Goal: Task Accomplishment & Management: Complete application form

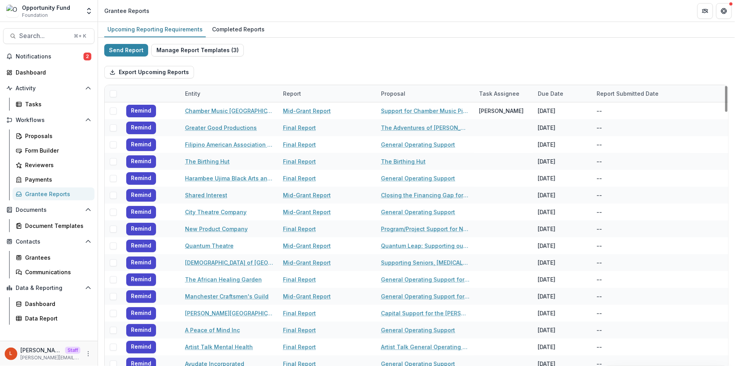
scroll to position [65, 0]
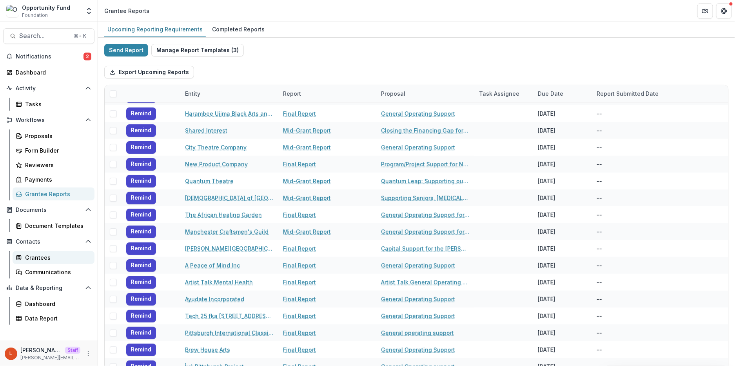
click at [38, 256] on div "Grantees" at bounding box center [56, 257] width 63 height 8
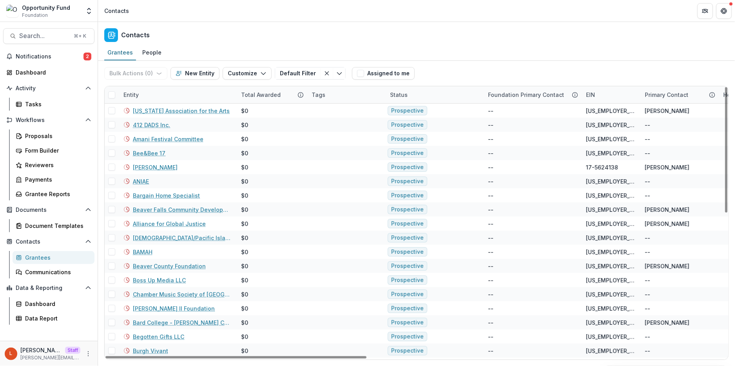
click at [179, 91] on div "Entity" at bounding box center [178, 94] width 118 height 17
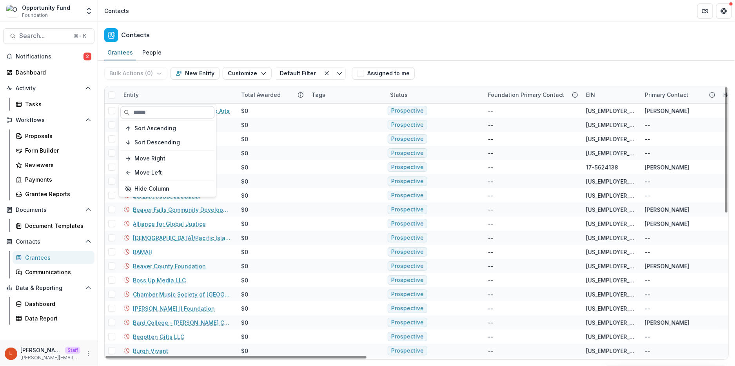
click at [181, 109] on input at bounding box center [167, 112] width 94 height 13
paste input "**********"
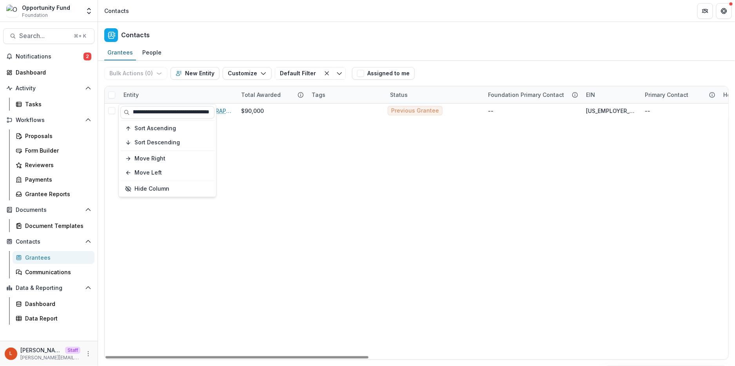
type input "**********"
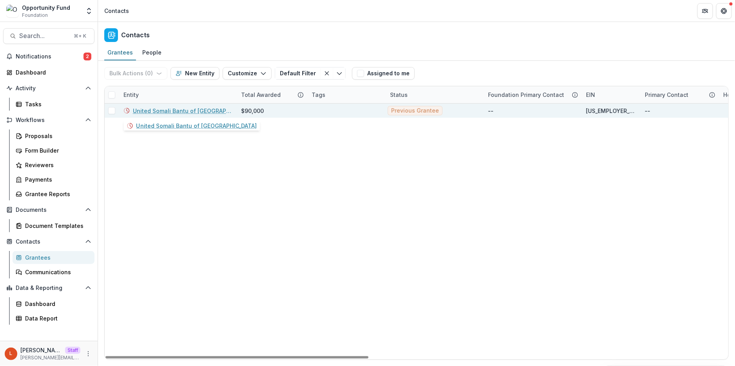
click at [178, 111] on link "United Somali Bantu of [GEOGRAPHIC_DATA]" at bounding box center [182, 111] width 99 height 8
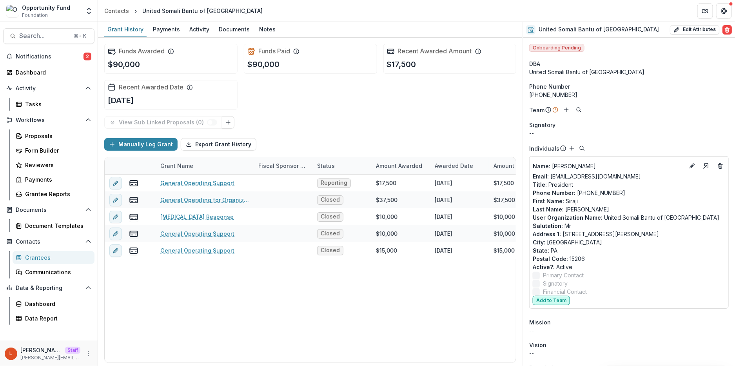
click at [549, 301] on button "Add to Team" at bounding box center [550, 299] width 37 height 9
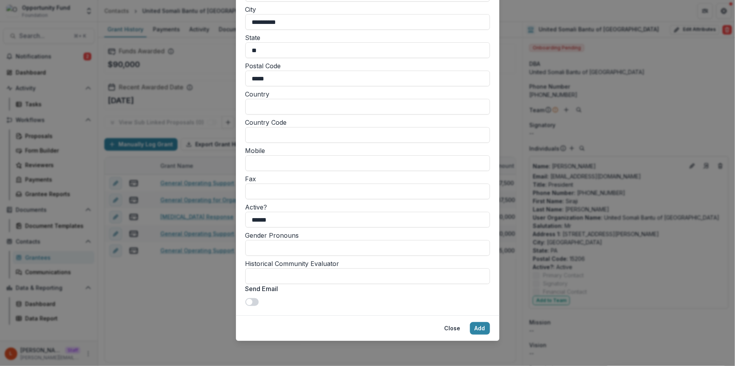
scroll to position [668, 0]
click at [481, 330] on button "Add" at bounding box center [480, 328] width 20 height 13
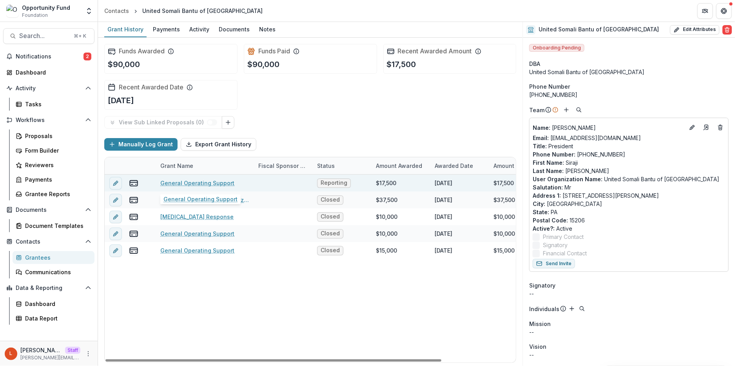
click at [192, 184] on link "General Operating Support" at bounding box center [197, 183] width 74 height 8
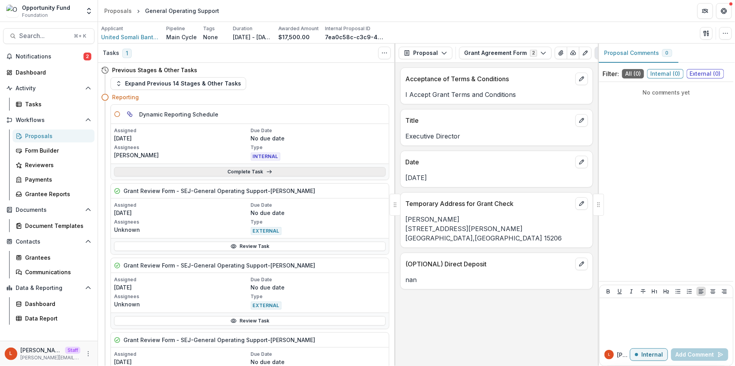
click at [217, 171] on link "Complete Task" at bounding box center [250, 171] width 272 height 9
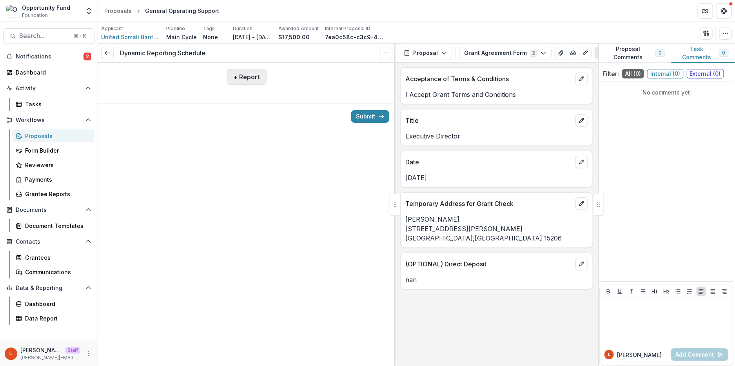
click at [236, 74] on button "+ Report" at bounding box center [247, 77] width 40 height 16
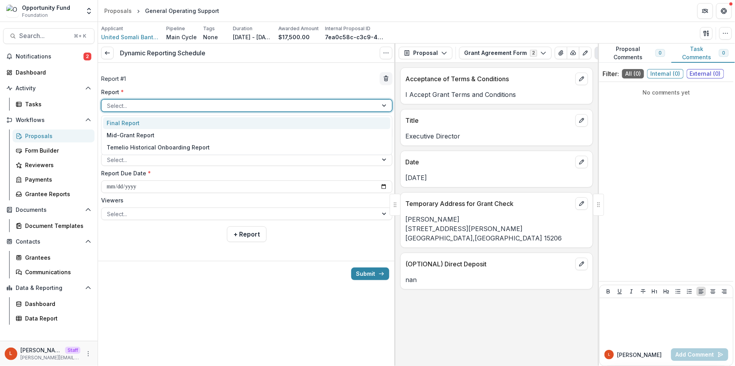
click at [189, 105] on div at bounding box center [239, 106] width 265 height 10
click at [186, 121] on div "Final Report" at bounding box center [246, 123] width 287 height 12
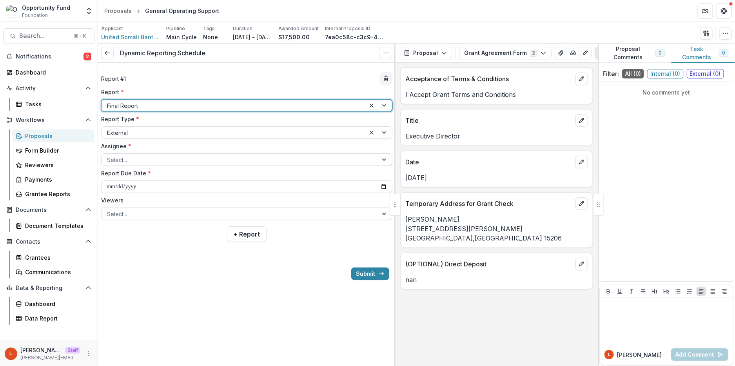
click at [169, 159] on div at bounding box center [239, 160] width 265 height 10
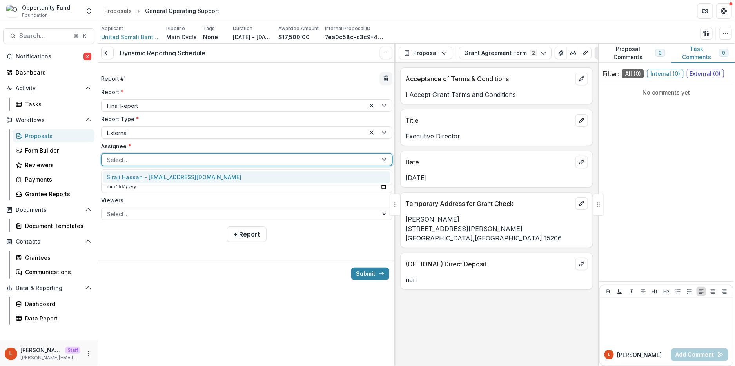
click at [170, 177] on div "Siraji Hassan - siraji.hassan7@gmail.com" at bounding box center [246, 177] width 287 height 12
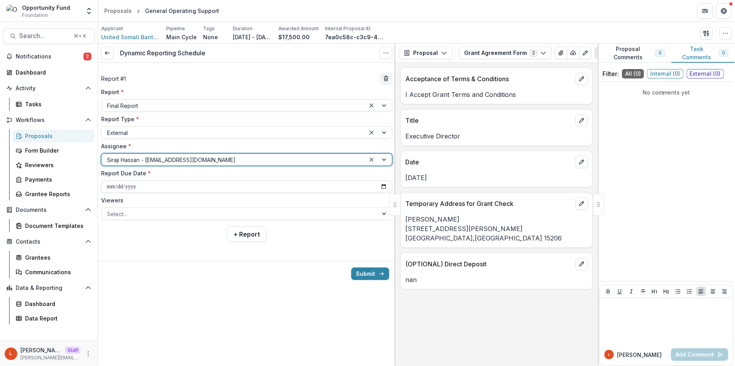
click at [108, 188] on input "**********" at bounding box center [246, 186] width 291 height 13
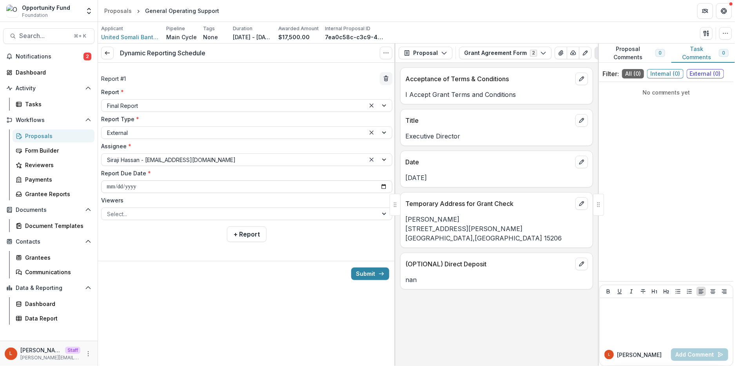
type input "**********"
click at [203, 290] on div "**********" at bounding box center [246, 204] width 297 height 322
click at [173, 215] on div at bounding box center [239, 214] width 265 height 10
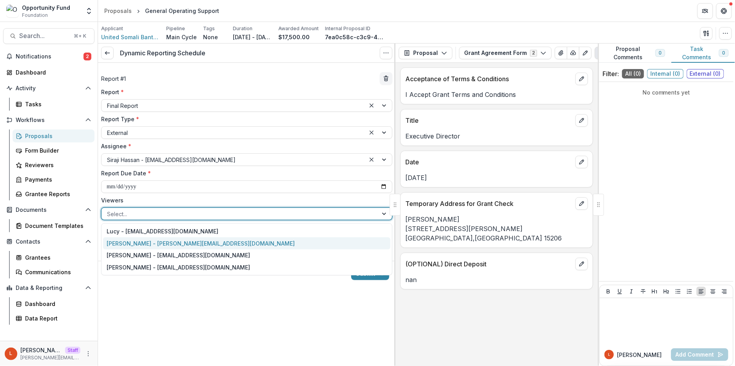
click at [177, 244] on div "[PERSON_NAME] - [PERSON_NAME][EMAIL_ADDRESS][DOMAIN_NAME]" at bounding box center [246, 243] width 287 height 12
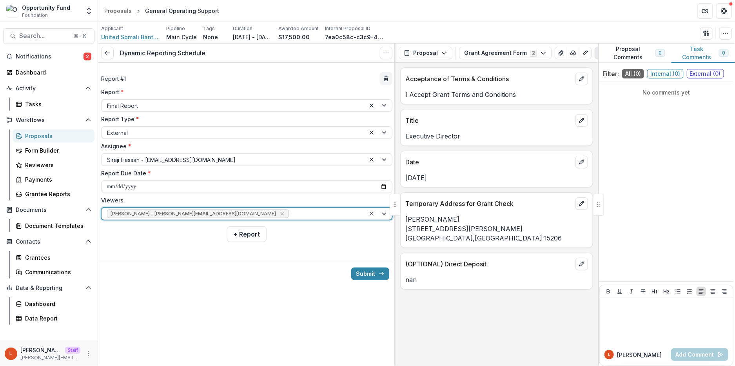
click at [290, 210] on div at bounding box center [324, 214] width 69 height 10
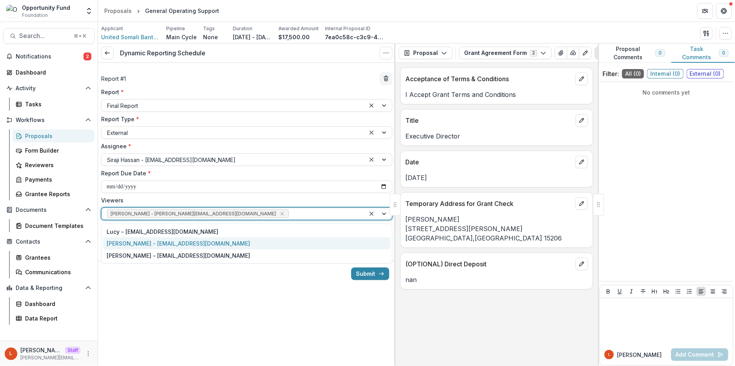
click at [216, 244] on div "[PERSON_NAME] - [EMAIL_ADDRESS][DOMAIN_NAME]" at bounding box center [246, 243] width 287 height 12
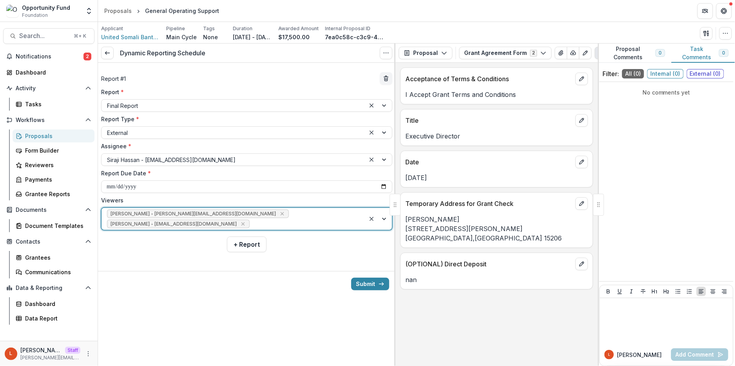
click at [281, 221] on div at bounding box center [305, 224] width 109 height 10
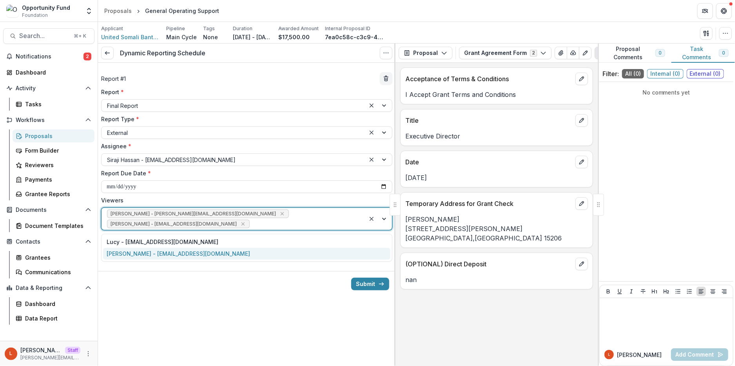
click at [261, 253] on div "[PERSON_NAME] - [EMAIL_ADDRESS][DOMAIN_NAME]" at bounding box center [246, 254] width 287 height 12
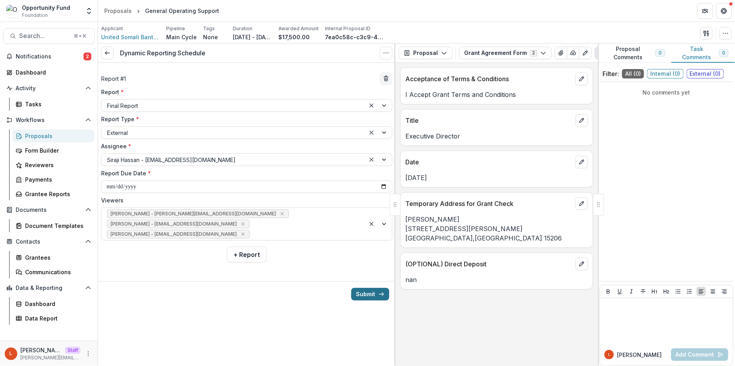
click at [362, 295] on button "Submit" at bounding box center [370, 294] width 38 height 13
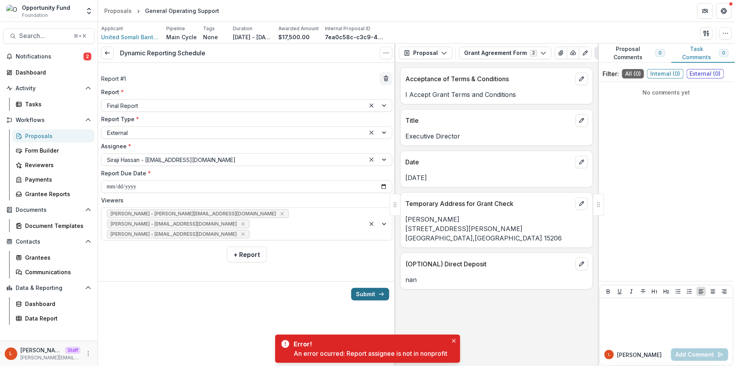
click at [367, 292] on button "Submit" at bounding box center [370, 294] width 38 height 13
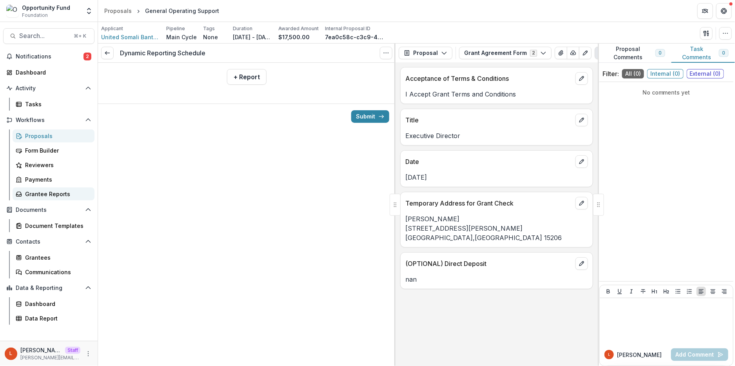
click at [44, 198] on link "Grantee Reports" at bounding box center [54, 193] width 82 height 13
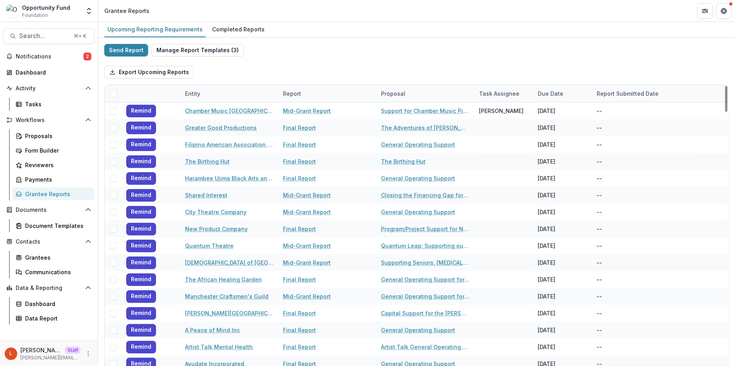
click at [557, 91] on div "Due Date" at bounding box center [550, 93] width 35 height 8
click at [554, 129] on span "Sort Ascending" at bounding box center [570, 127] width 42 height 7
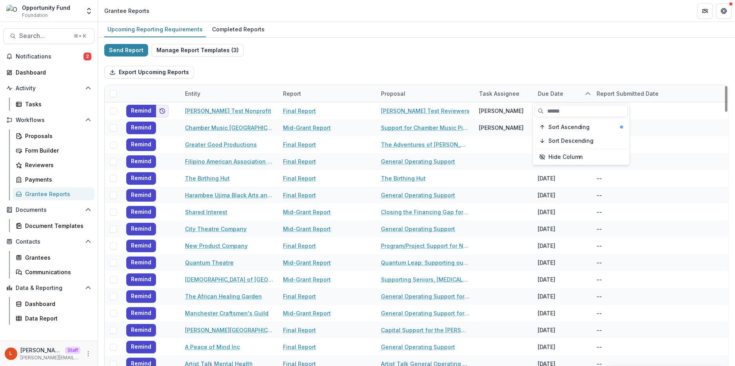
click at [546, 54] on div "Send Report Manage Report Templates ( 3 ) Export Upcoming Reports Entity Report…" at bounding box center [416, 208] width 624 height 329
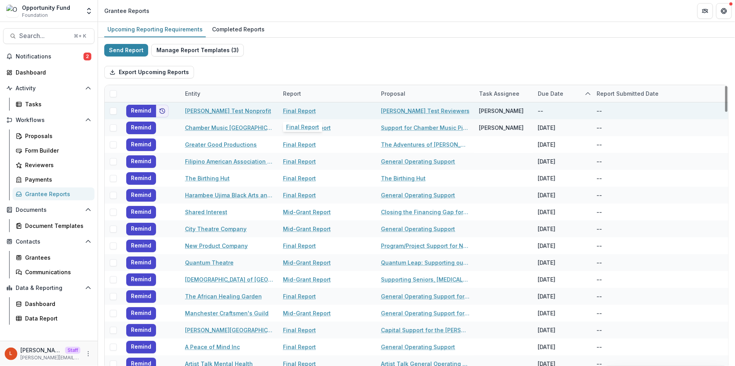
click at [299, 111] on link "Final Report" at bounding box center [299, 111] width 33 height 8
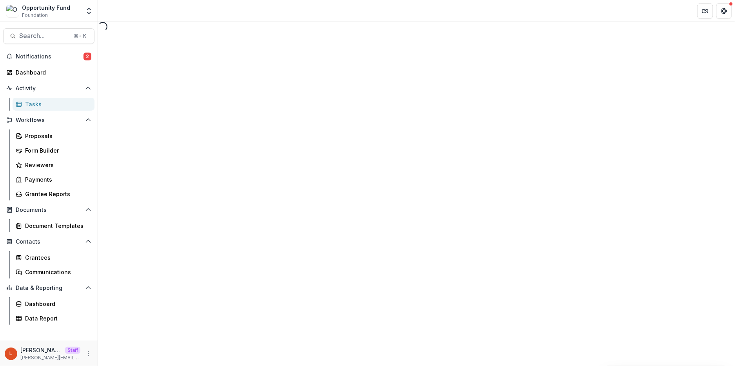
select select "********"
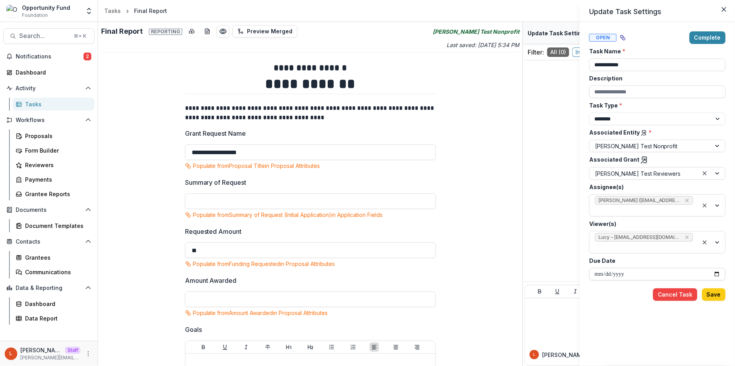
click at [598, 268] on input "Due Date" at bounding box center [657, 274] width 136 height 13
type input "**********"
click at [712, 288] on button "Save" at bounding box center [714, 294] width 24 height 13
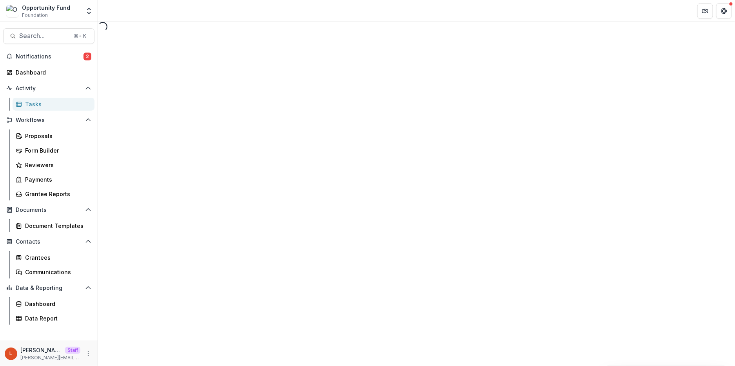
select select "********"
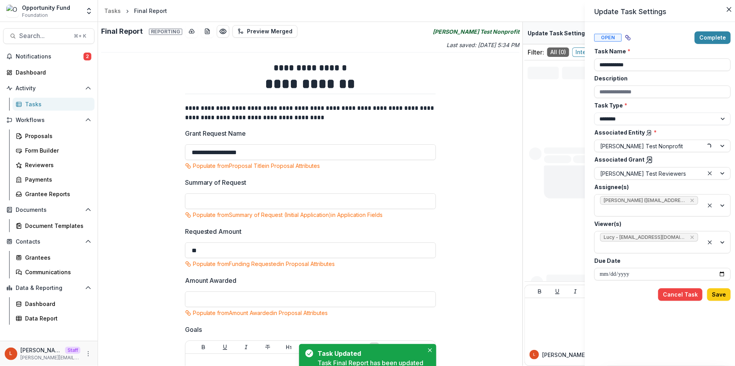
type input "**********"
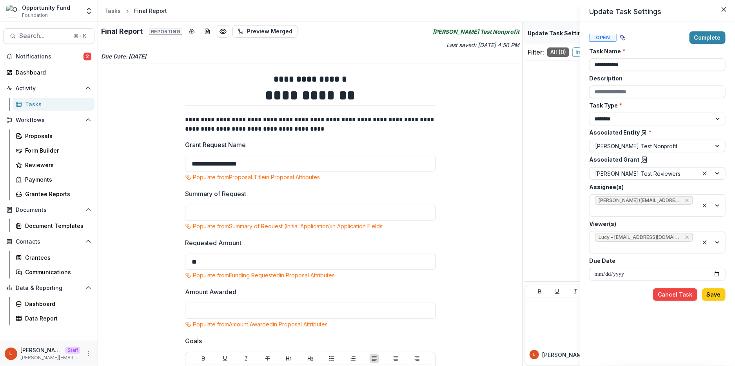
click at [42, 194] on div "**********" at bounding box center [367, 183] width 735 height 366
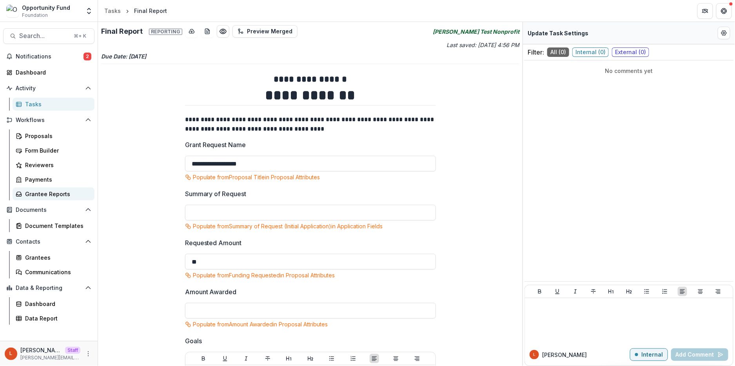
click at [44, 192] on div "Grantee Reports" at bounding box center [56, 194] width 63 height 8
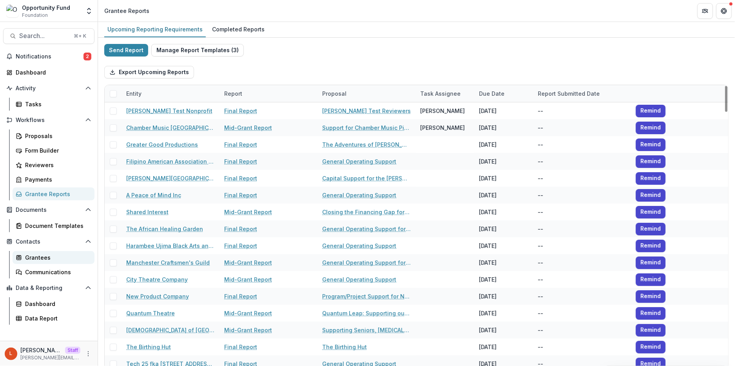
click at [44, 257] on div "Grantees" at bounding box center [56, 257] width 63 height 8
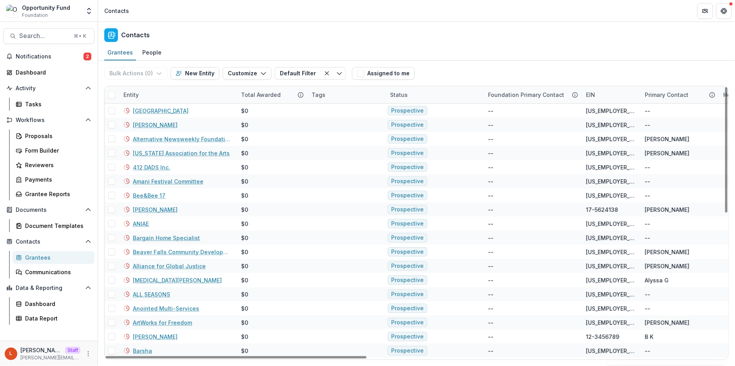
click at [167, 90] on div "Entity" at bounding box center [178, 94] width 118 height 17
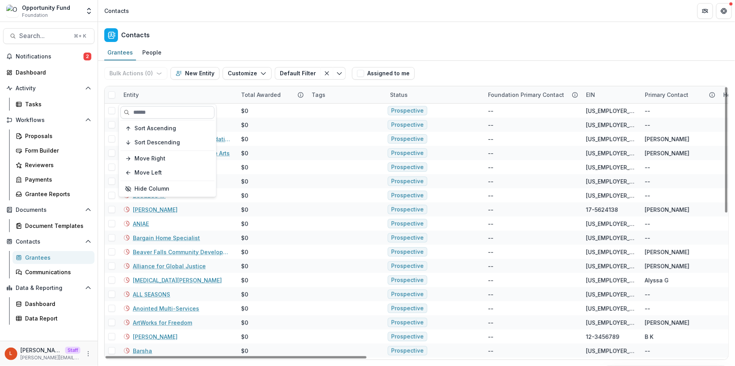
click at [165, 111] on input at bounding box center [167, 112] width 94 height 13
paste input "**********"
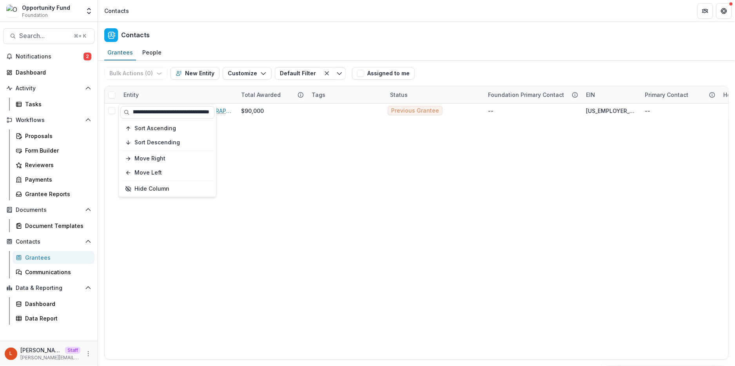
type input "**********"
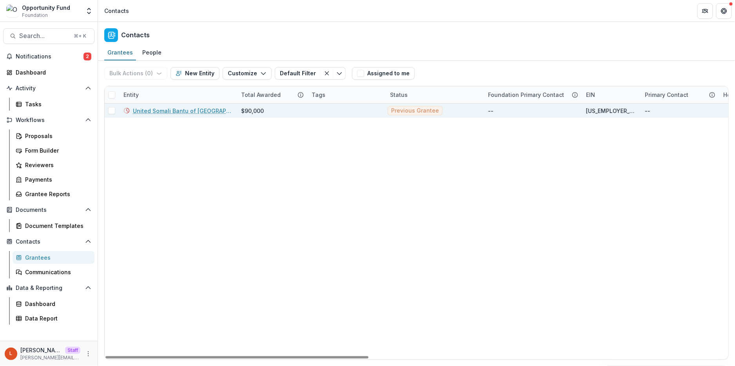
click at [194, 110] on link "United Somali Bantu of [GEOGRAPHIC_DATA]" at bounding box center [182, 111] width 99 height 8
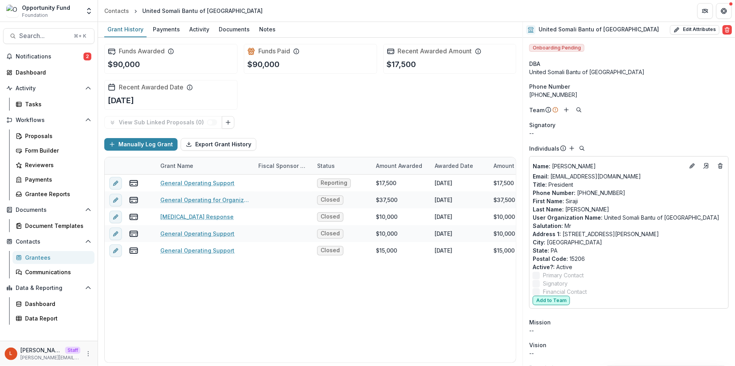
click at [561, 297] on button "Add to Team" at bounding box center [550, 299] width 37 height 9
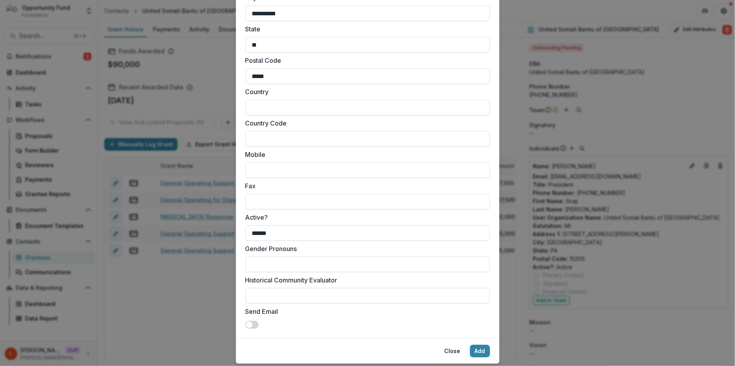
scroll to position [668, 0]
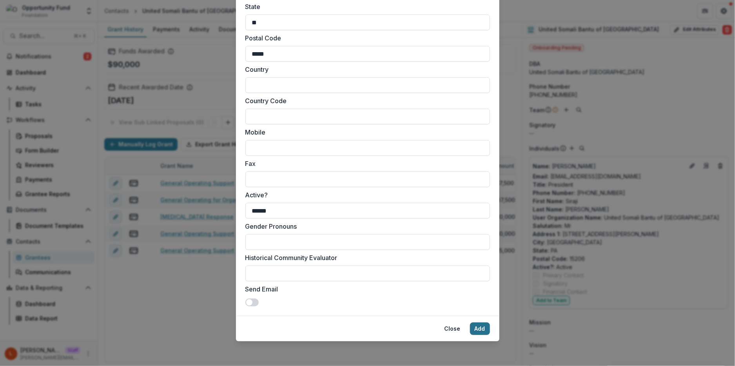
click at [480, 327] on button "Add" at bounding box center [480, 328] width 20 height 13
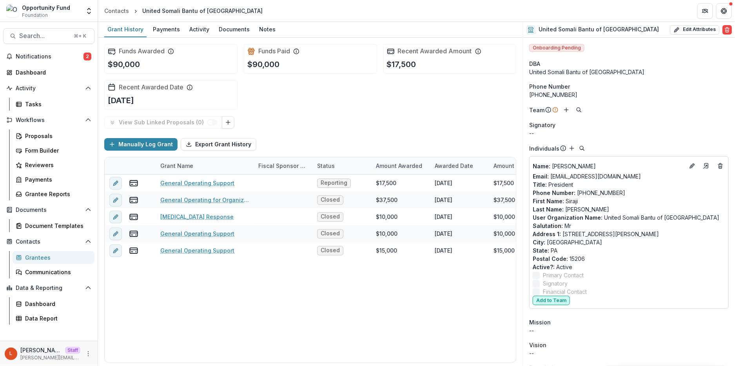
click at [556, 299] on button "Add to Team" at bounding box center [550, 299] width 37 height 9
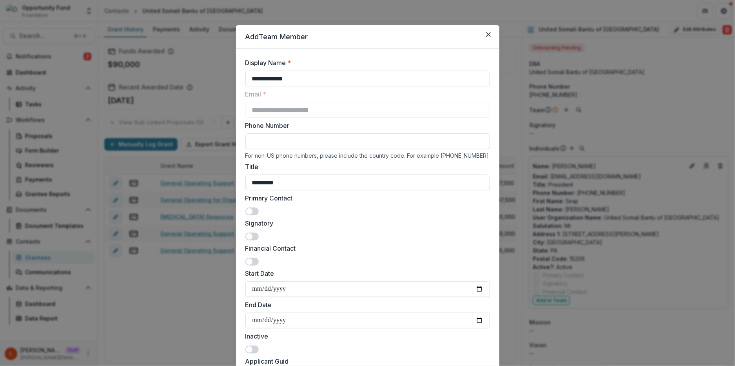
click at [252, 206] on div "Primary Contact" at bounding box center [367, 204] width 244 height 22
click at [252, 211] on span at bounding box center [251, 211] width 13 height 8
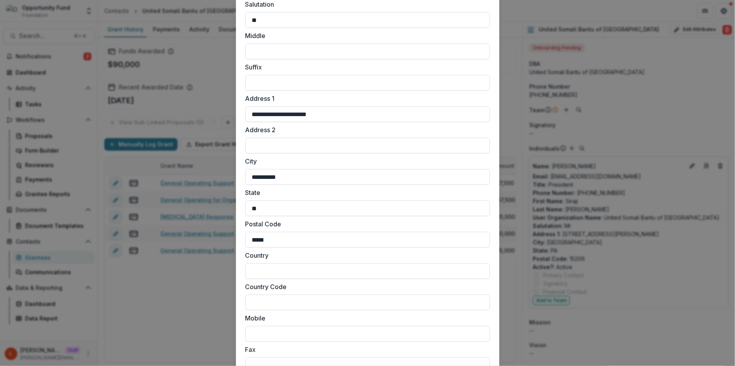
scroll to position [668, 0]
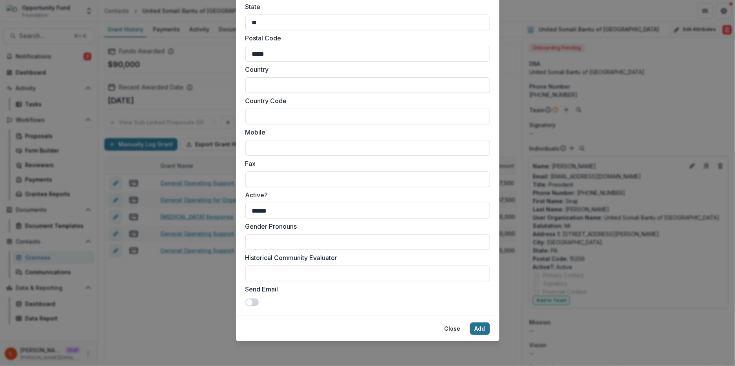
click at [480, 326] on button "Add" at bounding box center [480, 328] width 20 height 13
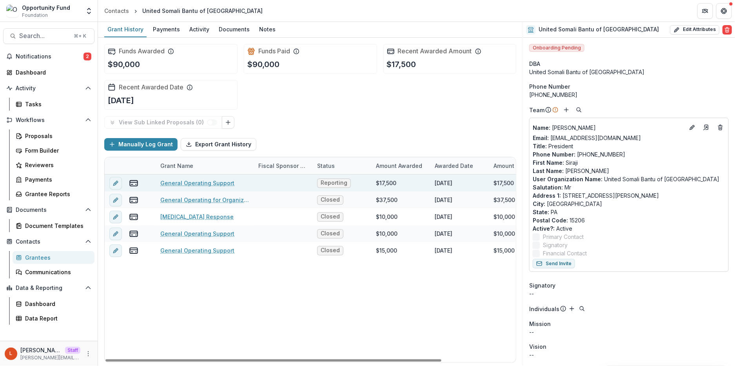
click at [201, 182] on link "General Operating Support" at bounding box center [197, 183] width 74 height 8
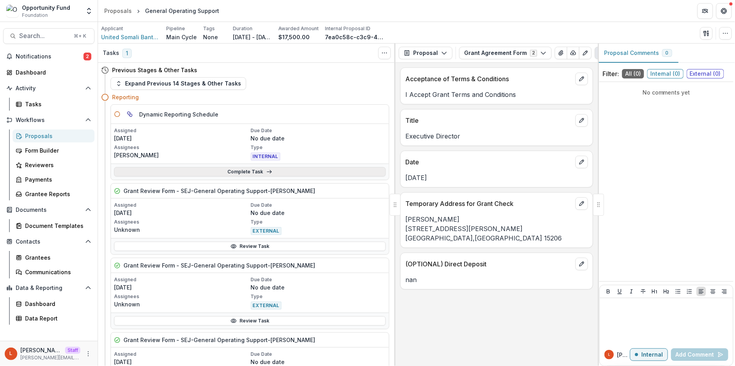
click at [210, 173] on link "Complete Task" at bounding box center [250, 171] width 272 height 9
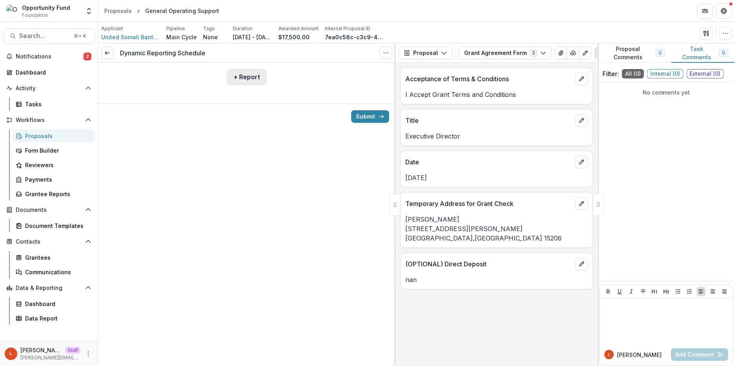
click at [248, 74] on button "+ Report" at bounding box center [247, 77] width 40 height 16
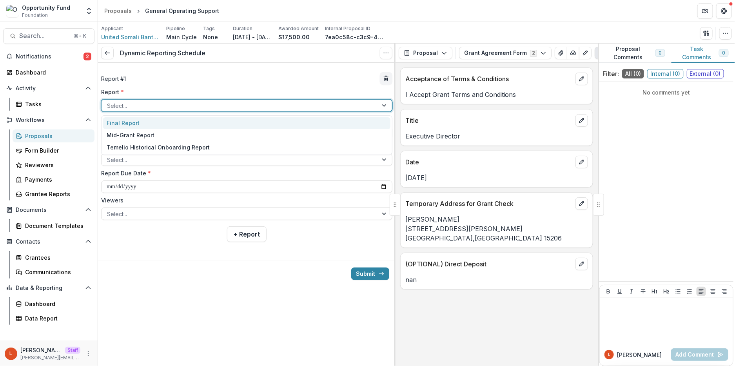
click at [208, 106] on div at bounding box center [239, 106] width 265 height 10
click at [202, 123] on div "Final Report" at bounding box center [246, 123] width 287 height 12
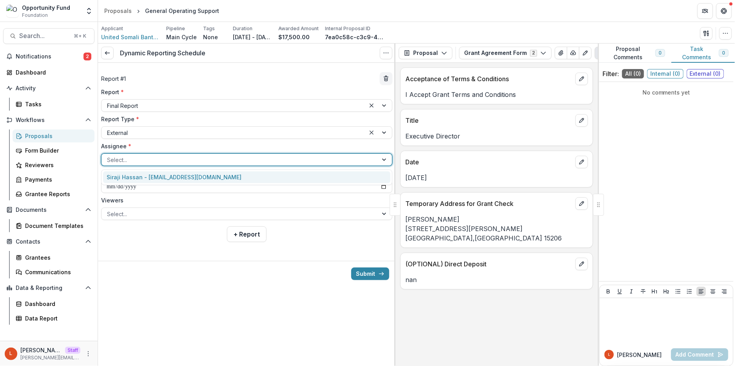
click at [184, 160] on div at bounding box center [239, 160] width 265 height 10
click at [183, 179] on div "Siraji Hassan - siraji.hassan7@gmail.com" at bounding box center [246, 177] width 287 height 12
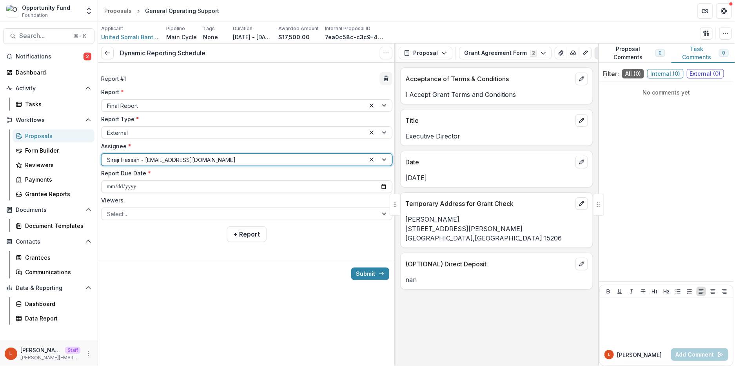
click at [108, 186] on input "**********" at bounding box center [246, 186] width 291 height 13
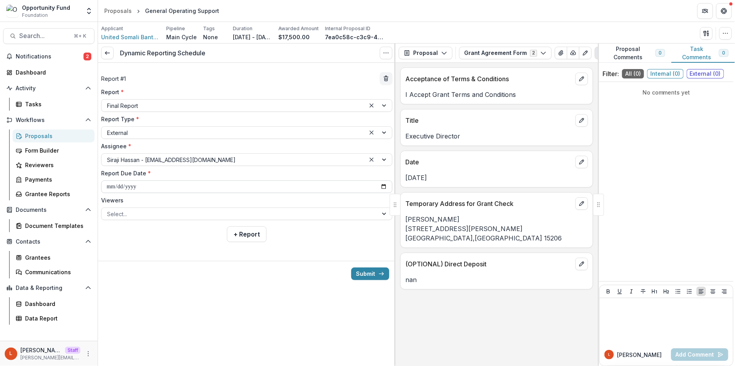
type input "**********"
click at [139, 186] on input "**********" at bounding box center [246, 186] width 291 height 13
click at [135, 188] on input "**********" at bounding box center [246, 186] width 291 height 13
click at [140, 188] on input "**********" at bounding box center [246, 186] width 291 height 13
type input "**********"
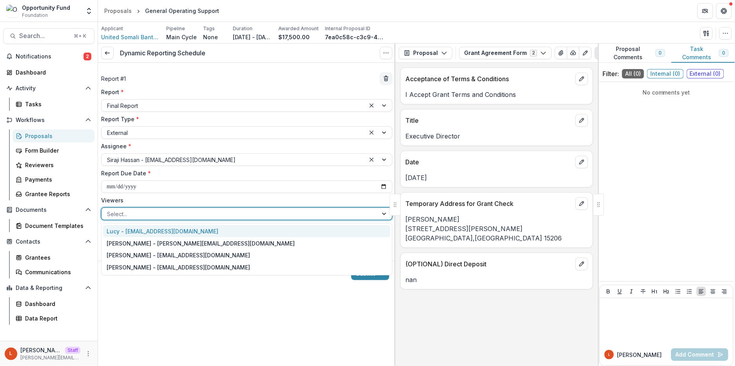
click at [151, 214] on div at bounding box center [239, 214] width 265 height 10
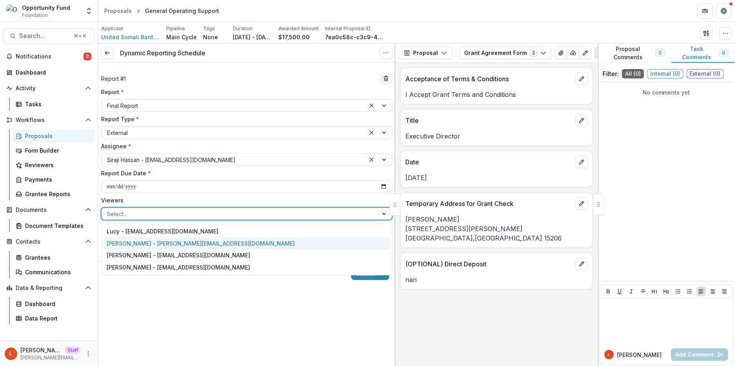
click at [156, 241] on div "Ti Wilhelm - twilhelm@theopportunityfund.org" at bounding box center [246, 243] width 287 height 12
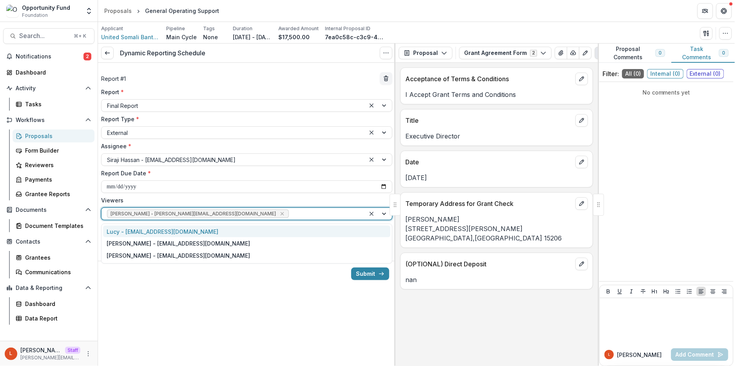
click at [290, 212] on div at bounding box center [324, 214] width 69 height 10
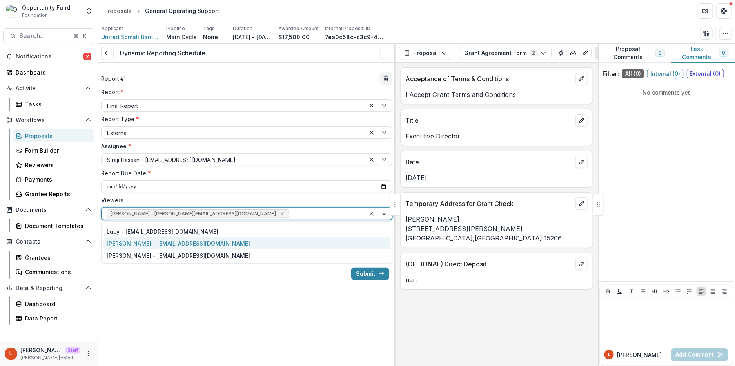
click at [226, 243] on div "Jake Goodman - jgoodman@theopportunityfund.org" at bounding box center [246, 243] width 287 height 12
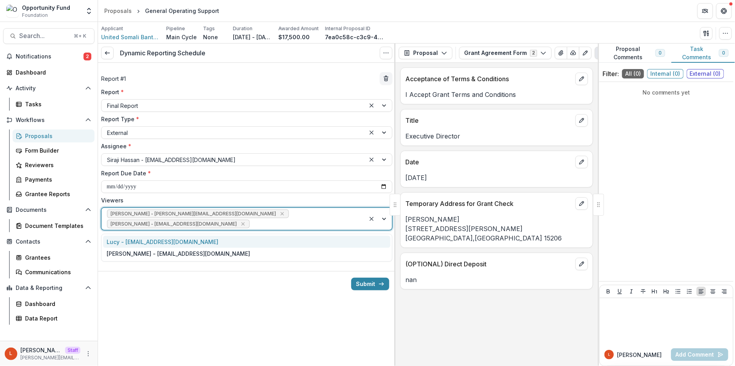
click at [270, 218] on div "[PERSON_NAME] - [PERSON_NAME][EMAIL_ADDRESS][DOMAIN_NAME] [PERSON_NAME] - [PERS…" at bounding box center [233, 219] width 264 height 22
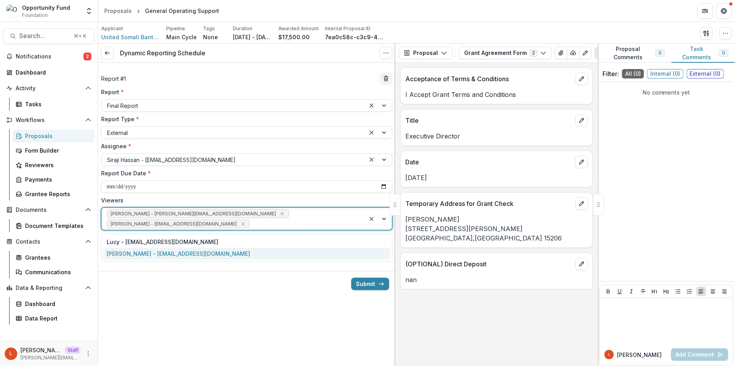
click at [250, 255] on div "[PERSON_NAME] - [EMAIL_ADDRESS][DOMAIN_NAME]" at bounding box center [246, 254] width 287 height 12
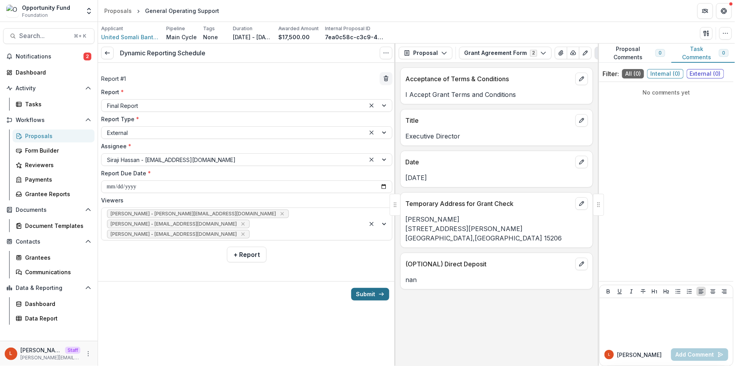
click at [365, 296] on button "Submit" at bounding box center [370, 294] width 38 height 13
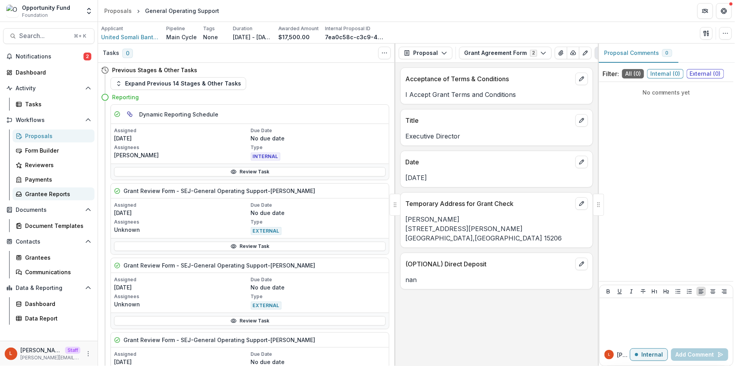
click at [40, 188] on link "Grantee Reports" at bounding box center [54, 193] width 82 height 13
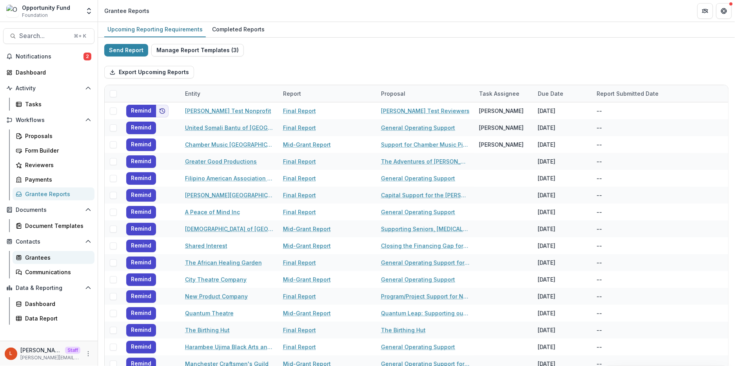
click at [44, 259] on div "Grantees" at bounding box center [56, 257] width 63 height 8
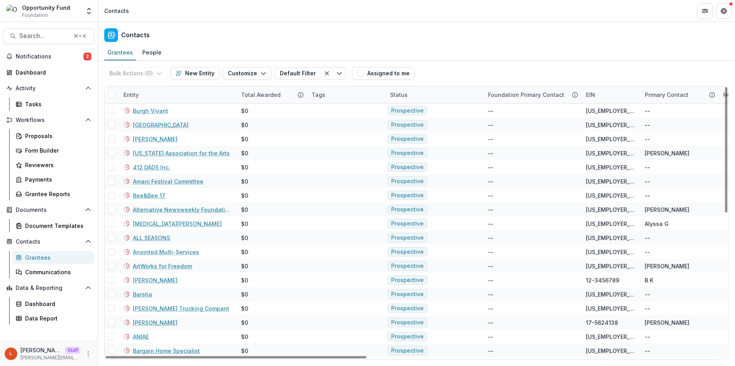
click at [175, 97] on div "Entity" at bounding box center [178, 94] width 118 height 17
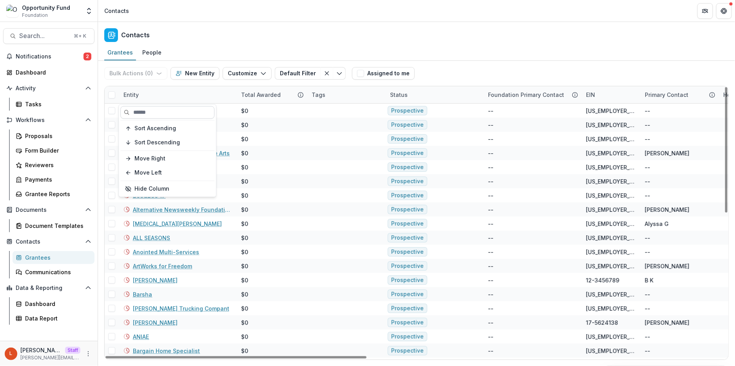
click at [174, 108] on input at bounding box center [167, 112] width 94 height 13
paste input "**********"
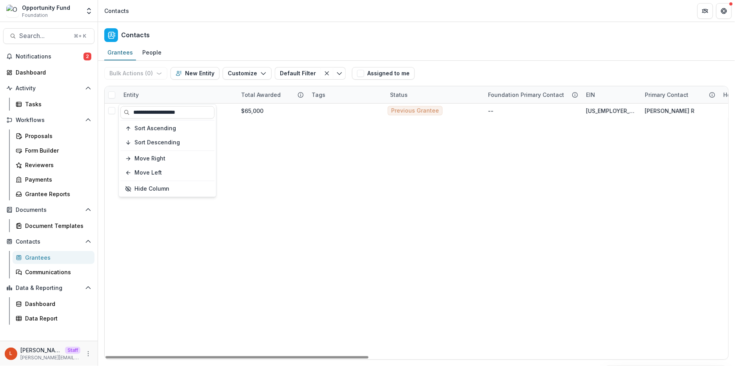
type input "**********"
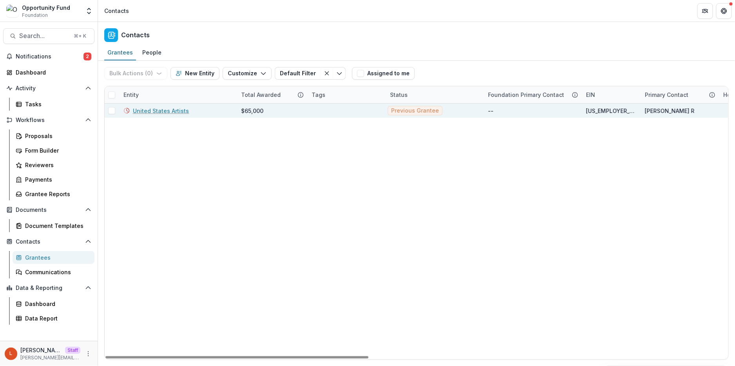
click at [170, 111] on link "United States Artists" at bounding box center [161, 111] width 56 height 8
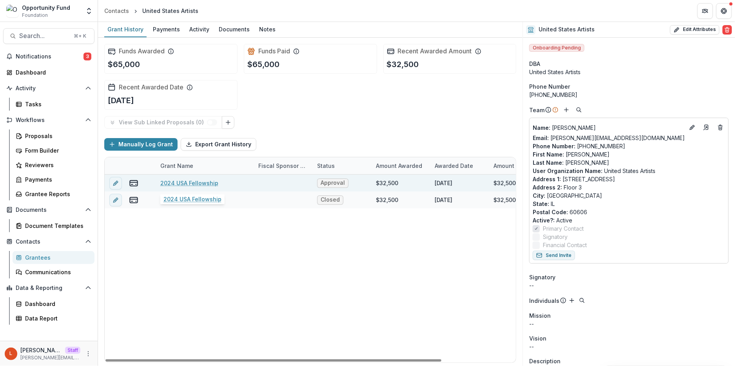
click at [192, 183] on link "2024 USA Fellowship" at bounding box center [189, 183] width 58 height 8
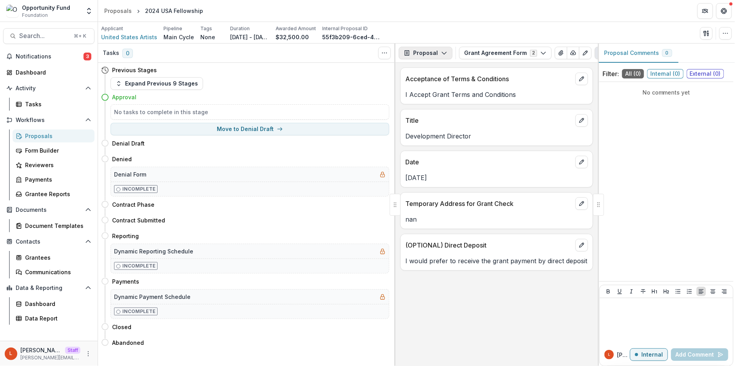
click at [422, 57] on button "Proposal" at bounding box center [425, 53] width 54 height 13
click at [423, 83] on div "Payments" at bounding box center [450, 84] width 72 height 8
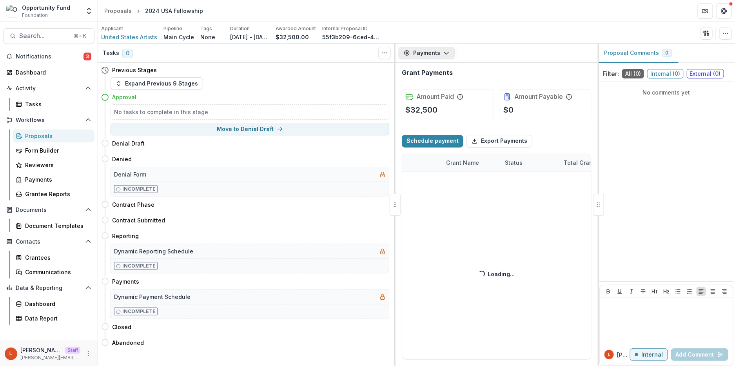
select select "****"
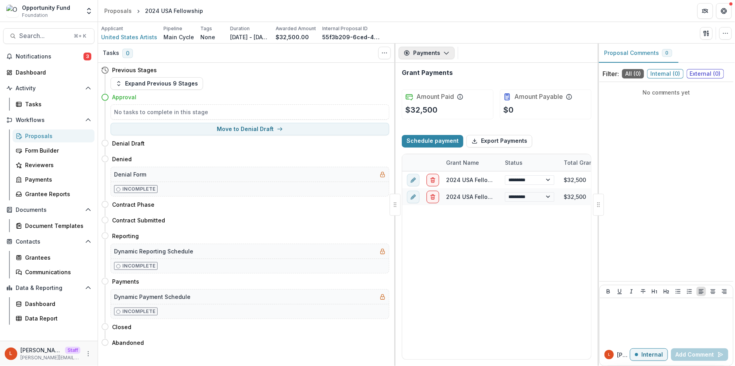
click at [419, 53] on button "Payments" at bounding box center [426, 53] width 56 height 13
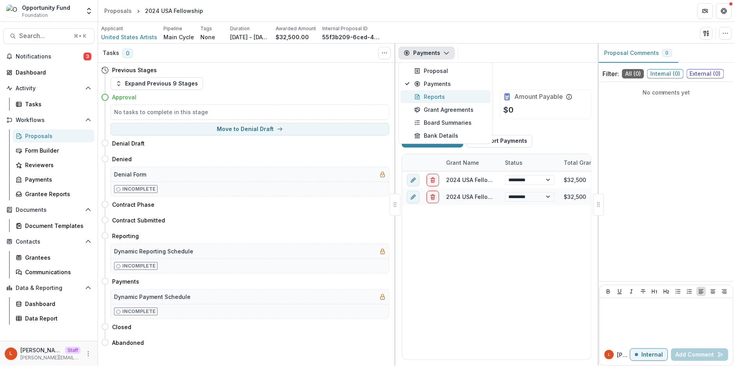
click at [425, 95] on div "Reports" at bounding box center [450, 96] width 72 height 8
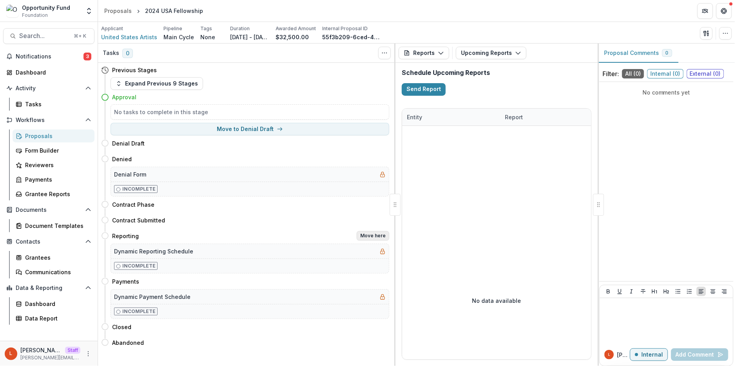
click at [374, 234] on button "Move here" at bounding box center [373, 235] width 33 height 9
select select "*********"
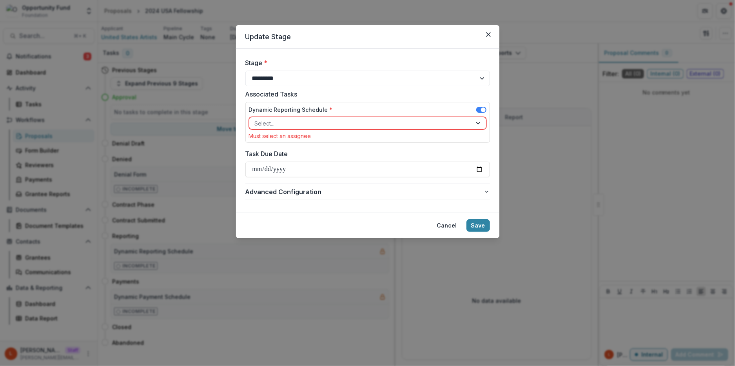
click at [340, 126] on div at bounding box center [361, 123] width 212 height 10
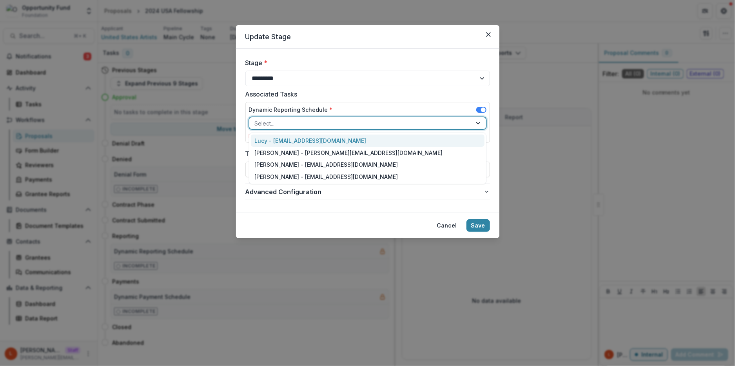
click at [337, 141] on div "Lucy - [EMAIL_ADDRESS][DOMAIN_NAME]" at bounding box center [368, 140] width 234 height 12
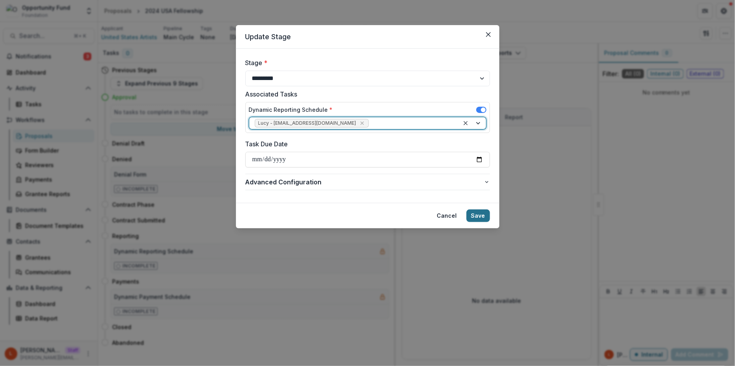
click at [484, 219] on button "Save" at bounding box center [478, 215] width 24 height 13
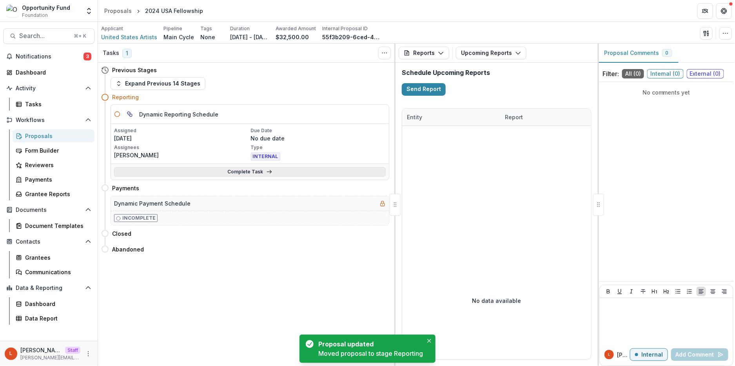
click at [238, 173] on link "Complete Task" at bounding box center [250, 171] width 272 height 9
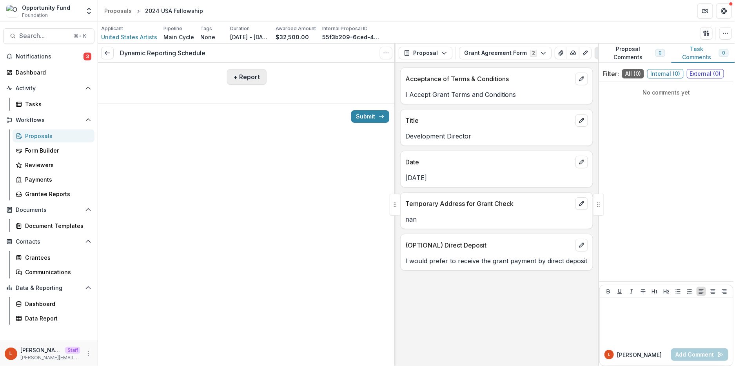
click at [252, 81] on button "+ Report" at bounding box center [247, 77] width 40 height 16
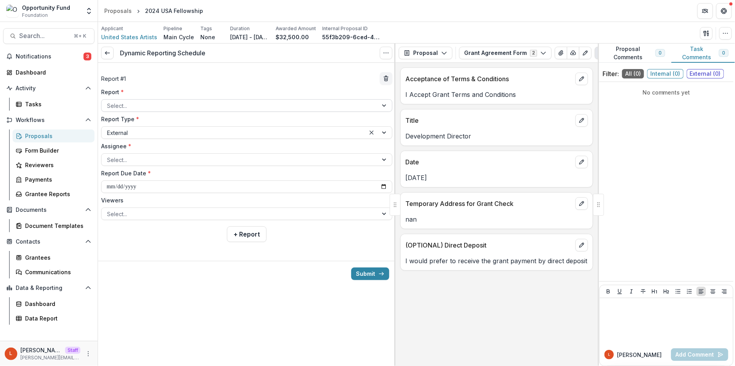
click at [220, 105] on div at bounding box center [239, 106] width 265 height 10
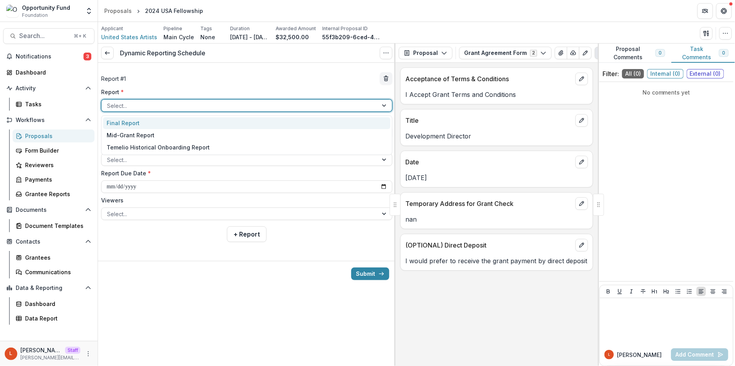
click at [212, 123] on div "Final Report" at bounding box center [246, 123] width 287 height 12
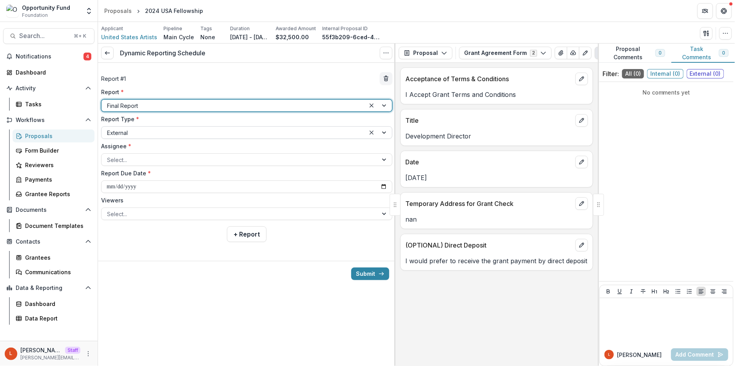
click at [201, 135] on div at bounding box center [233, 133] width 253 height 10
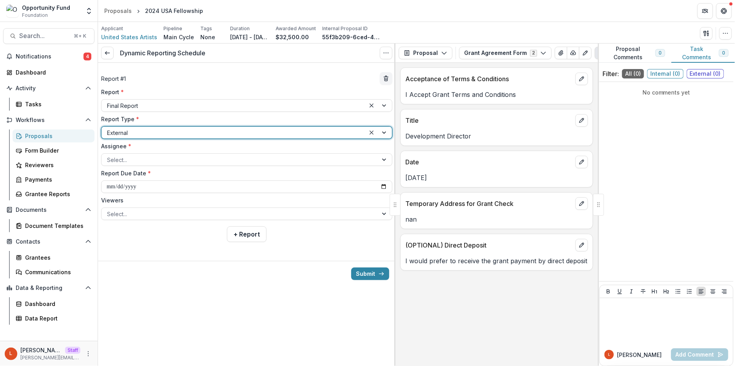
click at [201, 135] on div at bounding box center [233, 133] width 253 height 10
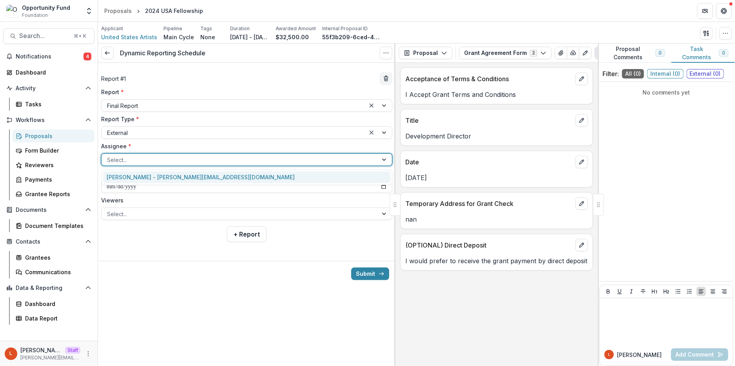
click at [197, 156] on div at bounding box center [239, 160] width 265 height 10
click at [195, 178] on div "Judilee Reed - judilee@unitedstatesartists.org" at bounding box center [246, 177] width 287 height 12
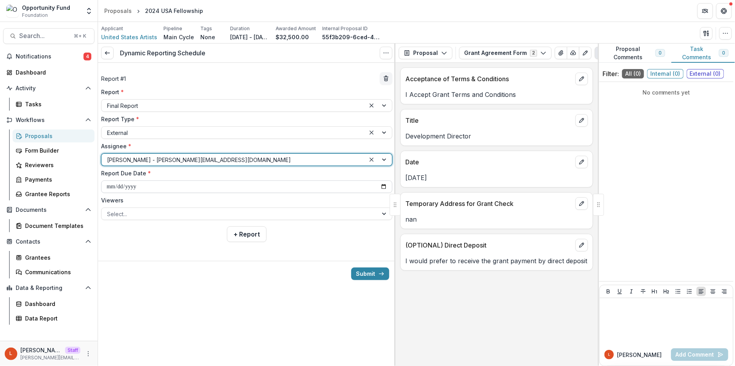
click at [188, 188] on input "**********" at bounding box center [246, 186] width 291 height 13
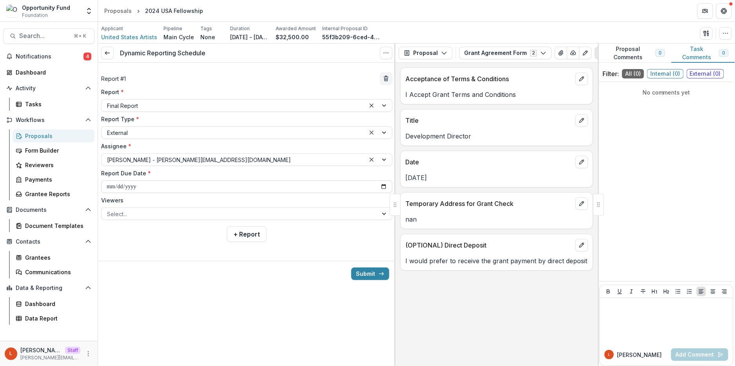
type input "**********"
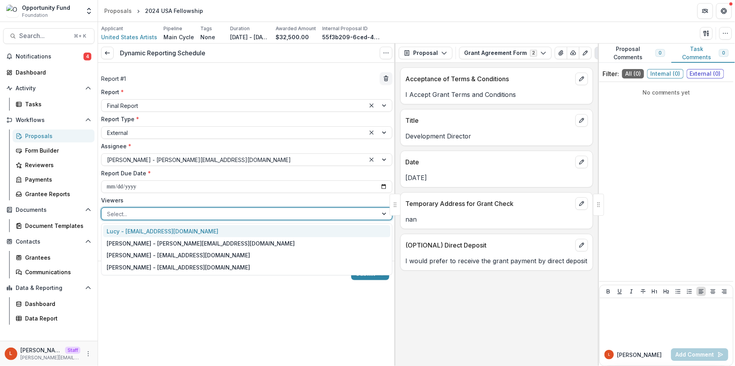
click at [210, 211] on div at bounding box center [239, 214] width 265 height 10
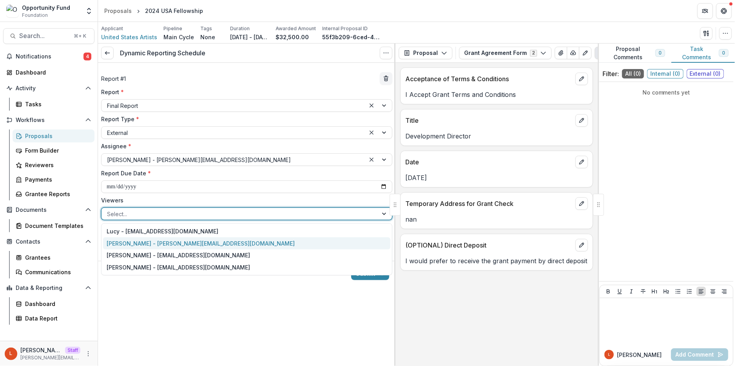
click at [200, 240] on div "[PERSON_NAME] - [PERSON_NAME][EMAIL_ADDRESS][DOMAIN_NAME]" at bounding box center [246, 243] width 287 height 12
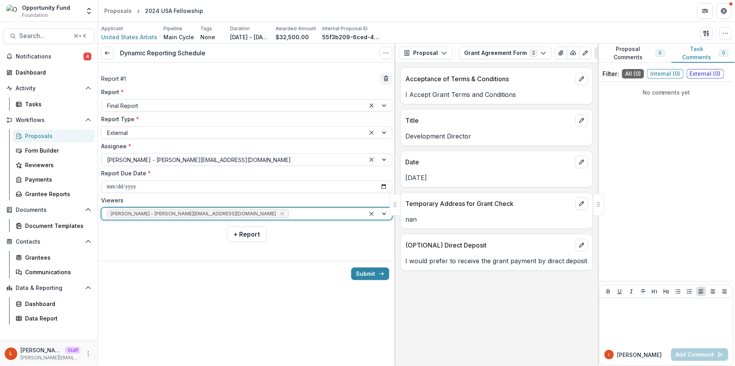
click at [290, 218] on div at bounding box center [324, 214] width 69 height 10
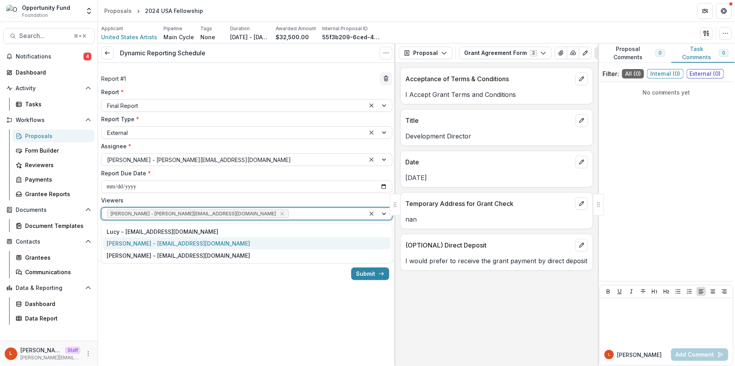
click at [212, 244] on div "[PERSON_NAME] - [EMAIL_ADDRESS][DOMAIN_NAME]" at bounding box center [246, 243] width 287 height 12
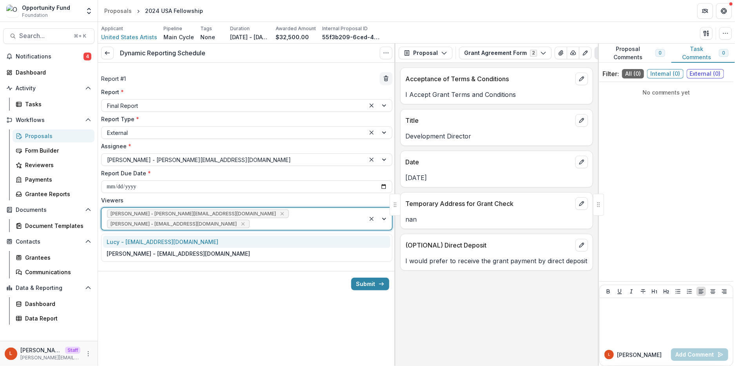
click at [268, 216] on div "[PERSON_NAME] - [PERSON_NAME][EMAIL_ADDRESS][DOMAIN_NAME] [PERSON_NAME] - [PERS…" at bounding box center [233, 219] width 264 height 22
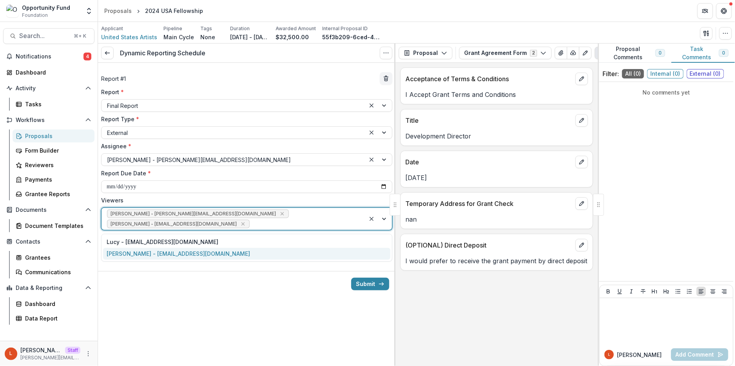
click at [228, 256] on div "[PERSON_NAME] - [EMAIL_ADDRESS][DOMAIN_NAME]" at bounding box center [246, 254] width 287 height 12
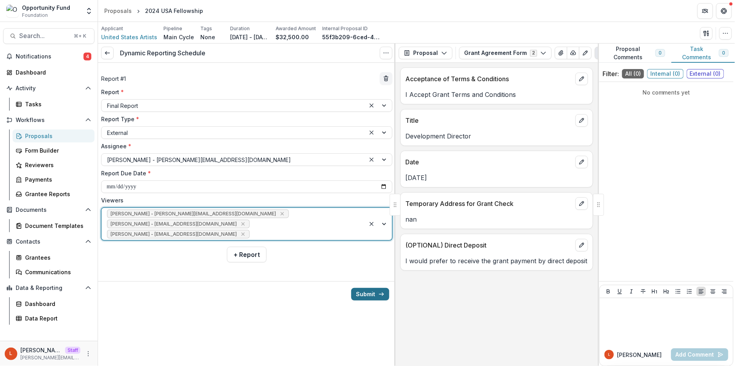
click at [363, 294] on button "Submit" at bounding box center [370, 294] width 38 height 13
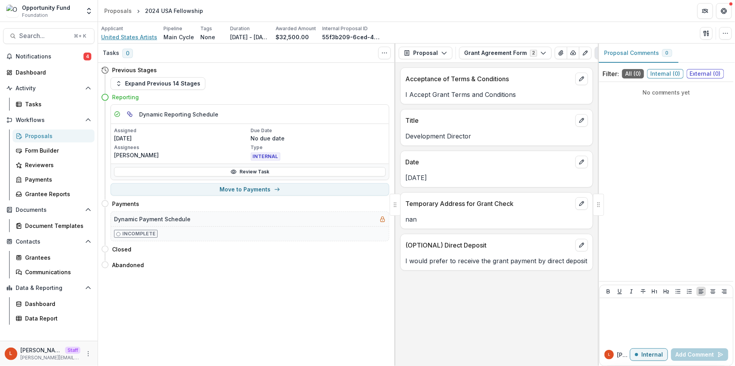
click at [141, 35] on span "United States Artists" at bounding box center [129, 37] width 56 height 8
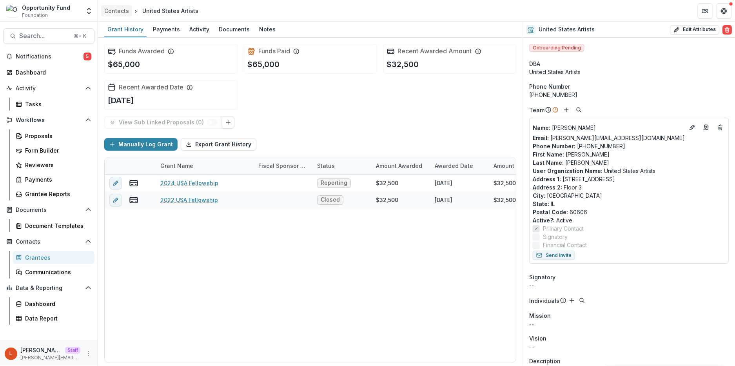
click at [116, 10] on div "Contacts" at bounding box center [116, 11] width 25 height 8
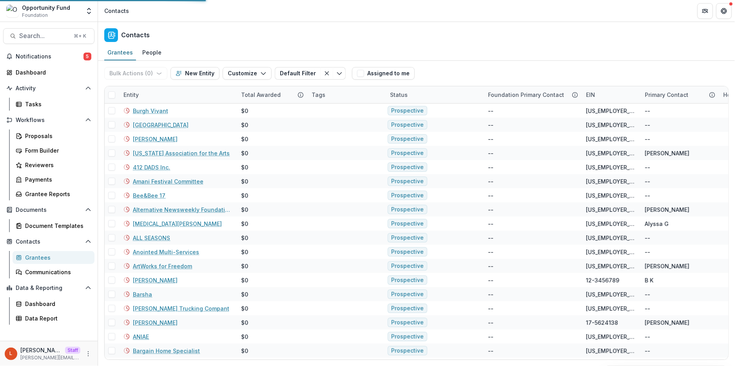
click at [137, 92] on div "Entity" at bounding box center [131, 95] width 25 height 8
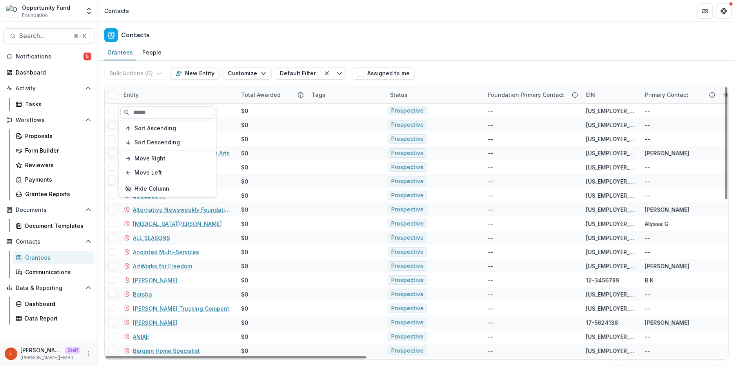
click at [143, 109] on input at bounding box center [167, 112] width 94 height 13
paste input "**********"
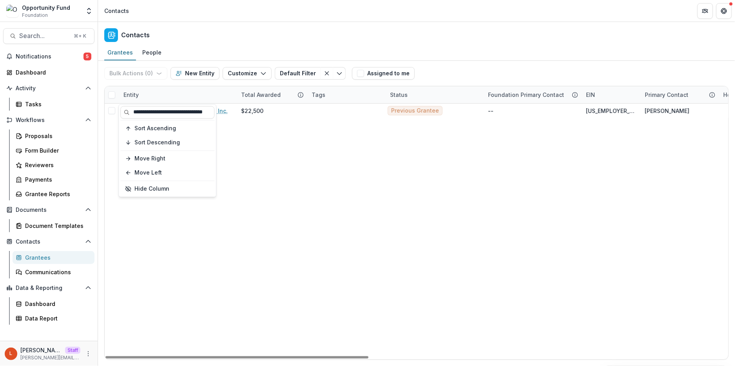
type input "**********"
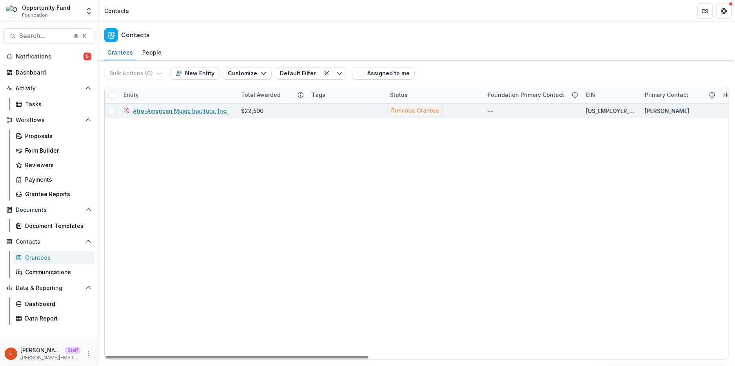
click at [189, 110] on link "Afro-American Music Institute, Inc." at bounding box center [180, 111] width 95 height 8
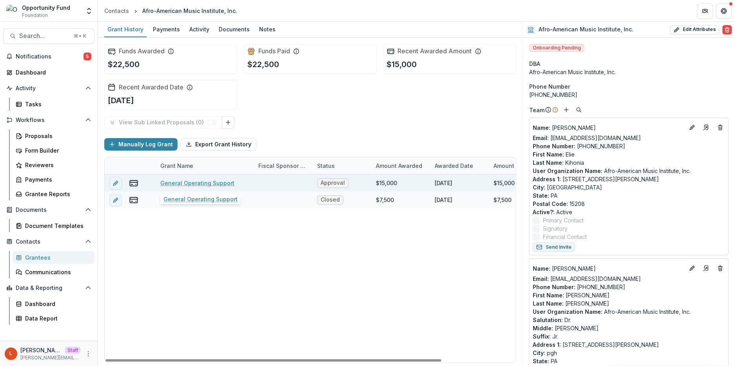
click at [192, 183] on link "General Operating Support" at bounding box center [197, 183] width 74 height 8
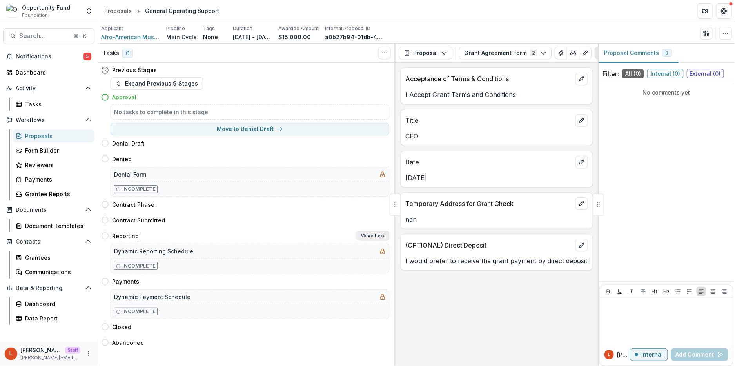
click at [369, 236] on button "Move here" at bounding box center [373, 235] width 33 height 9
select select "*********"
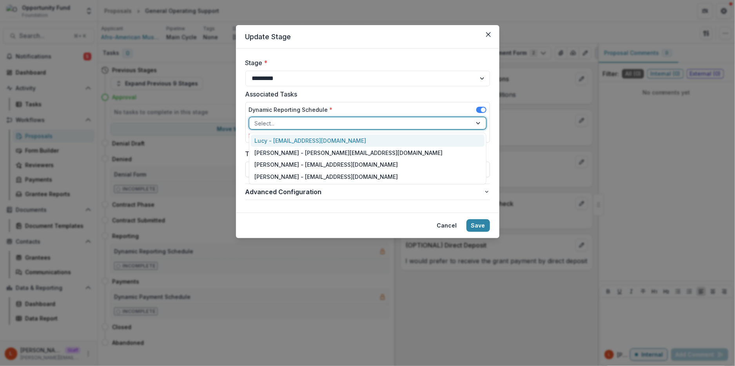
click at [367, 120] on div at bounding box center [361, 123] width 212 height 10
click at [364, 139] on div "Lucy - [EMAIL_ADDRESS][DOMAIN_NAME]" at bounding box center [368, 140] width 234 height 12
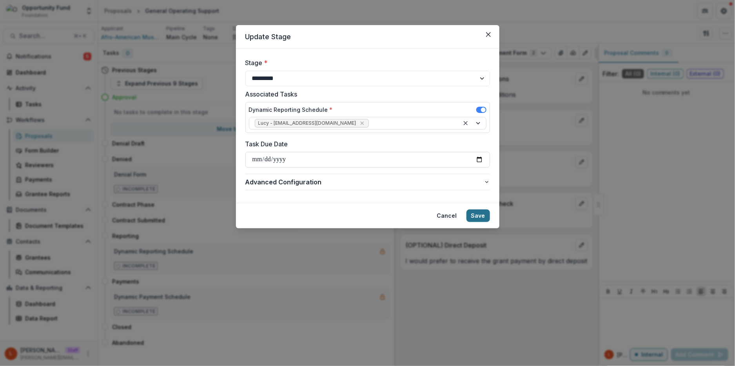
click at [482, 217] on button "Save" at bounding box center [478, 215] width 24 height 13
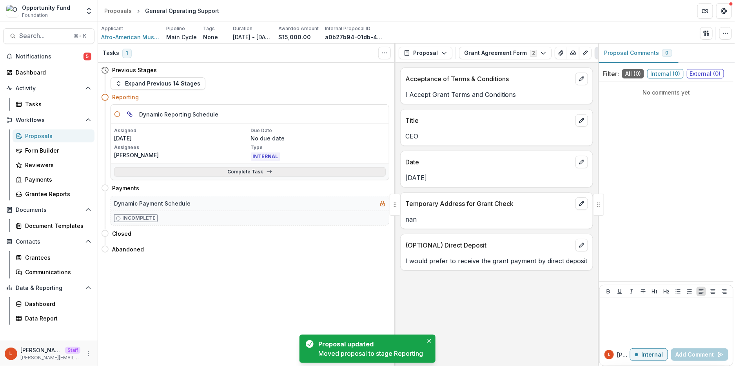
click at [234, 170] on link "Complete Task" at bounding box center [250, 171] width 272 height 9
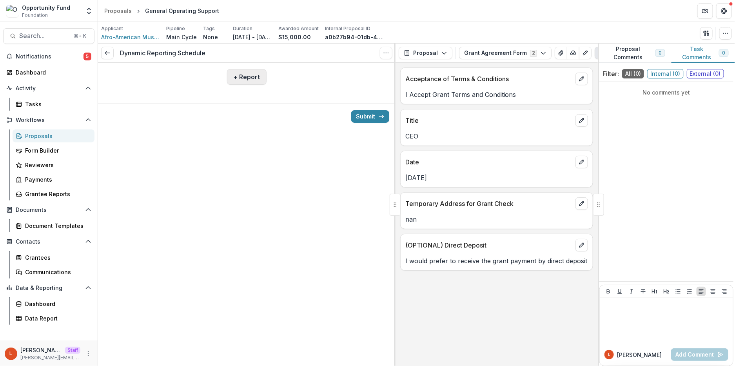
click at [236, 78] on button "+ Report" at bounding box center [247, 77] width 40 height 16
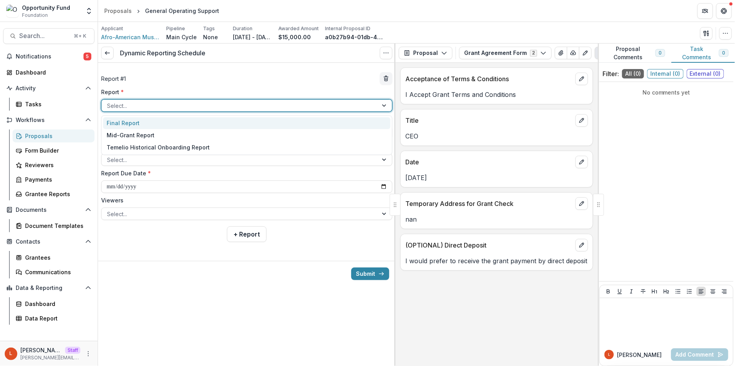
click at [198, 105] on div at bounding box center [239, 106] width 265 height 10
click at [193, 123] on div "Final Report" at bounding box center [246, 123] width 287 height 12
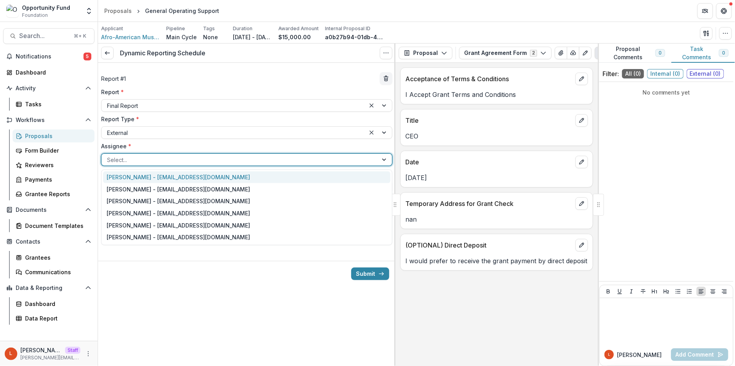
click at [180, 160] on div at bounding box center [239, 160] width 265 height 10
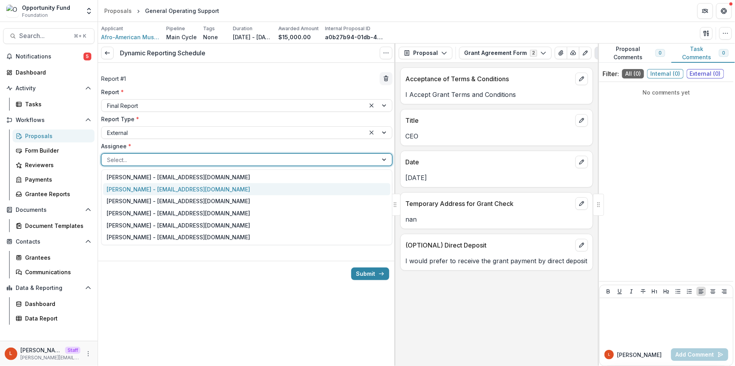
click at [174, 192] on div "James Johnson - blizz1624@gmail.com" at bounding box center [246, 189] width 287 height 12
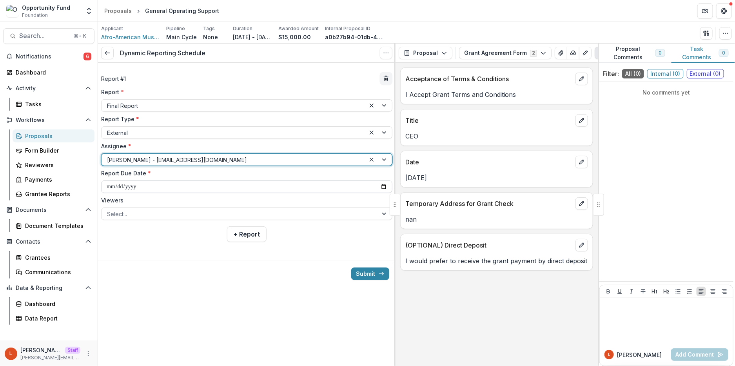
click at [111, 190] on input "**********" at bounding box center [246, 186] width 291 height 13
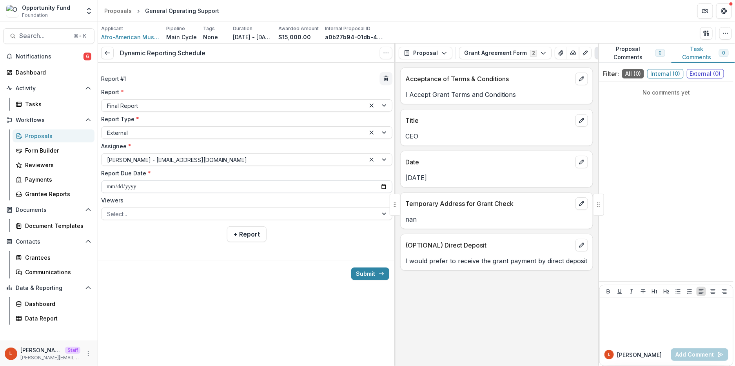
type input "**********"
click at [139, 213] on div at bounding box center [239, 214] width 265 height 10
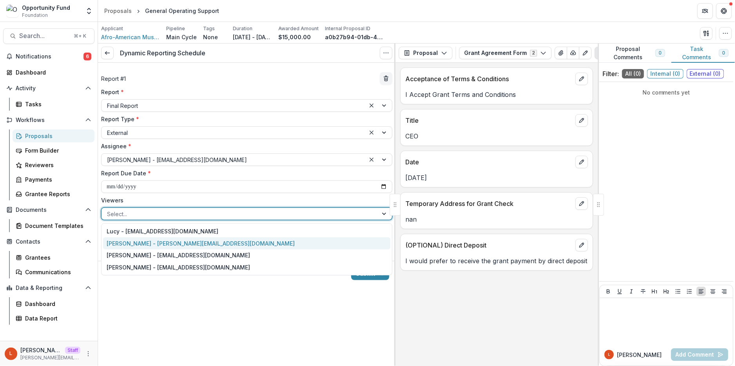
click at [144, 243] on div "[PERSON_NAME] - [PERSON_NAME][EMAIL_ADDRESS][DOMAIN_NAME]" at bounding box center [246, 243] width 287 height 12
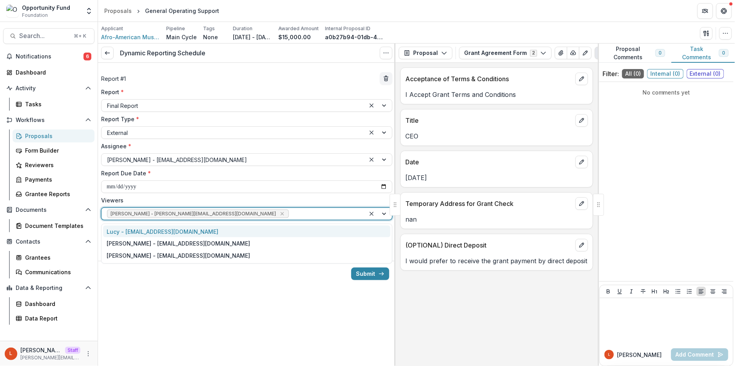
click at [290, 218] on div at bounding box center [324, 214] width 69 height 10
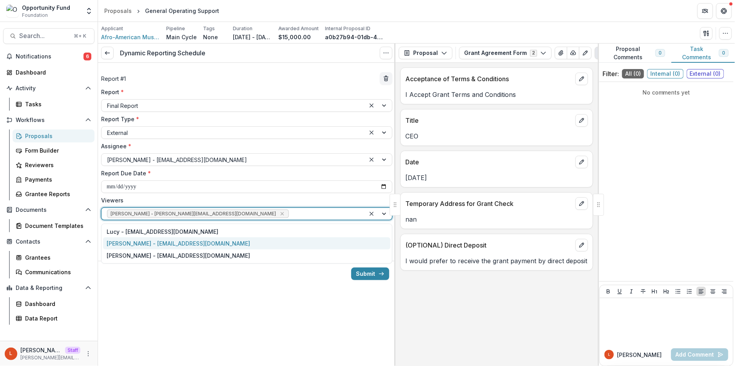
click at [231, 238] on div "[PERSON_NAME] - [EMAIL_ADDRESS][DOMAIN_NAME]" at bounding box center [246, 243] width 287 height 12
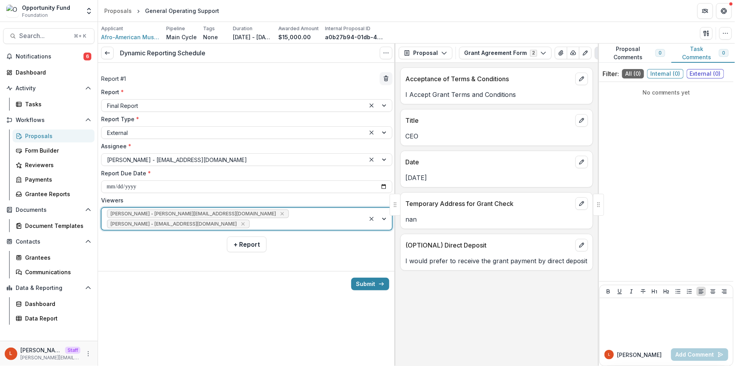
click at [275, 211] on div "[PERSON_NAME] - [PERSON_NAME][EMAIL_ADDRESS][DOMAIN_NAME] [PERSON_NAME] - [PERS…" at bounding box center [233, 219] width 264 height 22
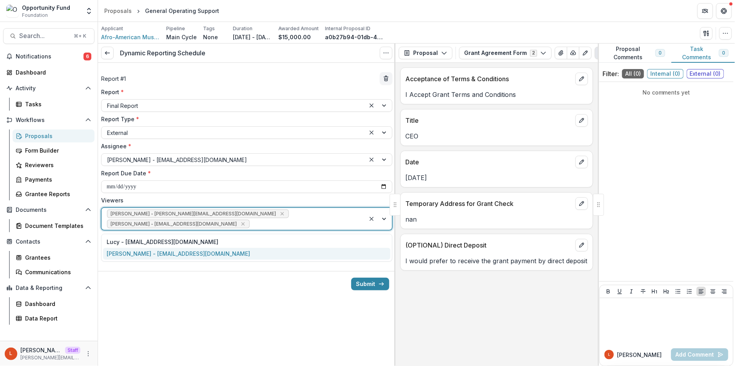
click at [238, 257] on div "[PERSON_NAME] - [EMAIL_ADDRESS][DOMAIN_NAME]" at bounding box center [246, 254] width 287 height 12
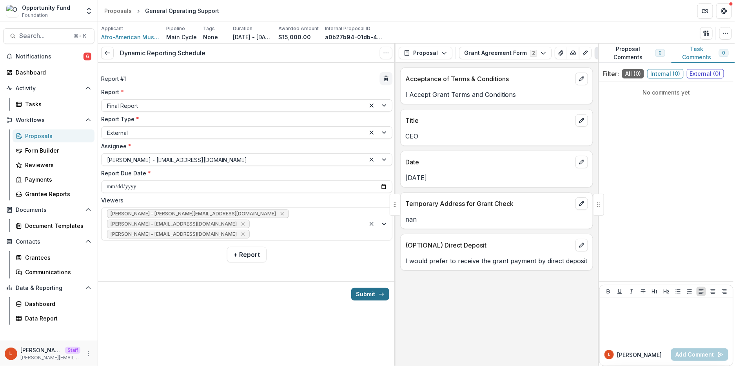
click at [365, 296] on button "Submit" at bounding box center [370, 294] width 38 height 13
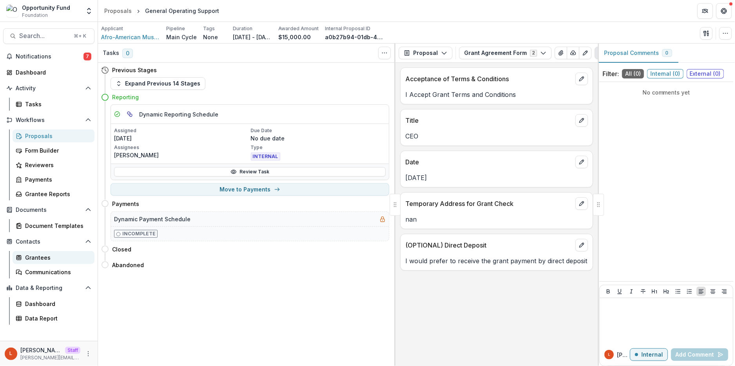
click at [56, 258] on div "Grantees" at bounding box center [56, 257] width 63 height 8
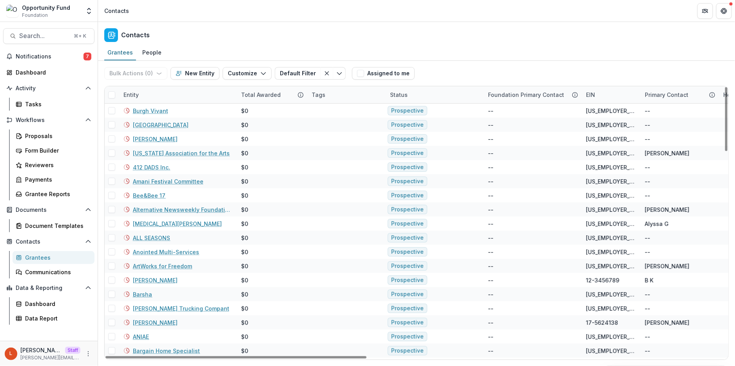
click at [130, 96] on div "Entity" at bounding box center [131, 95] width 25 height 8
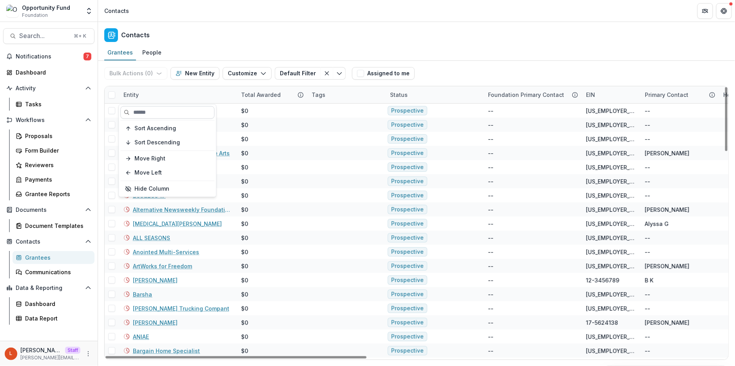
click at [146, 112] on input at bounding box center [167, 112] width 94 height 13
paste input "**********"
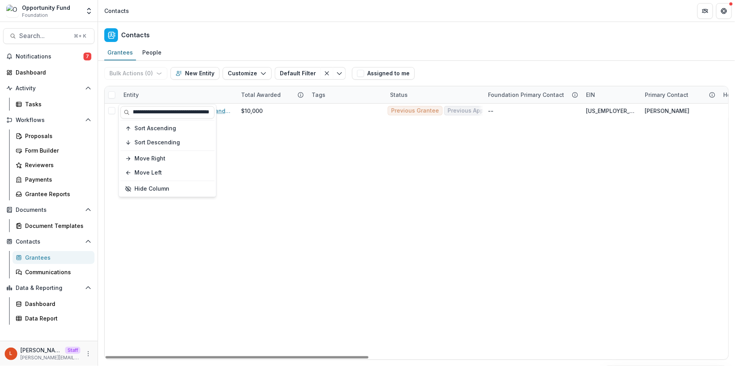
type input "**********"
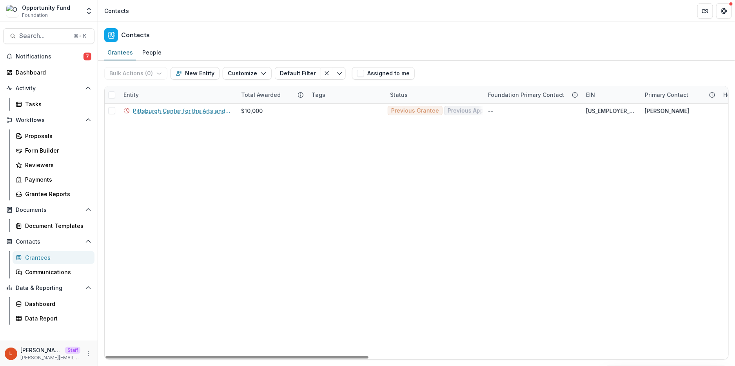
click at [163, 109] on link "Pittsburgh Center for the Arts and Media" at bounding box center [182, 111] width 99 height 8
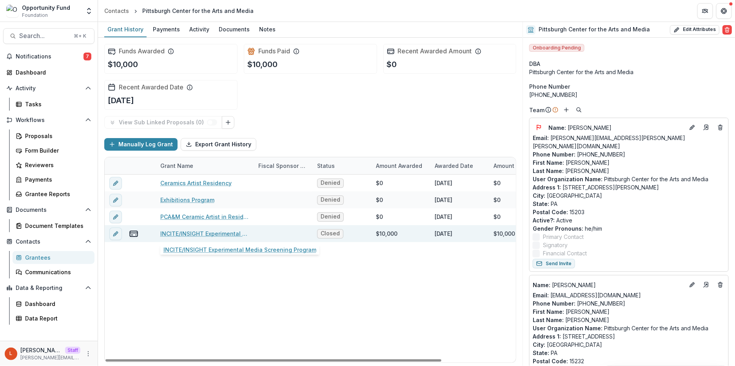
click at [186, 234] on link "INCITE/INSIGHT Experimental Media Screening Program" at bounding box center [204, 233] width 89 height 8
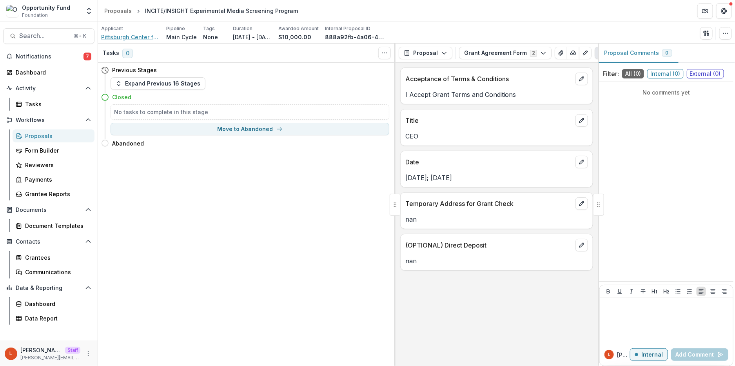
click at [127, 40] on span "Pittsburgh Center for the Arts and Media" at bounding box center [130, 37] width 59 height 8
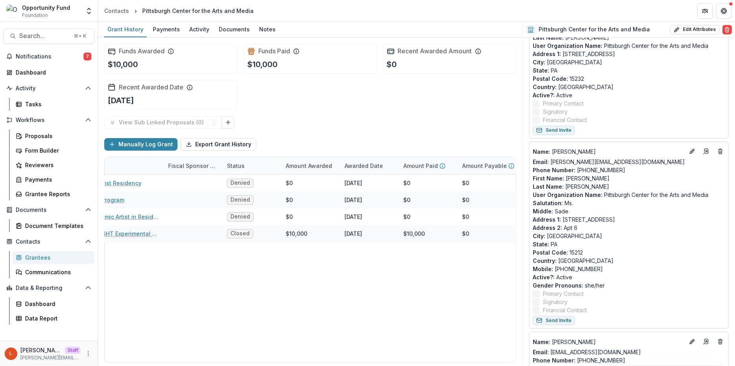
scroll to position [254, 0]
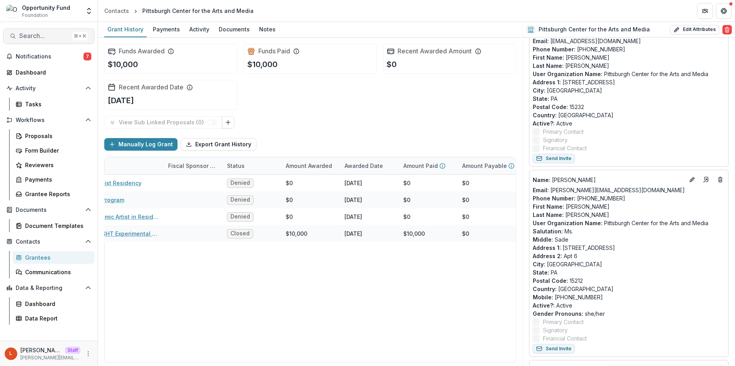
click at [41, 37] on span "Search..." at bounding box center [44, 35] width 50 height 7
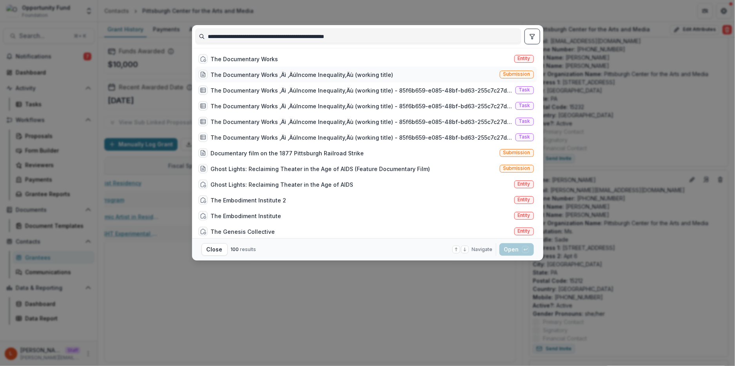
type input "**********"
click at [282, 74] on div "The Documentary Works ‚Äì ‚ÄúIncome Inequality‚Äù (working title)" at bounding box center [302, 75] width 183 height 8
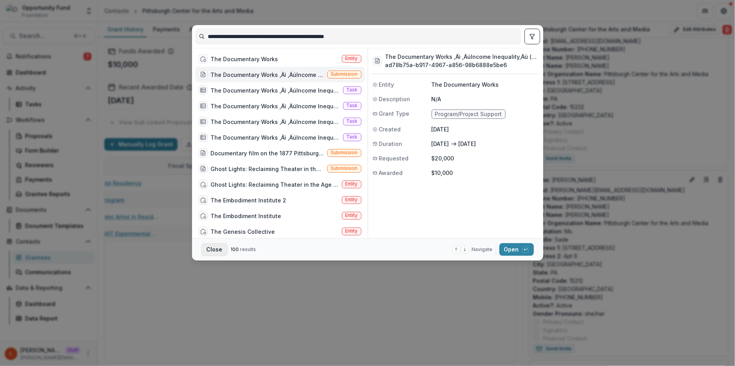
click at [211, 250] on button "Close" at bounding box center [214, 249] width 26 height 13
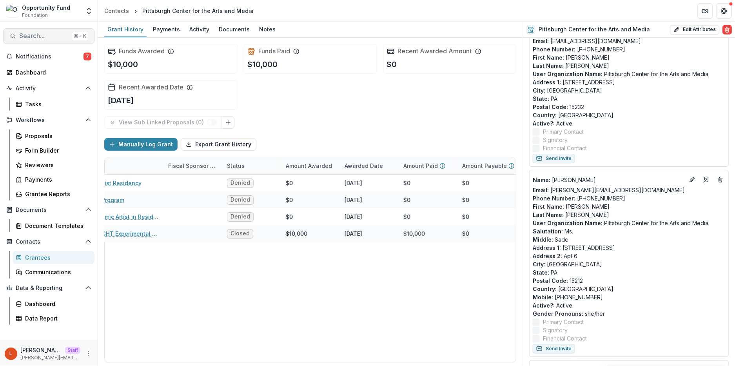
click at [53, 38] on span "Search..." at bounding box center [44, 35] width 50 height 7
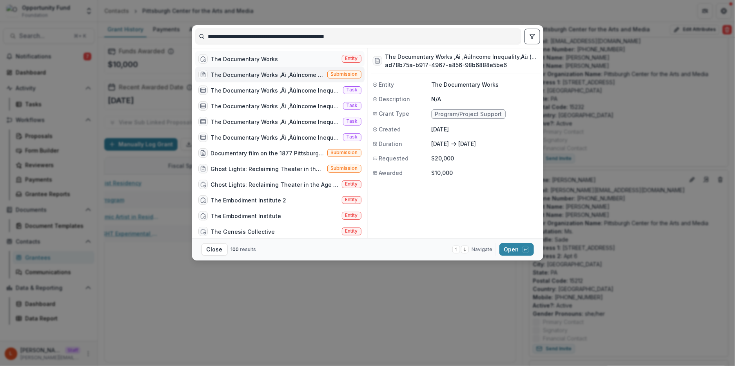
click at [231, 60] on div "The Documentary Works" at bounding box center [244, 59] width 67 height 8
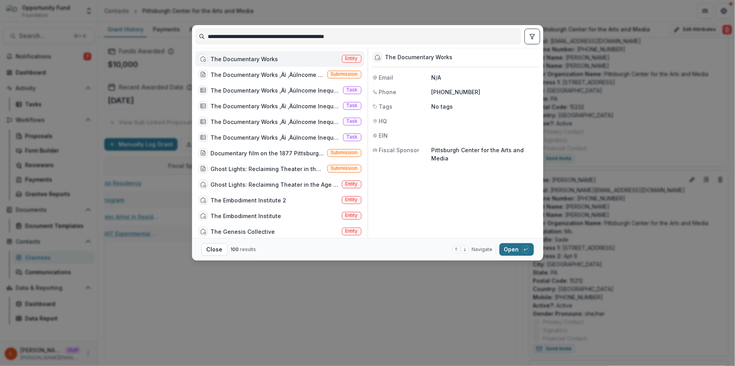
click at [518, 250] on button "Open with enter key" at bounding box center [516, 249] width 34 height 13
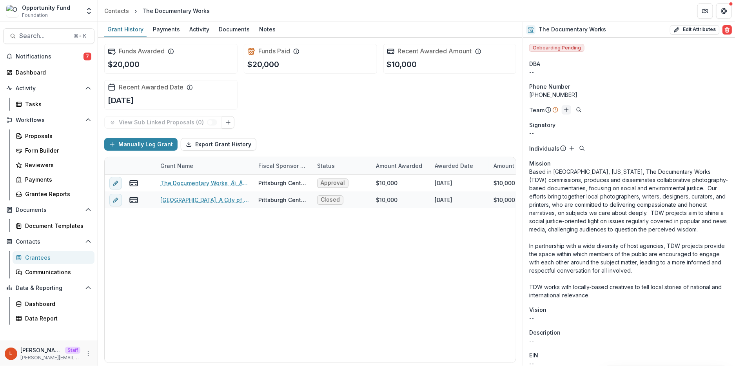
click at [565, 109] on icon "Add" at bounding box center [566, 110] width 6 height 6
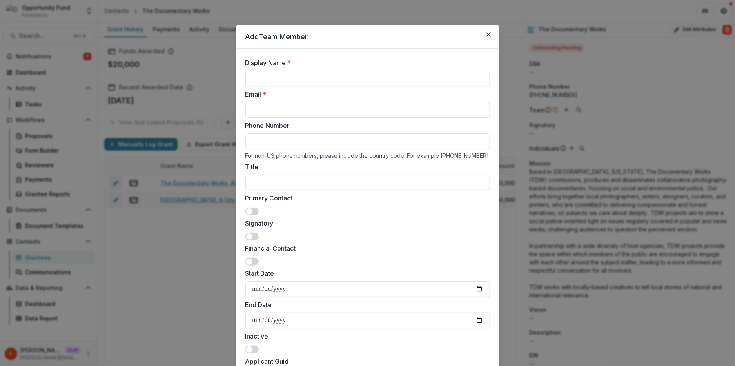
click at [353, 77] on input "Display Name *" at bounding box center [367, 79] width 244 height 16
type input "**********"
click at [339, 109] on input "Email *" at bounding box center [367, 110] width 244 height 16
paste input "**********"
type input "**********"
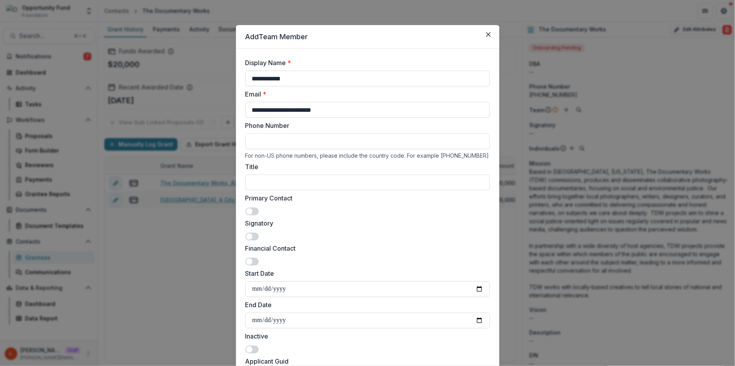
click at [251, 208] on span at bounding box center [251, 211] width 13 height 8
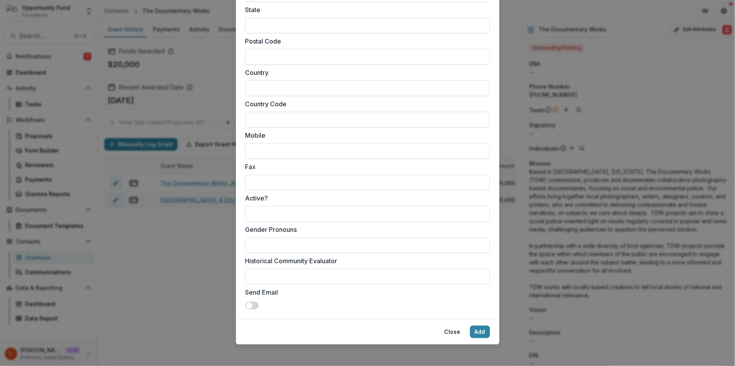
scroll to position [668, 0]
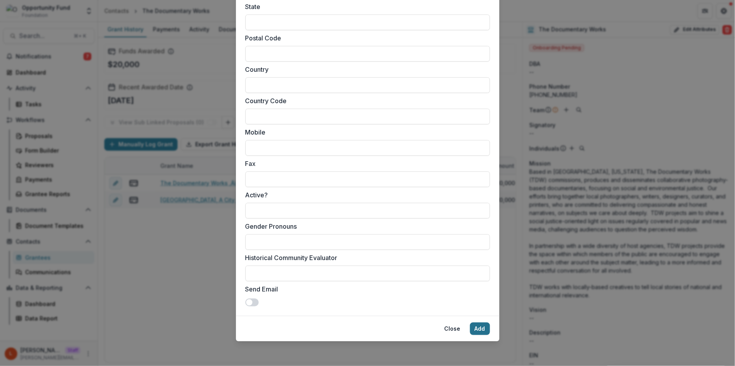
click at [480, 330] on button "Add" at bounding box center [480, 328] width 20 height 13
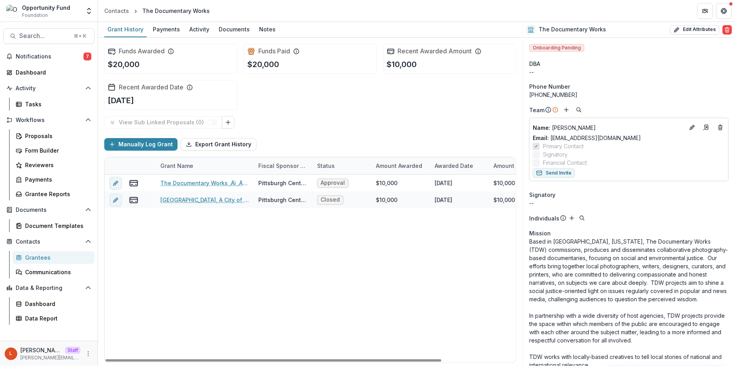
click at [232, 239] on div "The Documentary Works ‚Äì ‚ÄúIncome Inequality‚Äù (working title) Pittsburgh Ce…" at bounding box center [355, 268] width 501 height 188
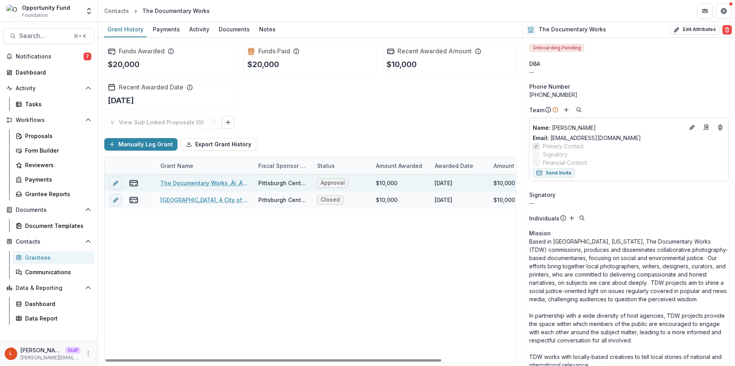
click at [199, 183] on link "The Documentary Works ‚Äì ‚ÄúIncome Inequality‚Äù (working title)" at bounding box center [204, 183] width 89 height 8
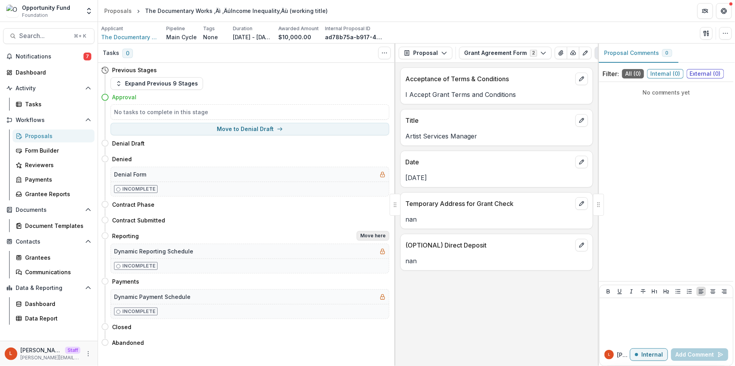
click at [367, 232] on button "Move here" at bounding box center [373, 235] width 33 height 9
select select "*********"
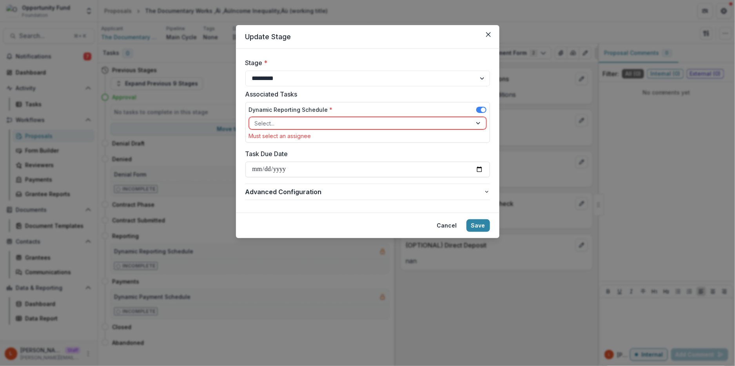
drag, startPoint x: 340, startPoint y: 124, endPoint x: 340, endPoint y: 120, distance: 4.0
click at [340, 124] on div at bounding box center [361, 123] width 212 height 10
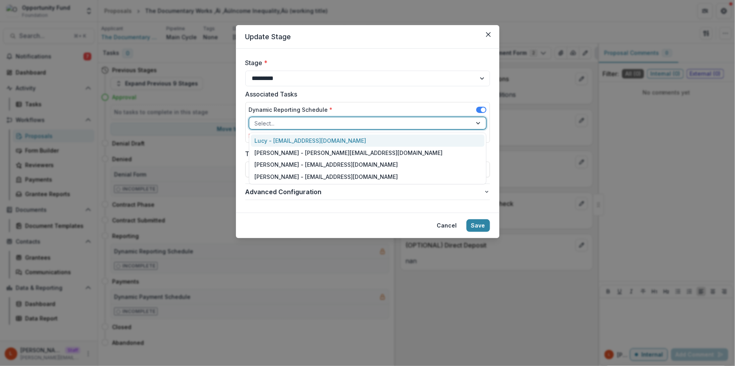
click at [341, 120] on div at bounding box center [361, 123] width 212 height 10
click at [338, 136] on div "Lucy - [EMAIL_ADDRESS][DOMAIN_NAME]" at bounding box center [368, 140] width 234 height 12
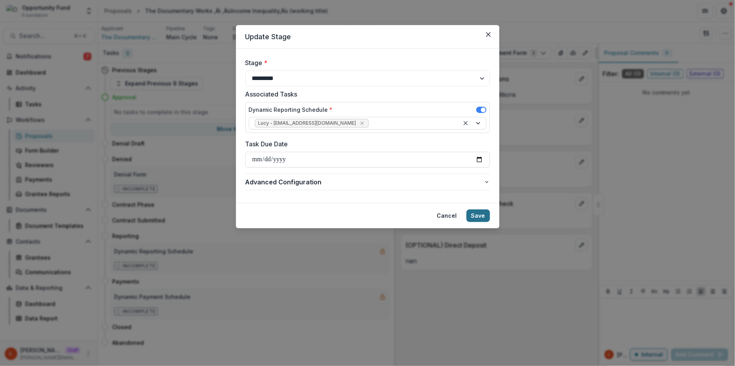
click at [485, 220] on button "Save" at bounding box center [478, 215] width 24 height 13
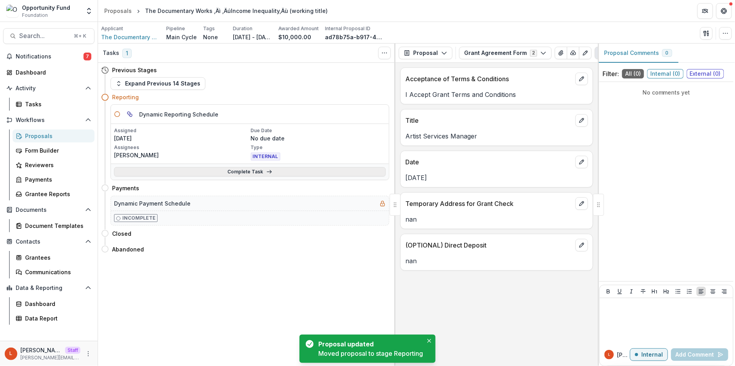
click at [231, 172] on link "Complete Task" at bounding box center [250, 171] width 272 height 9
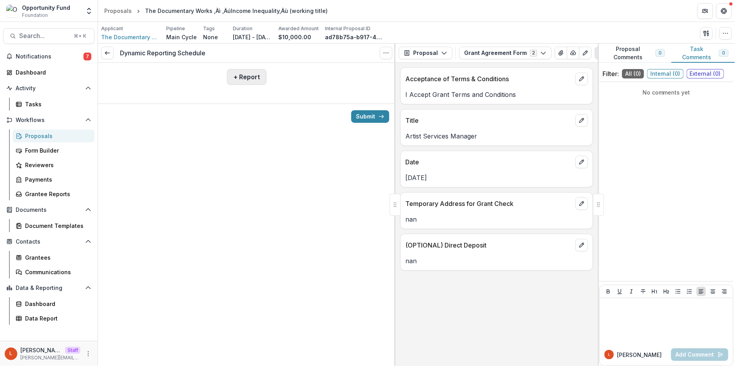
click at [247, 79] on button "+ Report" at bounding box center [247, 77] width 40 height 16
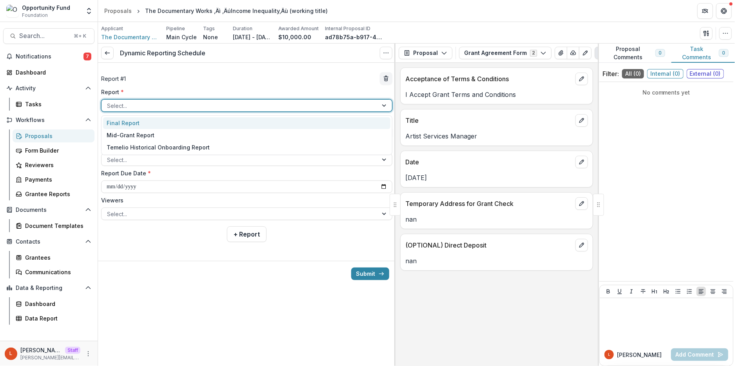
click at [208, 109] on div at bounding box center [239, 106] width 265 height 10
click at [201, 123] on div "Final Report" at bounding box center [246, 123] width 287 height 12
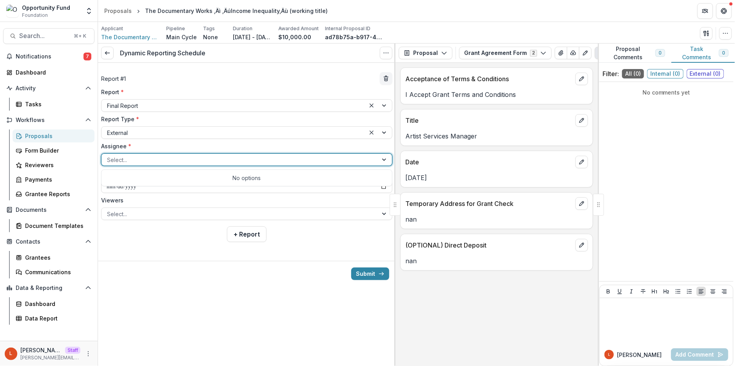
click at [180, 160] on div at bounding box center [239, 160] width 265 height 10
type input "*"
click at [281, 265] on div "Submit" at bounding box center [246, 273] width 297 height 25
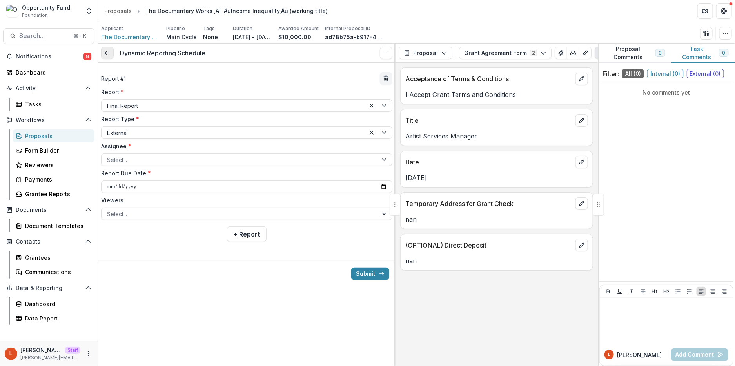
click at [109, 54] on icon at bounding box center [107, 53] width 6 height 6
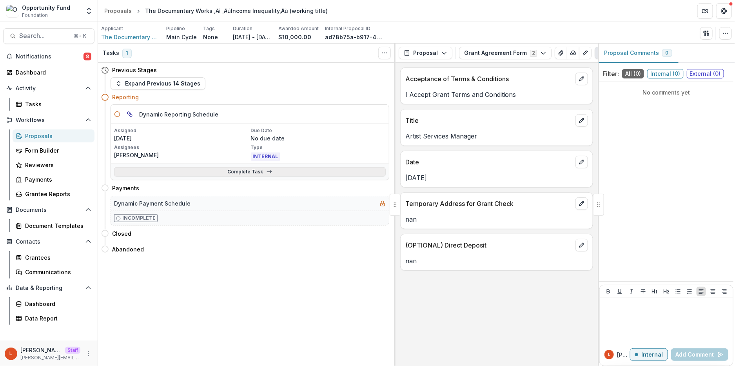
click at [235, 174] on link "Complete Task" at bounding box center [250, 171] width 272 height 9
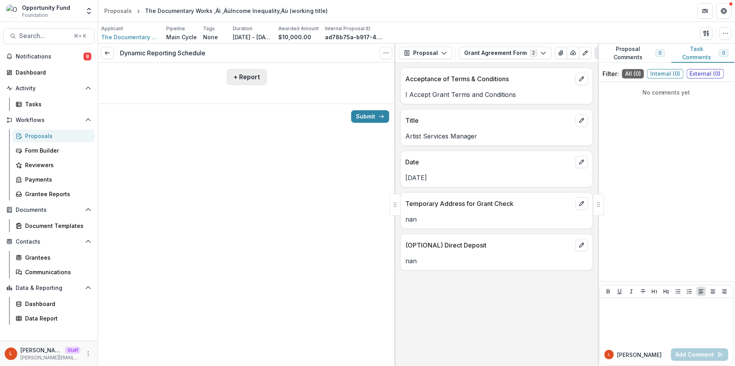
click at [239, 74] on button "+ Report" at bounding box center [247, 77] width 40 height 16
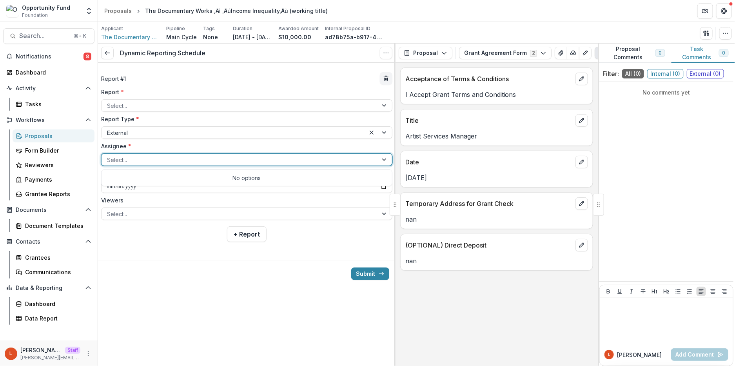
click at [189, 159] on div at bounding box center [239, 160] width 265 height 10
click at [188, 179] on div "No options" at bounding box center [246, 177] width 287 height 13
click at [145, 35] on span "The Documentary Works" at bounding box center [130, 37] width 59 height 8
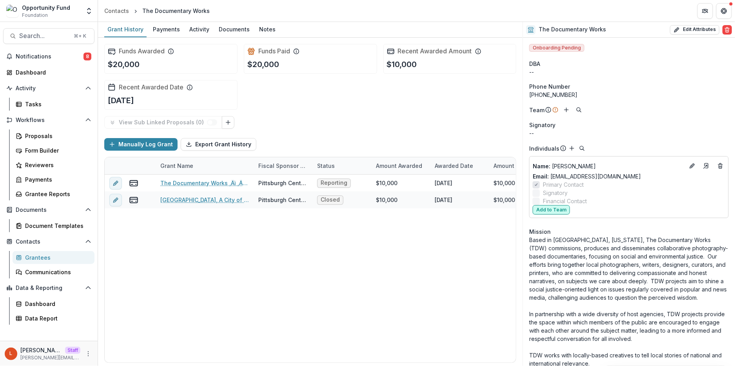
click at [557, 211] on button "Add to Team" at bounding box center [550, 209] width 37 height 9
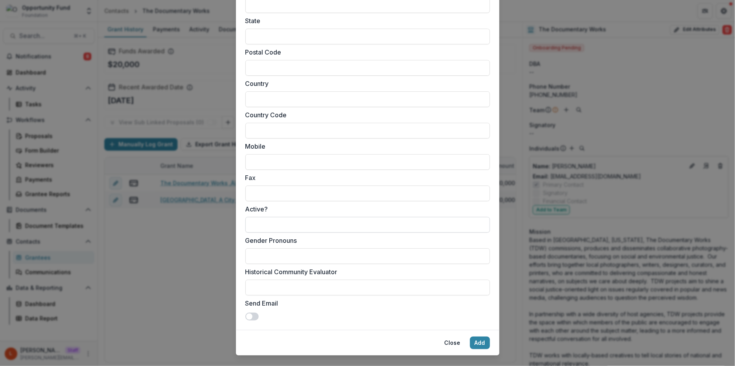
scroll to position [668, 0]
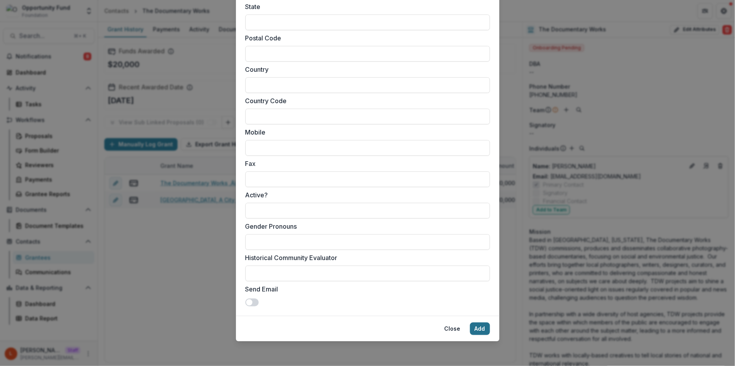
click at [480, 331] on button "Add" at bounding box center [480, 328] width 20 height 13
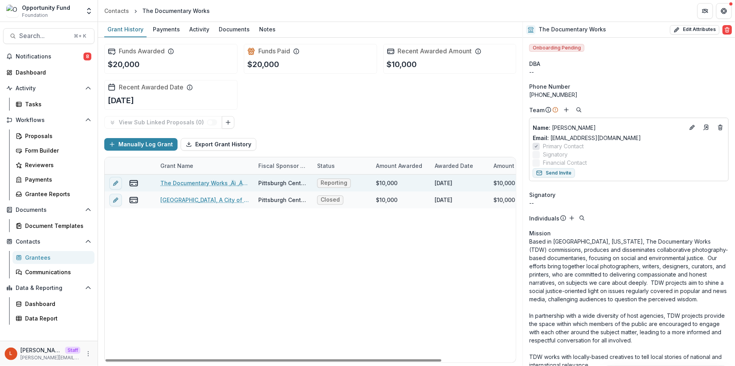
click at [232, 183] on link "The Documentary Works ‚Äì ‚ÄúIncome Inequality‚Äù (working title)" at bounding box center [204, 183] width 89 height 8
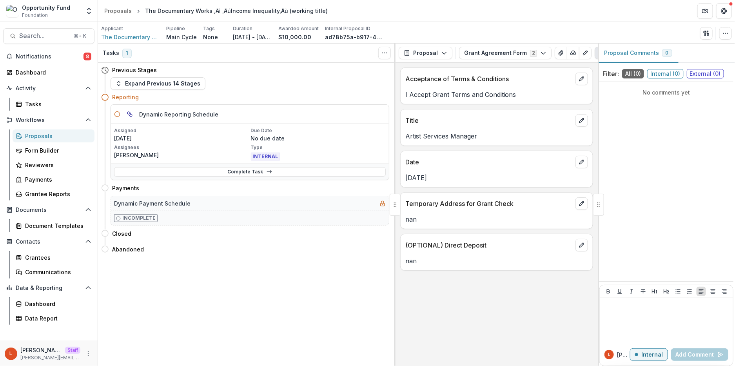
click at [210, 130] on p "Assigned" at bounding box center [181, 130] width 135 height 7
click at [211, 168] on link "Complete Task" at bounding box center [250, 171] width 272 height 9
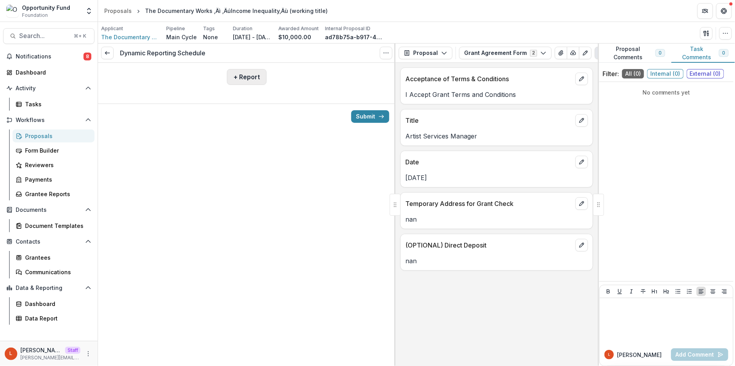
click at [245, 76] on button "+ Report" at bounding box center [247, 77] width 40 height 16
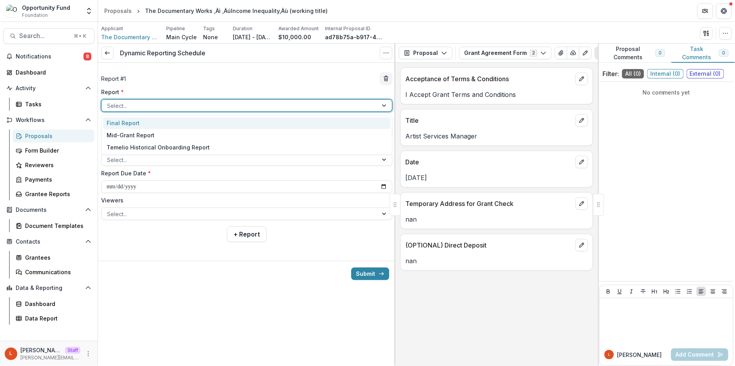
click at [214, 105] on div at bounding box center [239, 106] width 265 height 10
click at [212, 120] on div "Final Report" at bounding box center [246, 123] width 287 height 12
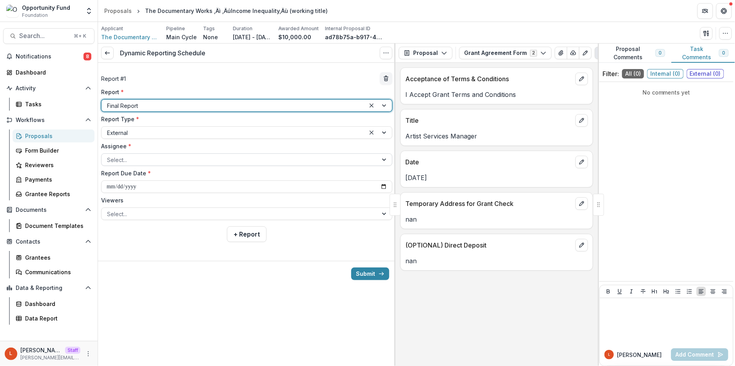
click at [194, 156] on div at bounding box center [239, 160] width 265 height 10
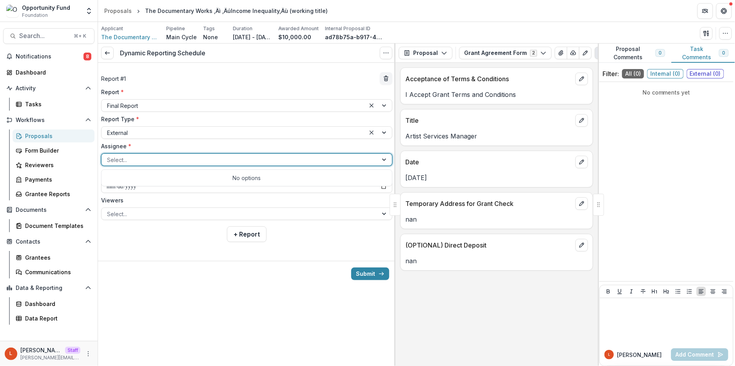
click at [191, 172] on div "No options" at bounding box center [246, 177] width 287 height 13
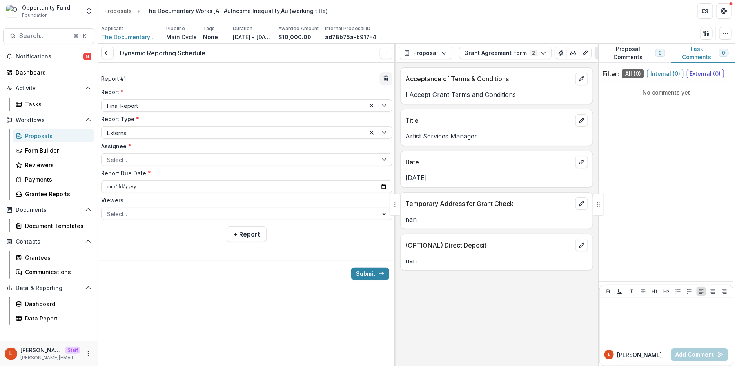
click at [127, 39] on span "The Documentary Works" at bounding box center [130, 37] width 59 height 8
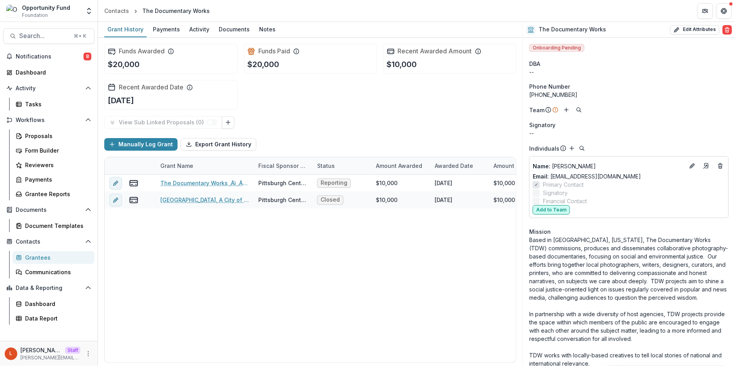
click at [557, 208] on button "Add to Team" at bounding box center [550, 209] width 37 height 9
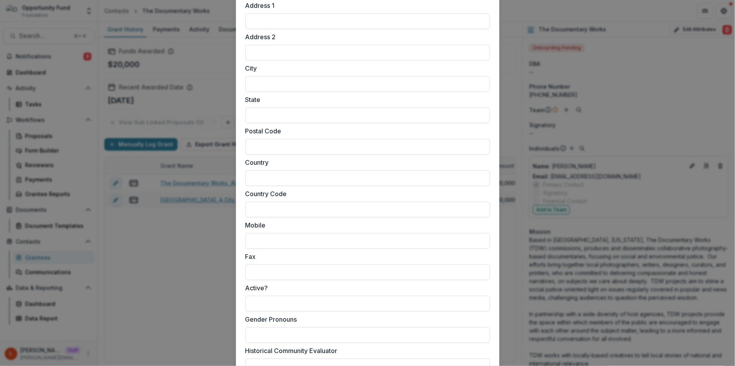
scroll to position [668, 0]
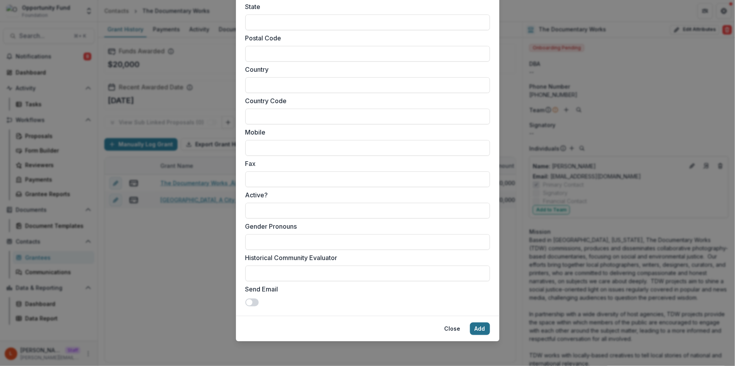
click at [479, 325] on button "Add" at bounding box center [480, 328] width 20 height 13
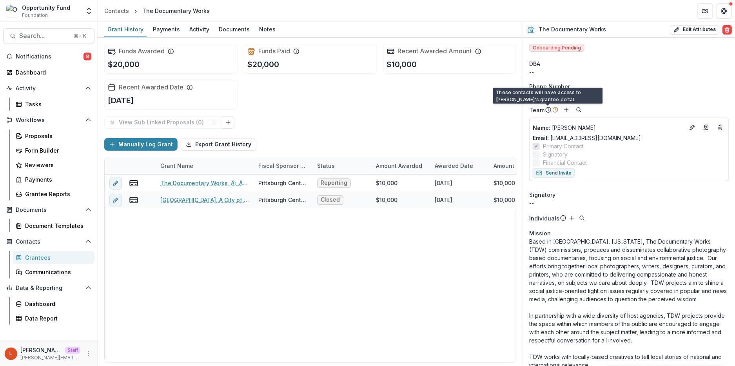
click at [478, 120] on div "View Sub Linked Proposals ( 0 )" at bounding box center [310, 122] width 412 height 13
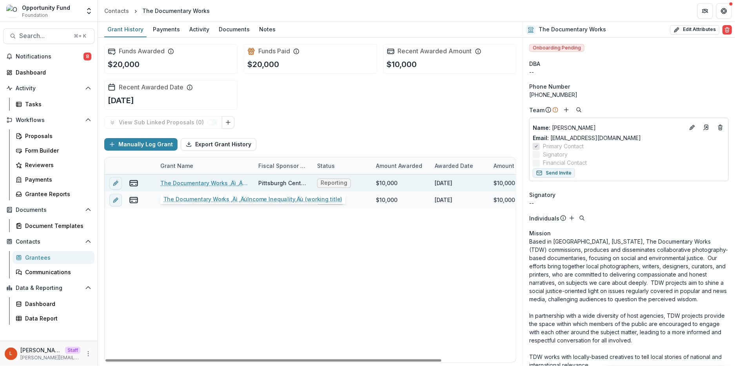
click at [219, 180] on link "The Documentary Works ‚Äì ‚ÄúIncome Inequality‚Äù (working title)" at bounding box center [204, 183] width 89 height 8
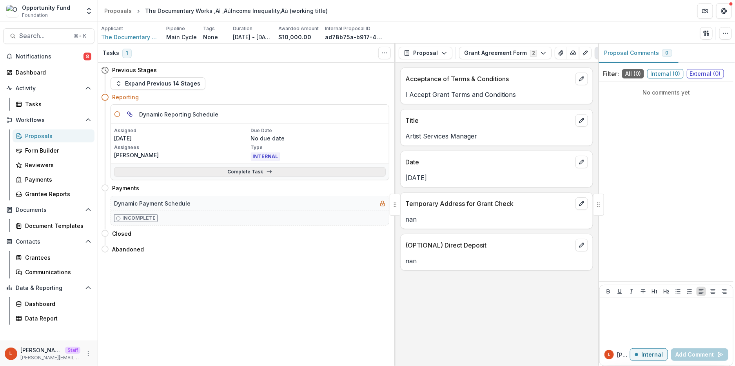
click at [214, 171] on link "Complete Task" at bounding box center [250, 171] width 272 height 9
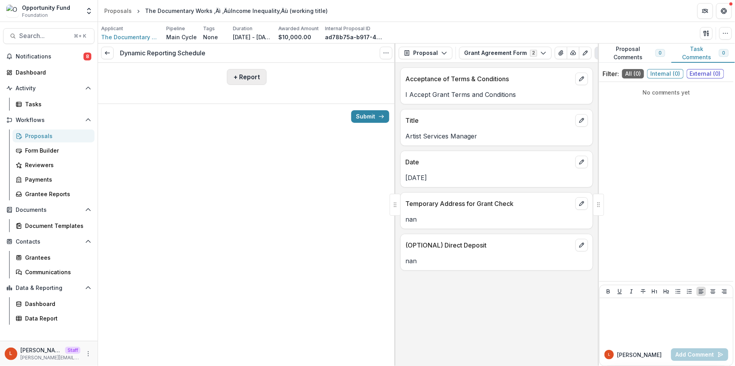
click at [243, 77] on button "+ Report" at bounding box center [247, 77] width 40 height 16
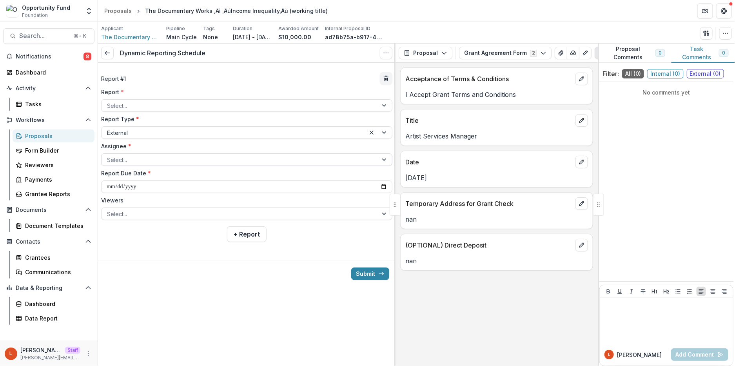
click at [189, 159] on div at bounding box center [239, 160] width 265 height 10
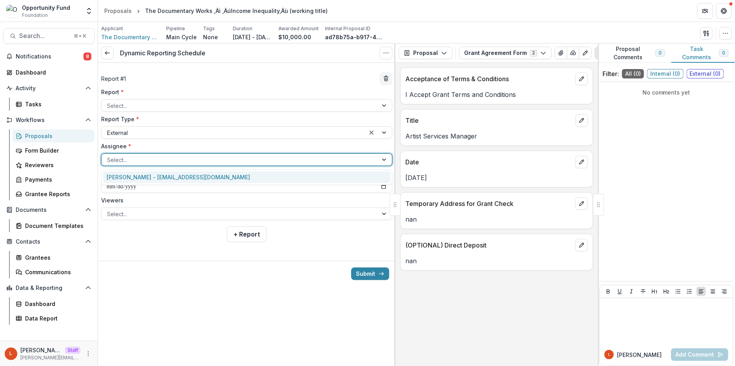
click at [186, 174] on div "[PERSON_NAME] - [EMAIL_ADDRESS][DOMAIN_NAME]" at bounding box center [246, 177] width 287 height 12
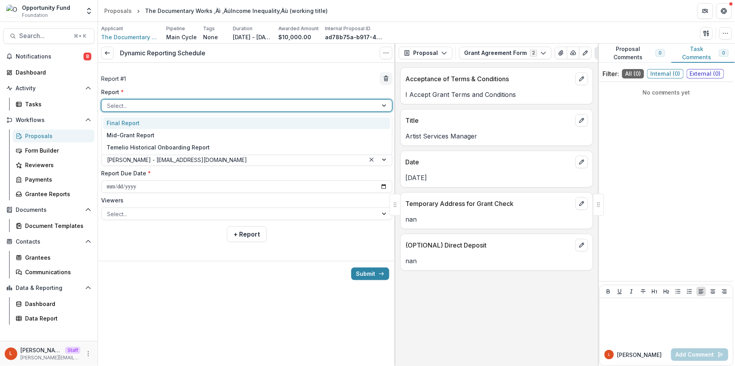
click at [181, 109] on div at bounding box center [239, 106] width 265 height 10
click at [177, 123] on div "Final Report" at bounding box center [246, 123] width 287 height 12
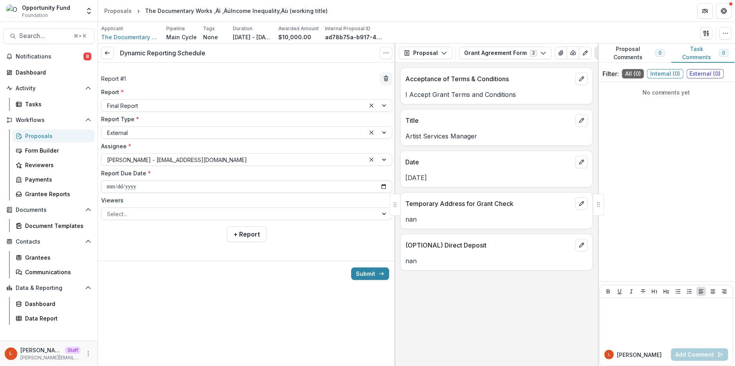
click at [109, 184] on input "**********" at bounding box center [246, 186] width 291 height 13
type input "**********"
click at [184, 214] on div at bounding box center [239, 214] width 265 height 10
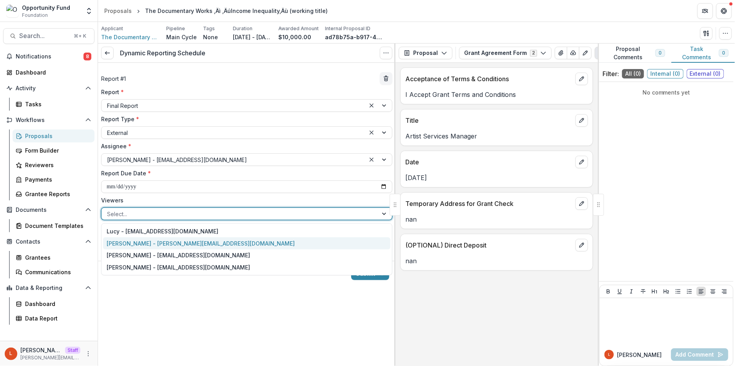
click at [177, 243] on div "[PERSON_NAME] - [PERSON_NAME][EMAIL_ADDRESS][DOMAIN_NAME]" at bounding box center [246, 243] width 287 height 12
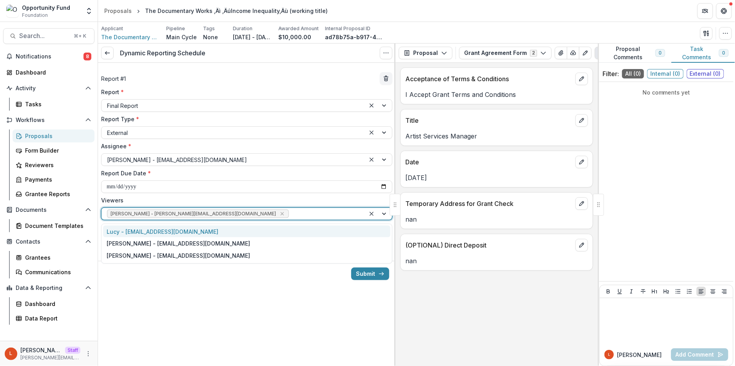
click at [290, 215] on div at bounding box center [324, 214] width 69 height 10
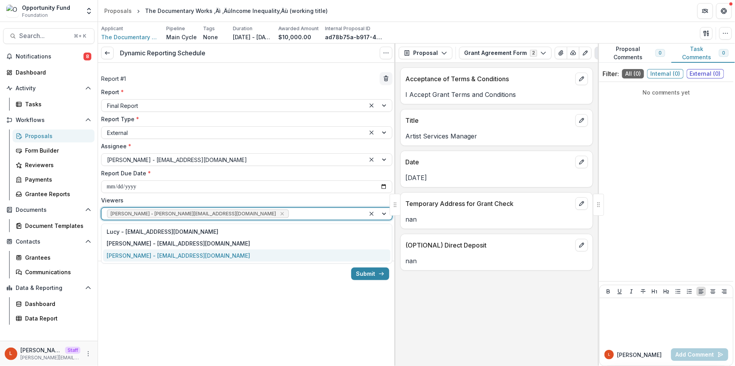
click at [203, 249] on div "[PERSON_NAME] - [EMAIL_ADDRESS][DOMAIN_NAME]" at bounding box center [246, 255] width 287 height 12
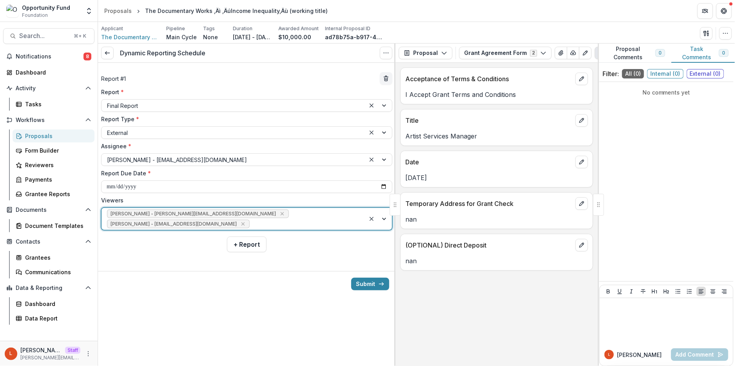
click at [257, 215] on div "[PERSON_NAME] - [PERSON_NAME][EMAIL_ADDRESS][DOMAIN_NAME] [PERSON_NAME] - [EMAI…" at bounding box center [233, 219] width 264 height 22
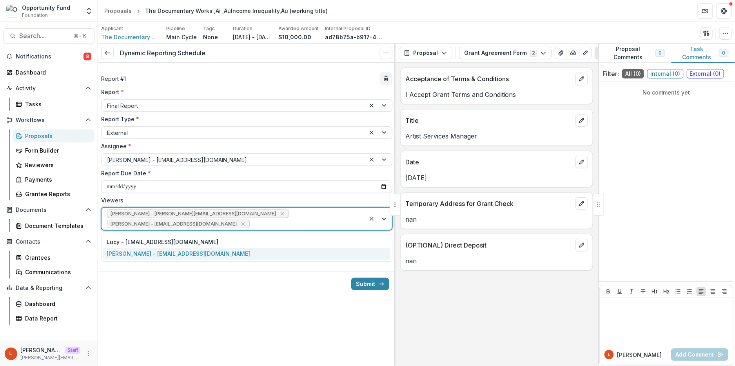
click at [212, 251] on div "[PERSON_NAME] - [EMAIL_ADDRESS][DOMAIN_NAME]" at bounding box center [246, 254] width 287 height 12
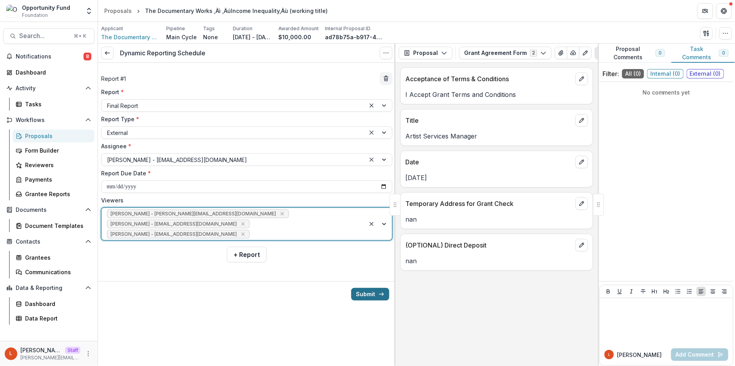
click at [366, 294] on button "Submit" at bounding box center [370, 294] width 38 height 13
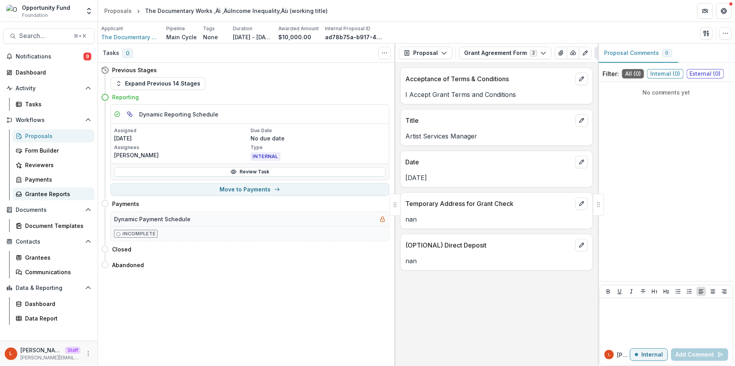
click at [33, 194] on div "Grantee Reports" at bounding box center [56, 194] width 63 height 8
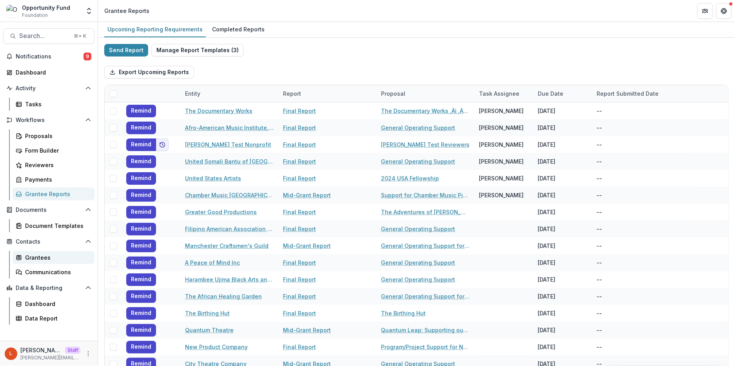
click at [38, 257] on div "Grantees" at bounding box center [56, 257] width 63 height 8
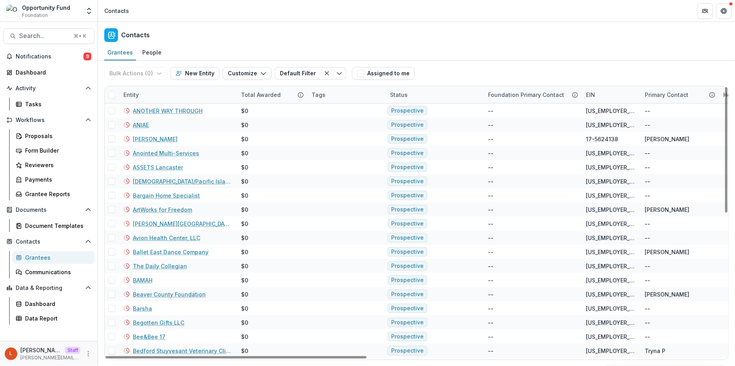
click at [143, 95] on div "Entity" at bounding box center [131, 95] width 25 height 8
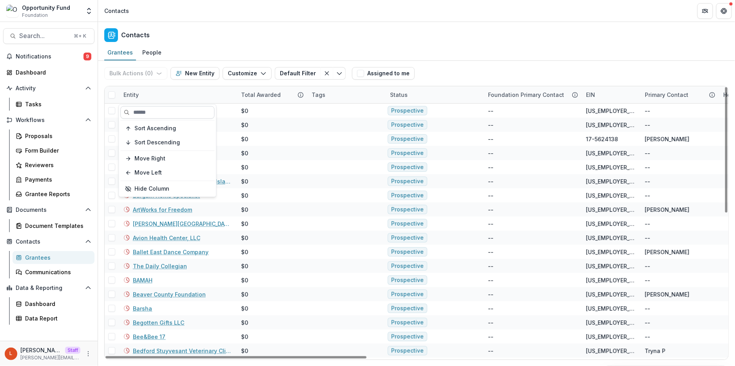
click at [145, 111] on input at bounding box center [167, 112] width 94 height 13
paste input "**********"
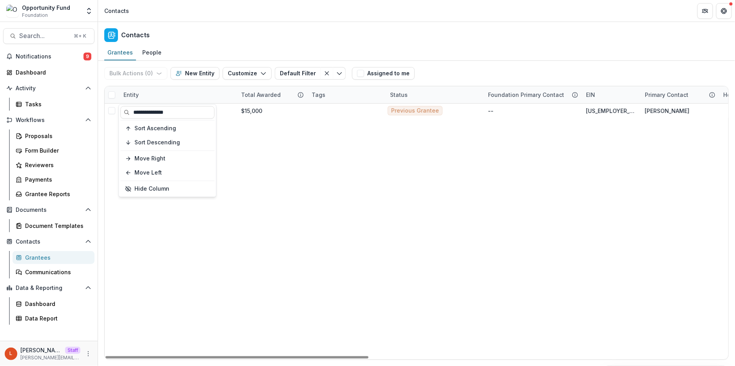
type input "**********"
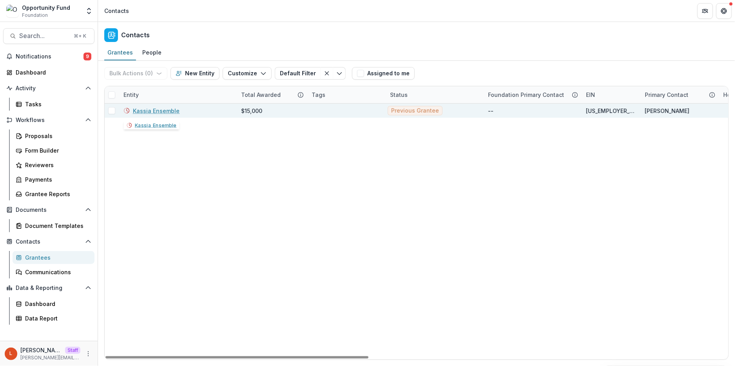
click at [165, 107] on link "Kassia Ensemble" at bounding box center [156, 111] width 47 height 8
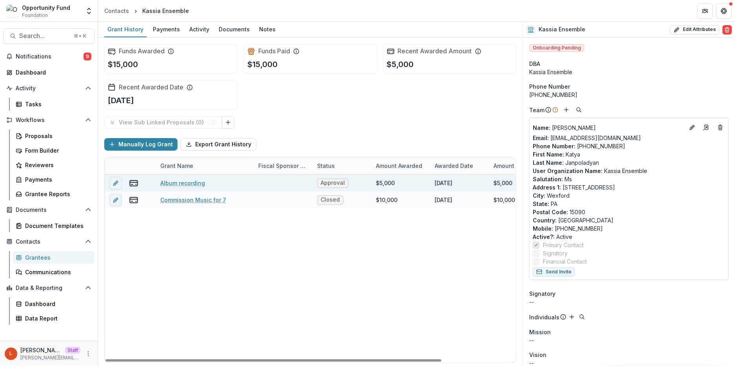
click at [193, 180] on link "Album recording" at bounding box center [182, 183] width 45 height 8
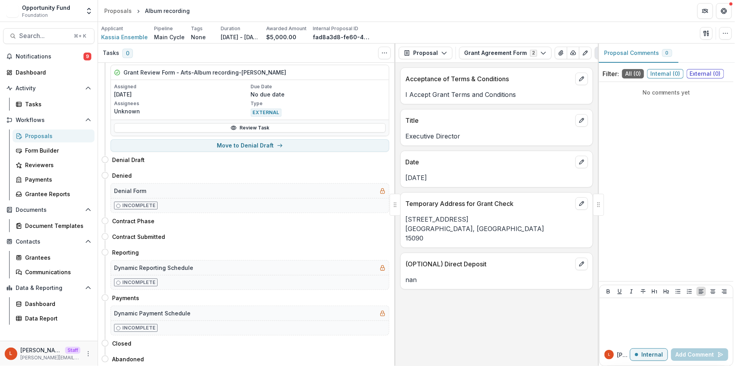
scroll to position [488, 0]
click at [365, 252] on button "Move here" at bounding box center [373, 250] width 33 height 9
select select "*********"
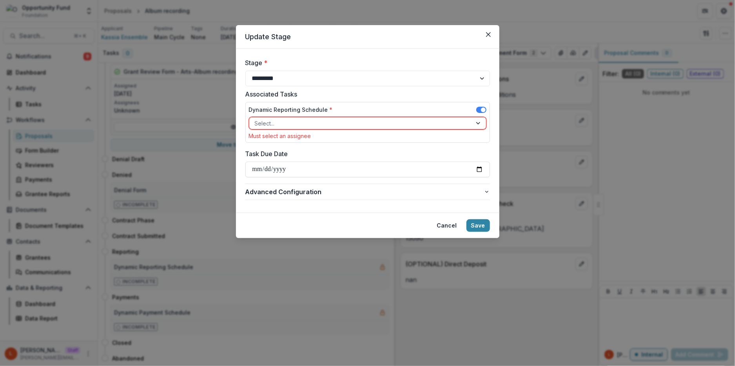
click at [302, 123] on div at bounding box center [361, 123] width 212 height 10
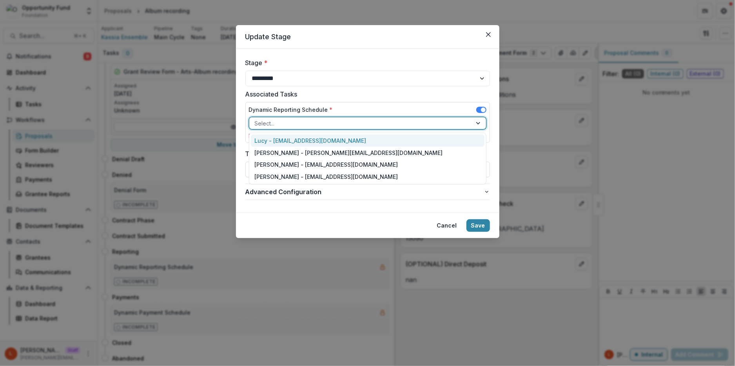
click at [301, 139] on div "Lucy - [EMAIL_ADDRESS][DOMAIN_NAME]" at bounding box center [368, 140] width 234 height 12
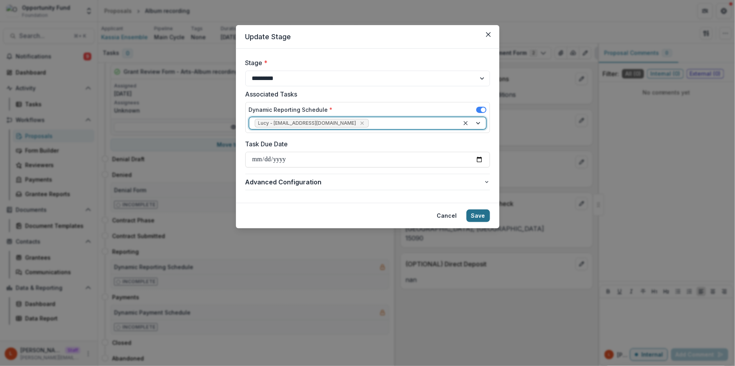
click at [480, 216] on button "Save" at bounding box center [478, 215] width 24 height 13
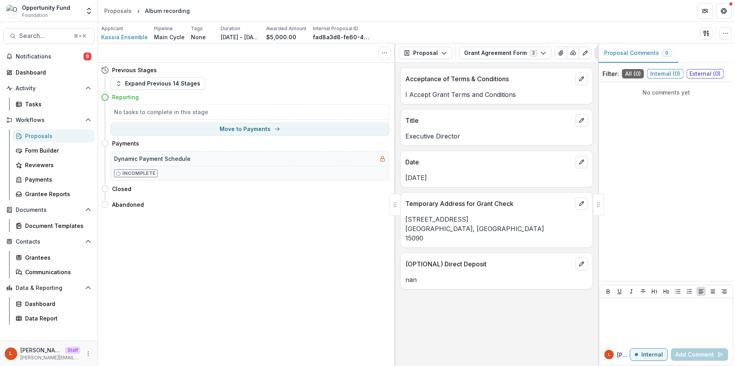
scroll to position [0, 0]
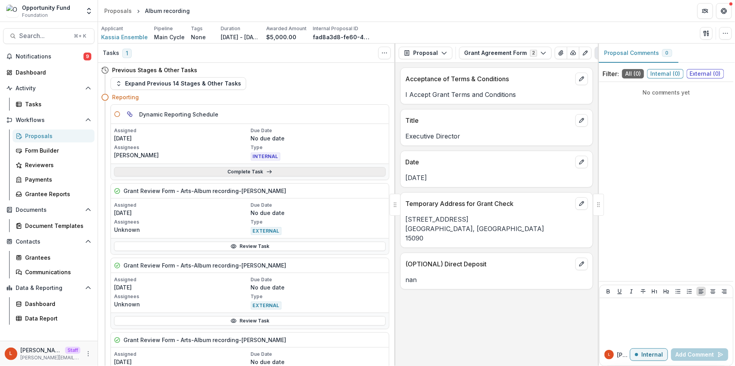
click at [190, 171] on link "Complete Task" at bounding box center [250, 171] width 272 height 9
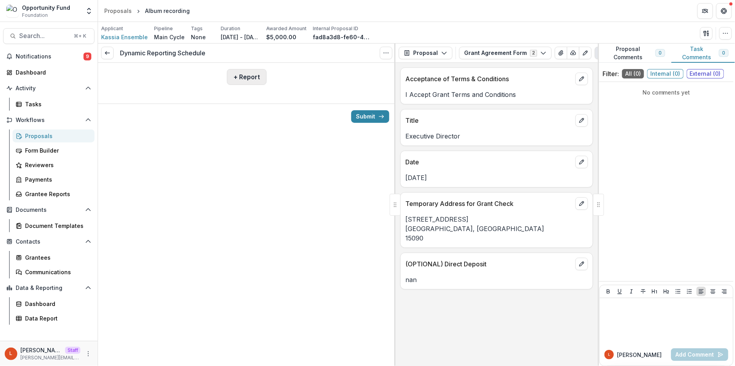
click at [243, 76] on button "+ Report" at bounding box center [247, 77] width 40 height 16
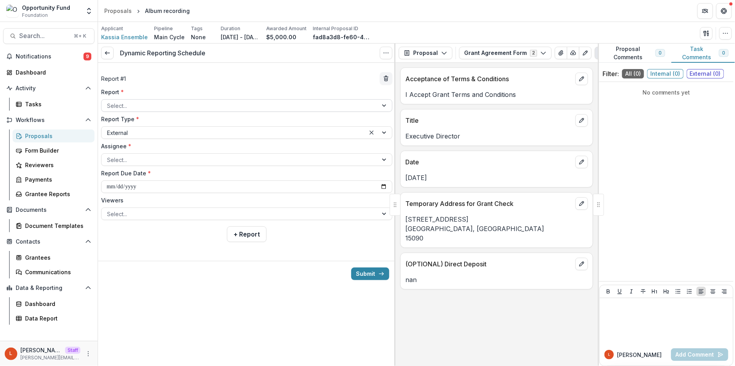
click at [158, 104] on div at bounding box center [239, 106] width 265 height 10
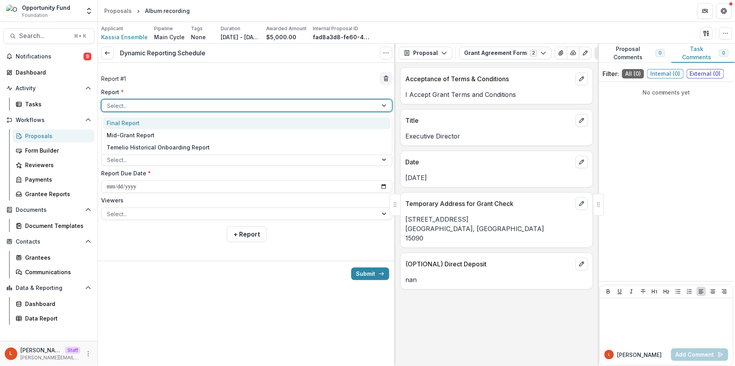
click at [154, 121] on div "Final Report" at bounding box center [246, 123] width 287 height 12
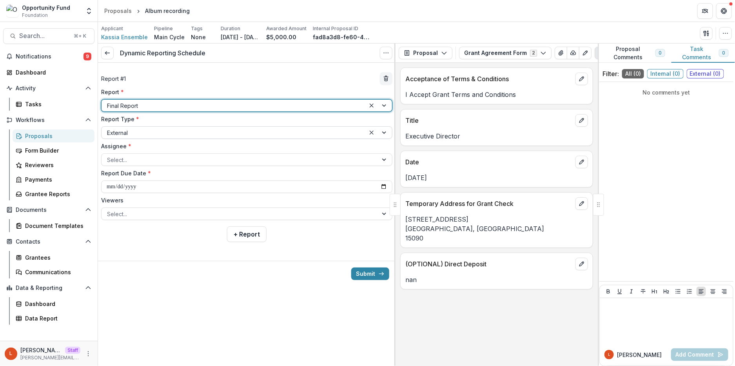
click at [151, 137] on div at bounding box center [233, 133] width 253 height 10
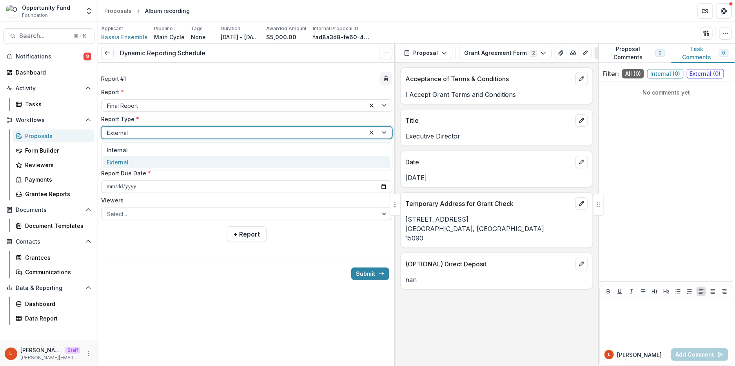
click at [142, 160] on div "External" at bounding box center [246, 162] width 287 height 12
click at [142, 160] on div at bounding box center [239, 160] width 265 height 10
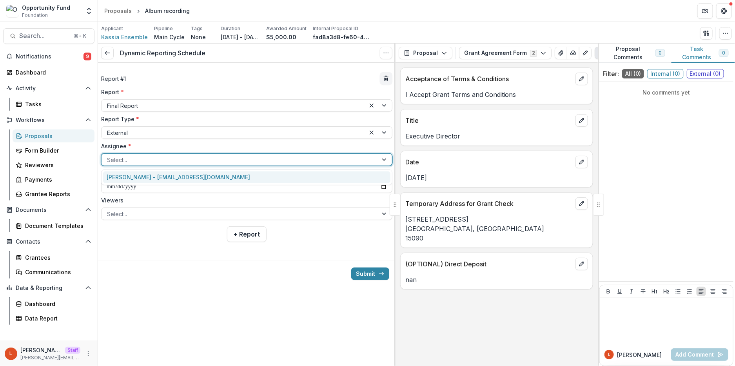
click at [141, 176] on div "Katya Janpoladyan - katyajan77@yahoo.com" at bounding box center [246, 177] width 287 height 12
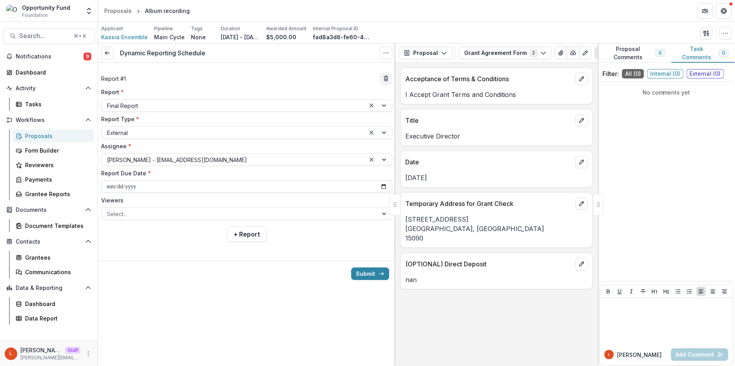
click at [109, 185] on input "**********" at bounding box center [246, 186] width 291 height 13
type input "**********"
click at [138, 214] on div at bounding box center [239, 214] width 265 height 10
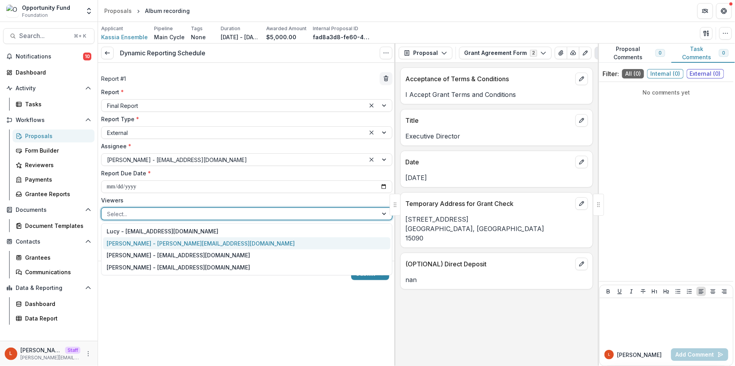
click at [134, 239] on div "[PERSON_NAME] - [PERSON_NAME][EMAIL_ADDRESS][DOMAIN_NAME]" at bounding box center [246, 243] width 287 height 12
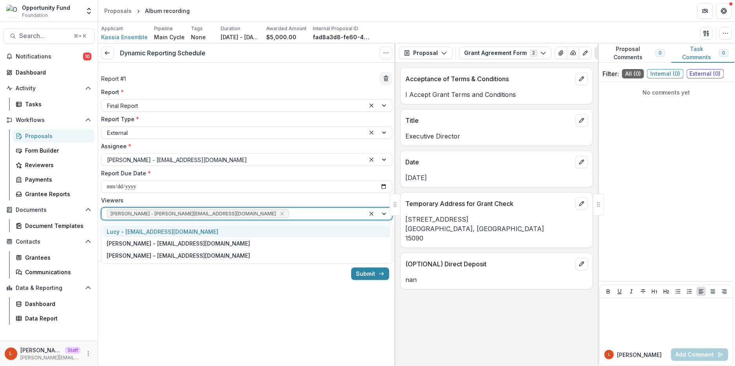
click at [290, 215] on div at bounding box center [324, 214] width 69 height 10
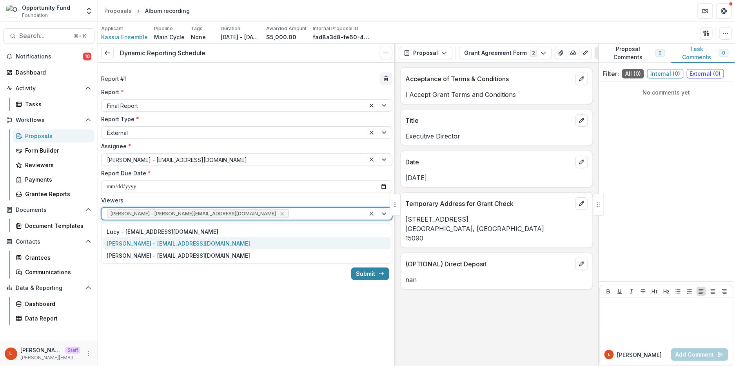
click at [224, 243] on div "[PERSON_NAME] - [EMAIL_ADDRESS][DOMAIN_NAME]" at bounding box center [246, 243] width 287 height 12
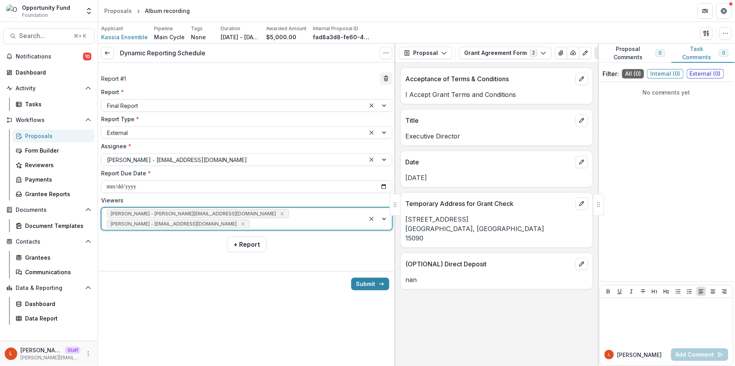
click at [277, 215] on div "[PERSON_NAME] - [PERSON_NAME][EMAIL_ADDRESS][DOMAIN_NAME] [PERSON_NAME] - [PERS…" at bounding box center [233, 219] width 264 height 22
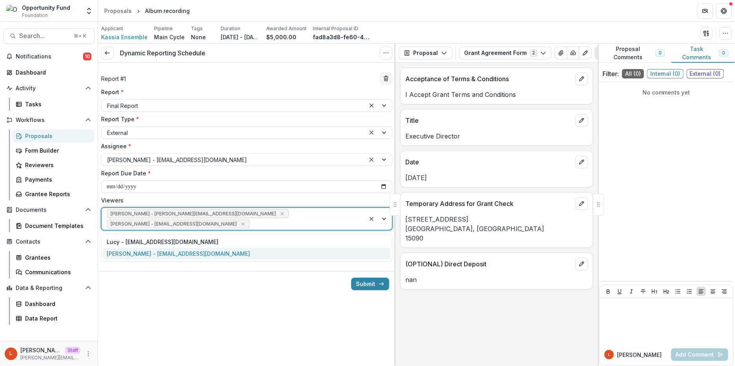
click at [237, 253] on div "[PERSON_NAME] - [EMAIL_ADDRESS][DOMAIN_NAME]" at bounding box center [246, 254] width 287 height 12
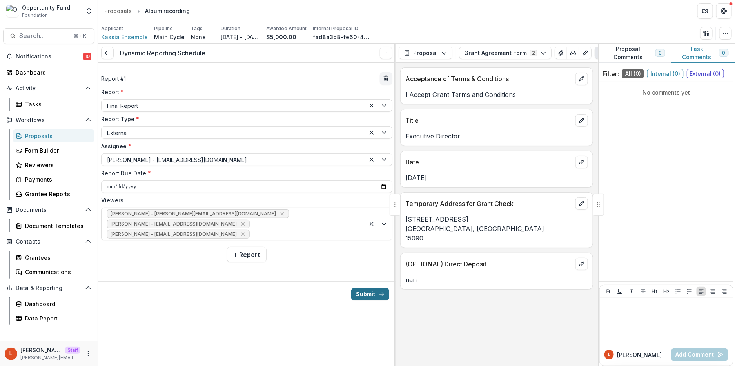
click at [365, 293] on button "Submit" at bounding box center [370, 294] width 38 height 13
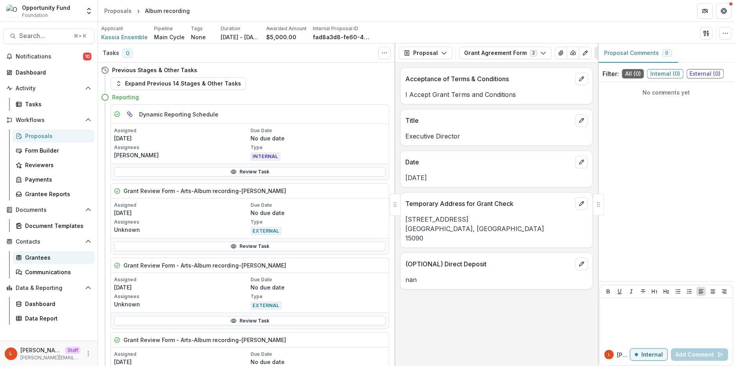
click at [39, 256] on div "Grantees" at bounding box center [56, 257] width 63 height 8
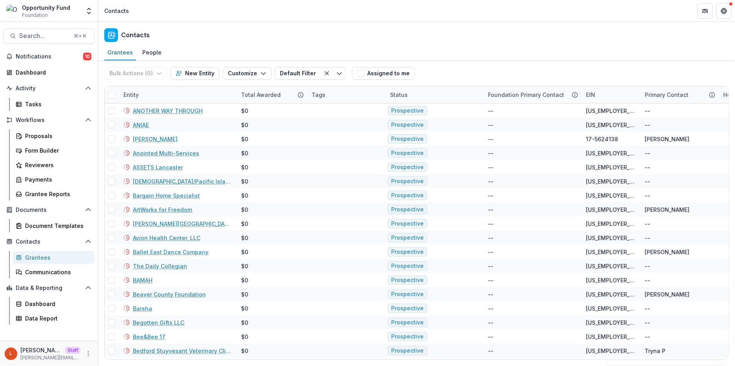
click at [156, 91] on div "Entity" at bounding box center [178, 94] width 118 height 17
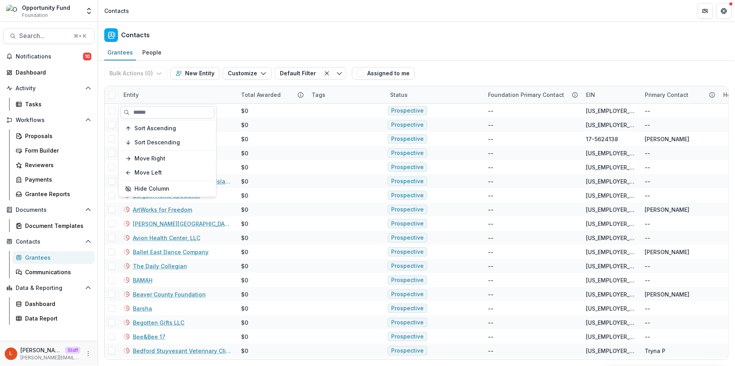
click at [157, 113] on input at bounding box center [167, 112] width 94 height 13
paste input "**********"
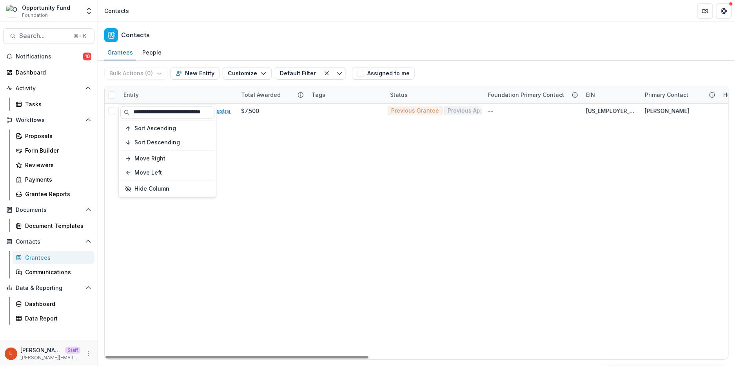
type input "**********"
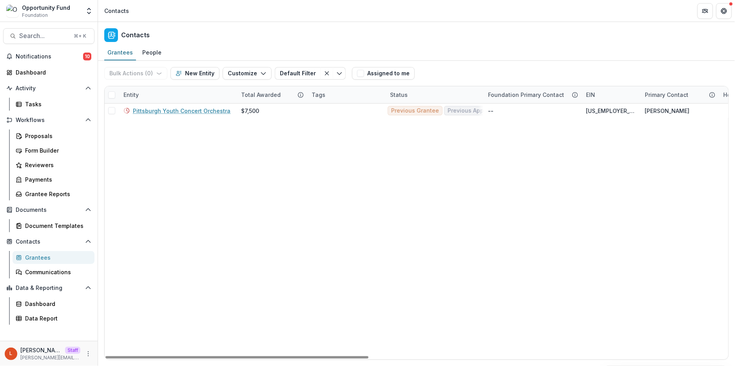
click at [187, 110] on link "Pittsburgh Youth Concert Orchestra" at bounding box center [182, 111] width 98 height 8
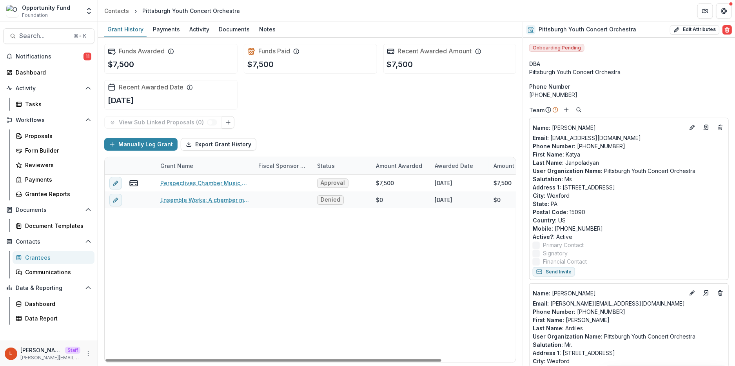
click at [223, 258] on div "Perspectives Chamber Music Festival Approval $7,500 2020-05-15 $7,500 $0 Ensemb…" at bounding box center [355, 268] width 501 height 188
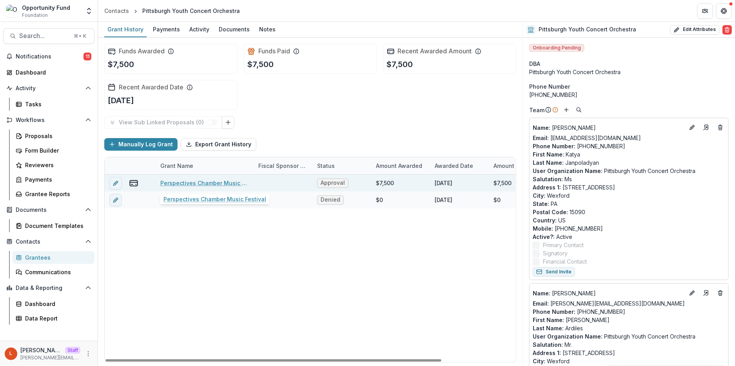
click at [197, 181] on link "Perspectives Chamber Music Festival" at bounding box center [204, 183] width 89 height 8
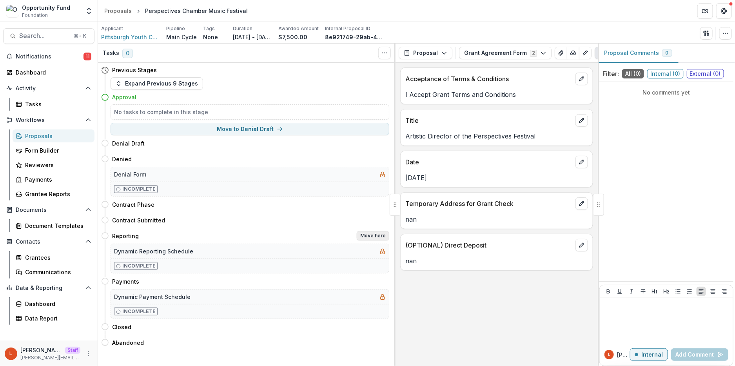
click at [377, 237] on button "Move here" at bounding box center [373, 235] width 33 height 9
select select "*********"
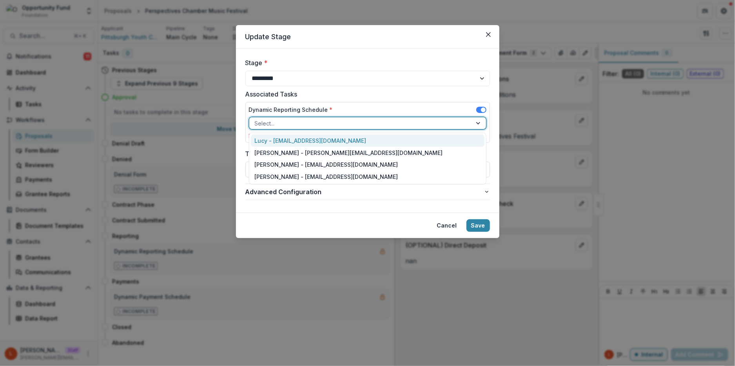
click at [324, 123] on div at bounding box center [361, 123] width 212 height 10
click at [320, 142] on div "Lucy - [EMAIL_ADDRESS][DOMAIN_NAME]" at bounding box center [368, 140] width 234 height 12
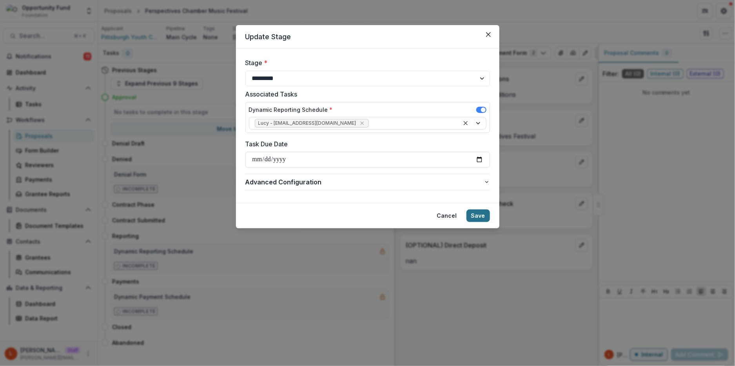
click at [485, 214] on button "Save" at bounding box center [478, 215] width 24 height 13
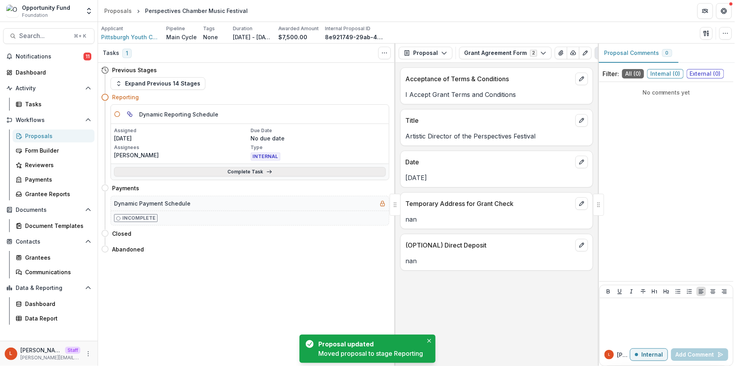
click at [242, 170] on link "Complete Task" at bounding box center [250, 171] width 272 height 9
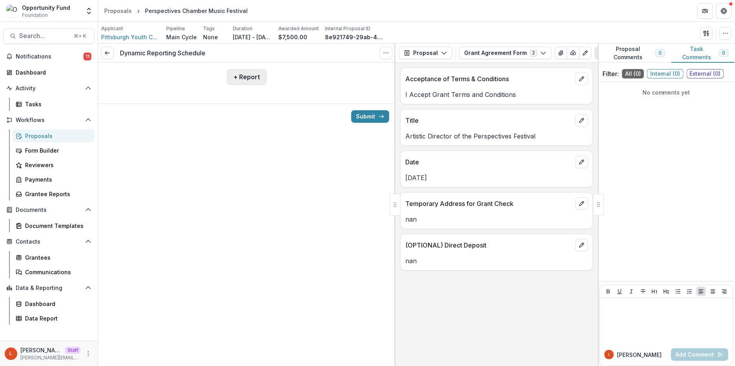
click at [238, 78] on button "+ Report" at bounding box center [247, 77] width 40 height 16
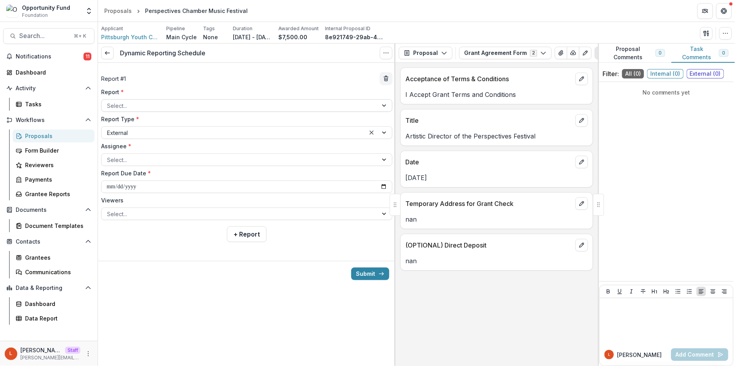
click at [198, 106] on div at bounding box center [239, 106] width 265 height 10
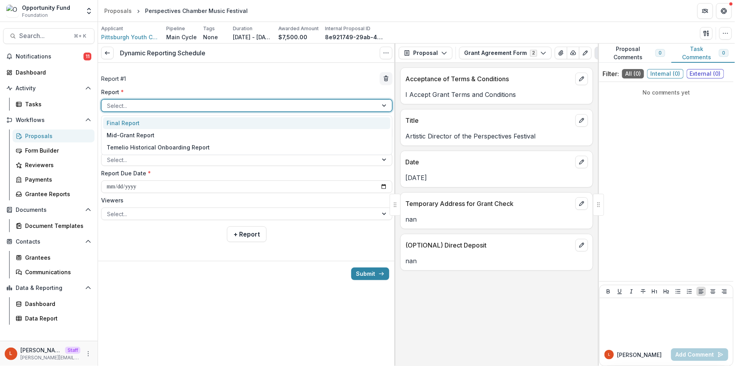
click at [188, 124] on div "Final Report" at bounding box center [246, 123] width 287 height 12
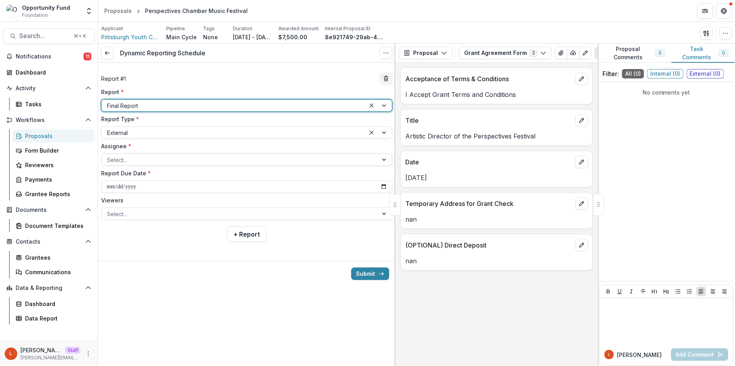
click at [169, 157] on div at bounding box center [239, 160] width 265 height 10
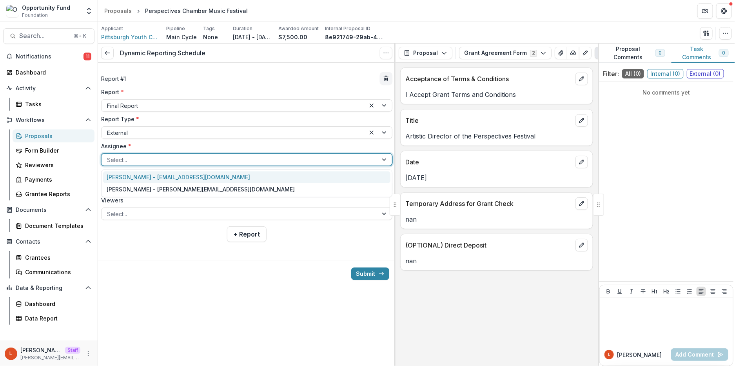
click at [169, 178] on div "Katya Janpoladyan - info@pyco.org" at bounding box center [246, 177] width 287 height 12
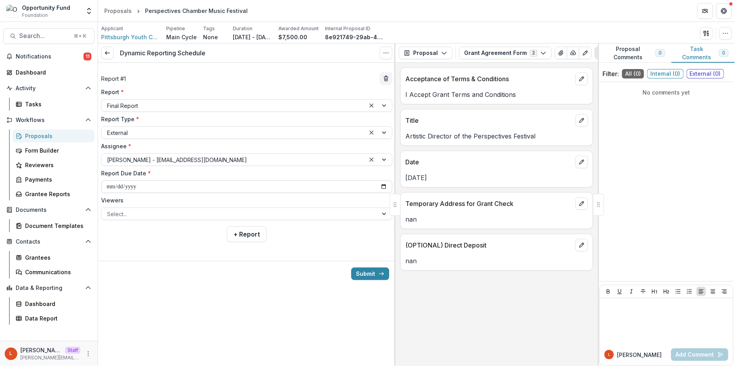
click at [165, 189] on input "**********" at bounding box center [246, 186] width 291 height 13
click at [141, 185] on input "**********" at bounding box center [246, 186] width 291 height 13
type input "**********"
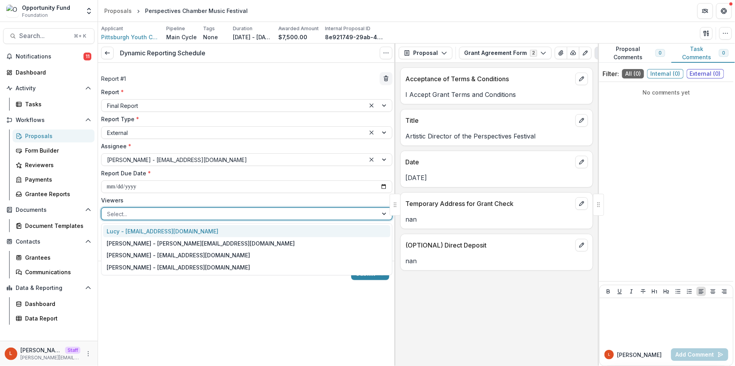
click at [285, 210] on div at bounding box center [239, 214] width 265 height 10
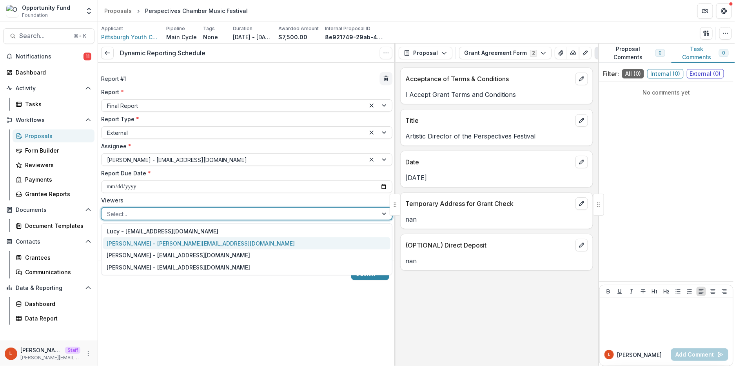
click at [261, 243] on div "[PERSON_NAME] - [PERSON_NAME][EMAIL_ADDRESS][DOMAIN_NAME]" at bounding box center [246, 243] width 287 height 12
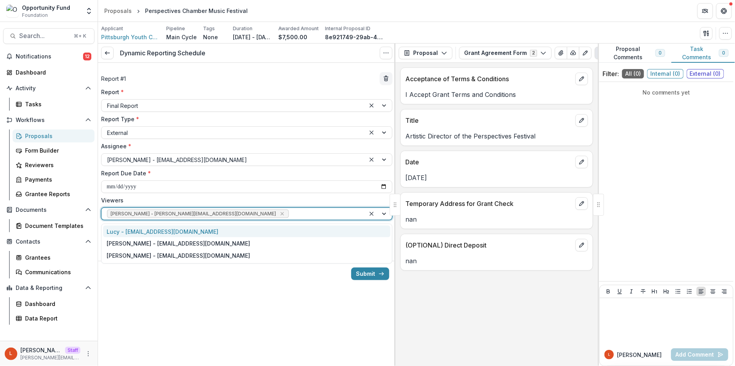
click at [290, 214] on div at bounding box center [324, 214] width 69 height 10
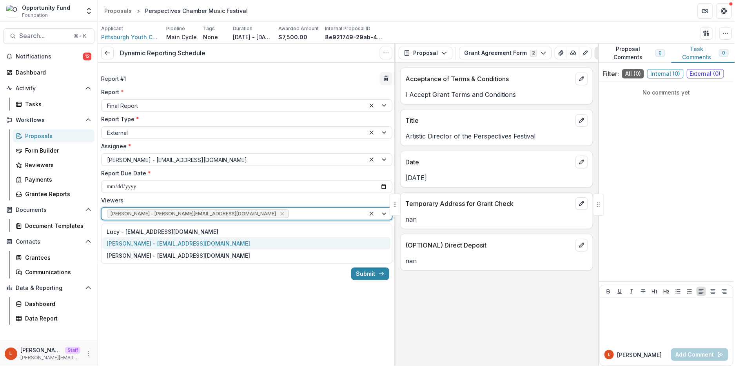
drag, startPoint x: 272, startPoint y: 244, endPoint x: 275, endPoint y: 237, distance: 7.7
click at [272, 244] on div "[PERSON_NAME] - [EMAIL_ADDRESS][DOMAIN_NAME]" at bounding box center [246, 243] width 287 height 12
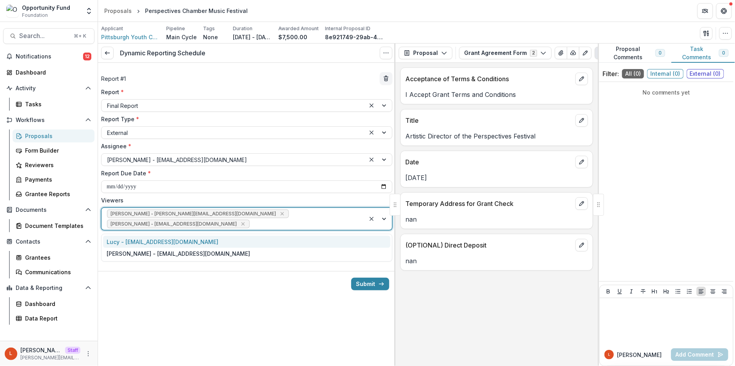
click at [292, 218] on div "[PERSON_NAME] - [PERSON_NAME][EMAIL_ADDRESS][DOMAIN_NAME] [PERSON_NAME] - [PERS…" at bounding box center [233, 219] width 264 height 22
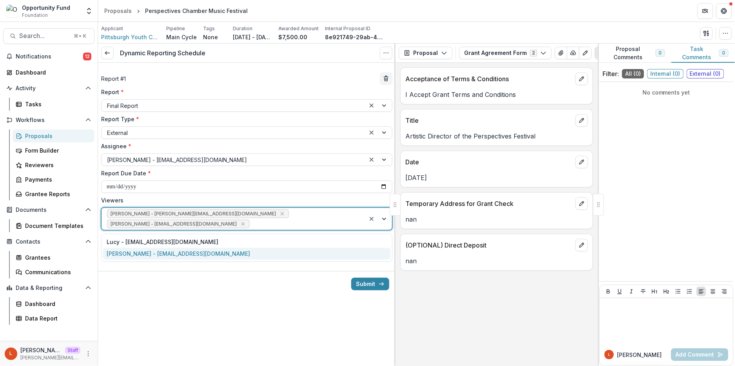
click at [264, 255] on div "[PERSON_NAME] - [EMAIL_ADDRESS][DOMAIN_NAME]" at bounding box center [246, 254] width 287 height 12
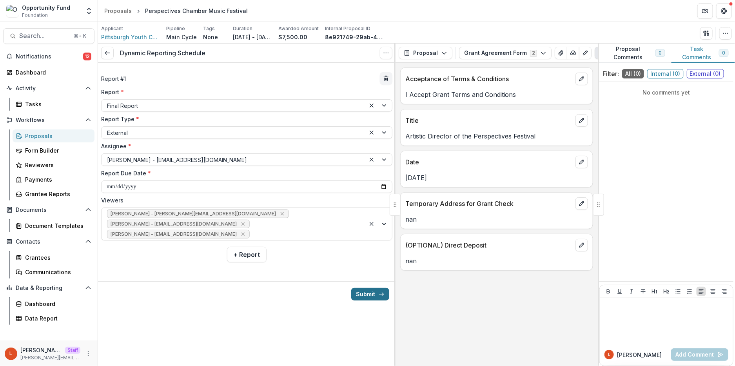
click at [371, 295] on button "Submit" at bounding box center [370, 294] width 38 height 13
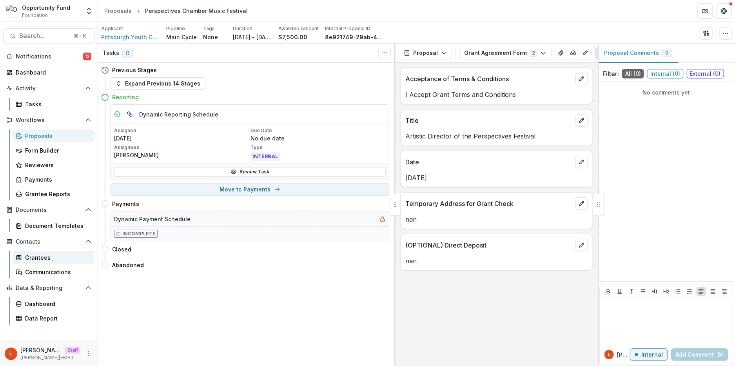
click at [42, 255] on div "Grantees" at bounding box center [56, 257] width 63 height 8
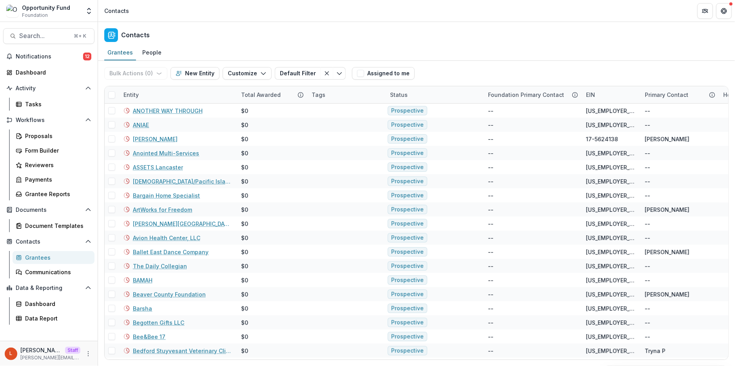
click at [168, 92] on div "Entity" at bounding box center [178, 94] width 118 height 17
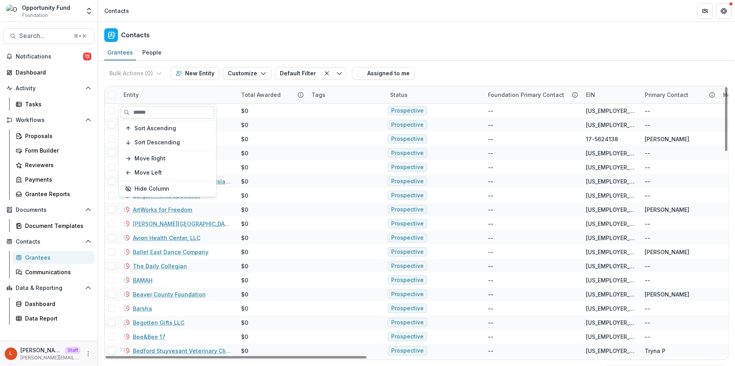
click at [165, 110] on input at bounding box center [167, 112] width 94 height 13
paste input "**********"
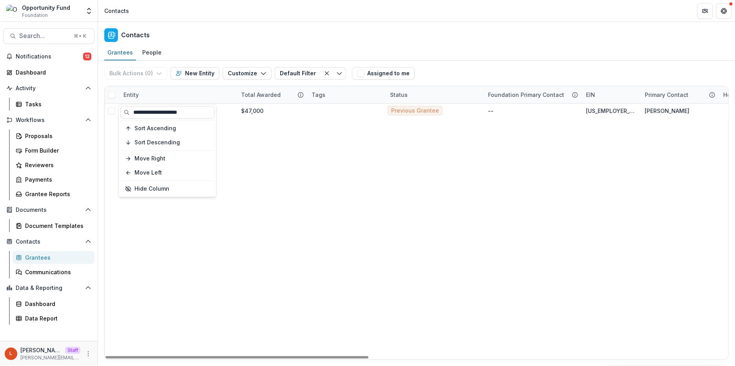
type input "**********"
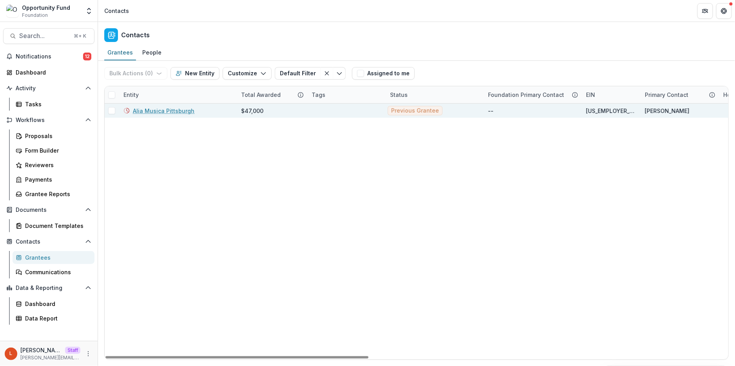
click at [163, 112] on link "Alia Musica Pittsburgh" at bounding box center [164, 111] width 62 height 8
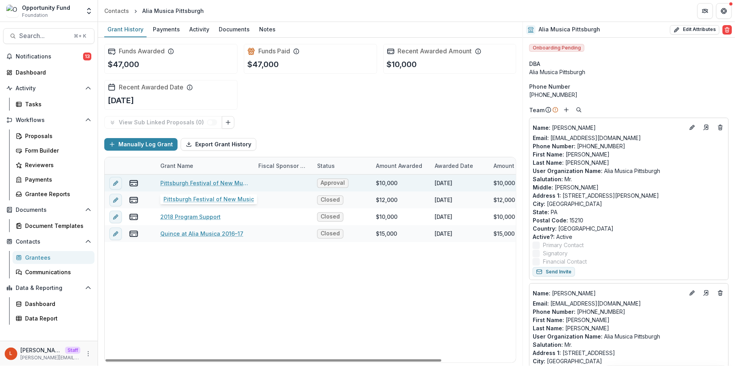
click at [194, 181] on link "Pittsburgh Festival of New Music" at bounding box center [204, 183] width 89 height 8
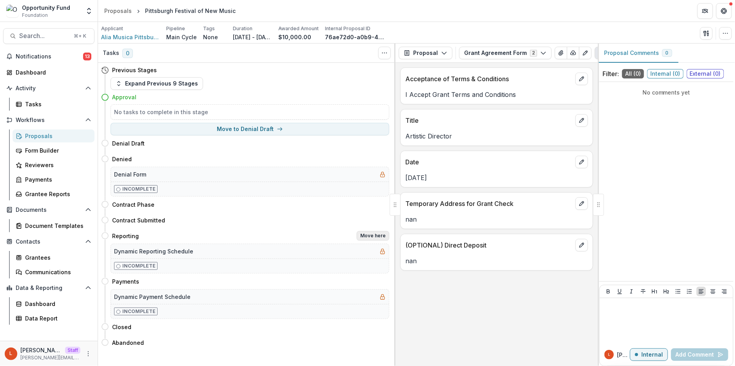
click at [370, 236] on button "Move here" at bounding box center [373, 235] width 33 height 9
select select "*********"
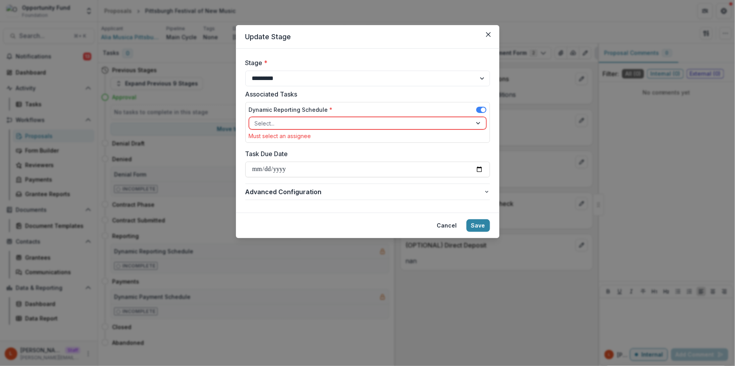
click at [290, 128] on div "Select..." at bounding box center [360, 123] width 223 height 11
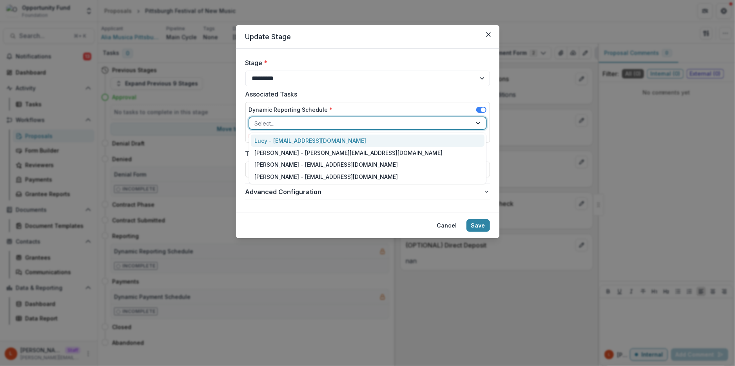
click at [290, 141] on div "Lucy - [EMAIL_ADDRESS][DOMAIN_NAME]" at bounding box center [368, 140] width 234 height 12
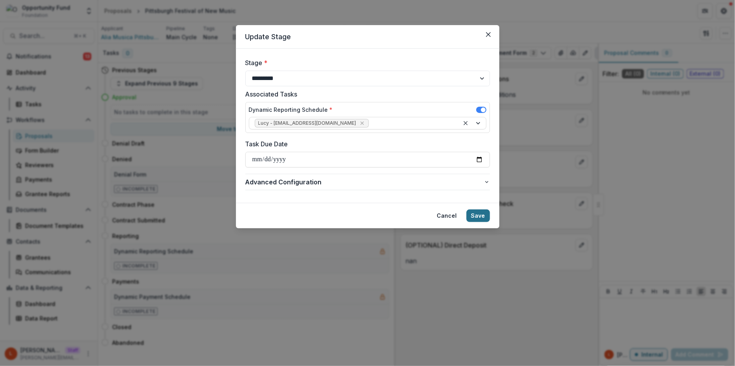
click at [478, 212] on button "Save" at bounding box center [478, 215] width 24 height 13
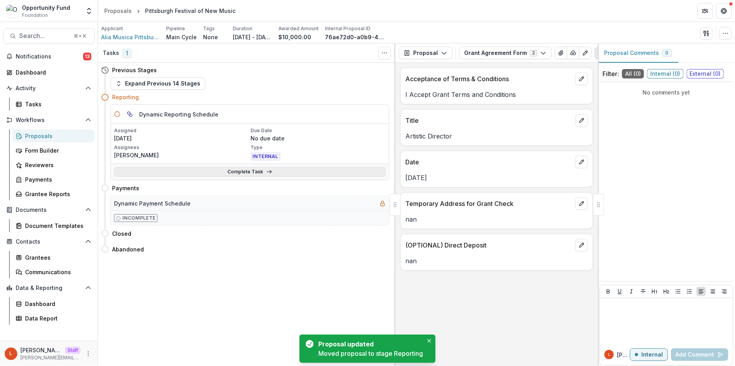
click at [287, 173] on link "Complete Task" at bounding box center [250, 171] width 272 height 9
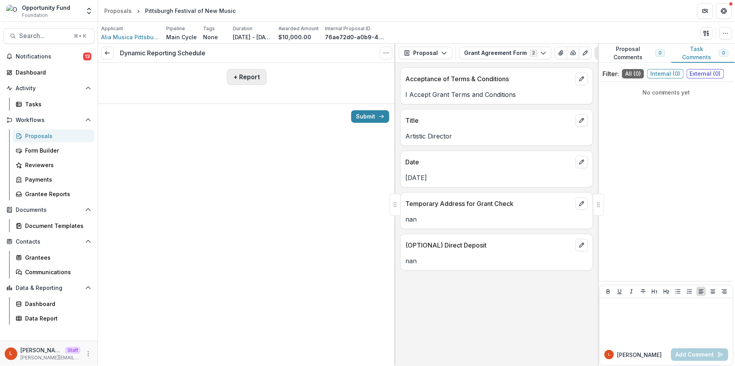
click at [235, 78] on button "+ Report" at bounding box center [247, 77] width 40 height 16
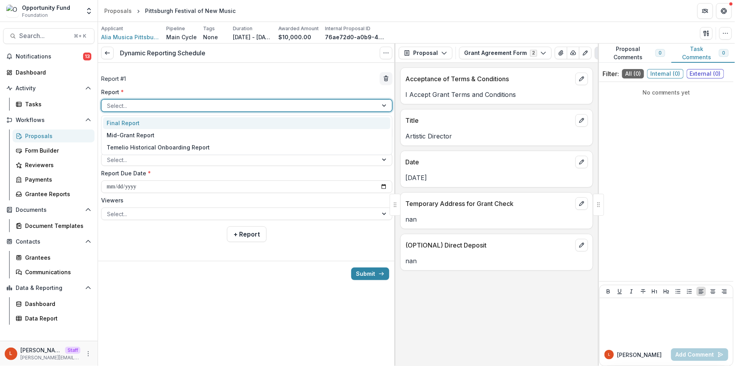
click at [204, 103] on div at bounding box center [239, 106] width 265 height 10
click at [193, 123] on div "Final Report" at bounding box center [246, 123] width 287 height 12
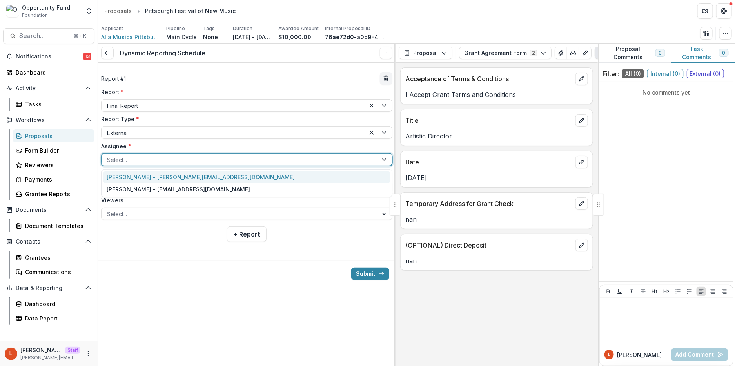
click at [161, 161] on div at bounding box center [239, 160] width 265 height 10
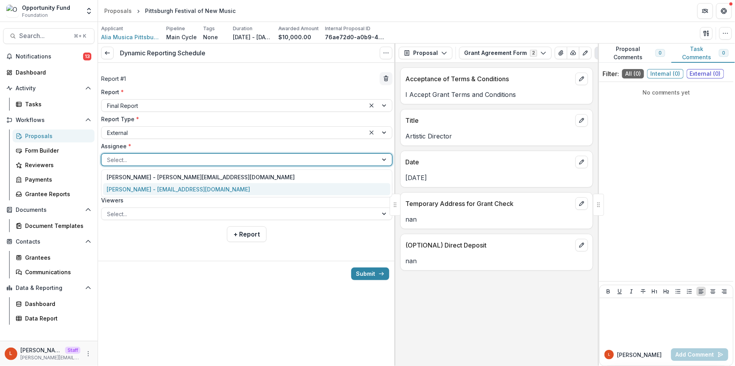
click at [161, 189] on div "Federico Garcia-De Castro - alia.musica.pittsburgh@gmail.com" at bounding box center [246, 189] width 287 height 12
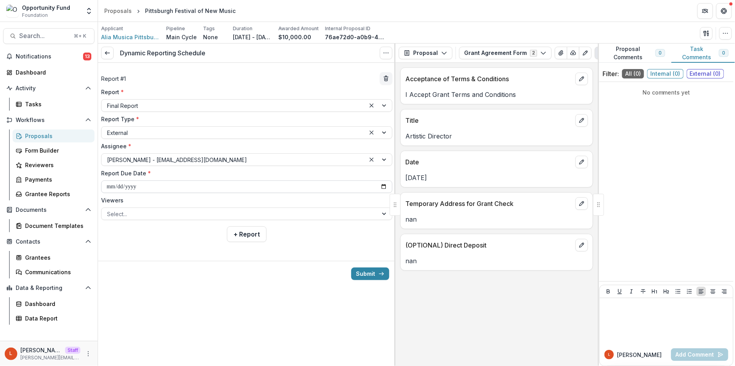
click at [108, 185] on input "**********" at bounding box center [246, 186] width 291 height 13
type input "**********"
click at [211, 213] on div at bounding box center [239, 214] width 265 height 10
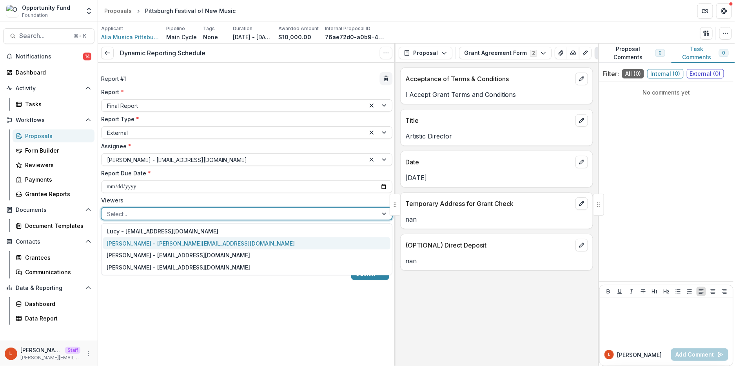
click at [201, 243] on div "[PERSON_NAME] - [PERSON_NAME][EMAIL_ADDRESS][DOMAIN_NAME]" at bounding box center [246, 243] width 287 height 12
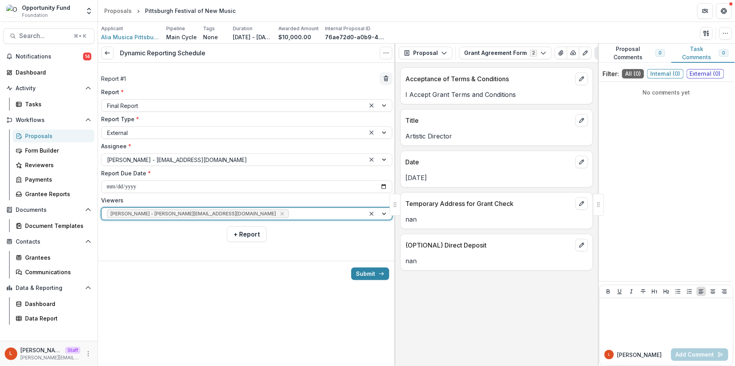
click at [250, 219] on div "[PERSON_NAME] - [PERSON_NAME][EMAIL_ADDRESS][DOMAIN_NAME]" at bounding box center [233, 214] width 264 height 12
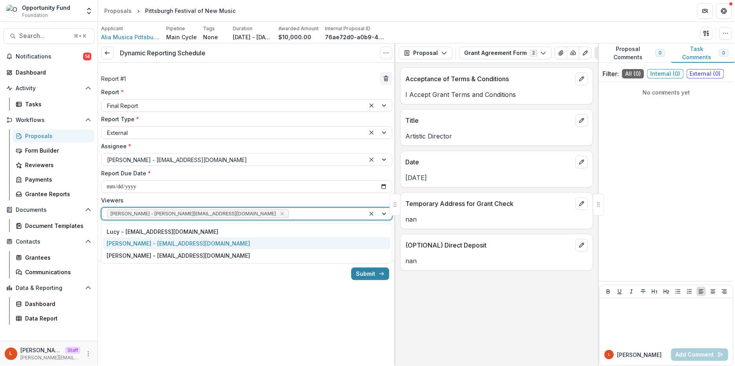
click at [235, 240] on div "[PERSON_NAME] - [EMAIL_ADDRESS][DOMAIN_NAME]" at bounding box center [246, 243] width 287 height 12
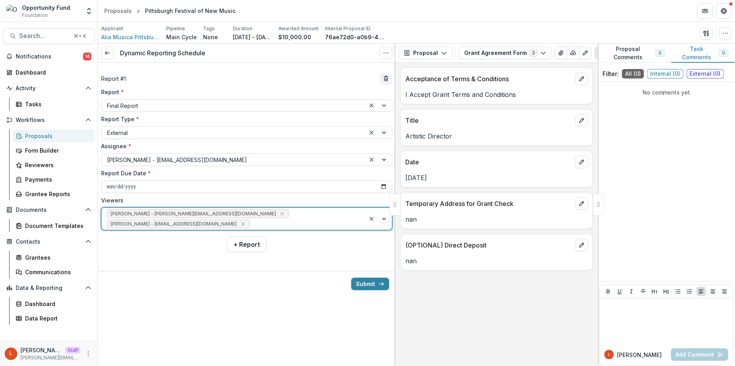
click at [268, 211] on div "[PERSON_NAME] - [PERSON_NAME][EMAIL_ADDRESS][DOMAIN_NAME] [PERSON_NAME] - [PERS…" at bounding box center [233, 219] width 264 height 22
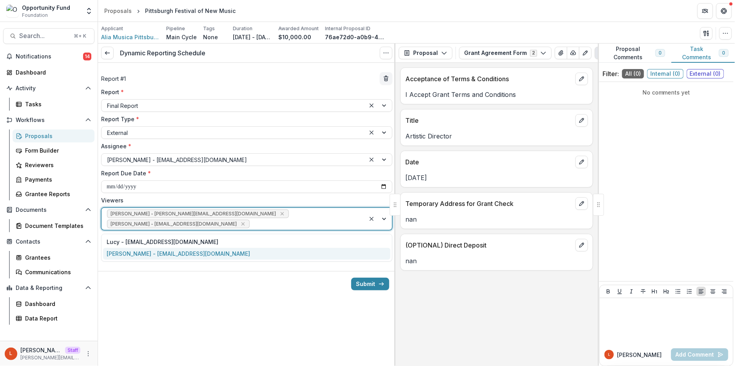
click at [247, 255] on div "[PERSON_NAME] - [EMAIL_ADDRESS][DOMAIN_NAME]" at bounding box center [246, 254] width 287 height 12
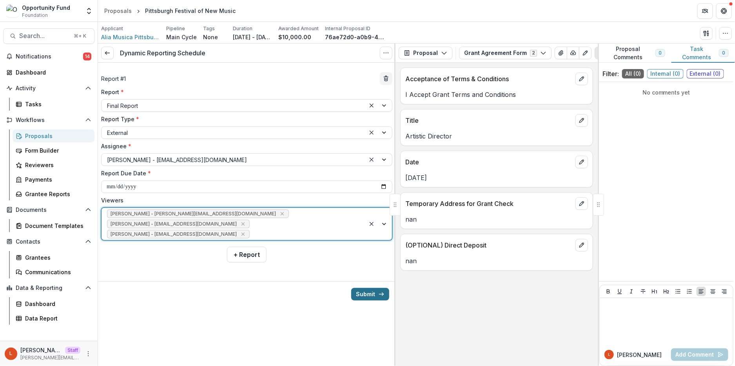
click at [358, 295] on button "Submit" at bounding box center [370, 294] width 38 height 13
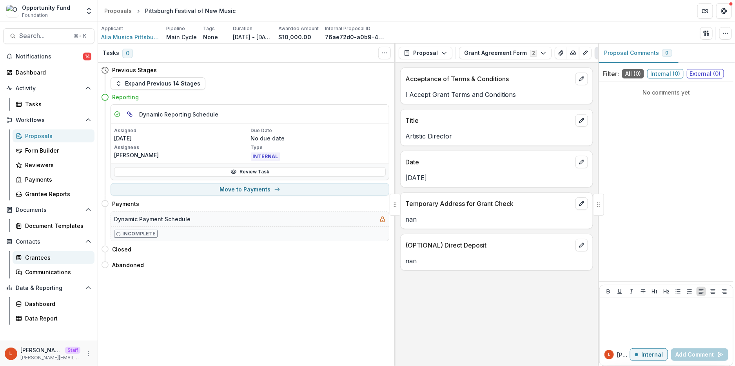
click at [47, 257] on div "Grantees" at bounding box center [56, 257] width 63 height 8
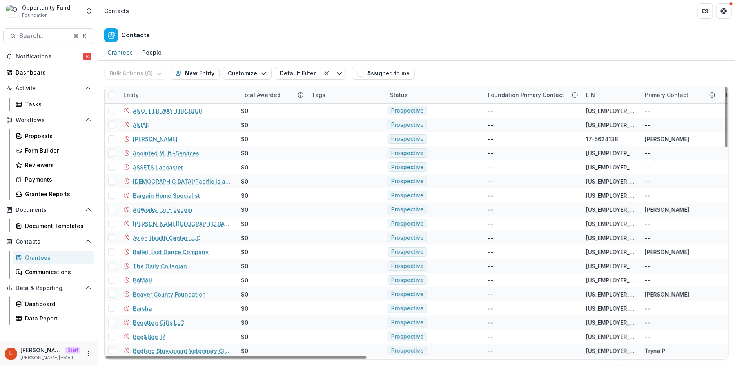
click at [183, 92] on div "Entity" at bounding box center [178, 94] width 118 height 17
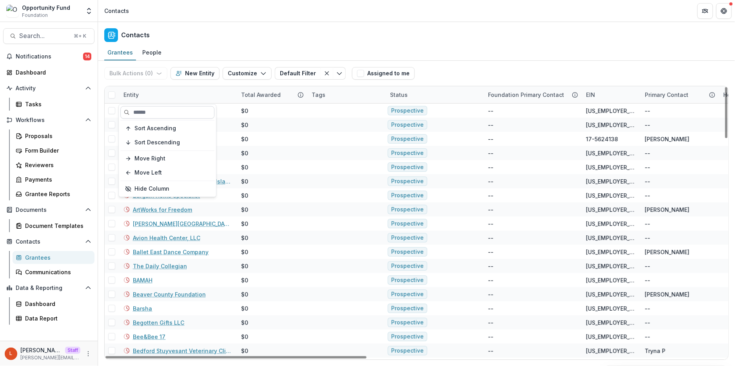
click at [171, 112] on input at bounding box center [167, 112] width 94 height 13
paste input "**********"
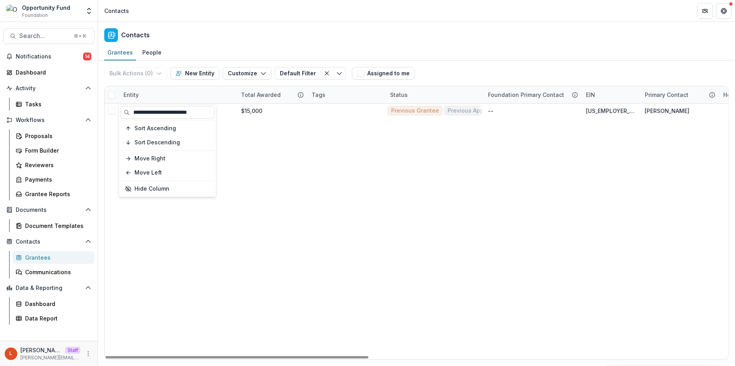
type input "**********"
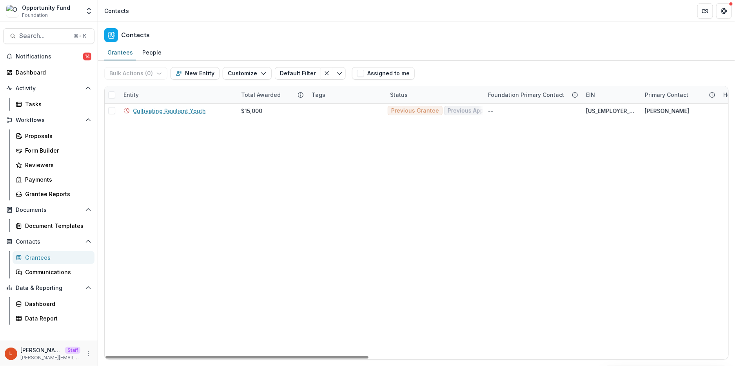
click at [176, 107] on link "Cultivating Resilient Youth" at bounding box center [169, 111] width 73 height 8
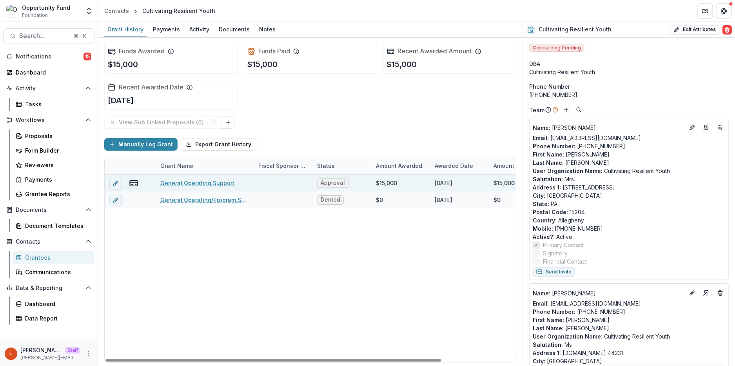
click at [215, 180] on link "General Operating Support" at bounding box center [197, 183] width 74 height 8
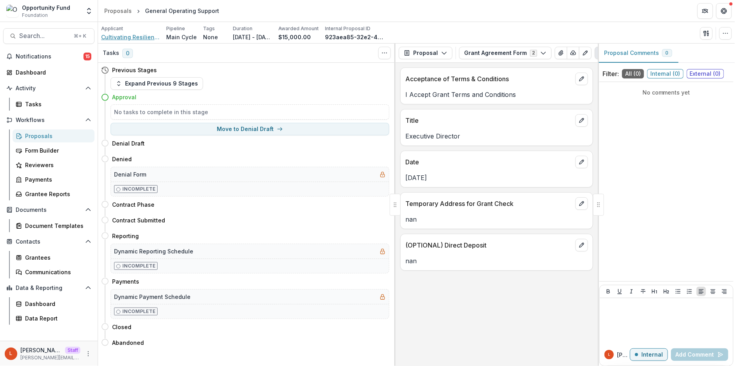
click at [140, 37] on span "Cultivating Resilient Youth" at bounding box center [130, 37] width 59 height 8
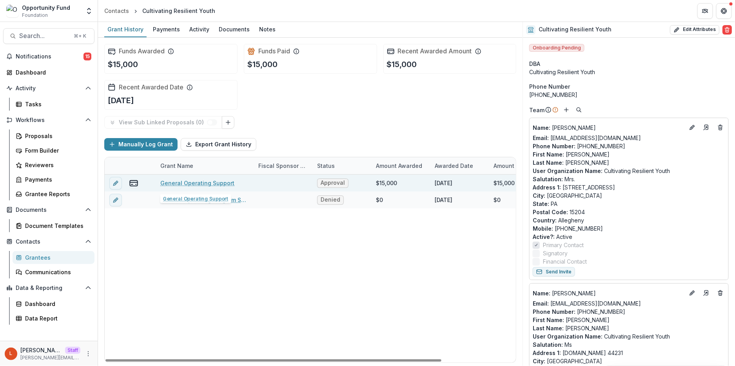
click at [184, 183] on link "General Operating Support" at bounding box center [197, 183] width 74 height 8
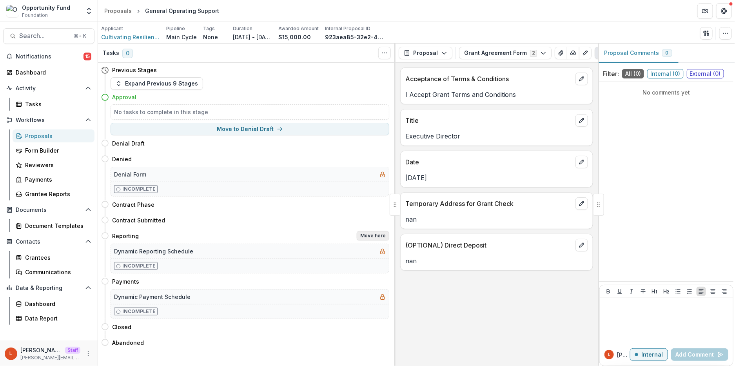
click at [371, 235] on button "Move here" at bounding box center [373, 235] width 33 height 9
select select "*********"
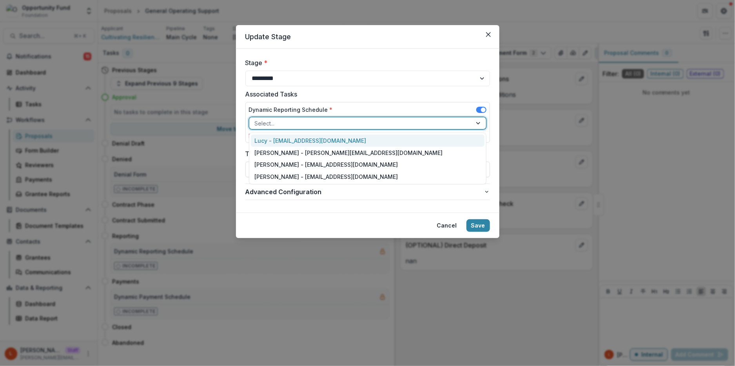
click at [320, 120] on div at bounding box center [361, 123] width 212 height 10
click at [319, 139] on div "Lucy - [EMAIL_ADDRESS][DOMAIN_NAME]" at bounding box center [368, 140] width 234 height 12
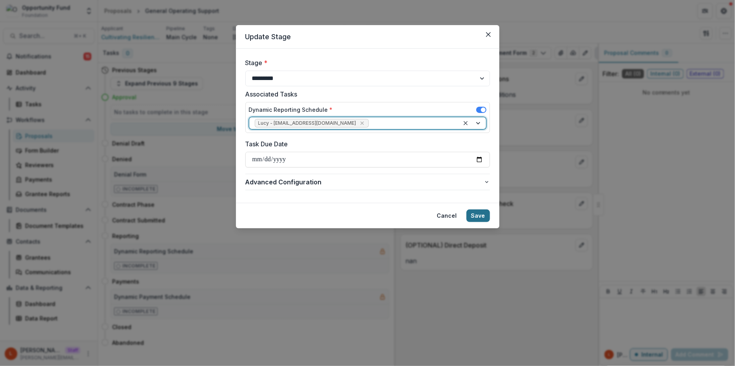
click at [484, 219] on button "Save" at bounding box center [478, 215] width 24 height 13
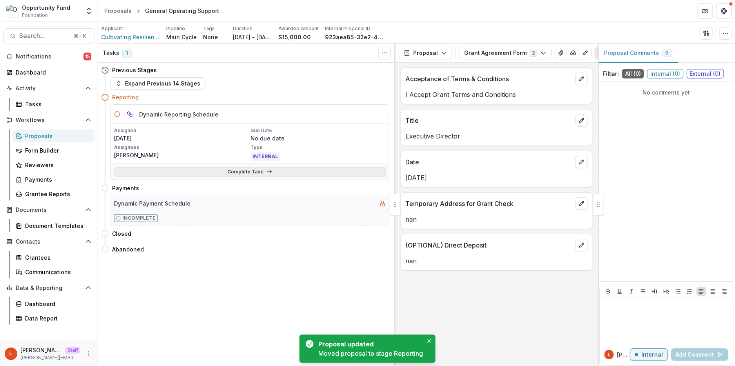
click at [292, 174] on link "Complete Task" at bounding box center [250, 171] width 272 height 9
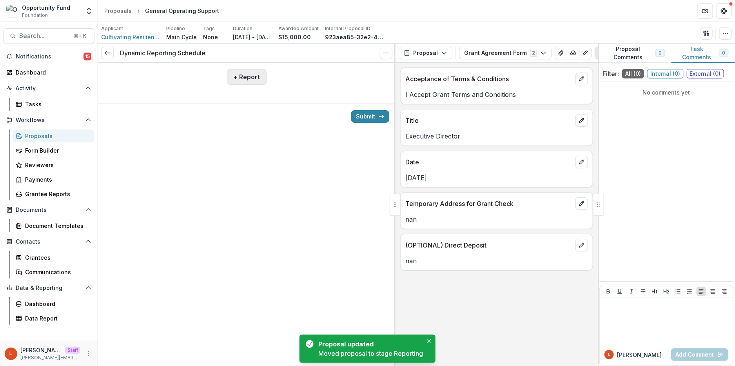
click at [242, 80] on button "+ Report" at bounding box center [247, 77] width 40 height 16
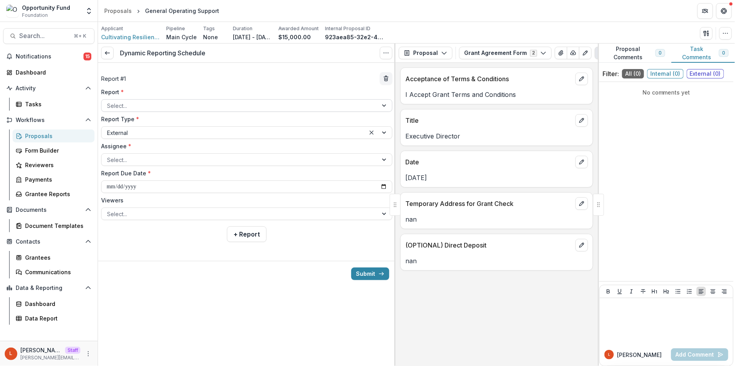
click at [209, 106] on div at bounding box center [239, 106] width 265 height 10
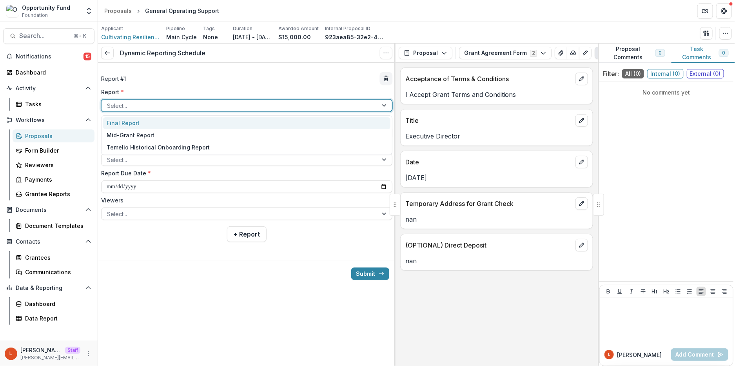
click at [205, 119] on div "Final Report" at bounding box center [246, 123] width 287 height 12
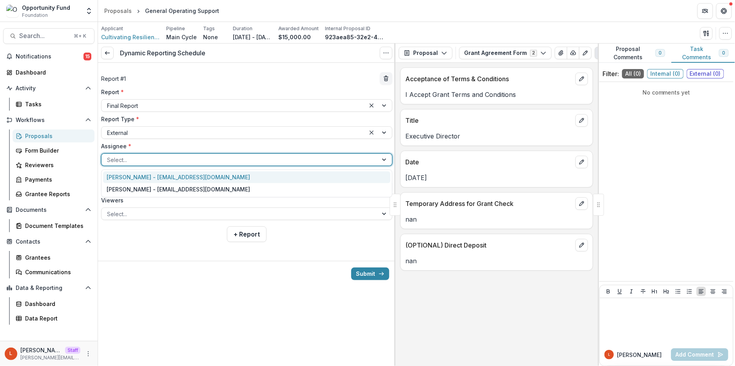
click at [173, 160] on div at bounding box center [239, 160] width 265 height 10
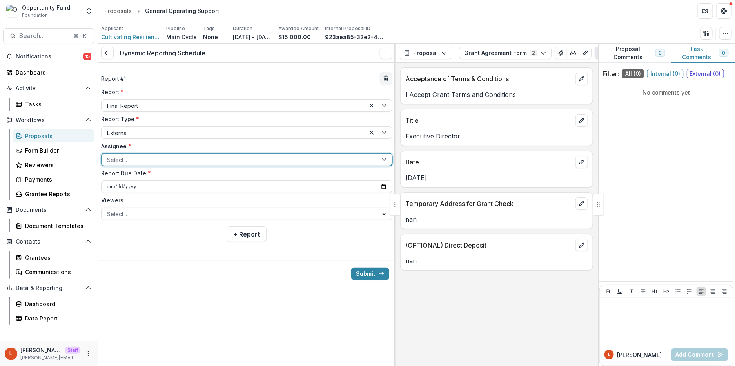
click at [172, 161] on div at bounding box center [239, 160] width 265 height 10
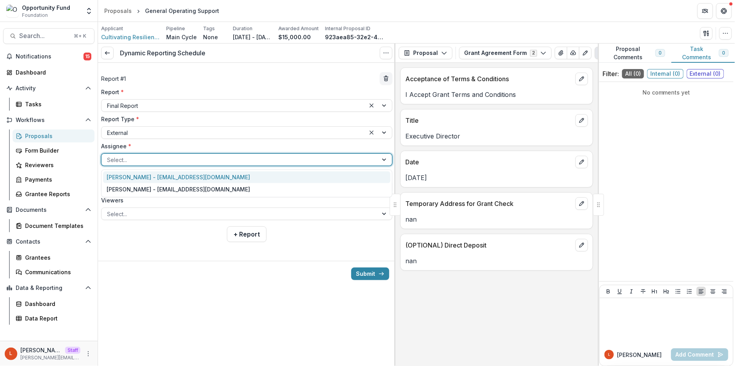
click at [170, 176] on div "Nikkia Ingram - ningram@cultivatingresilientyouth.org" at bounding box center [246, 177] width 287 height 12
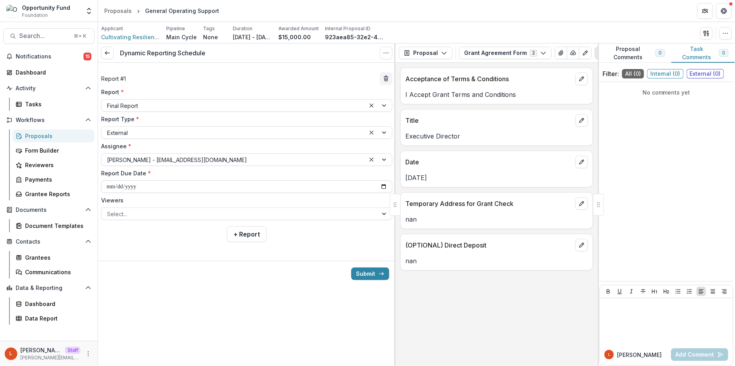
click at [167, 188] on input "**********" at bounding box center [246, 186] width 291 height 13
type input "**********"
click at [165, 216] on div at bounding box center [239, 214] width 265 height 10
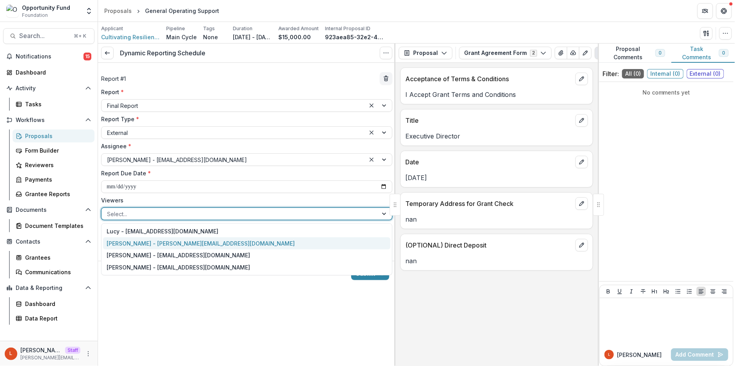
click at [157, 243] on div "[PERSON_NAME] - [PERSON_NAME][EMAIL_ADDRESS][DOMAIN_NAME]" at bounding box center [246, 243] width 287 height 12
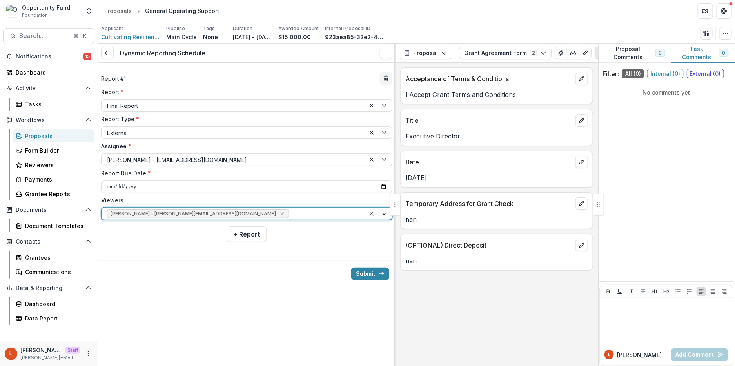
click at [290, 212] on div at bounding box center [324, 214] width 69 height 10
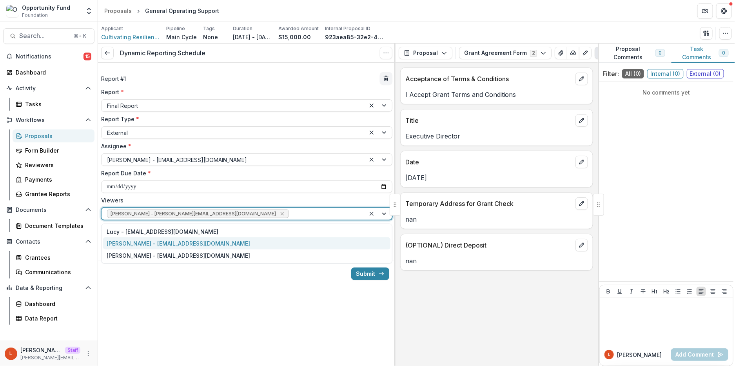
click at [205, 241] on div "[PERSON_NAME] - [EMAIL_ADDRESS][DOMAIN_NAME]" at bounding box center [246, 243] width 287 height 12
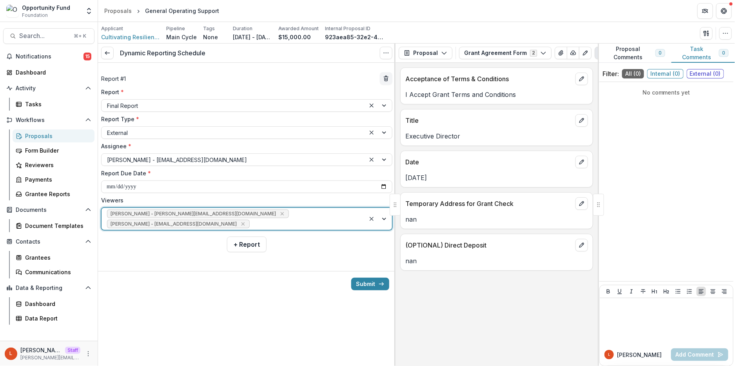
click at [262, 215] on div "[PERSON_NAME] - [PERSON_NAME][EMAIL_ADDRESS][DOMAIN_NAME] [PERSON_NAME] - [PERS…" at bounding box center [233, 219] width 264 height 22
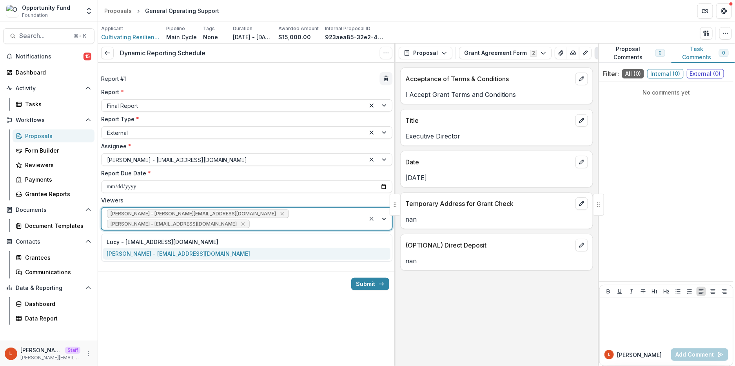
click at [228, 254] on div "[PERSON_NAME] - [EMAIL_ADDRESS][DOMAIN_NAME]" at bounding box center [246, 254] width 287 height 12
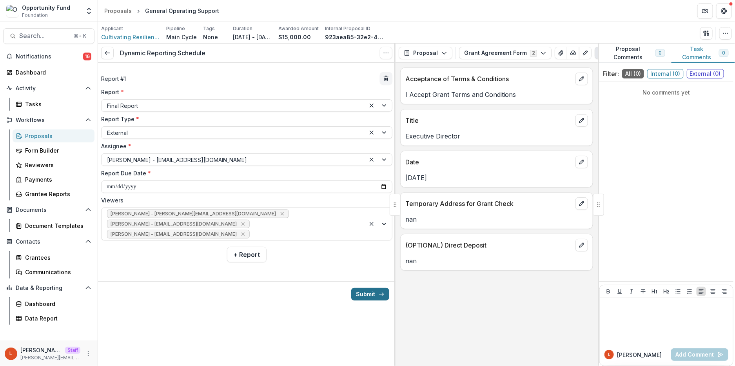
click at [363, 294] on button "Submit" at bounding box center [370, 294] width 38 height 13
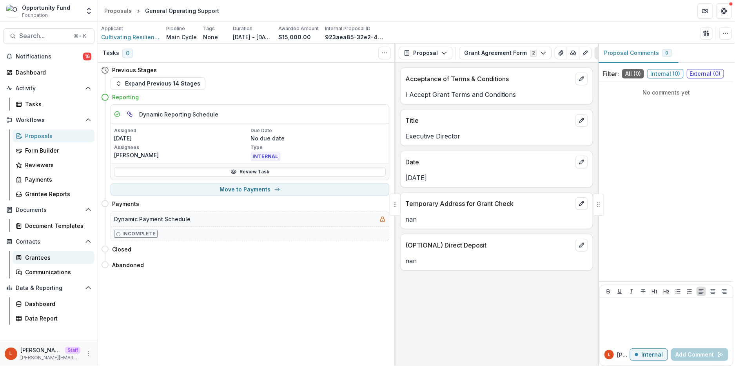
click at [48, 258] on div "Grantees" at bounding box center [56, 257] width 63 height 8
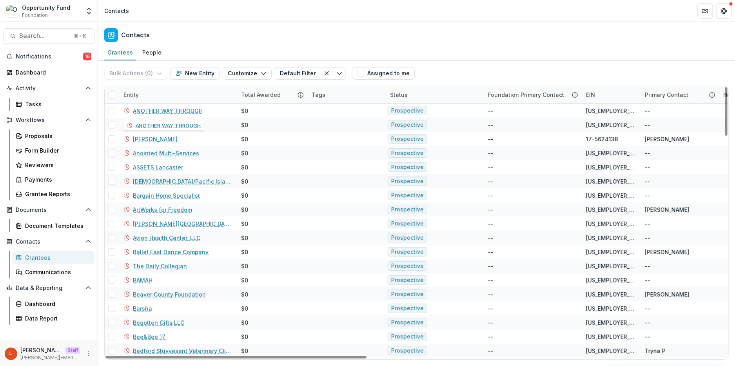
click at [157, 95] on div "Entity" at bounding box center [178, 94] width 118 height 17
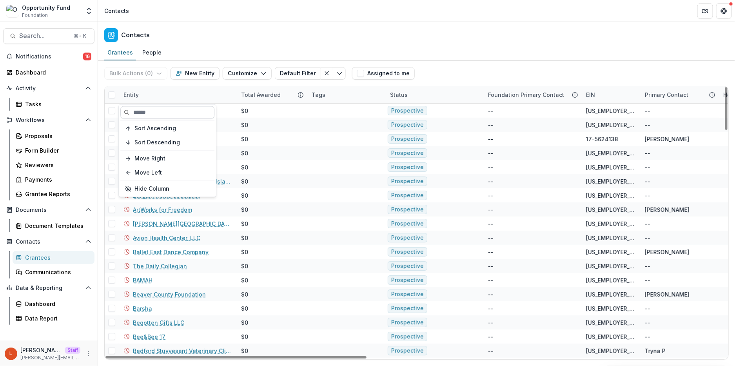
click at [157, 113] on input at bounding box center [167, 112] width 94 height 13
paste input "**********"
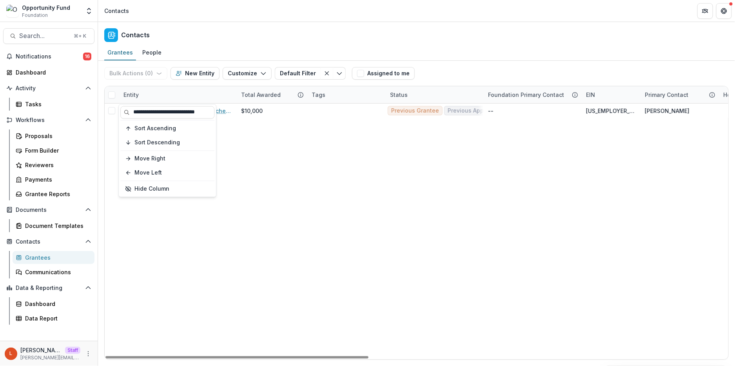
type input "**********"
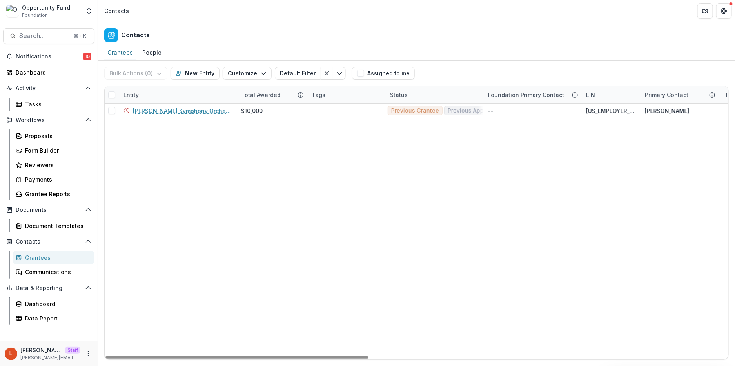
click at [212, 112] on link "[PERSON_NAME] Symphony Orchestra" at bounding box center [182, 111] width 99 height 8
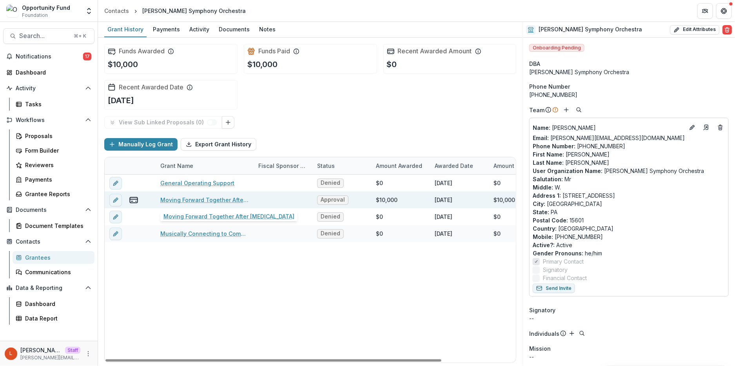
click at [194, 200] on link "Moving Forward Together After [MEDICAL_DATA]" at bounding box center [204, 200] width 89 height 8
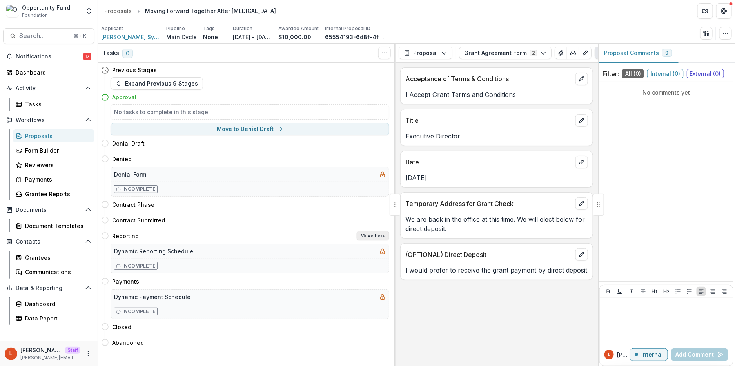
click at [369, 236] on button "Move here" at bounding box center [373, 235] width 33 height 9
select select "*********"
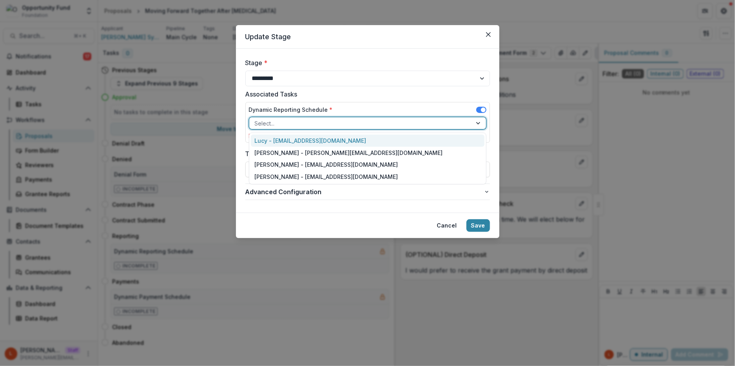
click at [320, 121] on div at bounding box center [361, 123] width 212 height 10
click at [318, 140] on div "Lucy - [EMAIL_ADDRESS][DOMAIN_NAME]" at bounding box center [368, 140] width 234 height 12
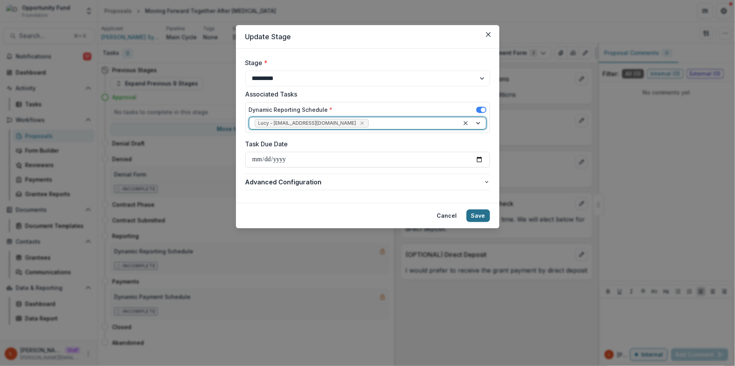
click at [480, 213] on button "Save" at bounding box center [478, 215] width 24 height 13
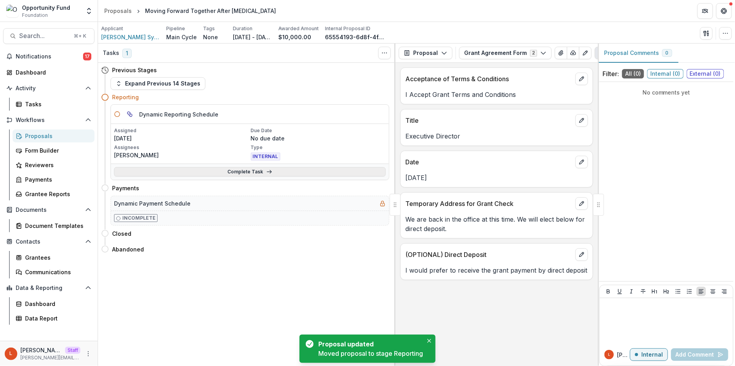
click at [252, 172] on link "Complete Task" at bounding box center [250, 171] width 272 height 9
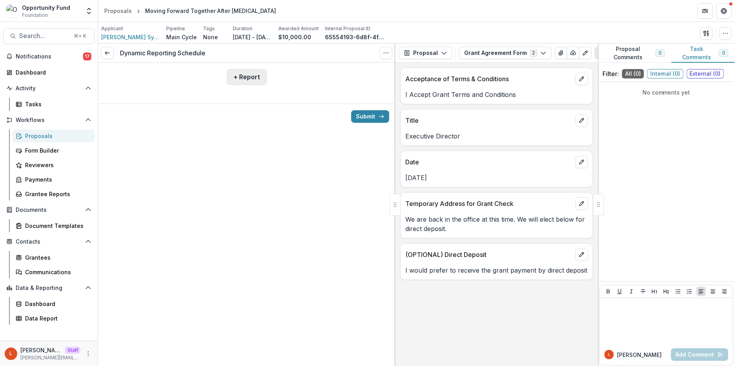
click at [234, 78] on button "+ Report" at bounding box center [247, 77] width 40 height 16
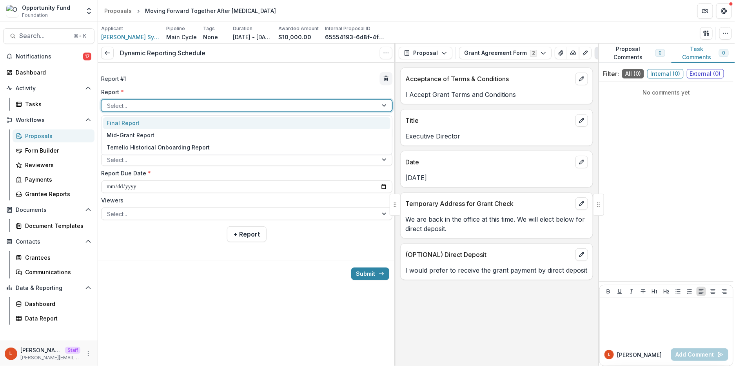
click at [210, 105] on div at bounding box center [239, 106] width 265 height 10
click at [203, 126] on div "Final Report" at bounding box center [246, 123] width 287 height 12
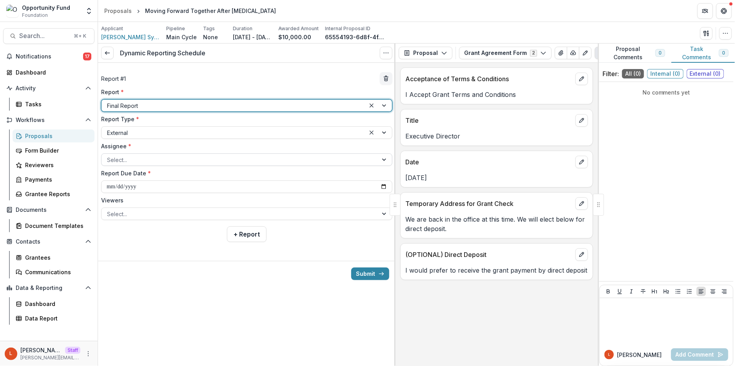
click at [215, 163] on div at bounding box center [239, 160] width 265 height 10
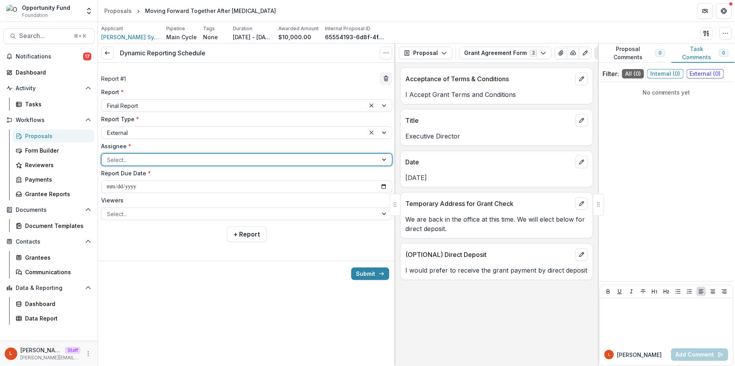
click at [212, 161] on div at bounding box center [239, 160] width 265 height 10
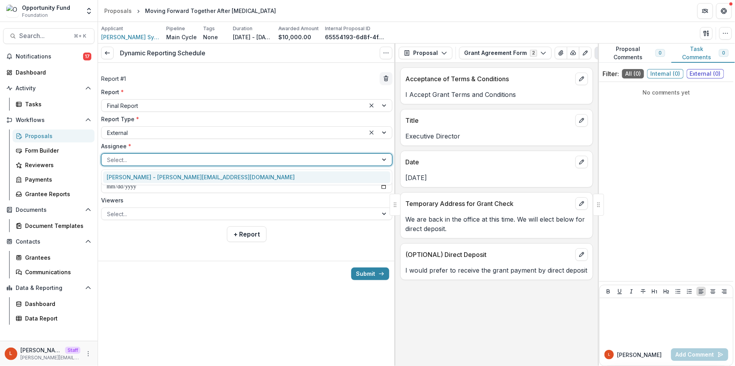
click at [212, 161] on div at bounding box center [239, 160] width 265 height 10
click at [208, 174] on div "Michael Rozell - michael@westmorelandsymphony.org" at bounding box center [246, 177] width 287 height 12
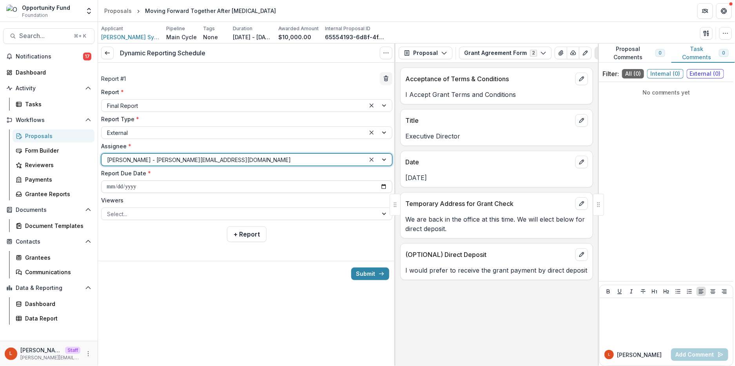
click at [199, 186] on input "**********" at bounding box center [246, 186] width 291 height 13
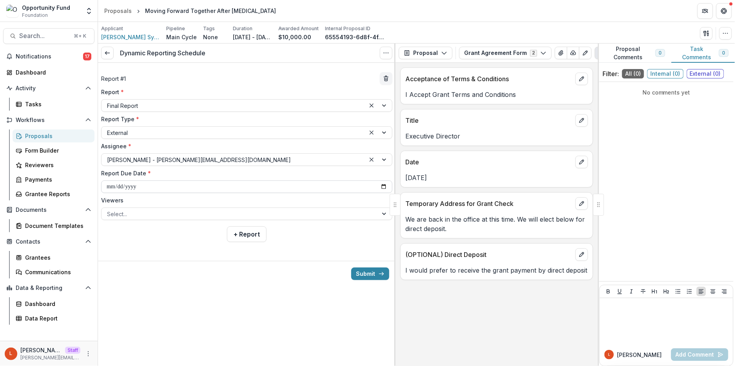
type input "**********"
click at [219, 215] on div at bounding box center [239, 214] width 265 height 10
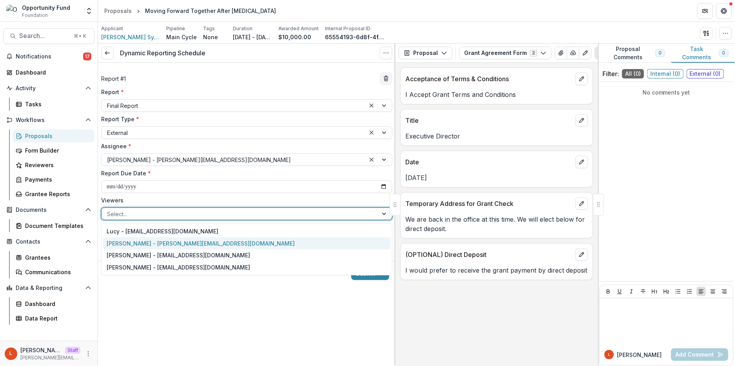
click at [217, 239] on div "[PERSON_NAME] - [PERSON_NAME][EMAIL_ADDRESS][DOMAIN_NAME]" at bounding box center [246, 243] width 287 height 12
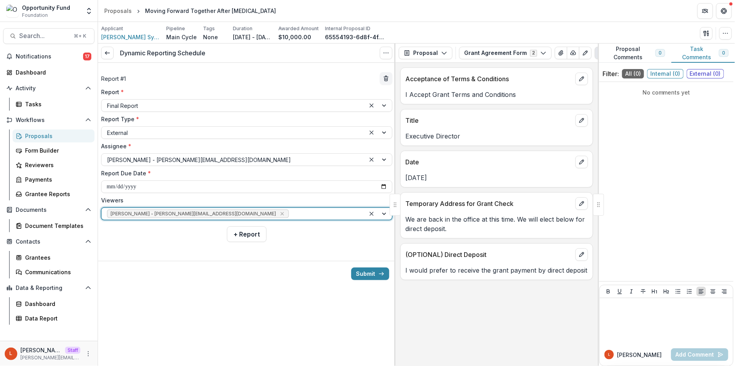
click at [252, 207] on div "Viewers option Ti Wilhelm - twilhelm@theopportunityfund.org, selected. Ti Wilhe…" at bounding box center [246, 208] width 291 height 24
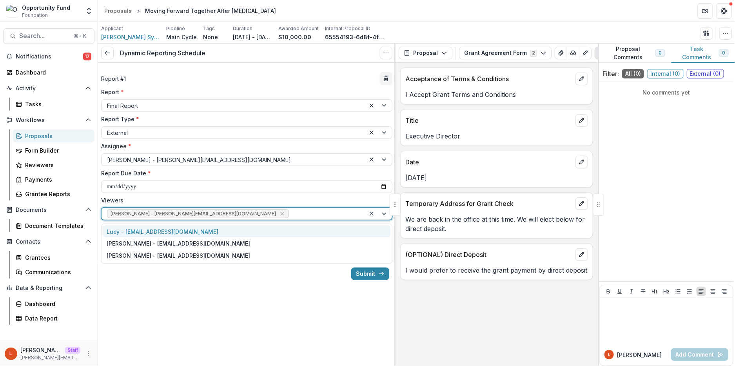
click at [290, 209] on div at bounding box center [324, 214] width 69 height 10
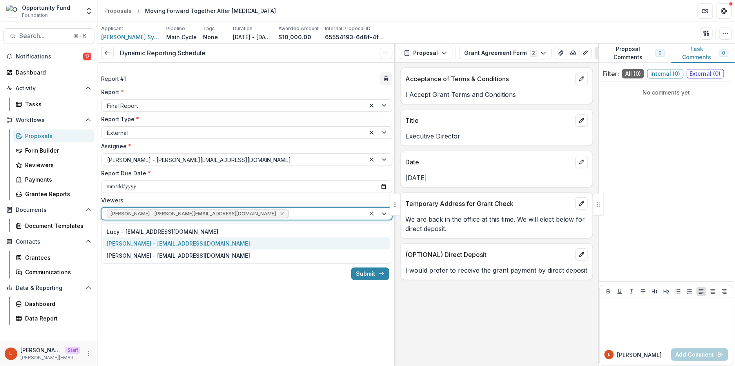
click at [238, 243] on div "[PERSON_NAME] - [EMAIL_ADDRESS][DOMAIN_NAME]" at bounding box center [246, 243] width 287 height 12
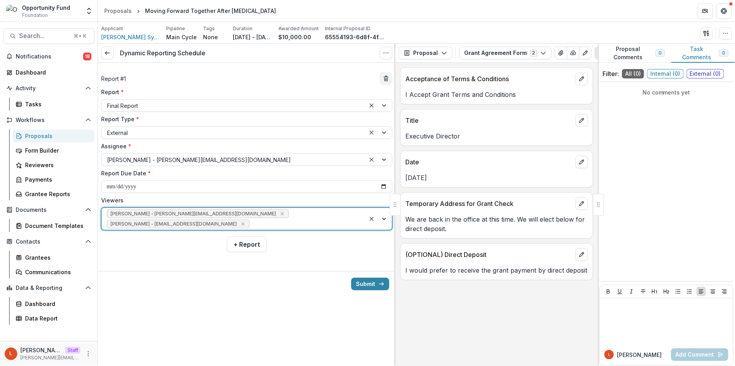
click at [257, 219] on div at bounding box center [305, 224] width 109 height 10
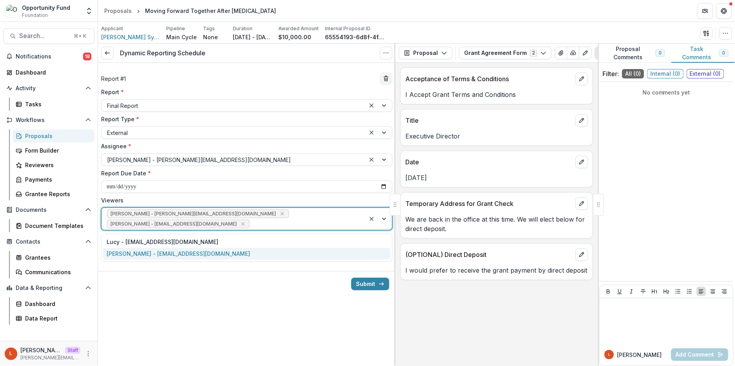
click at [245, 252] on div "[PERSON_NAME] - [EMAIL_ADDRESS][DOMAIN_NAME]" at bounding box center [246, 254] width 287 height 12
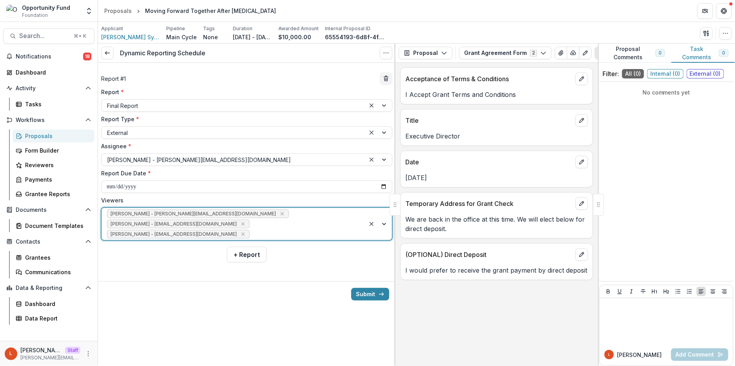
click at [296, 273] on div at bounding box center [246, 274] width 297 height 13
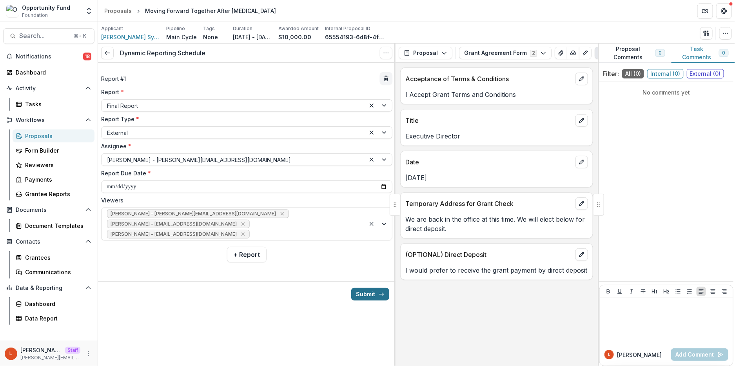
click at [372, 299] on button "Submit" at bounding box center [370, 294] width 38 height 13
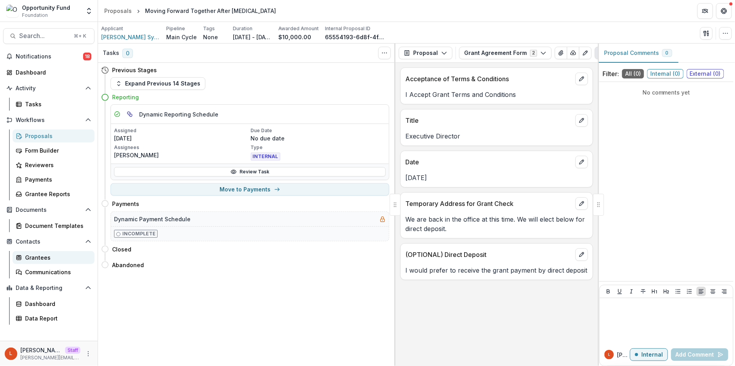
click at [52, 256] on div "Grantees" at bounding box center [56, 257] width 63 height 8
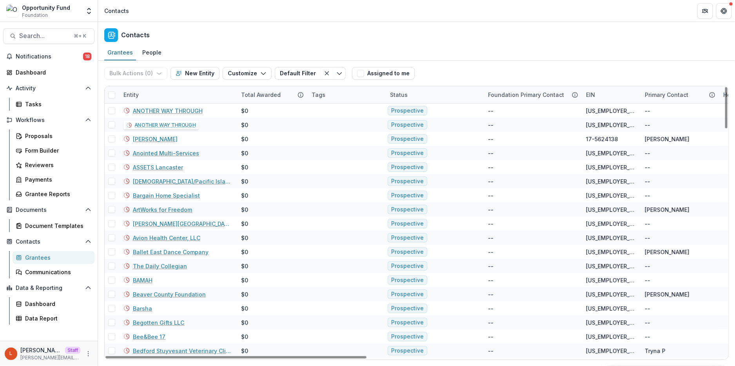
click at [157, 97] on div "Entity" at bounding box center [178, 94] width 118 height 17
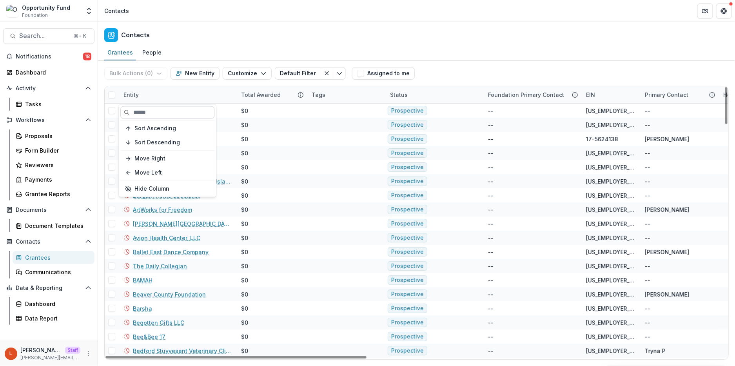
click at [157, 117] on input at bounding box center [167, 112] width 94 height 13
paste input "**********"
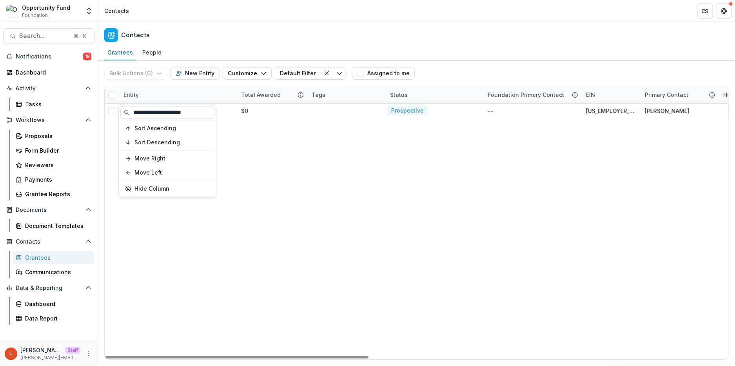
type input "**********"
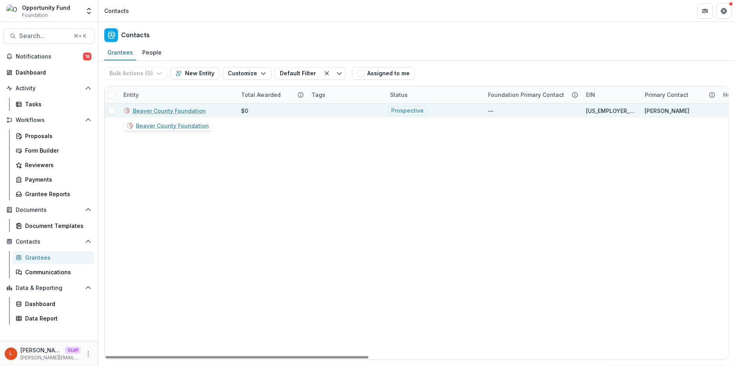
click at [176, 110] on link "Beaver County Foundation" at bounding box center [169, 111] width 73 height 8
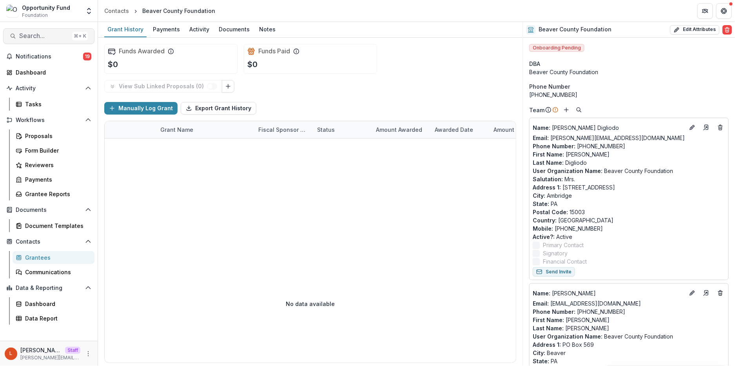
click at [52, 36] on span "Search..." at bounding box center [44, 35] width 50 height 7
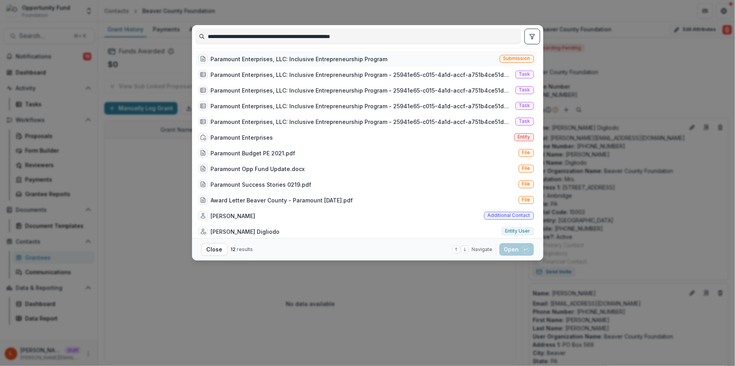
type input "**********"
click at [244, 58] on div "Paramount Enterprises, LLC: Inclusive Entrepreneurship Program" at bounding box center [299, 59] width 177 height 8
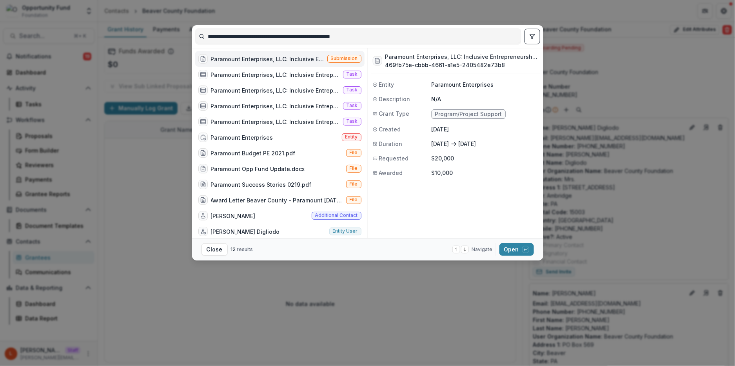
click at [244, 57] on div "Paramount Enterprises, LLC: Inclusive Entrepreneurship Program" at bounding box center [267, 59] width 113 height 8
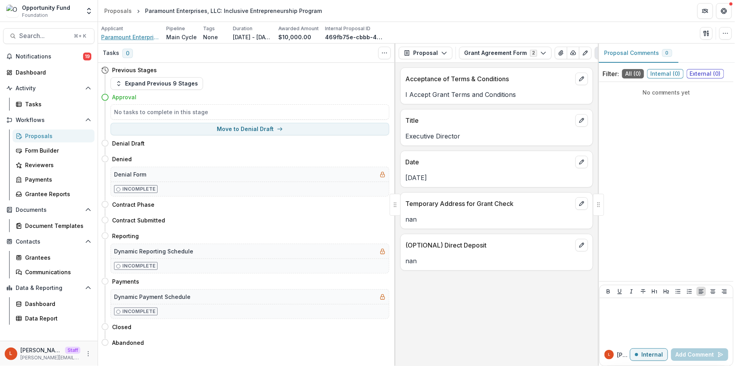
click at [144, 35] on span "Paramount Enterprises" at bounding box center [130, 37] width 59 height 8
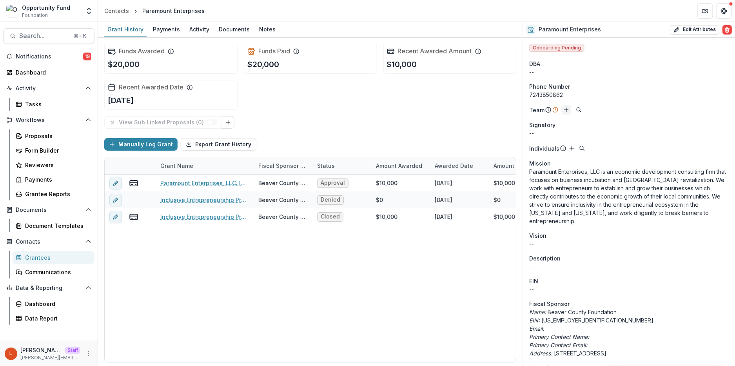
click at [566, 110] on line "Add" at bounding box center [566, 110] width 4 height 0
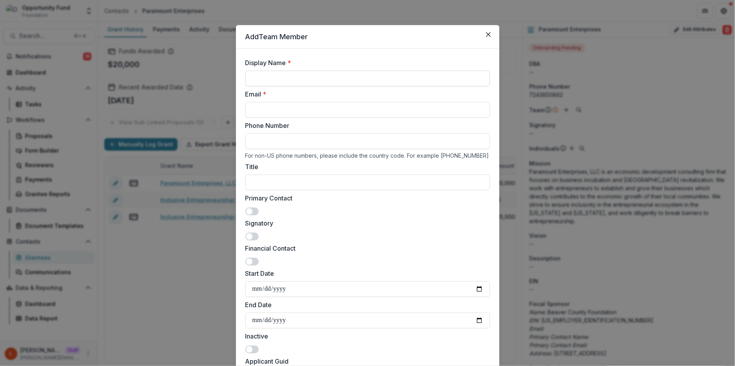
click at [434, 78] on input "Display Name *" at bounding box center [367, 79] width 244 height 16
paste input "*******"
paste input "********"
type input "**********"
click at [401, 109] on input "Email *" at bounding box center [367, 110] width 244 height 16
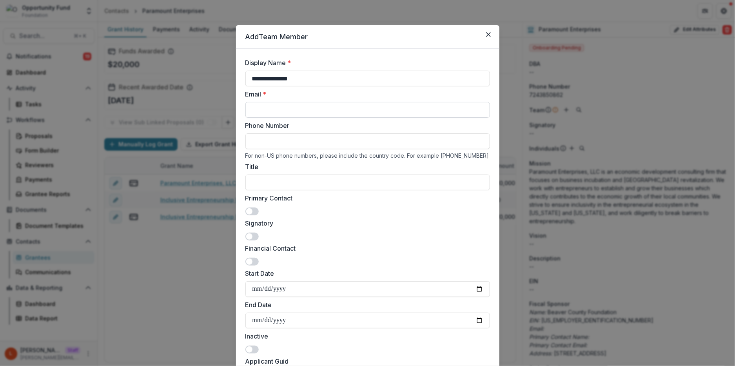
paste input "**********"
type input "**********"
click at [248, 209] on span at bounding box center [249, 211] width 6 height 6
click at [249, 109] on input "**********" at bounding box center [367, 110] width 244 height 16
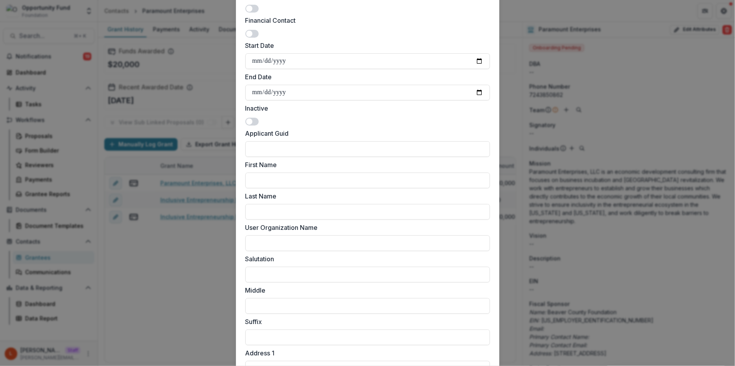
scroll to position [210, 0]
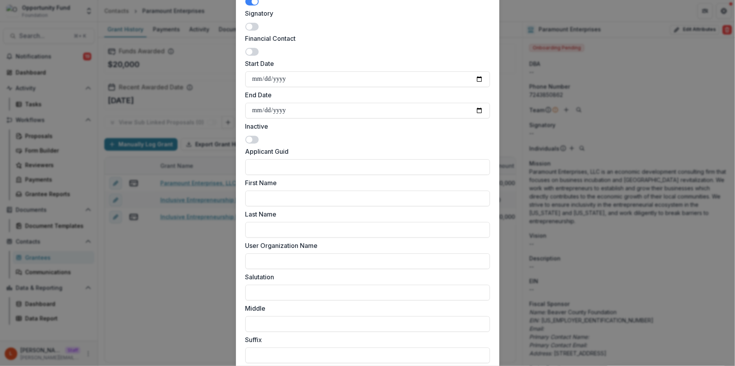
drag, startPoint x: 250, startPoint y: 139, endPoint x: 322, endPoint y: 130, distance: 72.4
click at [322, 130] on div "Inactive" at bounding box center [367, 132] width 244 height 22
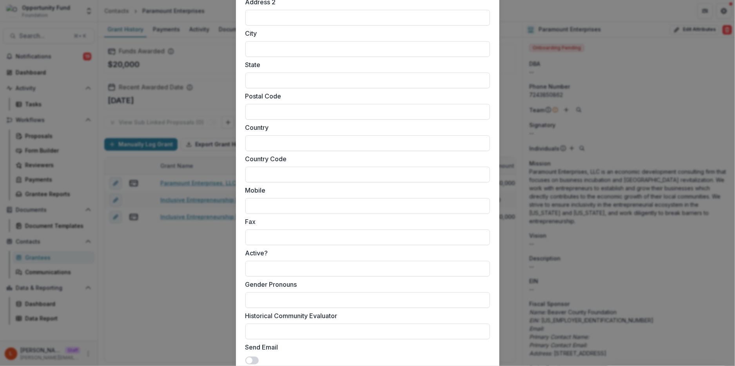
scroll to position [668, 0]
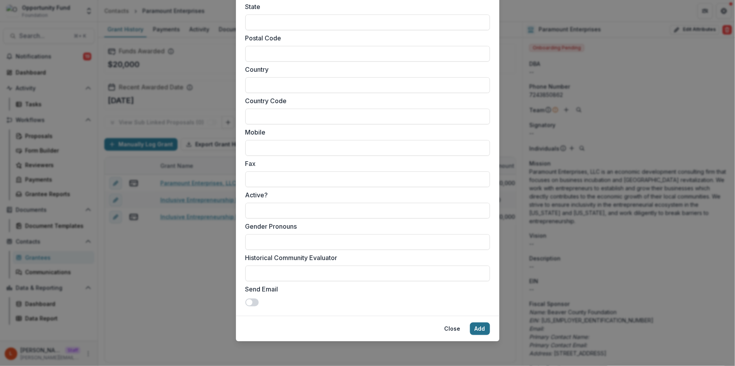
click at [480, 329] on button "Add" at bounding box center [480, 328] width 20 height 13
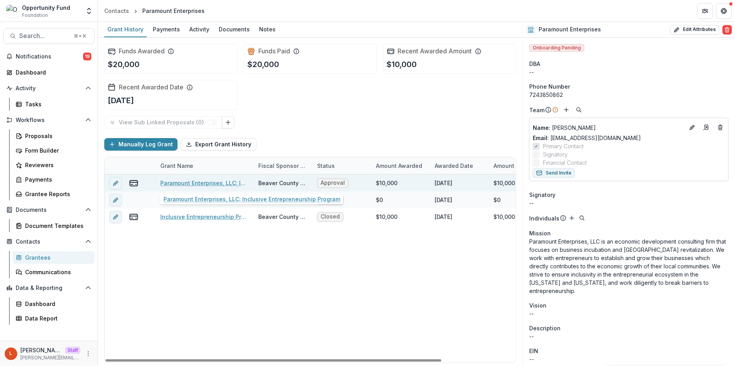
click at [202, 183] on link "Paramount Enterprises, LLC: Inclusive Entrepreneurship Program" at bounding box center [204, 183] width 89 height 8
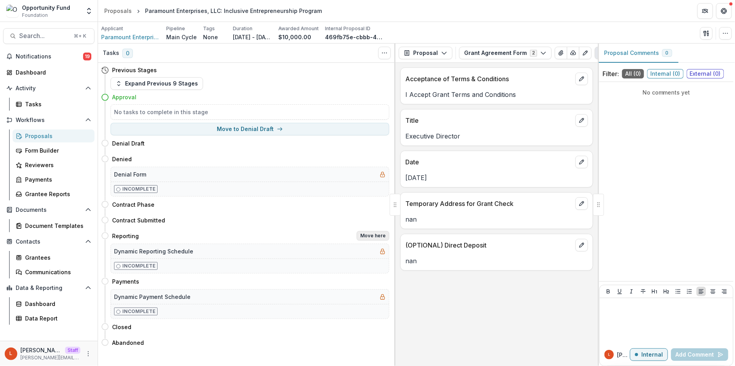
click at [369, 233] on button "Move here" at bounding box center [373, 235] width 33 height 9
select select "*********"
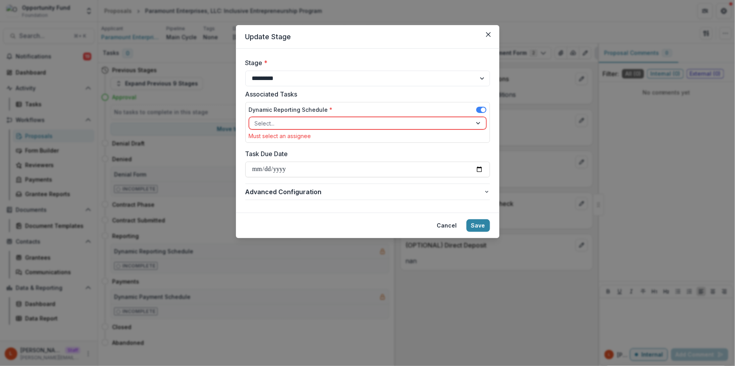
click at [334, 123] on div at bounding box center [361, 123] width 212 height 10
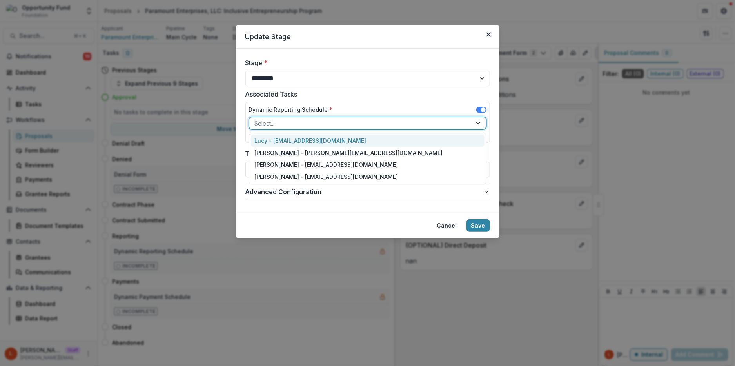
click at [333, 138] on div "Lucy - [EMAIL_ADDRESS][DOMAIN_NAME]" at bounding box center [368, 140] width 234 height 12
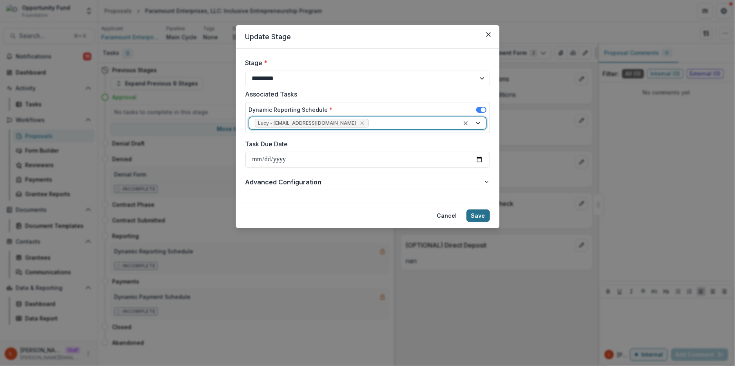
click at [479, 214] on button "Save" at bounding box center [478, 215] width 24 height 13
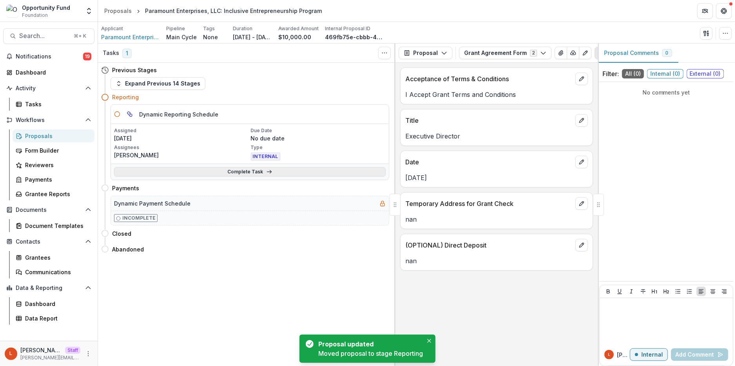
click at [205, 176] on link "Complete Task" at bounding box center [250, 171] width 272 height 9
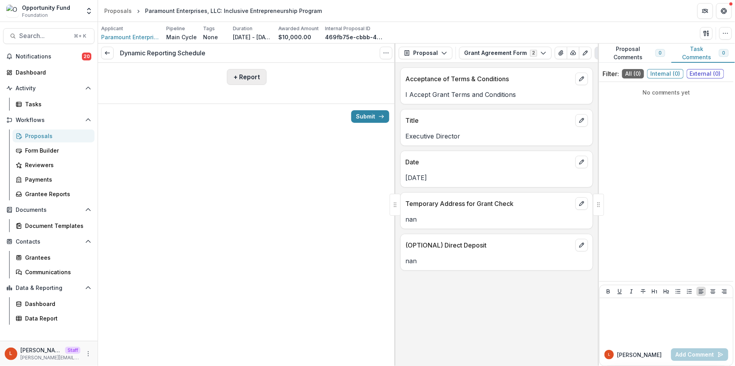
click at [243, 82] on button "+ Report" at bounding box center [247, 77] width 40 height 16
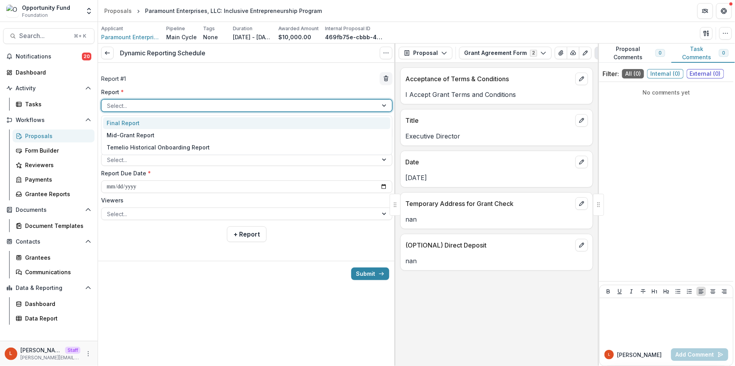
click at [225, 101] on div at bounding box center [239, 106] width 265 height 10
click at [220, 124] on div "Final Report" at bounding box center [246, 123] width 287 height 12
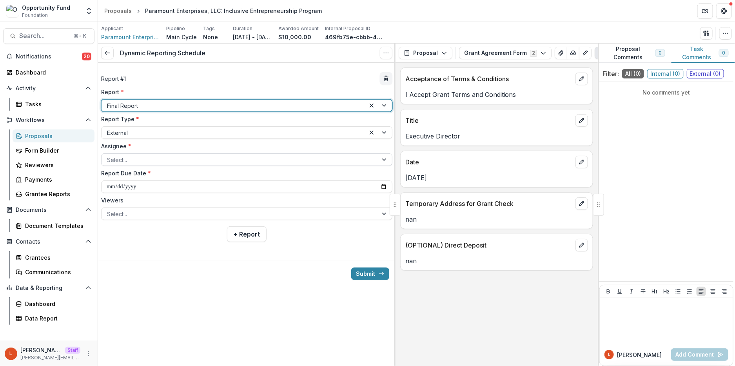
click at [201, 159] on div at bounding box center [239, 160] width 265 height 10
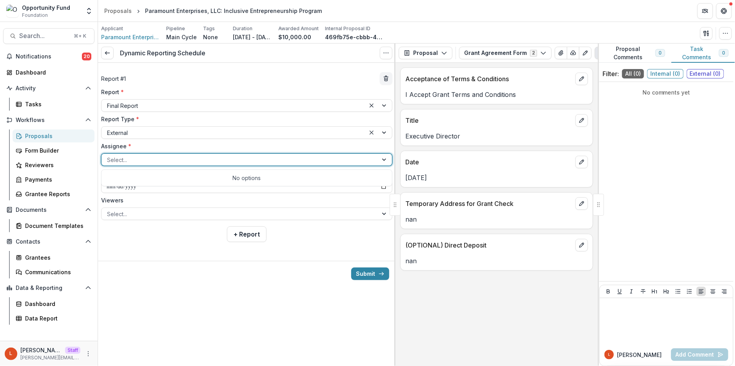
click at [266, 150] on label "Assignee *" at bounding box center [244, 146] width 286 height 8
click at [109, 156] on input "Assignee *" at bounding box center [108, 160] width 2 height 8
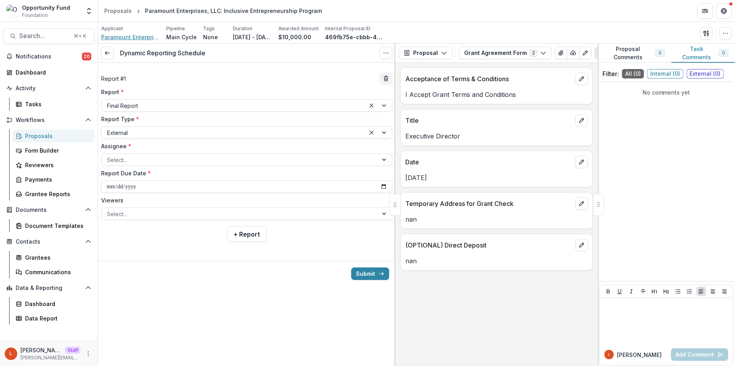
click at [125, 38] on span "Paramount Enterprises" at bounding box center [130, 37] width 59 height 8
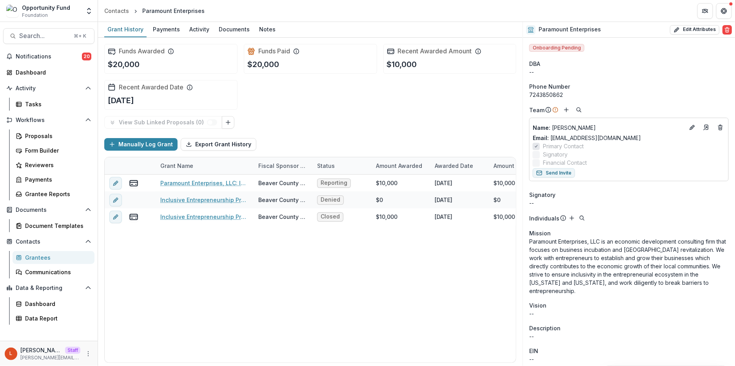
click at [600, 149] on label "Primary Contact" at bounding box center [628, 146] width 192 height 8
click at [690, 127] on icon "Edit" at bounding box center [692, 127] width 6 height 6
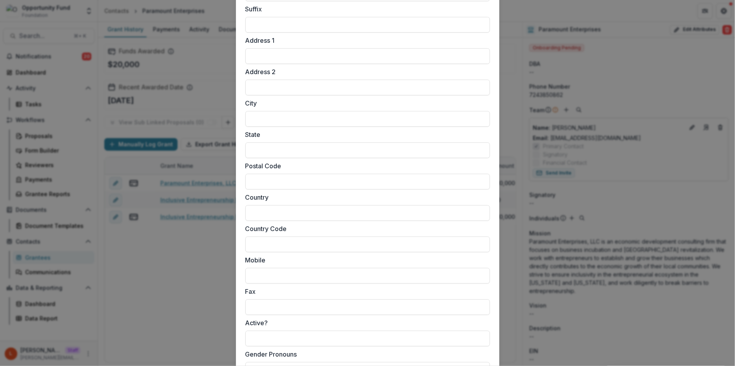
scroll to position [643, 0]
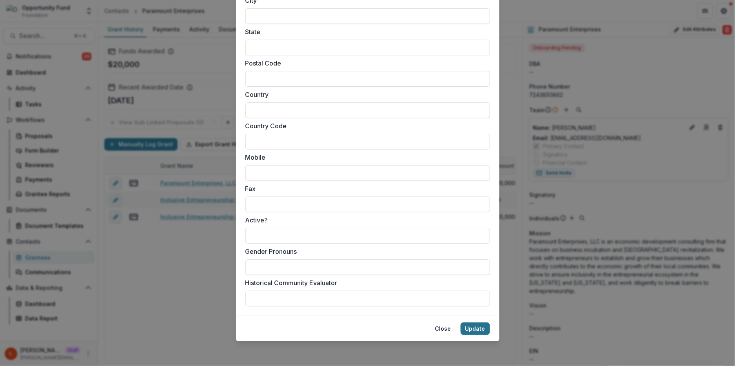
click at [480, 331] on button "Update" at bounding box center [474, 328] width 29 height 13
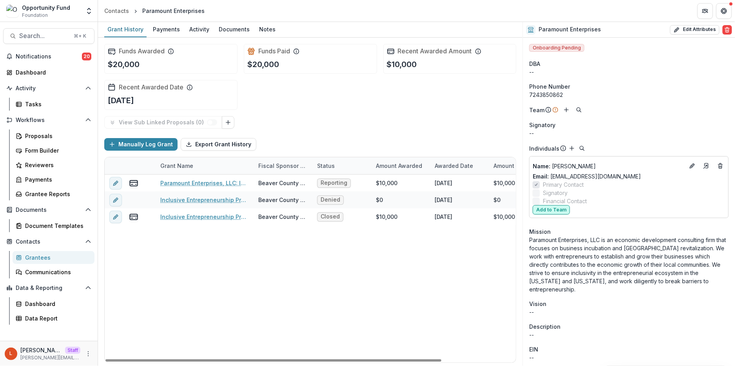
click at [552, 210] on button "Add to Team" at bounding box center [550, 209] width 37 height 9
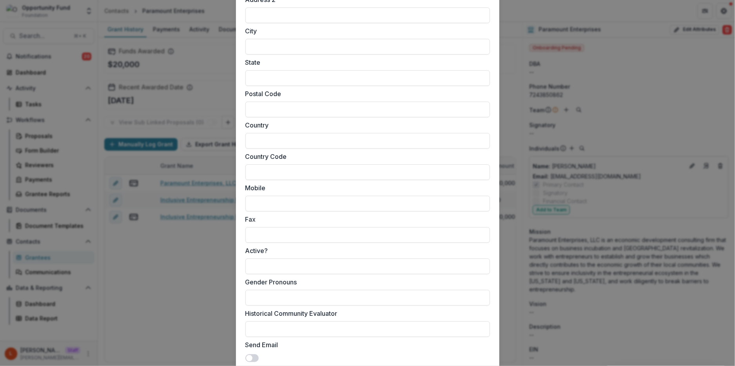
scroll to position [668, 0]
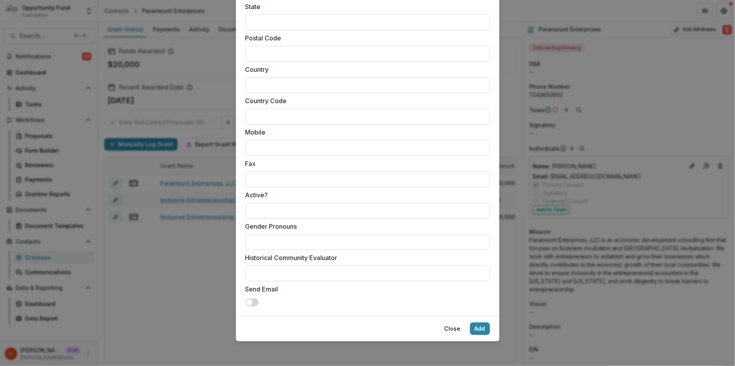
click at [338, 211] on input "Active?" at bounding box center [367, 211] width 244 height 16
click at [356, 302] on div "Send Email" at bounding box center [367, 295] width 244 height 22
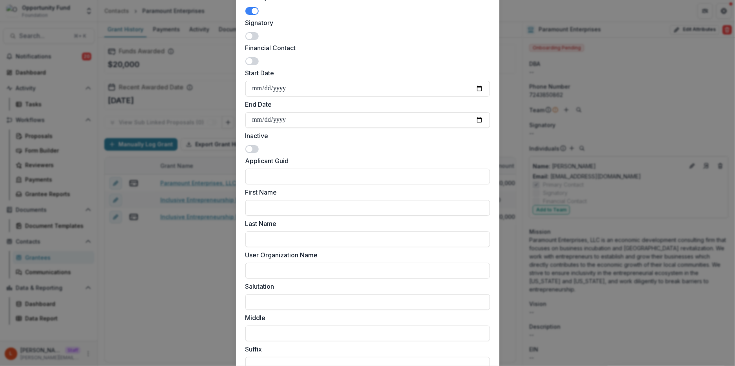
scroll to position [199, 0]
click at [249, 151] on span at bounding box center [249, 150] width 6 height 6
click at [249, 151] on span at bounding box center [251, 150] width 13 height 8
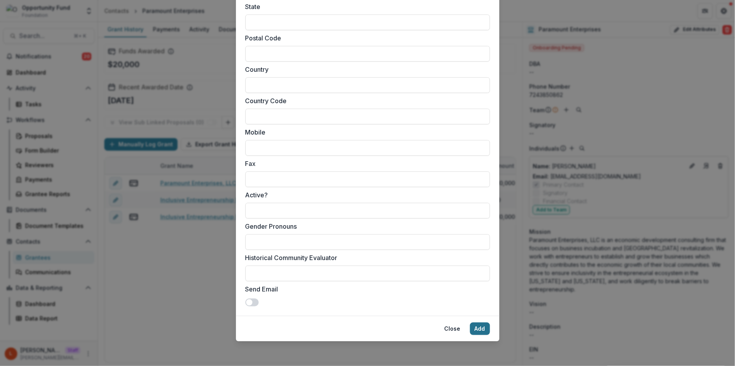
click at [485, 330] on button "Add" at bounding box center [480, 328] width 20 height 13
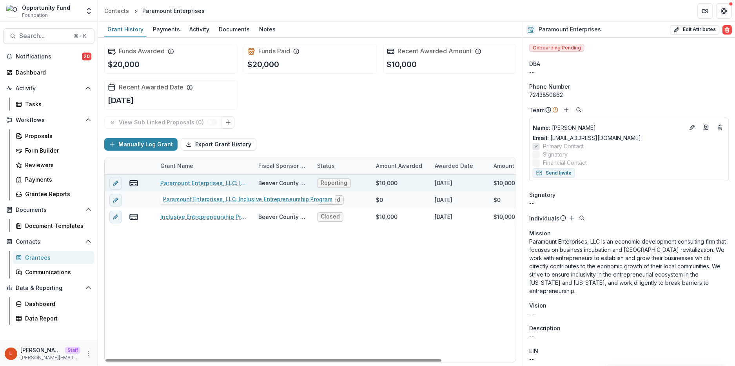
click at [188, 181] on link "Paramount Enterprises, LLC: Inclusive Entrepreneurship Program" at bounding box center [204, 183] width 89 height 8
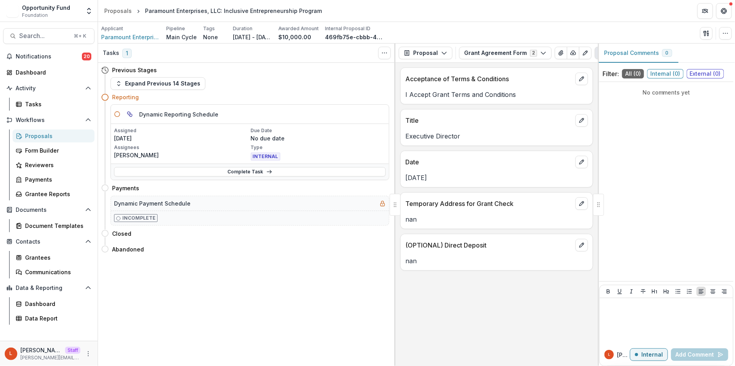
click at [196, 177] on div "Complete Task" at bounding box center [250, 171] width 278 height 16
click at [196, 172] on link "Complete Task" at bounding box center [250, 171] width 272 height 9
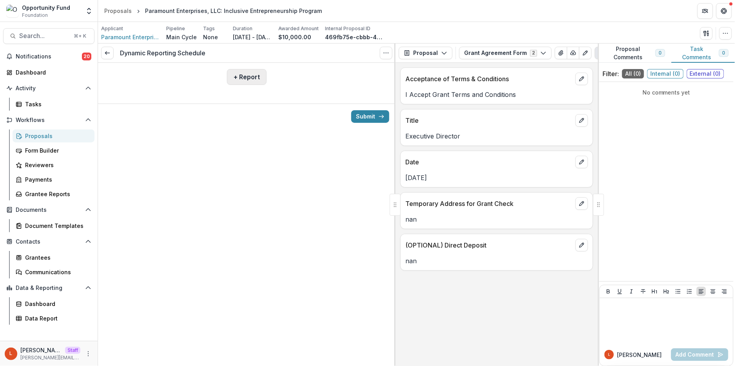
click at [237, 81] on button "+ Report" at bounding box center [247, 77] width 40 height 16
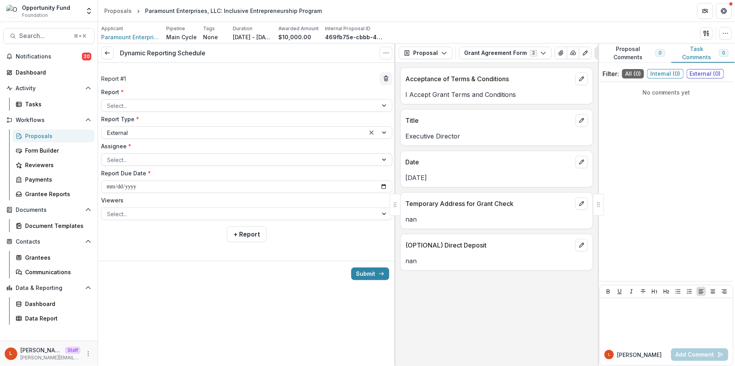
click at [164, 164] on div at bounding box center [239, 160] width 265 height 10
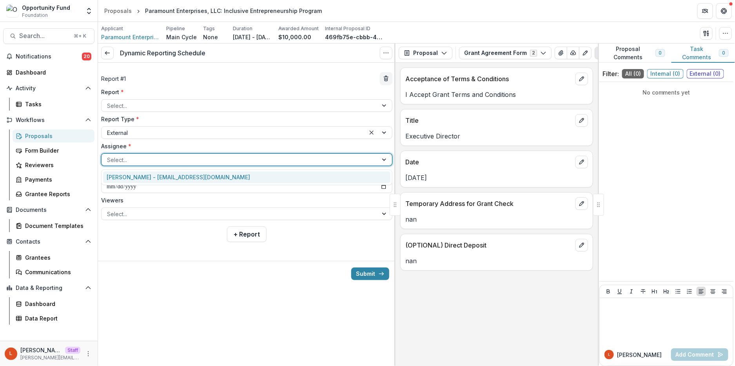
click at [163, 176] on div "Theresa Laderer - tladerer@gmail.com" at bounding box center [246, 177] width 287 height 12
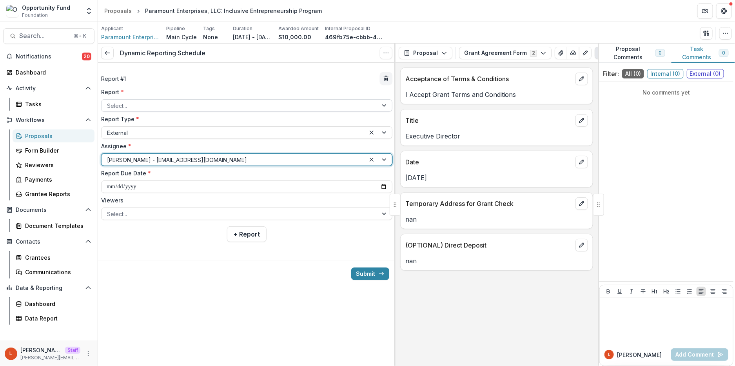
click at [154, 105] on div at bounding box center [239, 106] width 265 height 10
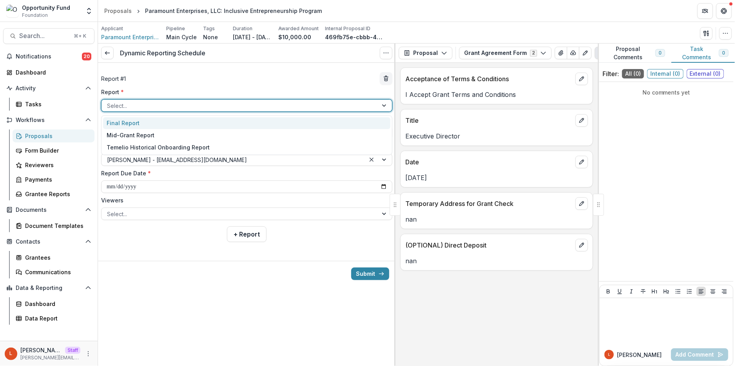
click at [152, 122] on div "Final Report" at bounding box center [246, 123] width 287 height 12
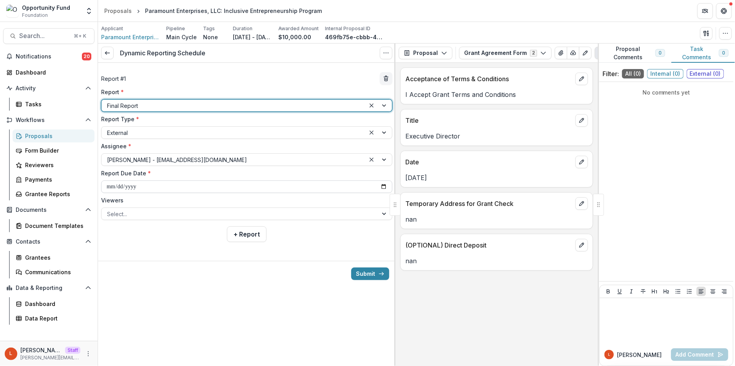
click at [105, 187] on input "**********" at bounding box center [246, 186] width 291 height 13
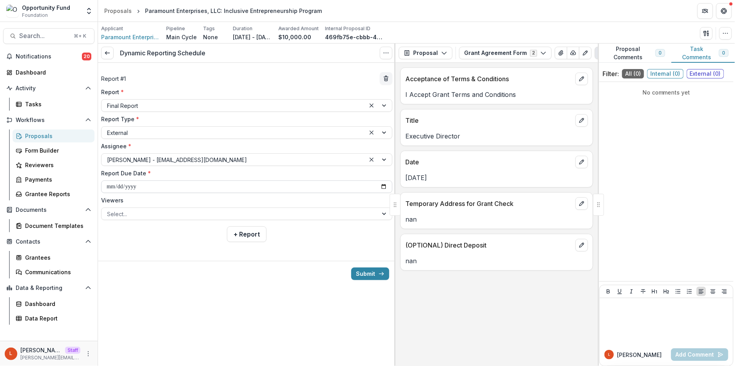
type input "**********"
click at [143, 215] on div at bounding box center [239, 214] width 265 height 10
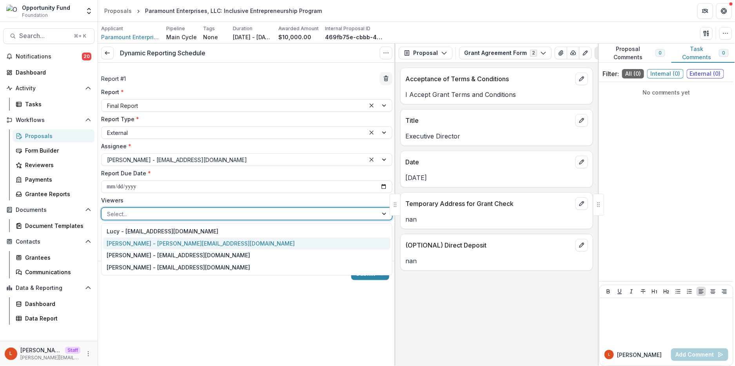
click at [152, 240] on div "[PERSON_NAME] - [PERSON_NAME][EMAIL_ADDRESS][DOMAIN_NAME]" at bounding box center [246, 243] width 287 height 12
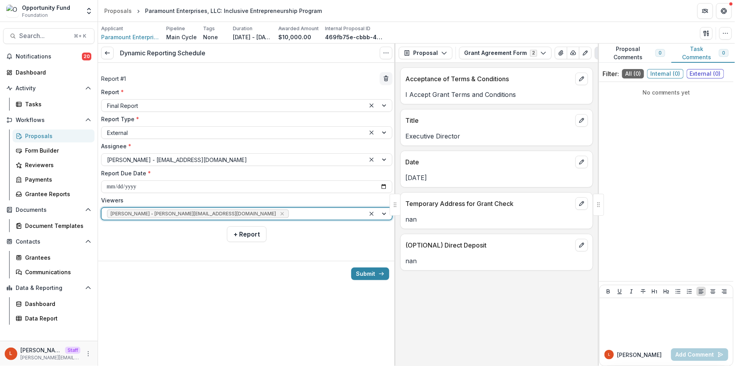
click at [290, 215] on div at bounding box center [324, 214] width 69 height 10
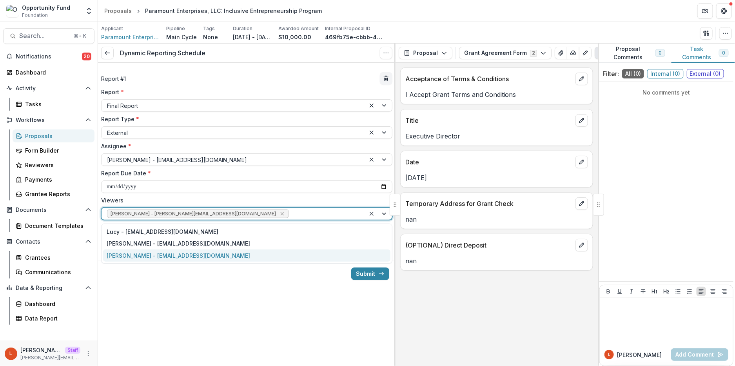
click at [218, 252] on div "[PERSON_NAME] - [EMAIL_ADDRESS][DOMAIN_NAME]" at bounding box center [246, 255] width 287 height 12
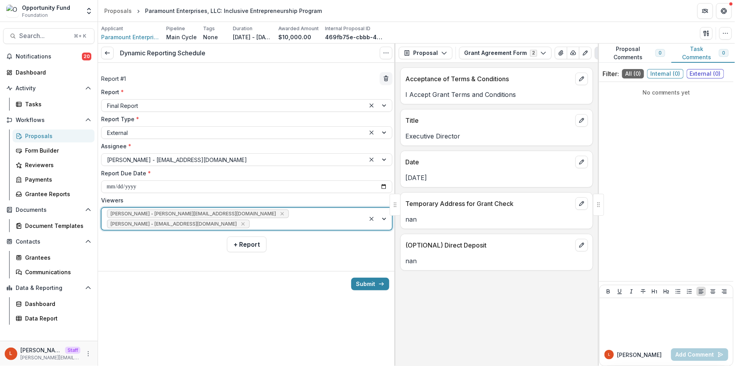
click at [272, 209] on div "Ti Wilhelm - twilhelm@theopportunityfund.org yvette shipman - yshipman@theoppor…" at bounding box center [233, 219] width 264 height 22
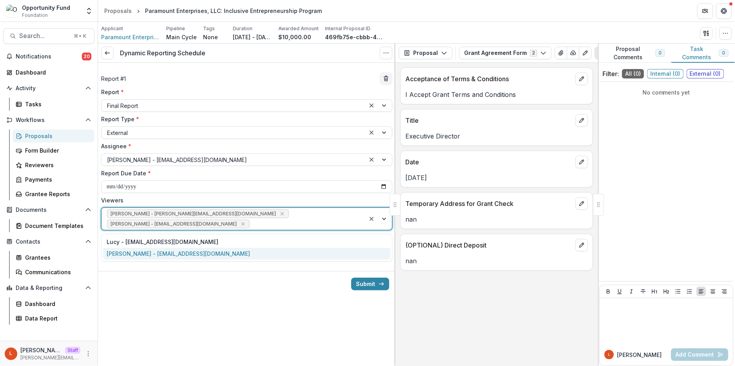
click at [234, 251] on div "[PERSON_NAME] - [EMAIL_ADDRESS][DOMAIN_NAME]" at bounding box center [246, 254] width 287 height 12
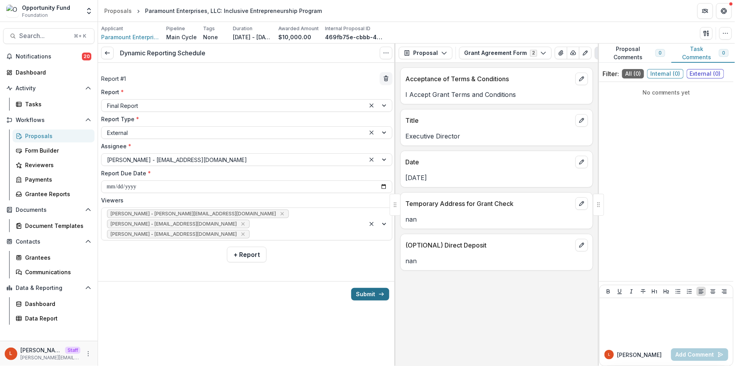
click at [360, 291] on button "Submit" at bounding box center [370, 294] width 38 height 13
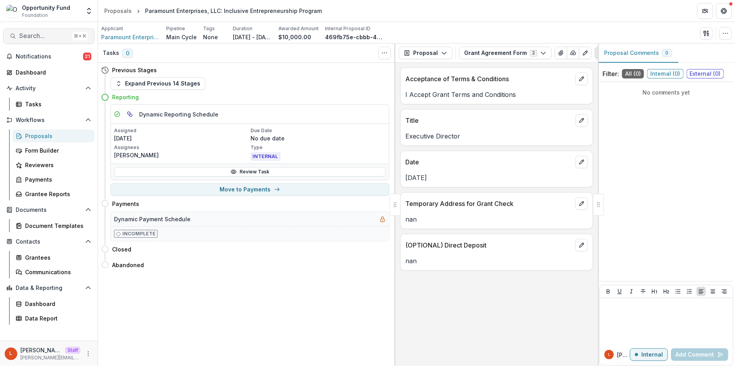
click at [62, 33] on span "Search..." at bounding box center [44, 35] width 50 height 7
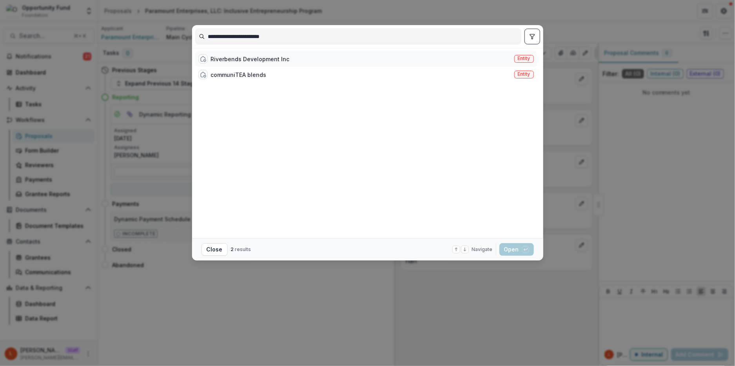
type input "**********"
click at [219, 52] on div "Riverbends Development Inc Entity" at bounding box center [366, 59] width 342 height 16
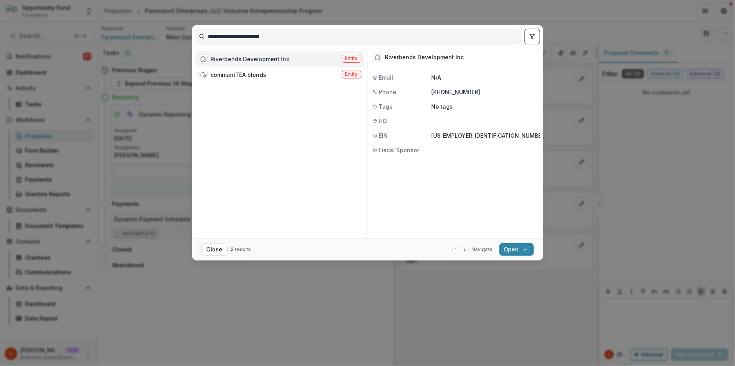
click at [222, 53] on div "Riverbends Development Inc Entity" at bounding box center [279, 59] width 169 height 16
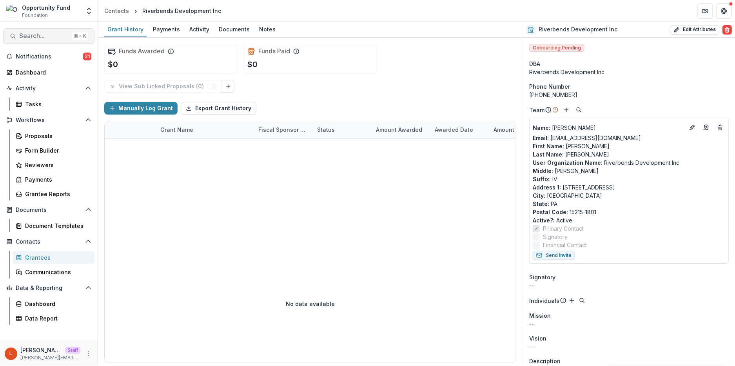
click at [59, 33] on span "Search..." at bounding box center [44, 35] width 50 height 7
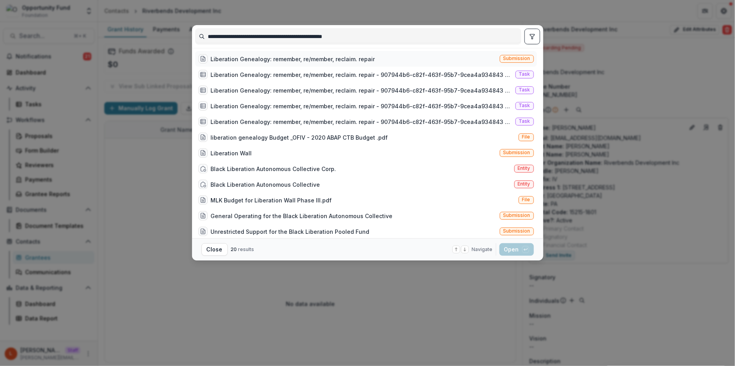
type input "**********"
click at [312, 58] on div "Liberation Genealogy: remember, re/member, reclaim. repair" at bounding box center [293, 59] width 164 height 8
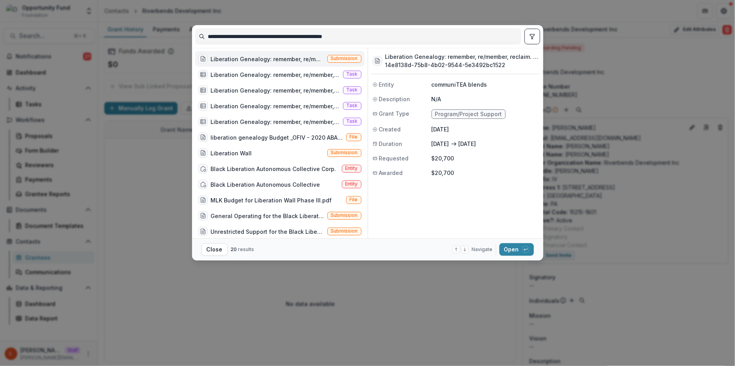
click at [312, 58] on div "Liberation Genealogy: remember, re/member, reclaim. repair" at bounding box center [267, 59] width 113 height 8
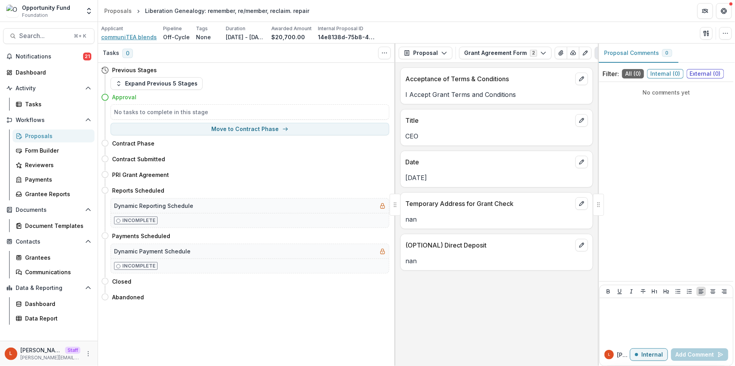
click at [138, 36] on span "communiTEA blends" at bounding box center [129, 37] width 56 height 8
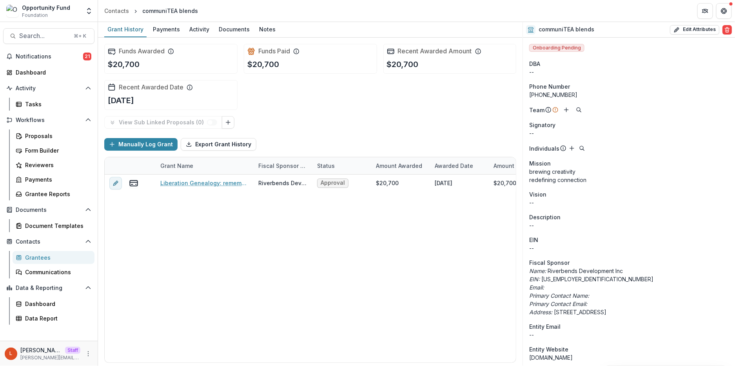
click at [622, 171] on p "brewing creativity redefining connection" at bounding box center [628, 175] width 199 height 16
click at [566, 110] on line "Add" at bounding box center [566, 110] width 0 height 4
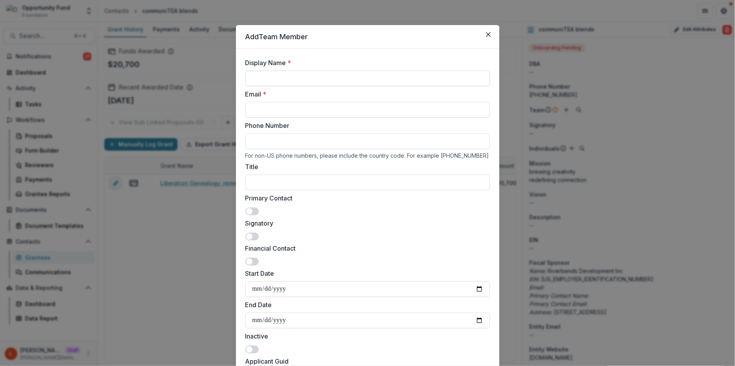
click at [374, 81] on input "Display Name *" at bounding box center [367, 79] width 244 height 16
type input "**********"
click at [345, 109] on input "Email *" at bounding box center [367, 110] width 244 height 16
paste input "**********"
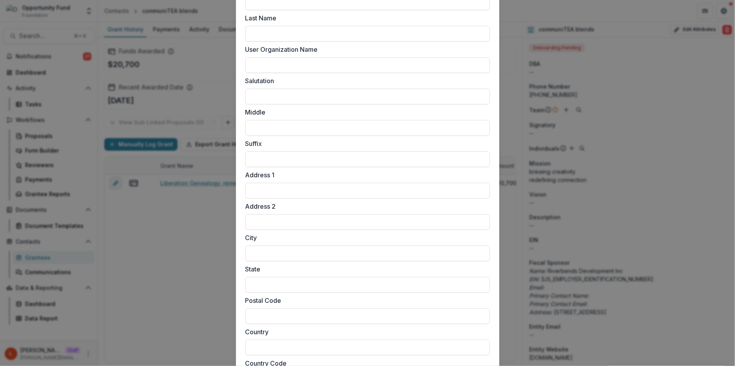
scroll to position [668, 0]
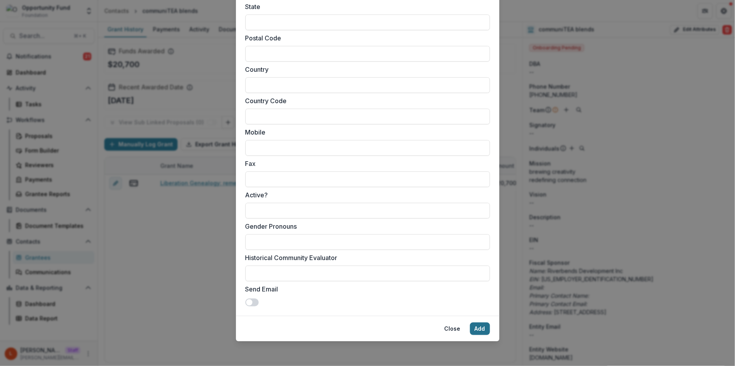
type input "**********"
click at [477, 326] on button "Add" at bounding box center [480, 328] width 20 height 13
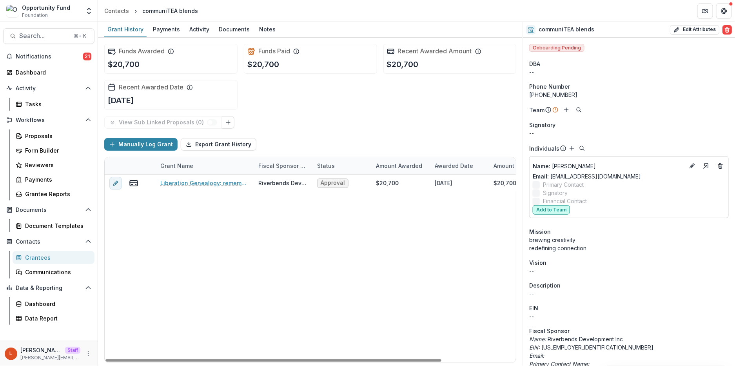
click at [543, 210] on button "Add to Team" at bounding box center [550, 209] width 37 height 9
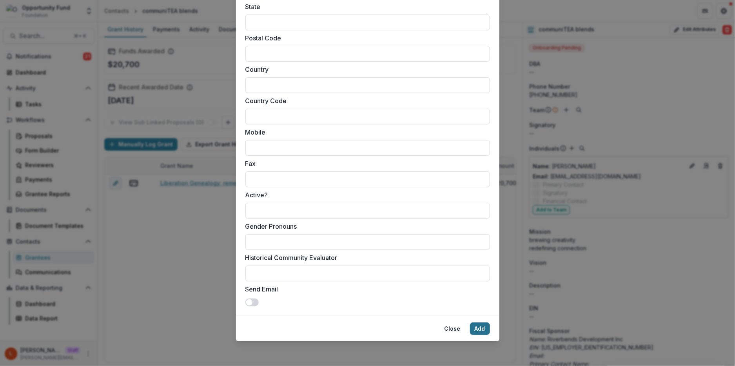
click at [478, 329] on button "Add" at bounding box center [480, 328] width 20 height 13
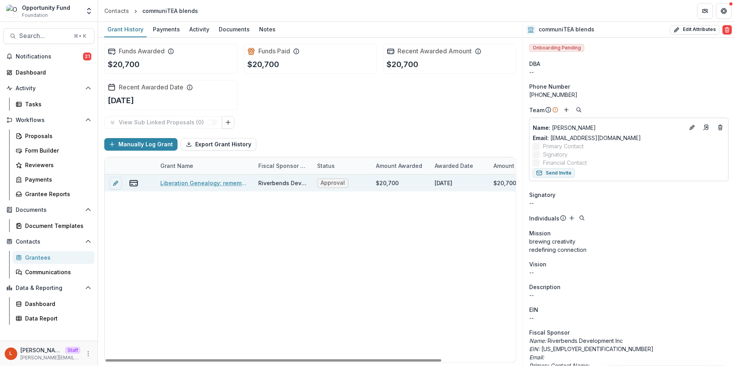
click at [200, 181] on link "Liberation Genealogy: remember, re/member, reclaim. repair" at bounding box center [204, 183] width 89 height 8
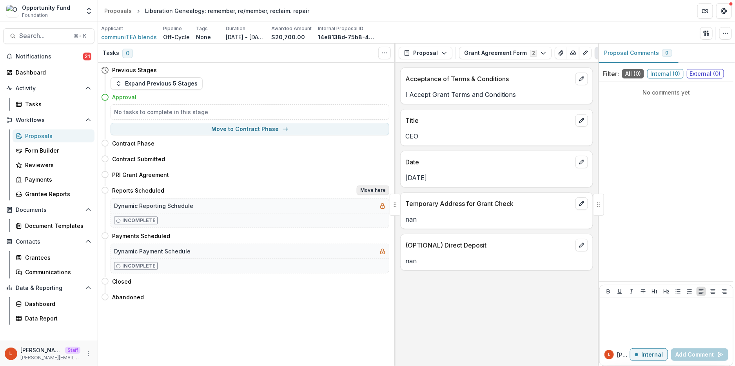
click at [372, 190] on button "Move here" at bounding box center [373, 189] width 33 height 9
select select "**********"
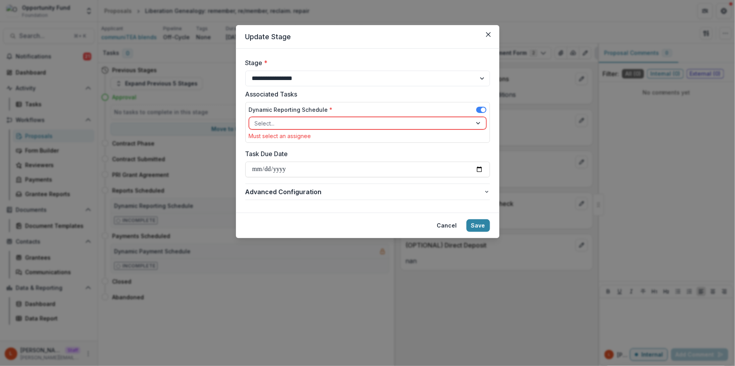
click at [353, 129] on div "Select..." at bounding box center [360, 123] width 223 height 11
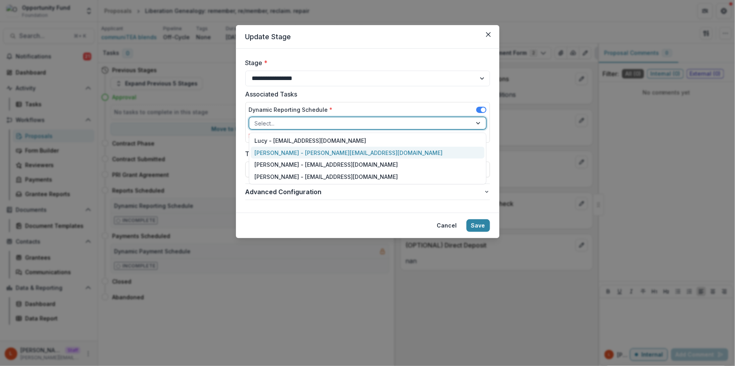
click at [346, 147] on div "[PERSON_NAME] - [PERSON_NAME][EMAIL_ADDRESS][DOMAIN_NAME]" at bounding box center [368, 153] width 234 height 12
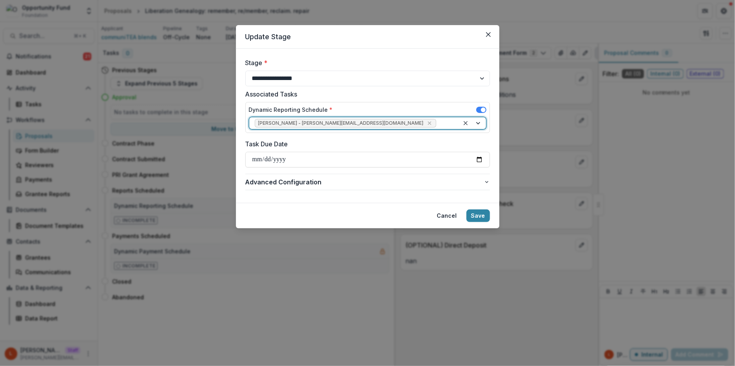
click at [438, 120] on div at bounding box center [446, 123] width 16 height 10
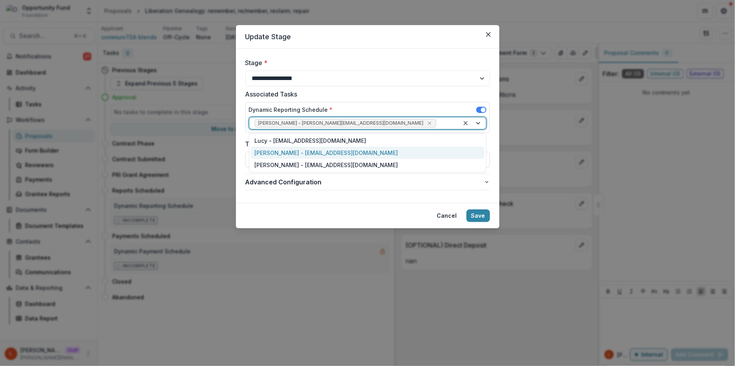
click at [371, 148] on div "[PERSON_NAME] - [EMAIL_ADDRESS][DOMAIN_NAME]" at bounding box center [368, 153] width 234 height 12
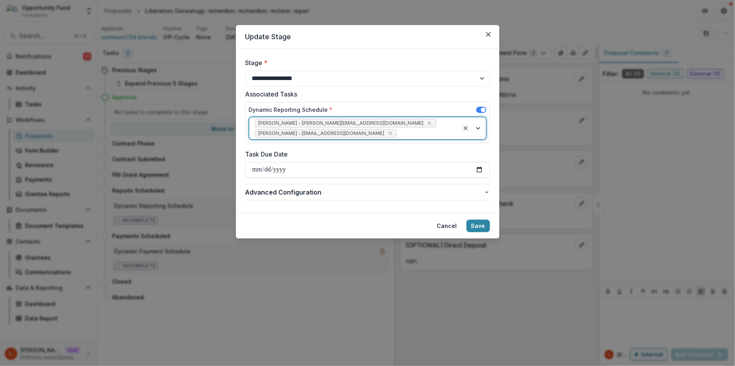
click at [410, 126] on div "[PERSON_NAME] - [PERSON_NAME][EMAIL_ADDRESS][DOMAIN_NAME] [PERSON_NAME] - [PERS…" at bounding box center [354, 128] width 210 height 22
click at [384, 160] on div "[PERSON_NAME] - [EMAIL_ADDRESS][DOMAIN_NAME]" at bounding box center [368, 163] width 234 height 12
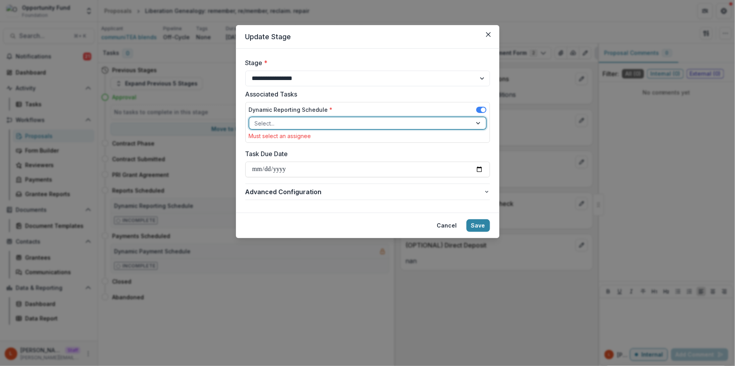
click at [448, 121] on div at bounding box center [361, 123] width 212 height 10
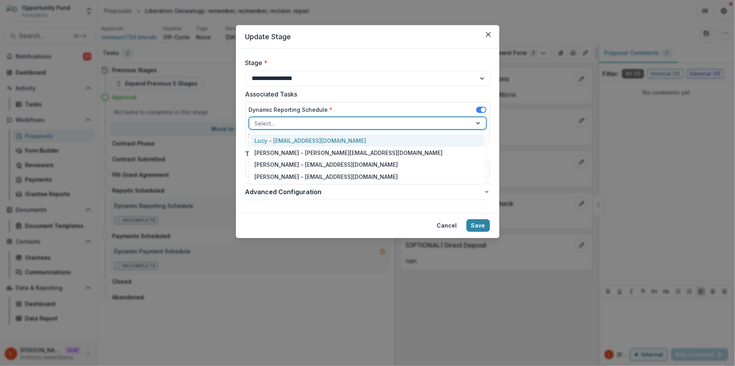
click at [436, 139] on div "Lucy - [EMAIL_ADDRESS][DOMAIN_NAME]" at bounding box center [368, 140] width 234 height 12
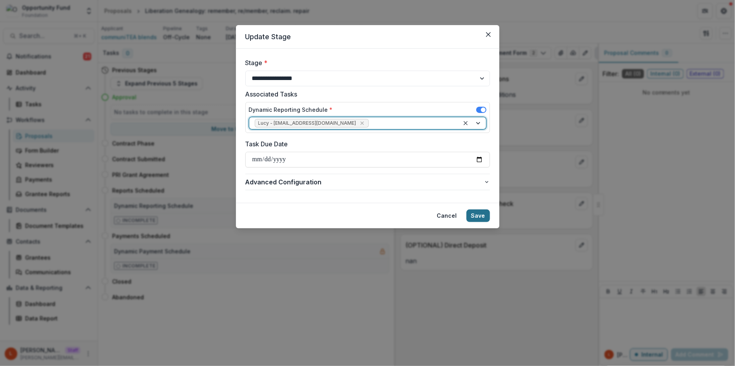
click at [476, 217] on button "Save" at bounding box center [478, 215] width 24 height 13
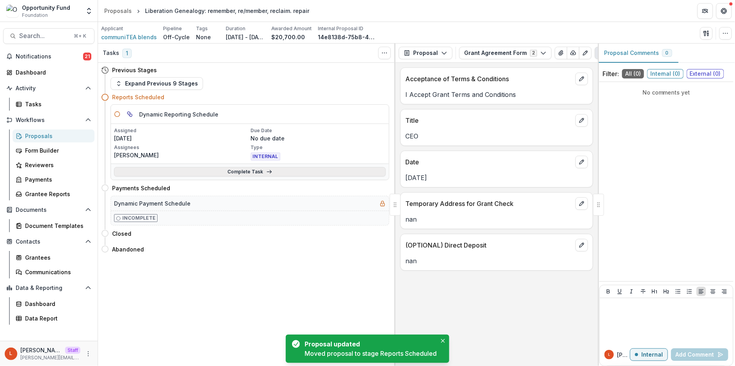
click at [239, 172] on link "Complete Task" at bounding box center [250, 171] width 272 height 9
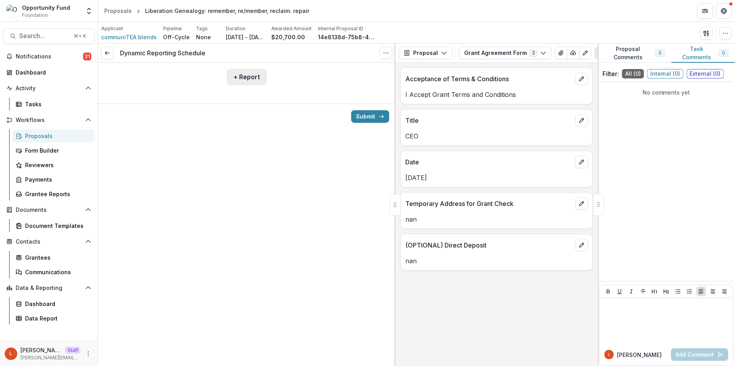
click at [232, 74] on button "+ Report" at bounding box center [247, 77] width 40 height 16
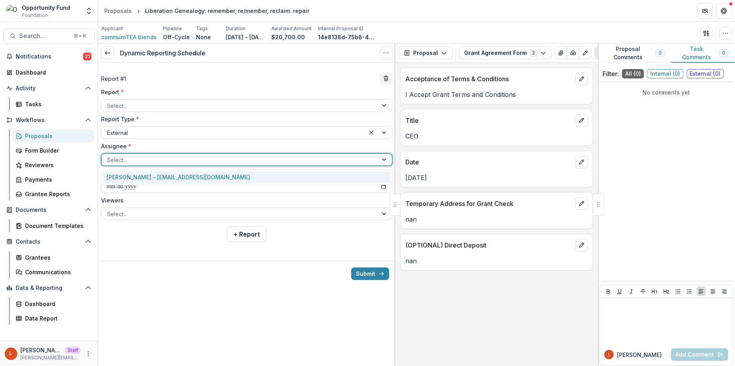
click at [158, 158] on div at bounding box center [239, 160] width 265 height 10
click at [157, 171] on div "Joseph Kennedy - joekennedy4@gmail.com" at bounding box center [246, 177] width 287 height 12
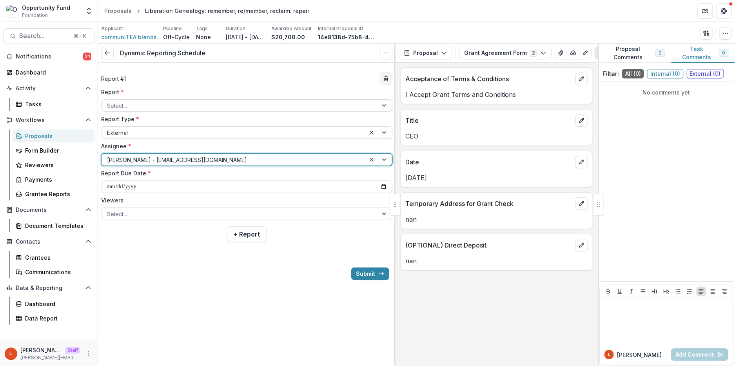
click at [154, 102] on div at bounding box center [239, 106] width 265 height 10
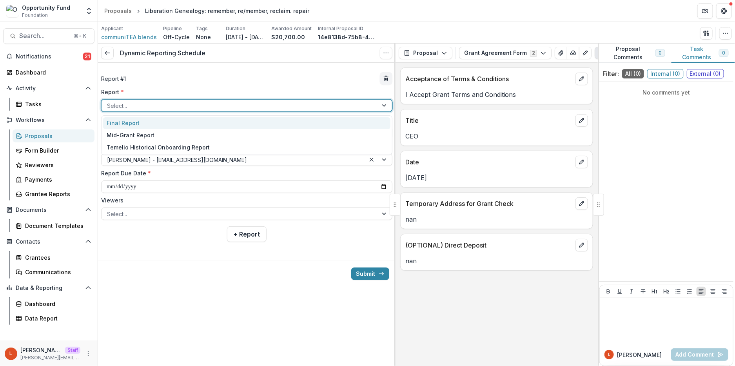
click at [148, 122] on div "Final Report" at bounding box center [246, 123] width 287 height 12
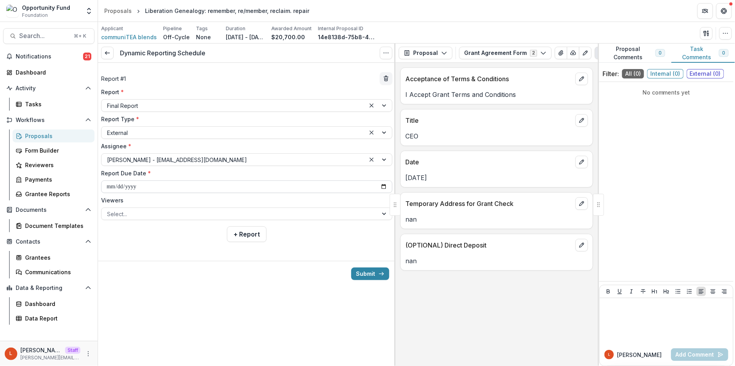
click at [113, 188] on input "**********" at bounding box center [246, 186] width 291 height 13
type input "**********"
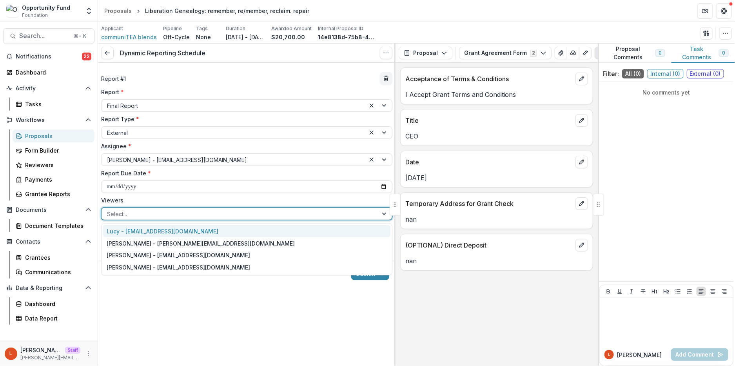
click at [305, 215] on div at bounding box center [239, 214] width 265 height 10
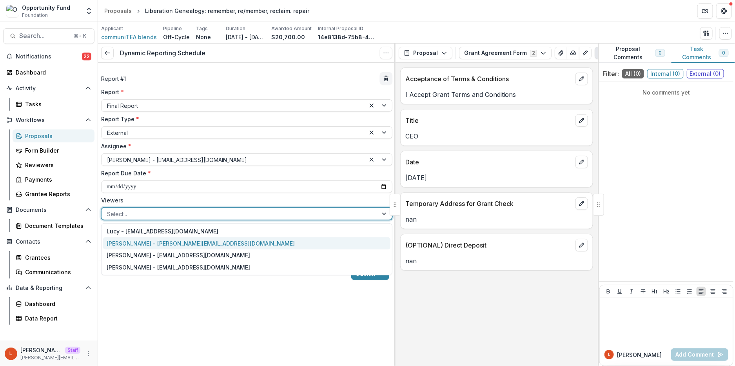
click at [277, 244] on div "[PERSON_NAME] - [PERSON_NAME][EMAIL_ADDRESS][DOMAIN_NAME]" at bounding box center [246, 243] width 287 height 12
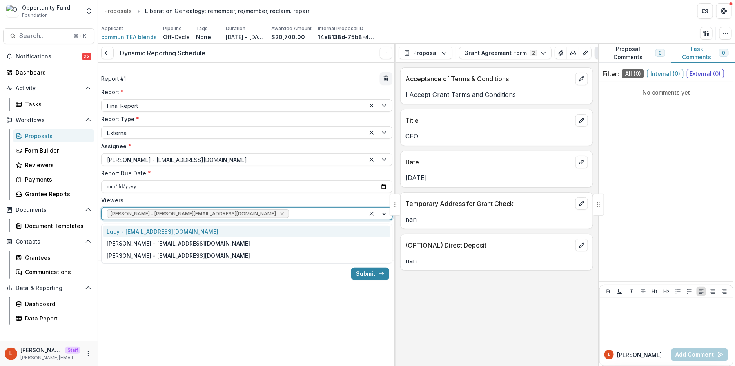
click at [295, 212] on div at bounding box center [324, 214] width 69 height 10
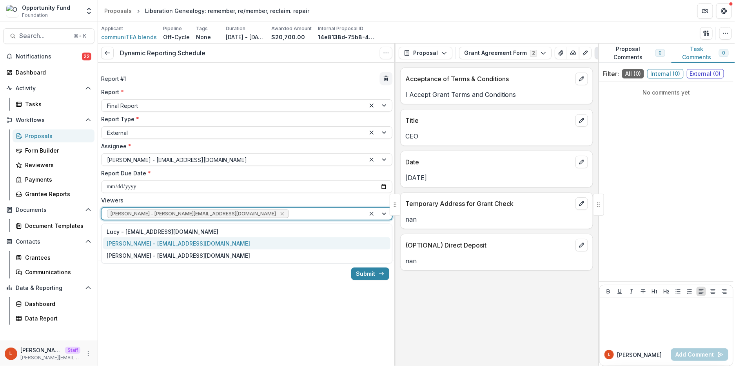
click at [272, 245] on div "[PERSON_NAME] - [EMAIL_ADDRESS][DOMAIN_NAME]" at bounding box center [246, 243] width 287 height 12
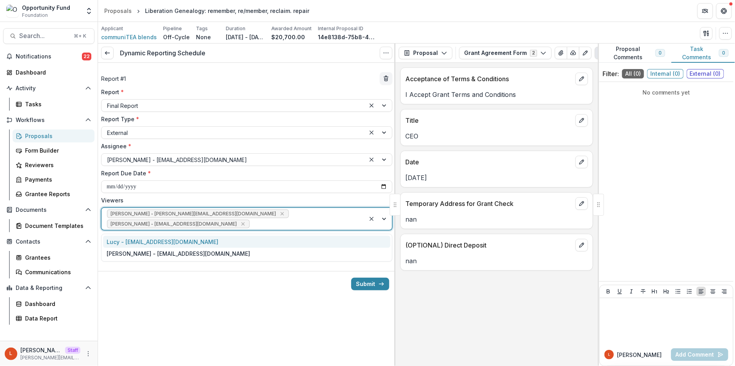
click at [292, 217] on div "[PERSON_NAME] - [PERSON_NAME][EMAIL_ADDRESS][DOMAIN_NAME] [PERSON_NAME] - [PERS…" at bounding box center [233, 219] width 264 height 22
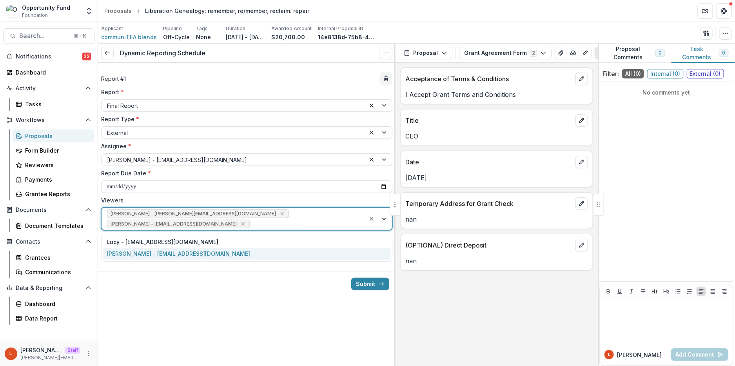
click at [270, 254] on div "[PERSON_NAME] - [EMAIL_ADDRESS][DOMAIN_NAME]" at bounding box center [246, 254] width 287 height 12
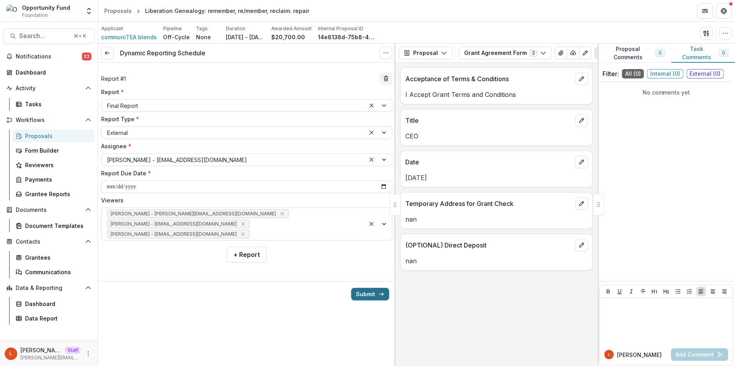
click at [373, 297] on button "Submit" at bounding box center [370, 294] width 38 height 13
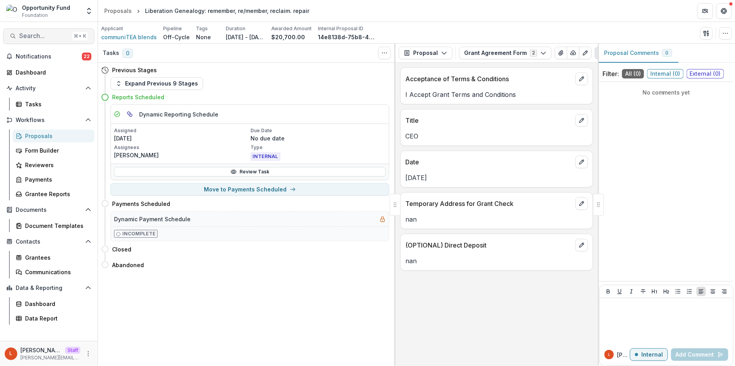
click at [52, 37] on span "Search..." at bounding box center [44, 35] width 50 height 7
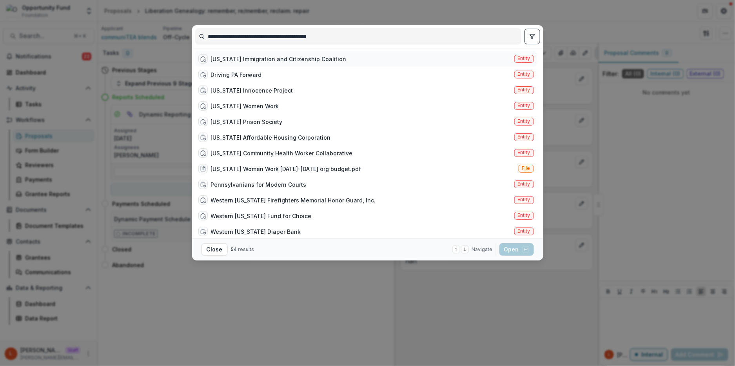
type input "**********"
click at [265, 61] on div "Pennsylvania Immigration and Citizenship Coalition" at bounding box center [279, 59] width 136 height 8
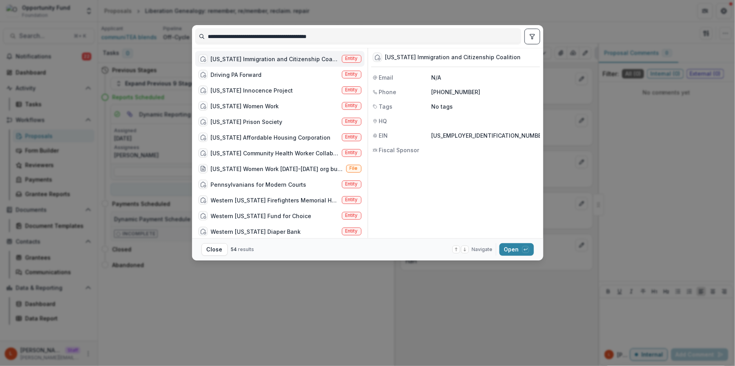
click at [265, 61] on div "Pennsylvania Immigration and Citizenship Coalition" at bounding box center [275, 59] width 128 height 8
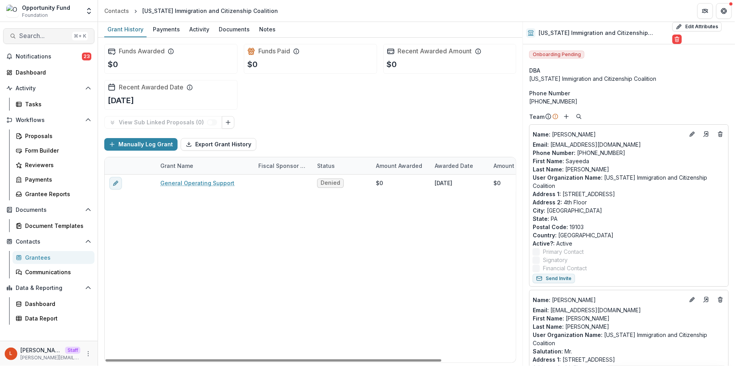
click at [36, 38] on span "Search..." at bounding box center [44, 35] width 50 height 7
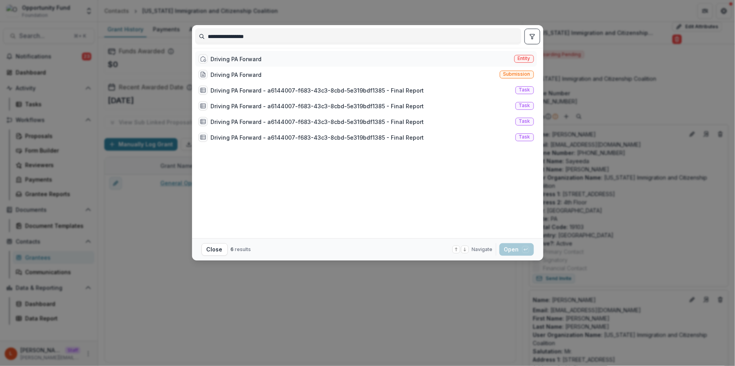
type input "**********"
click at [239, 59] on div "Driving PA Forward" at bounding box center [236, 59] width 51 height 8
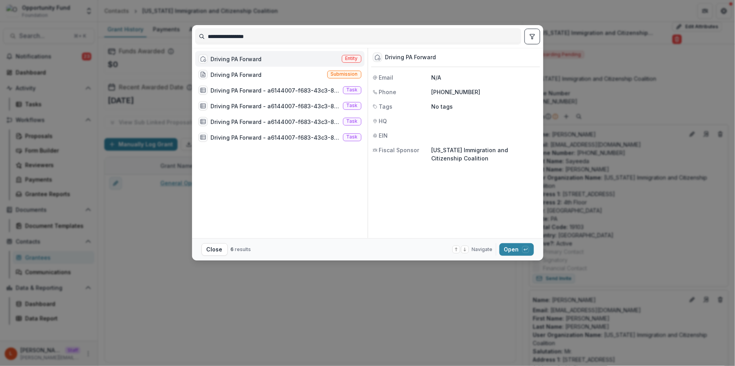
click at [239, 59] on div "Driving PA Forward" at bounding box center [236, 59] width 51 height 8
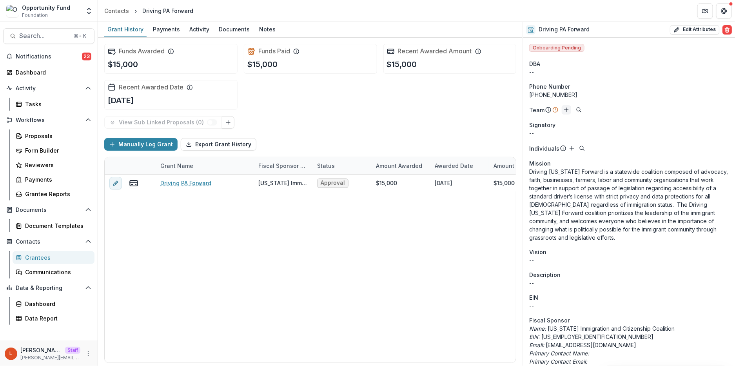
click at [566, 110] on line "Add" at bounding box center [566, 110] width 0 height 4
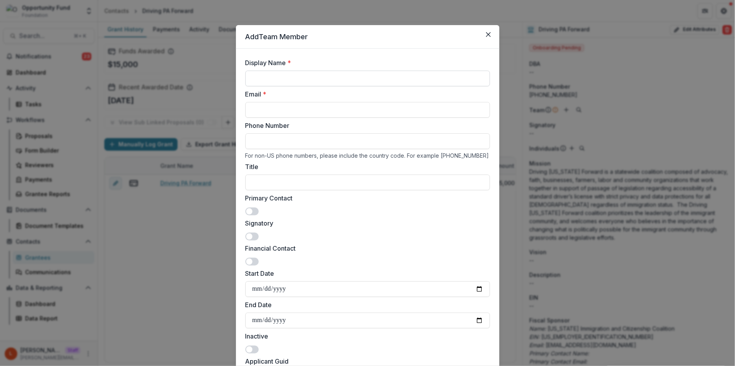
click at [359, 80] on input "Display Name *" at bounding box center [367, 79] width 244 height 16
type input "**********"
click at [356, 110] on input "Email *" at bounding box center [367, 110] width 244 height 16
paste input "**********"
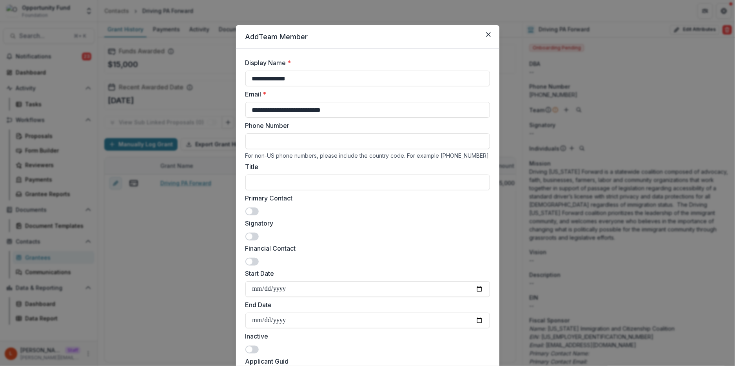
type input "**********"
click at [326, 236] on div "Signatory" at bounding box center [367, 229] width 244 height 22
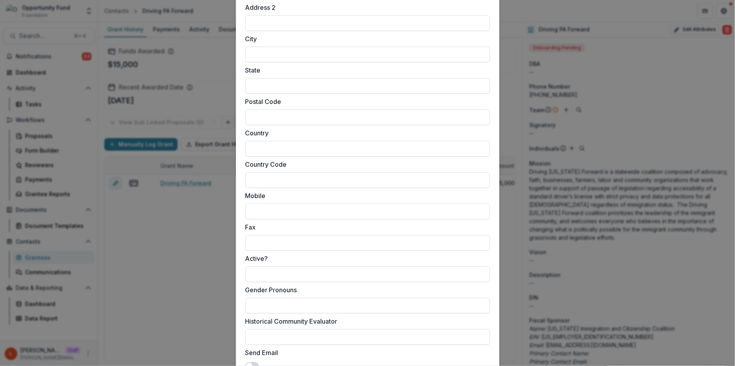
scroll to position [668, 0]
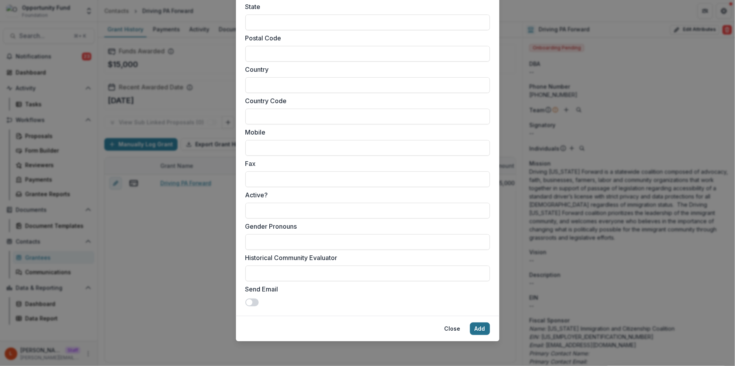
click at [478, 327] on button "Add" at bounding box center [480, 328] width 20 height 13
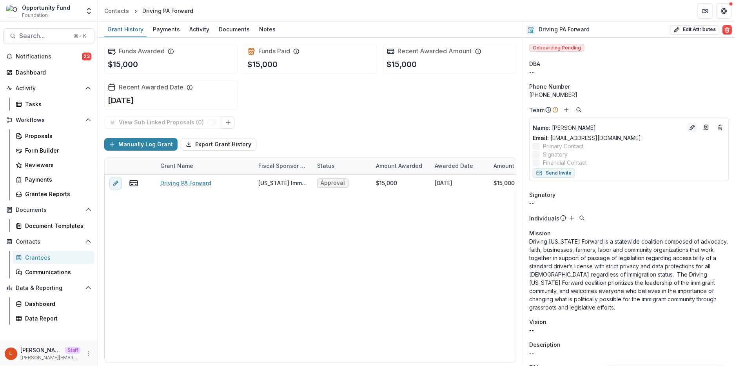
click at [690, 128] on icon "Edit" at bounding box center [692, 127] width 6 height 6
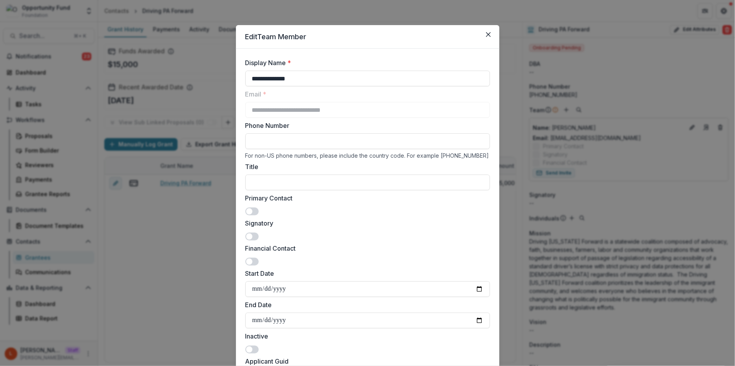
click at [253, 210] on span at bounding box center [251, 211] width 13 height 8
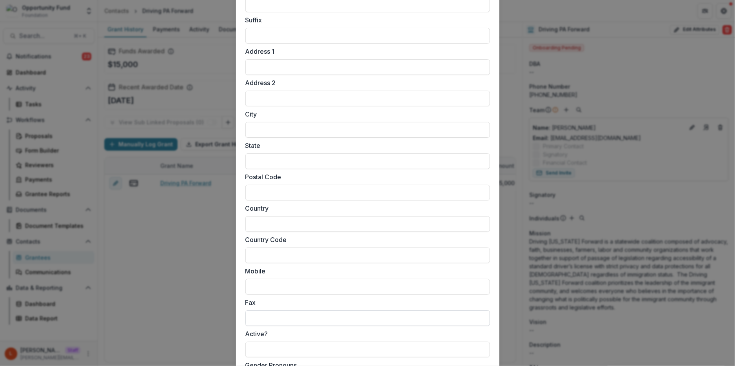
scroll to position [643, 0]
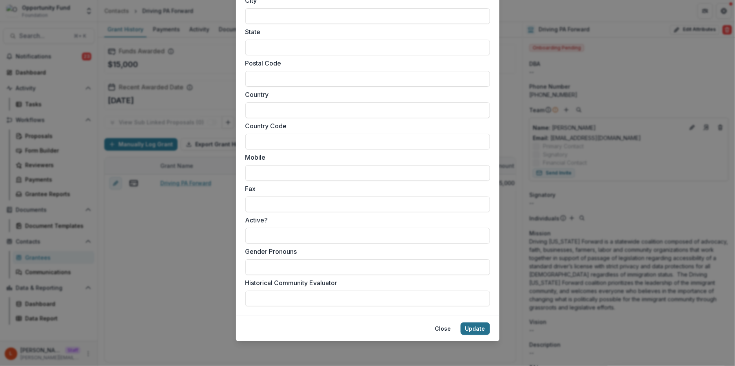
click at [482, 328] on button "Update" at bounding box center [474, 328] width 29 height 13
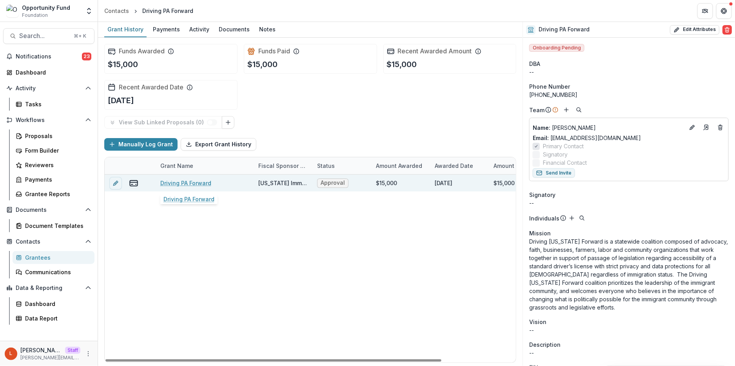
click at [194, 181] on link "Driving PA Forward" at bounding box center [185, 183] width 51 height 8
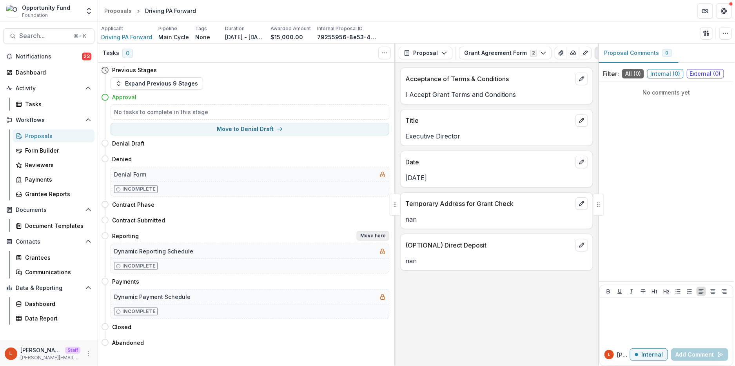
click at [368, 236] on button "Move here" at bounding box center [373, 235] width 33 height 9
select select "*********"
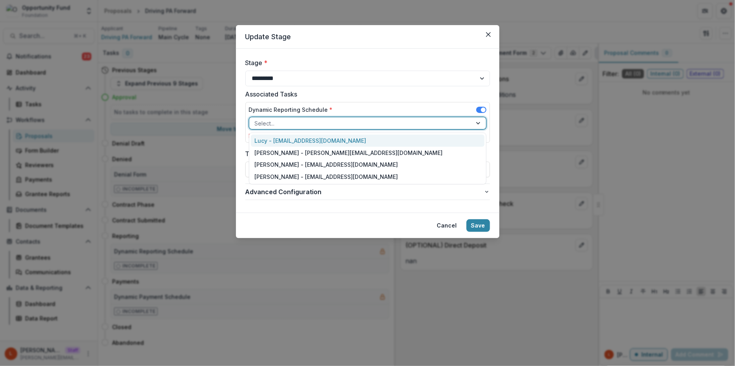
click at [346, 123] on div at bounding box center [361, 123] width 212 height 10
click at [335, 139] on div "Lucy - [EMAIL_ADDRESS][DOMAIN_NAME]" at bounding box center [368, 140] width 234 height 12
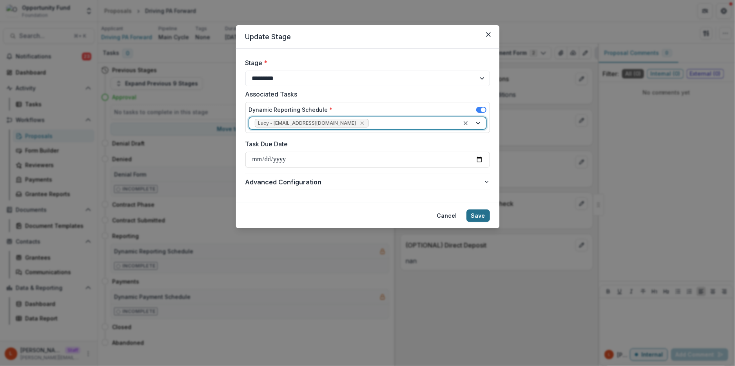
click at [475, 213] on button "Save" at bounding box center [478, 215] width 24 height 13
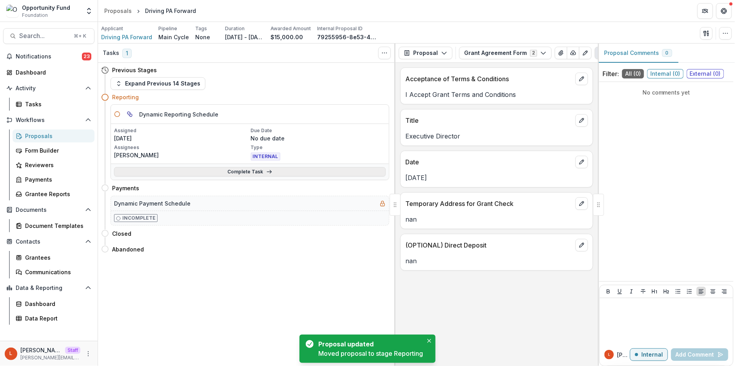
click at [233, 173] on link "Complete Task" at bounding box center [250, 171] width 272 height 9
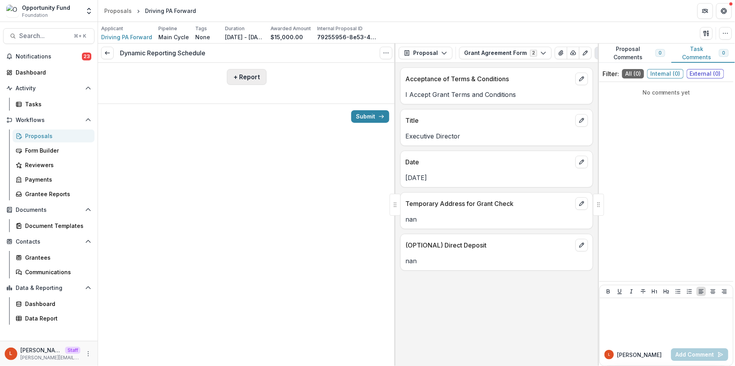
click at [235, 77] on button "+ Report" at bounding box center [247, 77] width 40 height 16
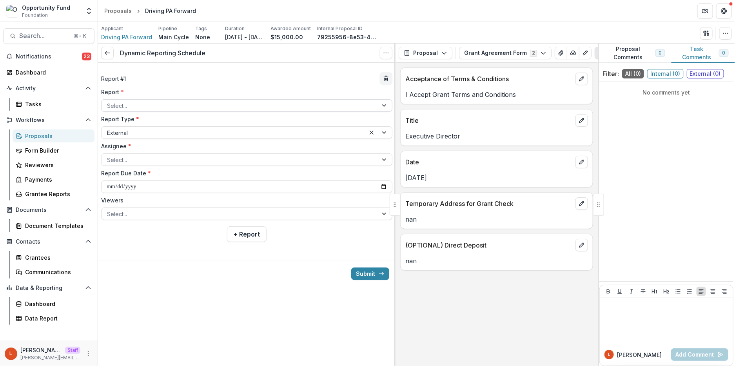
click at [189, 107] on div at bounding box center [239, 106] width 265 height 10
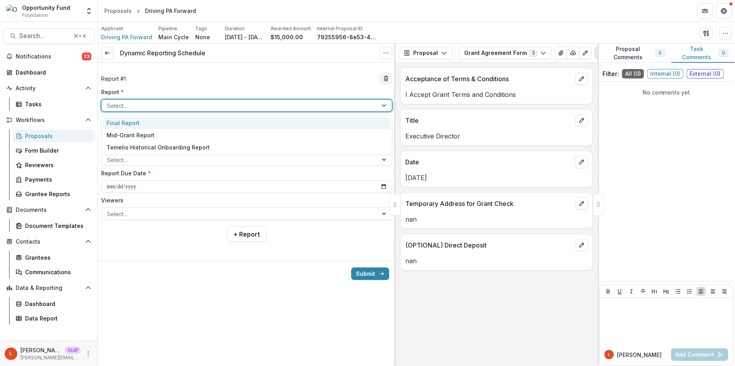
click at [185, 121] on div "Final Report" at bounding box center [246, 123] width 287 height 12
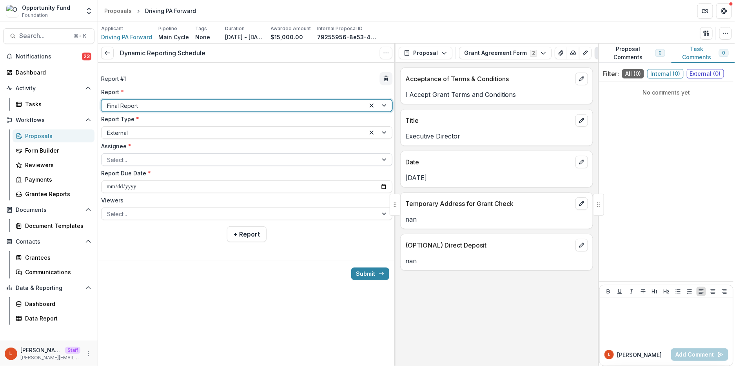
click at [241, 157] on div at bounding box center [239, 160] width 265 height 10
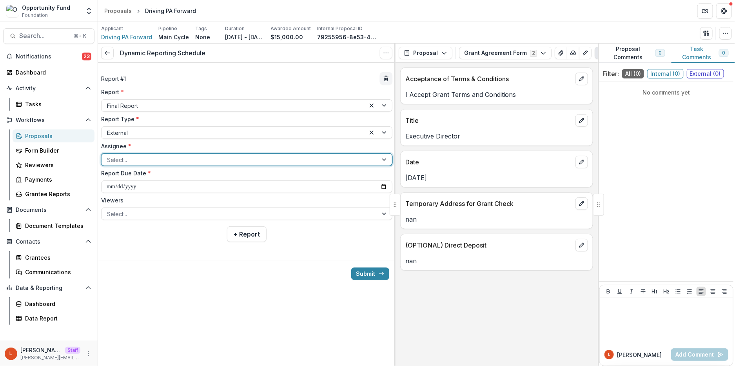
click at [239, 159] on div at bounding box center [239, 160] width 265 height 10
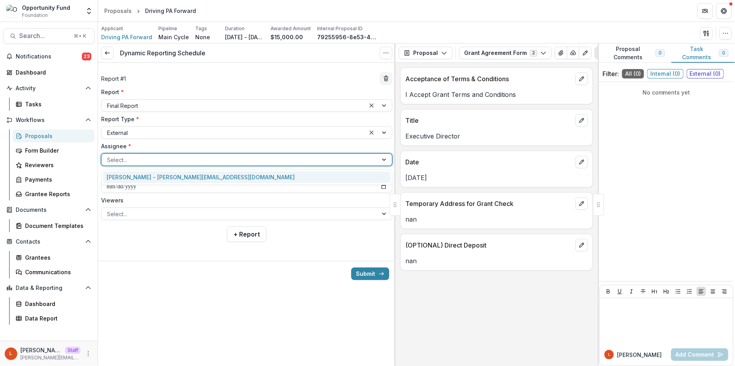
click at [230, 176] on div "Sayeeda Rashid - sayeedarashid@paimmigrant.org" at bounding box center [246, 177] width 287 height 12
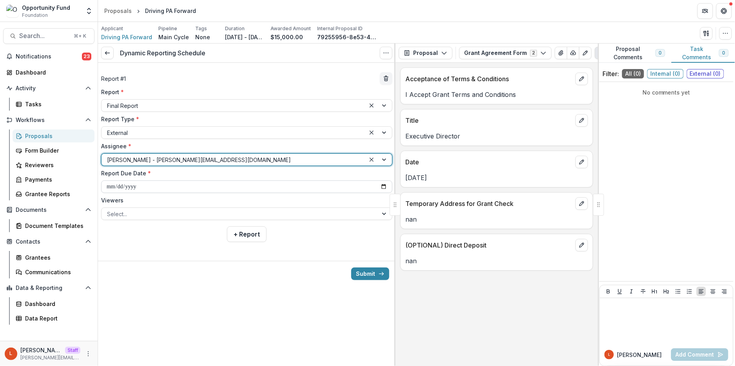
click at [113, 185] on input "**********" at bounding box center [246, 186] width 291 height 13
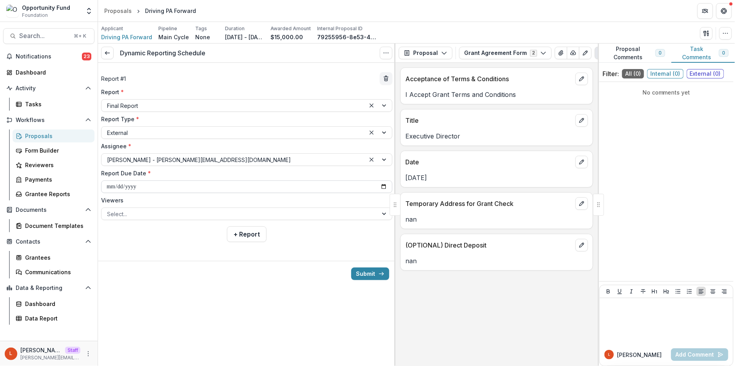
type input "**********"
click at [133, 215] on div at bounding box center [239, 214] width 265 height 10
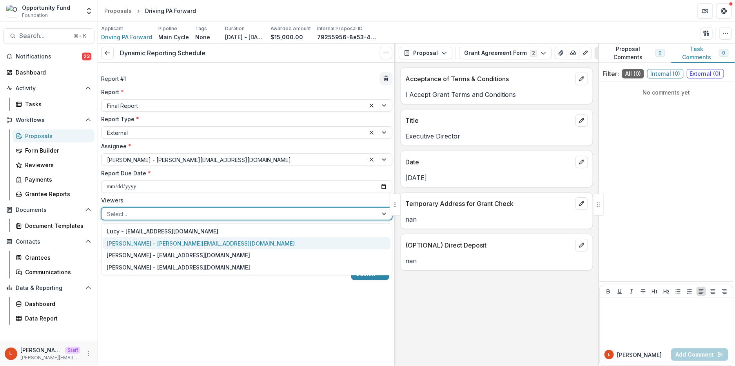
click at [139, 242] on div "[PERSON_NAME] - [PERSON_NAME][EMAIL_ADDRESS][DOMAIN_NAME]" at bounding box center [246, 243] width 287 height 12
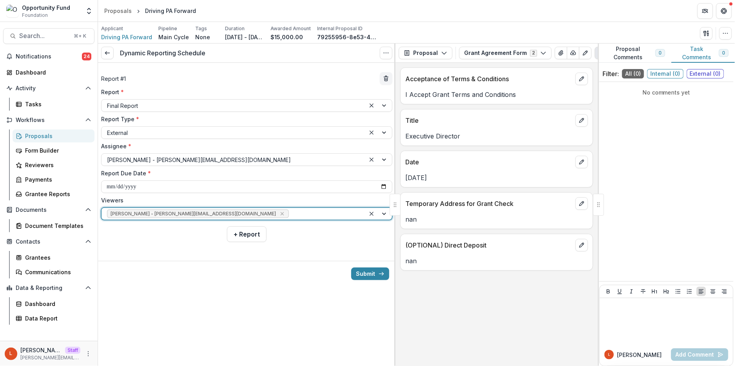
click at [290, 214] on div at bounding box center [324, 214] width 69 height 10
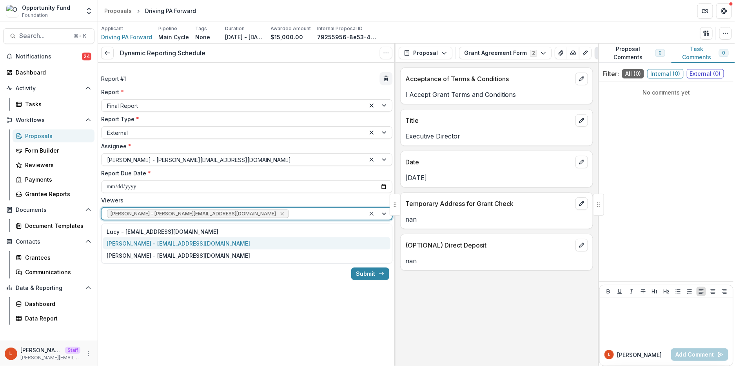
click at [228, 247] on div "[PERSON_NAME] - [EMAIL_ADDRESS][DOMAIN_NAME]" at bounding box center [246, 243] width 287 height 12
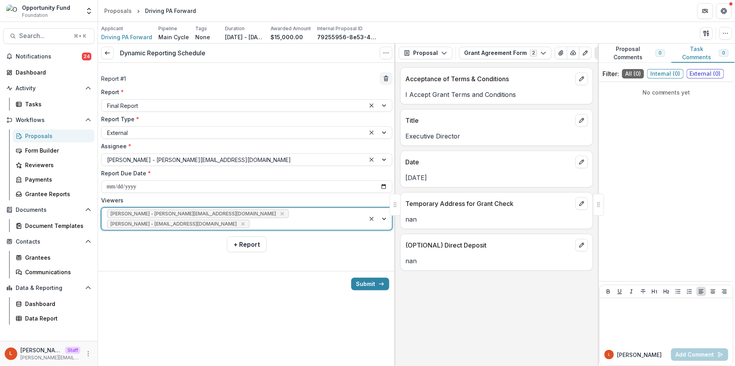
click at [260, 213] on div "[PERSON_NAME] - [PERSON_NAME][EMAIL_ADDRESS][DOMAIN_NAME] [PERSON_NAME] - [PERS…" at bounding box center [233, 219] width 264 height 22
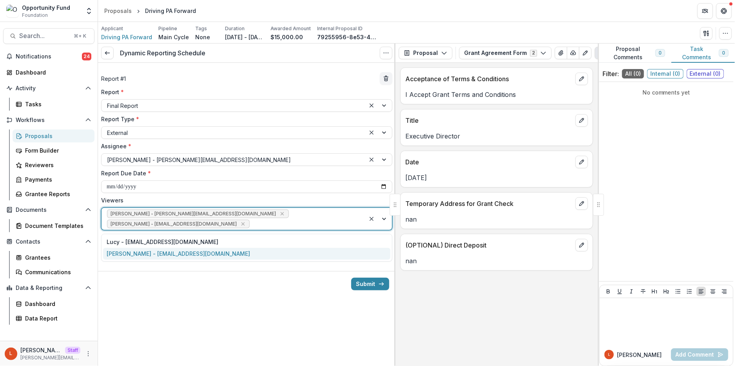
click at [235, 255] on div "[PERSON_NAME] - [EMAIL_ADDRESS][DOMAIN_NAME]" at bounding box center [246, 254] width 287 height 12
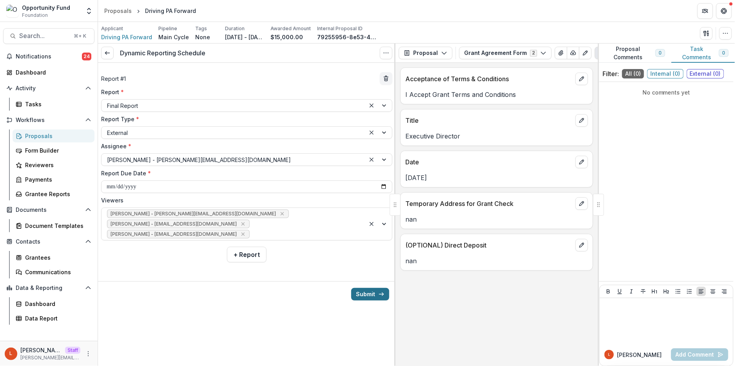
click at [364, 296] on button "Submit" at bounding box center [370, 294] width 38 height 13
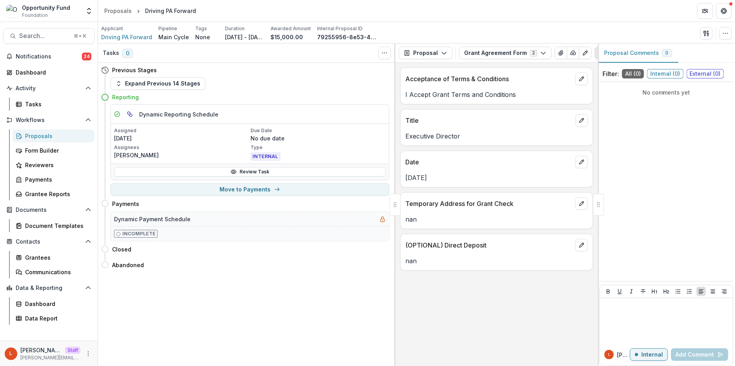
click at [50, 137] on div "Proposals" at bounding box center [56, 136] width 63 height 8
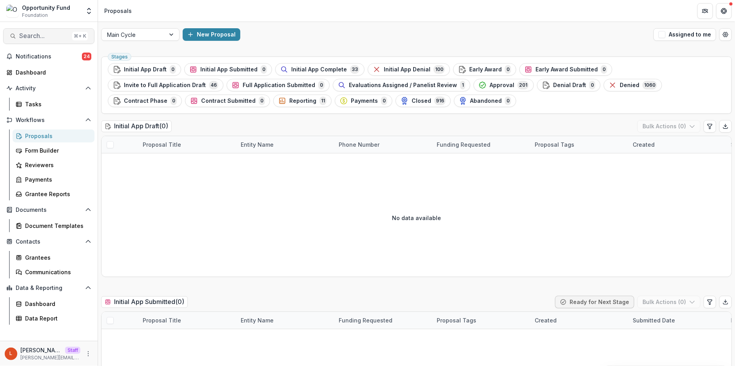
click at [44, 37] on span "Search..." at bounding box center [44, 35] width 50 height 7
click at [44, 37] on div "Add Contact New Proposal New Board Document Template New Collection Get Help Us…" at bounding box center [367, 183] width 735 height 366
click at [44, 37] on span "Search..." at bounding box center [44, 35] width 50 height 7
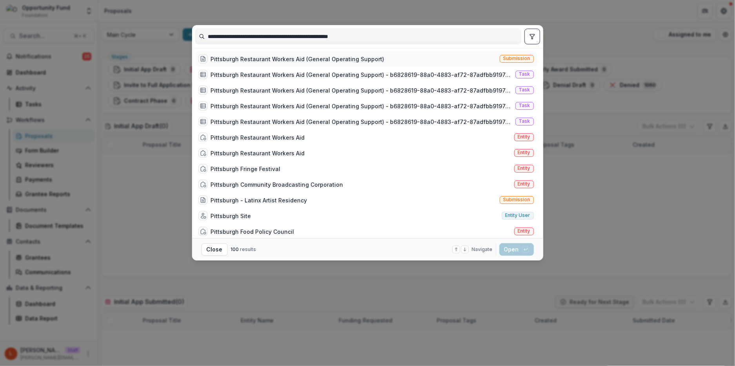
type input "**********"
click at [262, 58] on div "Pittsburgh Restaurant Workers Aid (General Operating Support)" at bounding box center [298, 59] width 174 height 8
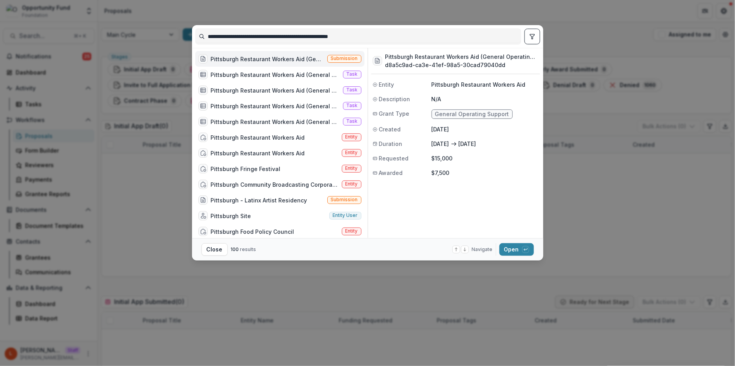
click at [262, 58] on div "Pittsburgh Restaurant Workers Aid (General Operating Support)" at bounding box center [267, 59] width 113 height 8
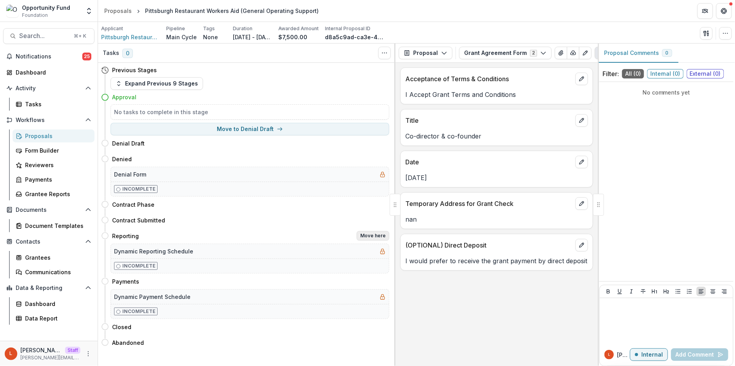
click at [367, 238] on button "Move here" at bounding box center [373, 235] width 33 height 9
select select "*********"
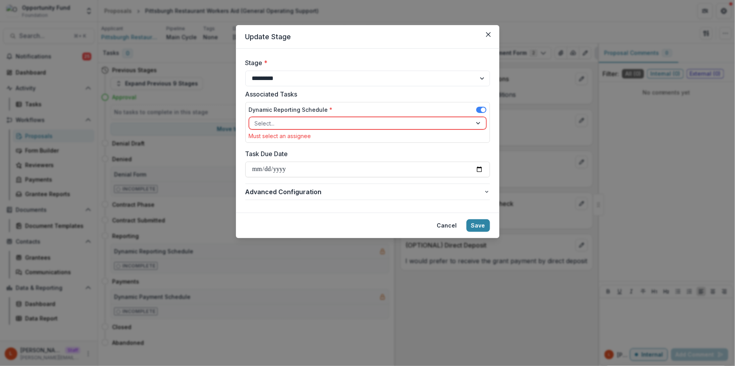
click at [316, 123] on div at bounding box center [361, 123] width 212 height 10
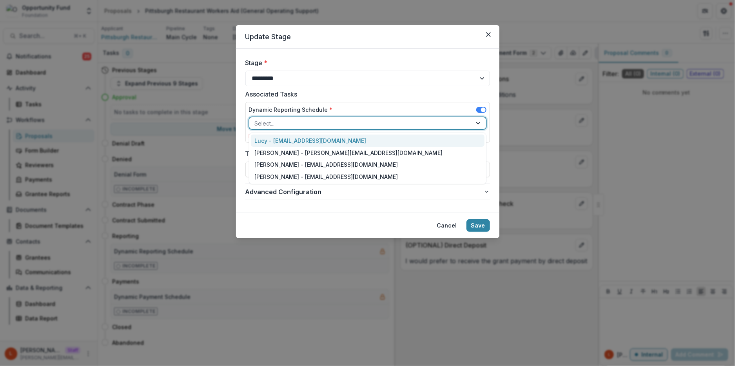
click at [315, 140] on div "Lucy - [EMAIL_ADDRESS][DOMAIN_NAME]" at bounding box center [368, 140] width 234 height 12
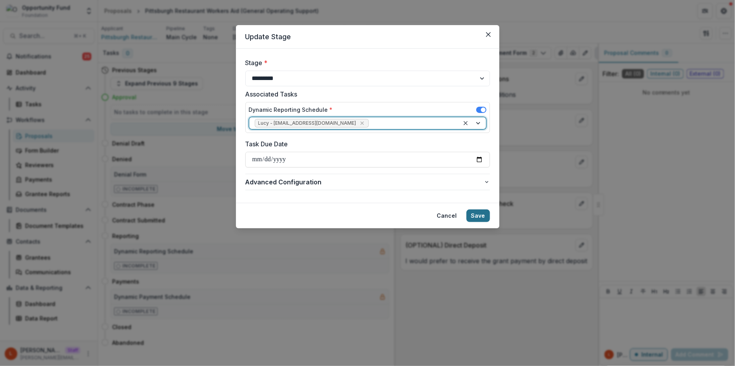
click at [487, 218] on button "Save" at bounding box center [478, 215] width 24 height 13
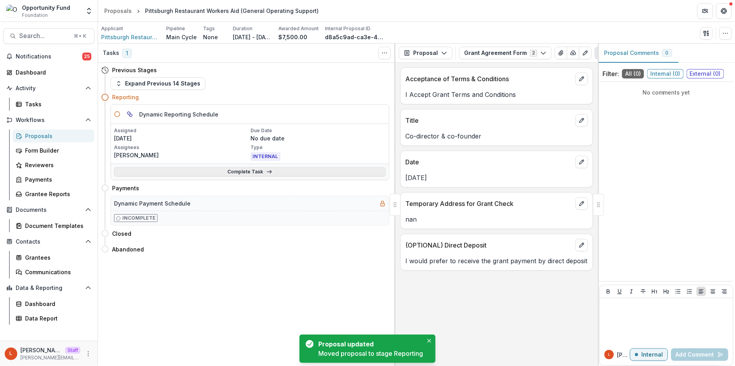
click at [243, 172] on link "Complete Task" at bounding box center [250, 171] width 272 height 9
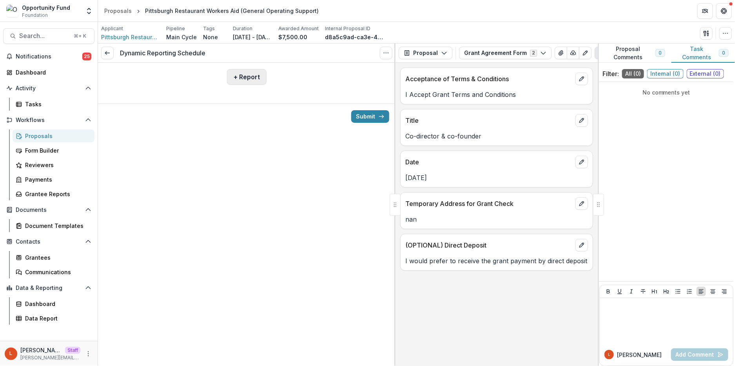
click at [251, 79] on button "+ Report" at bounding box center [247, 77] width 40 height 16
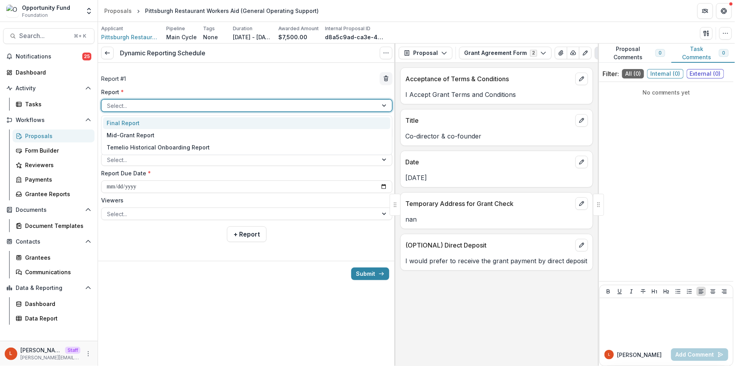
click at [213, 105] on div at bounding box center [239, 106] width 265 height 10
click at [211, 122] on div "Final Report" at bounding box center [246, 123] width 287 height 12
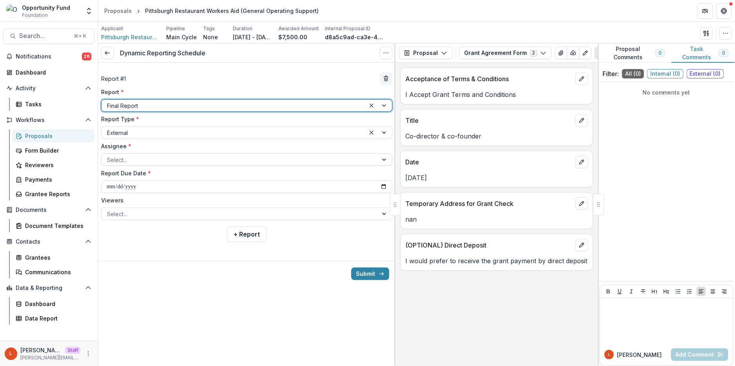
click at [197, 161] on div at bounding box center [239, 160] width 265 height 10
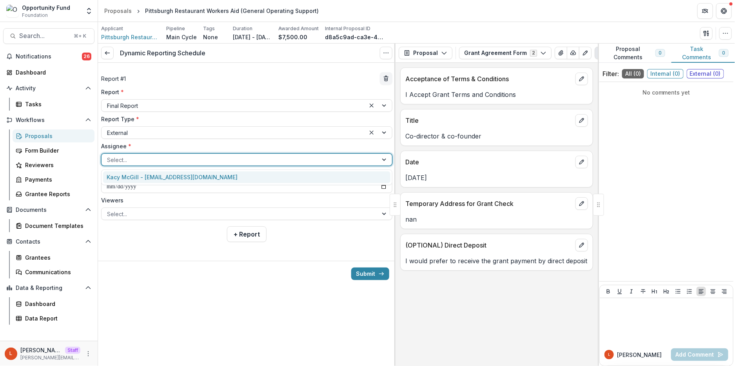
click at [196, 176] on div "Kacy McGill - kacy@pghrwa.org" at bounding box center [246, 177] width 287 height 12
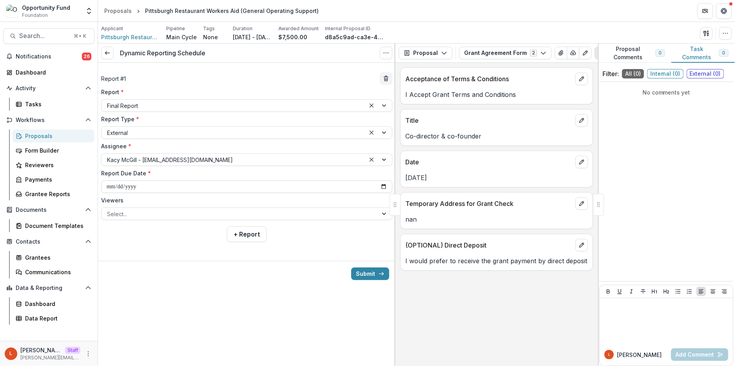
click at [109, 186] on input "**********" at bounding box center [246, 186] width 291 height 13
type input "**********"
click at [148, 213] on div at bounding box center [239, 214] width 265 height 10
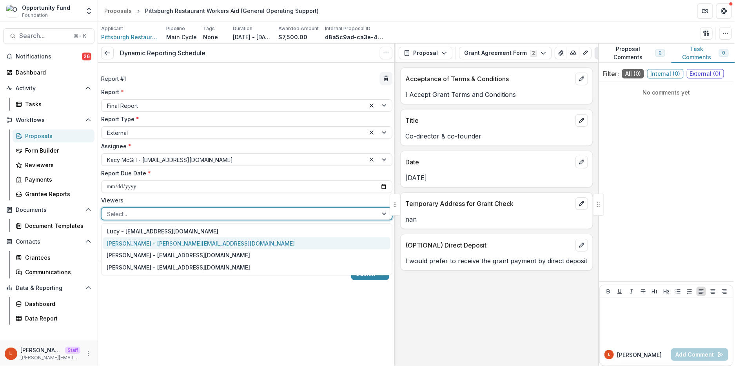
click at [148, 241] on div "[PERSON_NAME] - [PERSON_NAME][EMAIL_ADDRESS][DOMAIN_NAME]" at bounding box center [246, 243] width 287 height 12
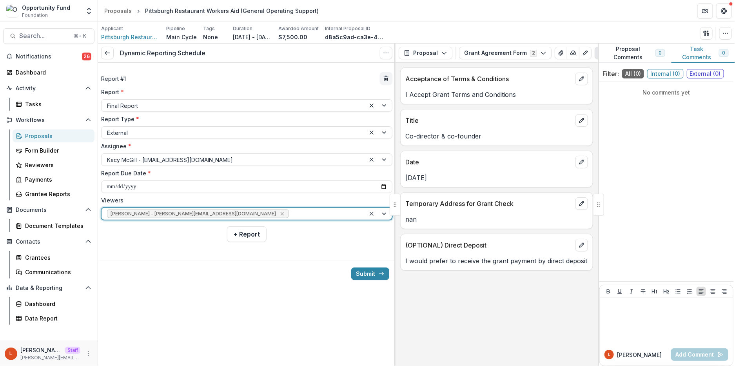
click at [290, 211] on div at bounding box center [324, 214] width 69 height 10
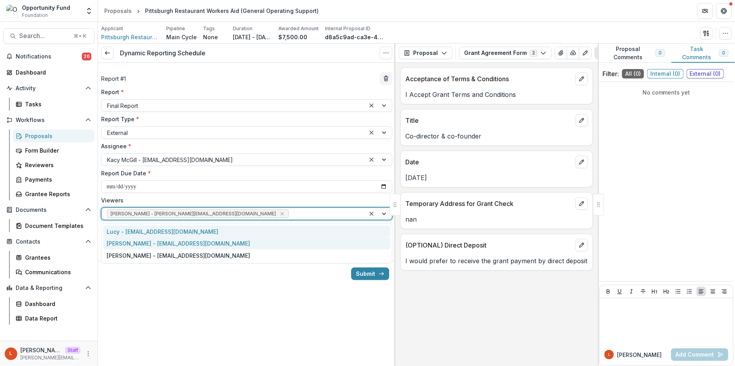
click at [232, 242] on div "[PERSON_NAME] - [EMAIL_ADDRESS][DOMAIN_NAME]" at bounding box center [246, 243] width 287 height 12
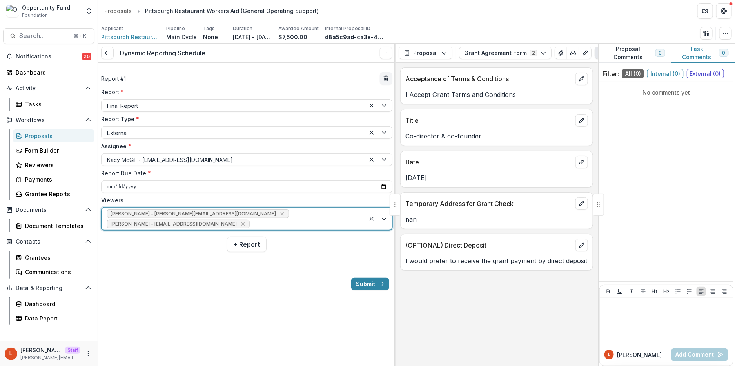
click at [264, 219] on div at bounding box center [305, 224] width 109 height 10
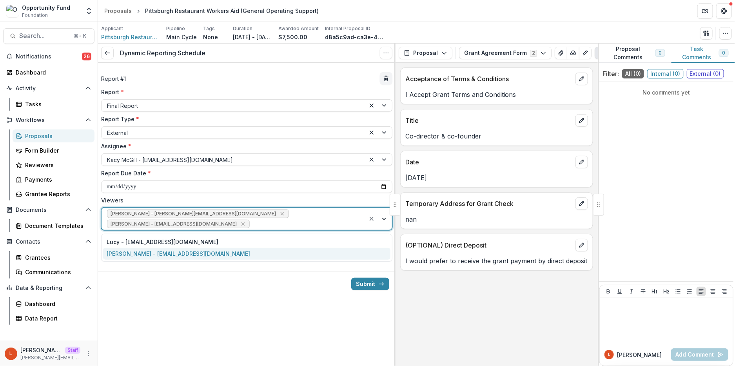
click at [247, 253] on div "[PERSON_NAME] - [EMAIL_ADDRESS][DOMAIN_NAME]" at bounding box center [246, 254] width 287 height 12
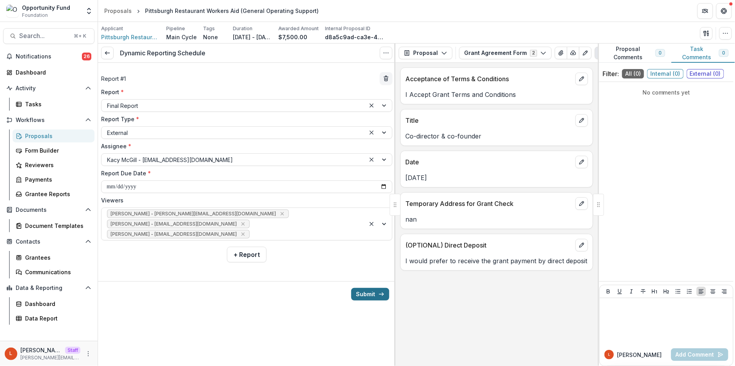
click at [373, 298] on button "Submit" at bounding box center [370, 294] width 38 height 13
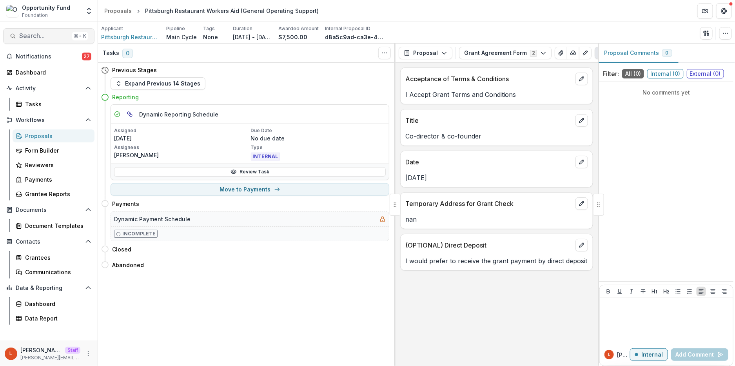
click at [50, 38] on span "Search..." at bounding box center [44, 35] width 50 height 7
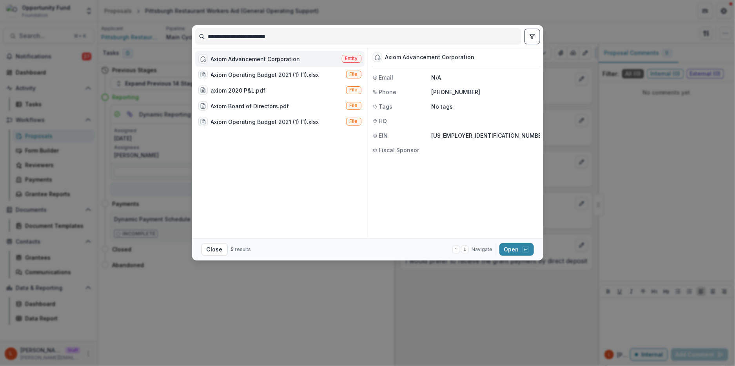
type input "**********"
click at [270, 56] on div "Axiom Advancement Corporation" at bounding box center [255, 59] width 89 height 8
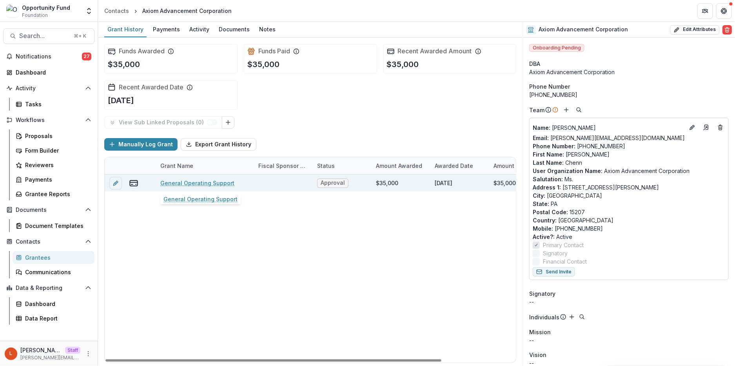
click at [208, 181] on link "General Operating Support" at bounding box center [197, 183] width 74 height 8
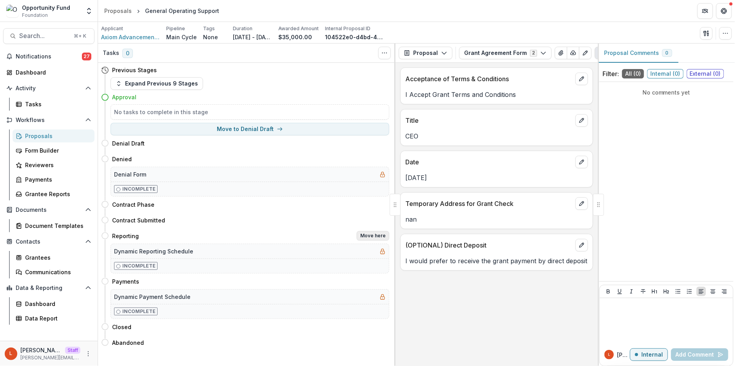
click at [361, 233] on button "Move here" at bounding box center [373, 235] width 33 height 9
select select "*********"
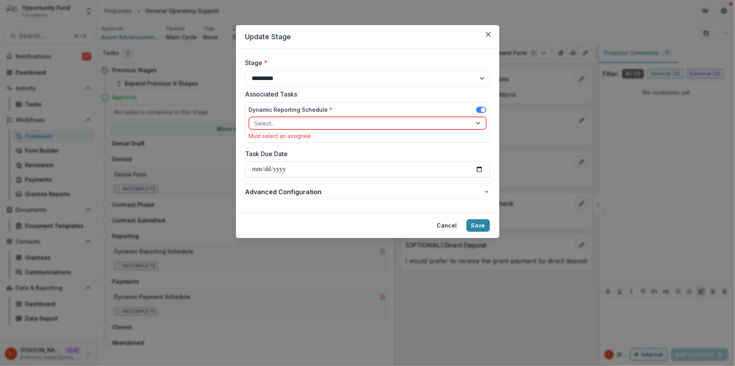
click at [281, 123] on div at bounding box center [361, 123] width 212 height 10
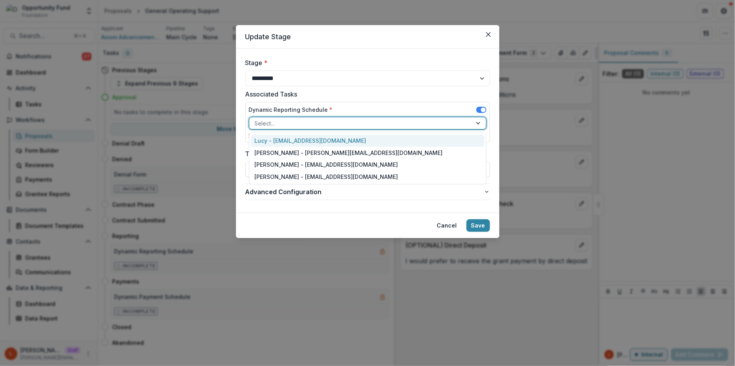
click at [281, 138] on div "Lucy - [EMAIL_ADDRESS][DOMAIN_NAME]" at bounding box center [368, 140] width 234 height 12
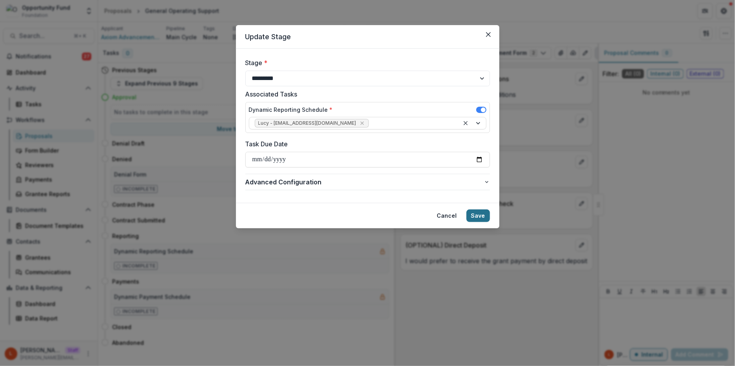
click at [476, 212] on button "Save" at bounding box center [478, 215] width 24 height 13
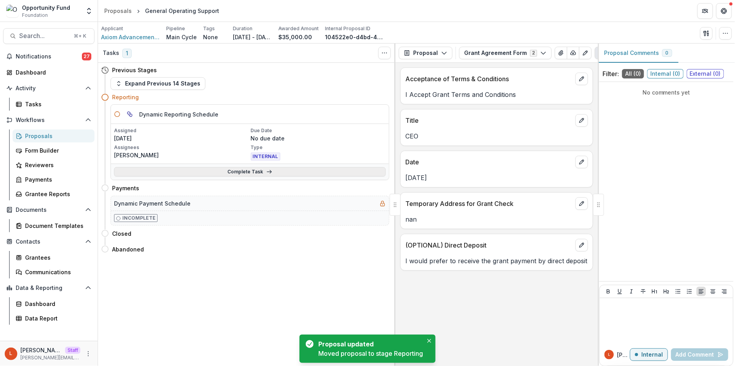
click at [220, 167] on link "Complete Task" at bounding box center [250, 171] width 272 height 9
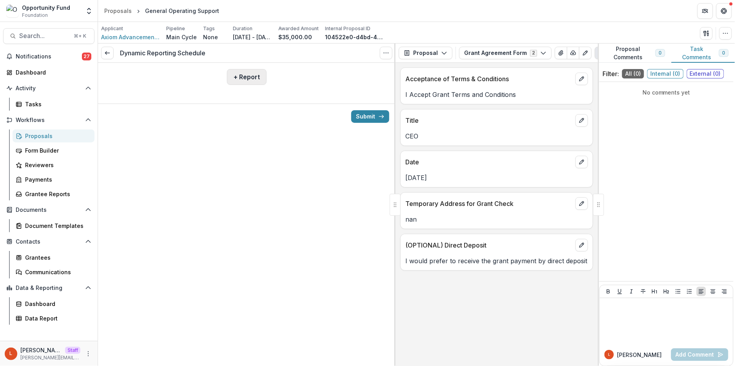
click at [247, 82] on button "+ Report" at bounding box center [247, 77] width 40 height 16
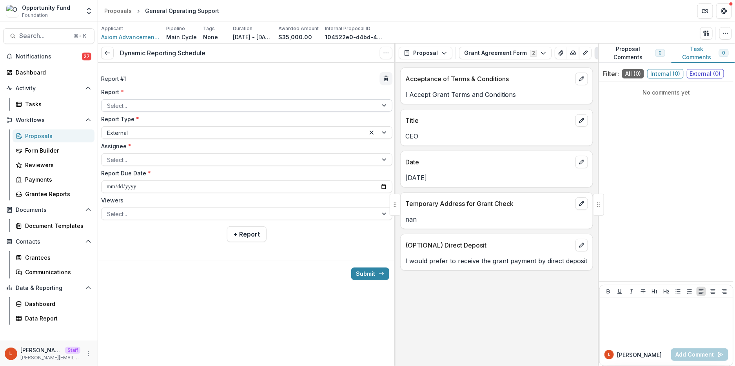
click at [224, 103] on div at bounding box center [239, 106] width 265 height 10
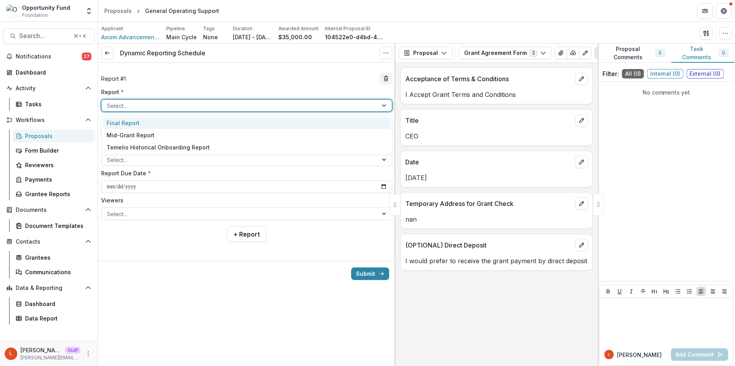
click at [212, 123] on div "Final Report" at bounding box center [246, 123] width 287 height 12
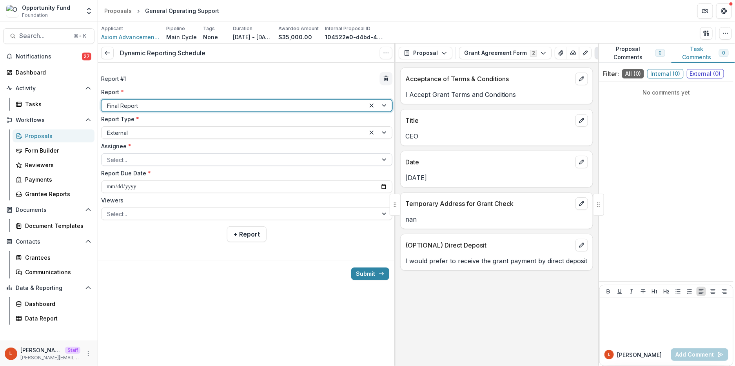
click at [158, 157] on div at bounding box center [239, 160] width 265 height 10
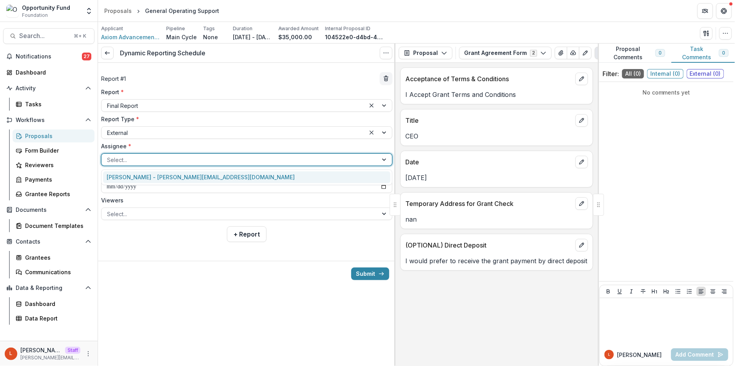
click at [148, 176] on div "Michelle Chenn - michelle@axiompgh.com" at bounding box center [246, 177] width 287 height 12
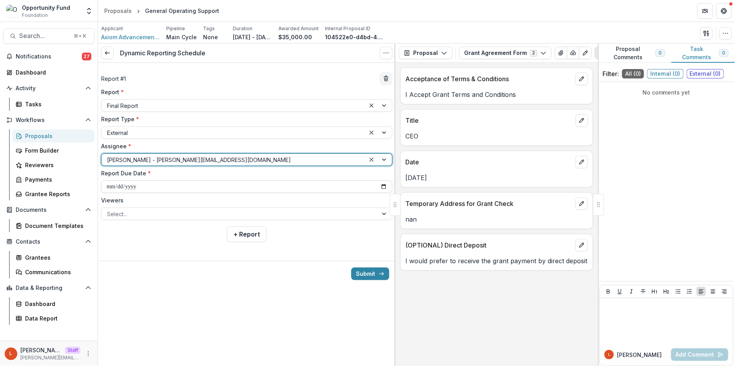
click at [109, 188] on input "**********" at bounding box center [246, 186] width 291 height 13
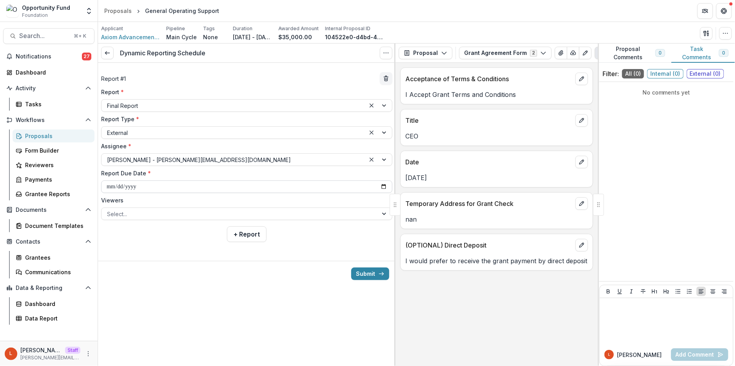
type input "**********"
click at [128, 210] on div at bounding box center [239, 214] width 265 height 10
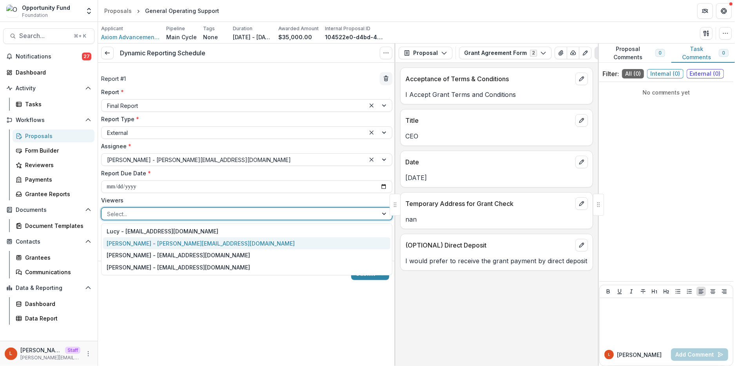
click at [131, 240] on div "[PERSON_NAME] - [PERSON_NAME][EMAIL_ADDRESS][DOMAIN_NAME]" at bounding box center [246, 243] width 287 height 12
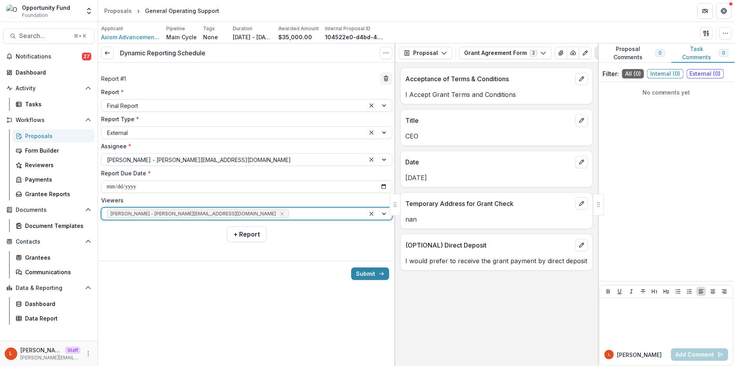
click at [290, 214] on div at bounding box center [324, 214] width 69 height 10
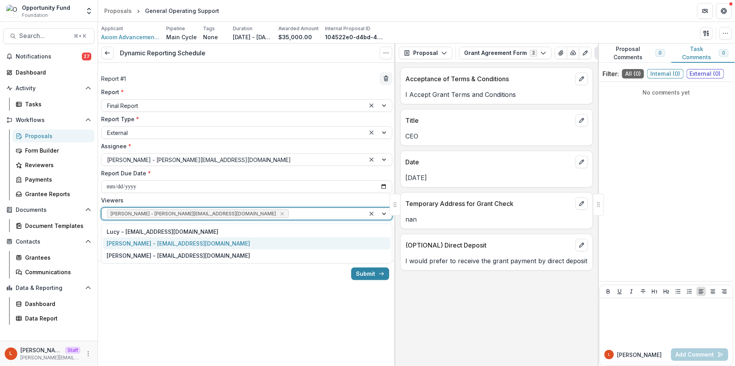
click at [201, 245] on div "[PERSON_NAME] - [EMAIL_ADDRESS][DOMAIN_NAME]" at bounding box center [246, 243] width 287 height 12
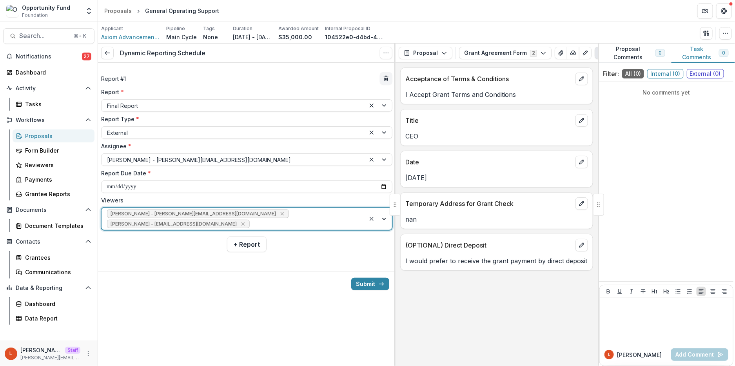
click at [275, 216] on div "[PERSON_NAME] - [PERSON_NAME][EMAIL_ADDRESS][DOMAIN_NAME] [PERSON_NAME] - [PERS…" at bounding box center [233, 219] width 264 height 22
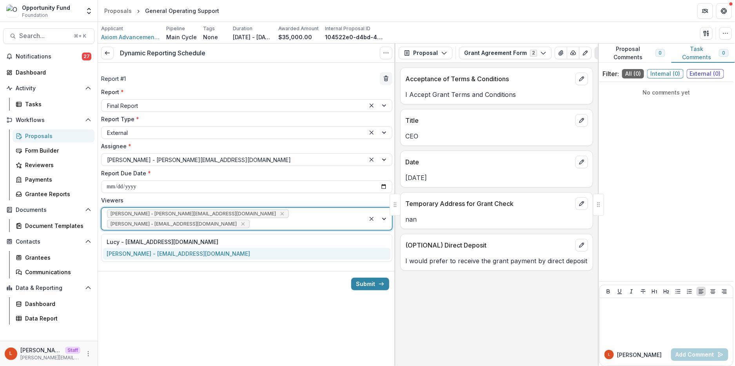
click at [238, 251] on div "[PERSON_NAME] - [EMAIL_ADDRESS][DOMAIN_NAME]" at bounding box center [246, 254] width 287 height 12
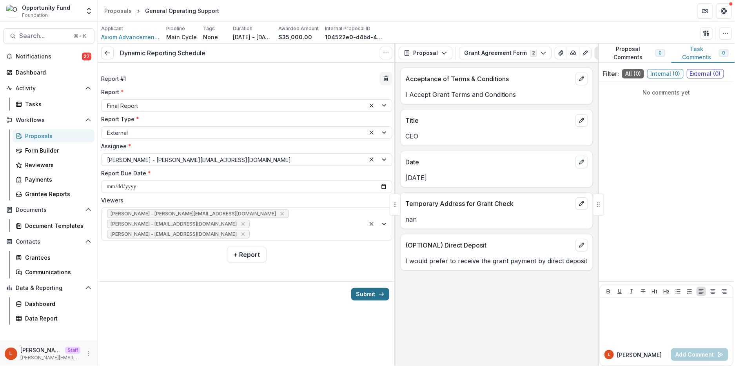
click at [378, 294] on icon "submit" at bounding box center [381, 294] width 6 height 6
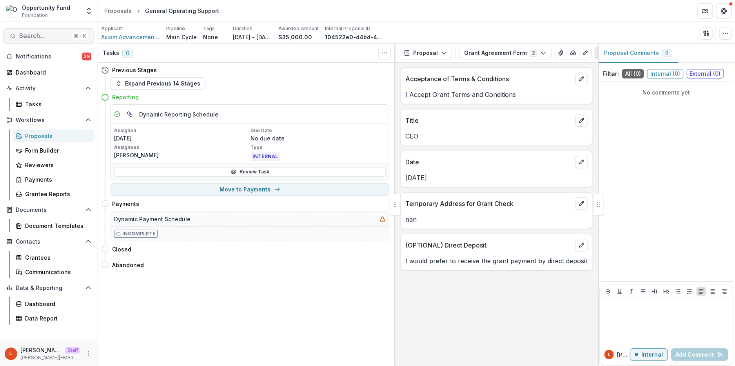
click at [51, 36] on span "Search..." at bounding box center [44, 35] width 50 height 7
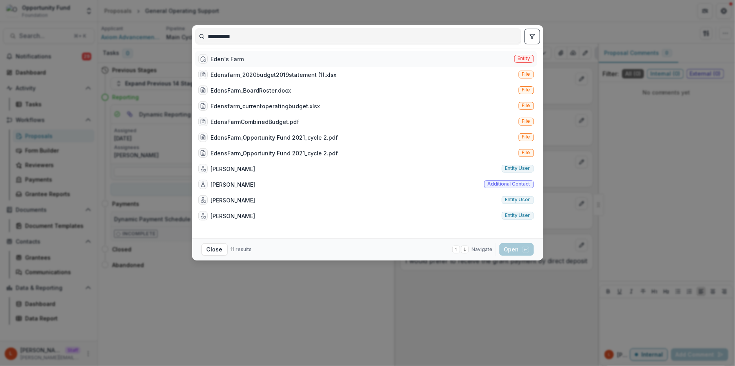
type input "**********"
click at [236, 60] on div "Eden's Farm" at bounding box center [227, 59] width 33 height 8
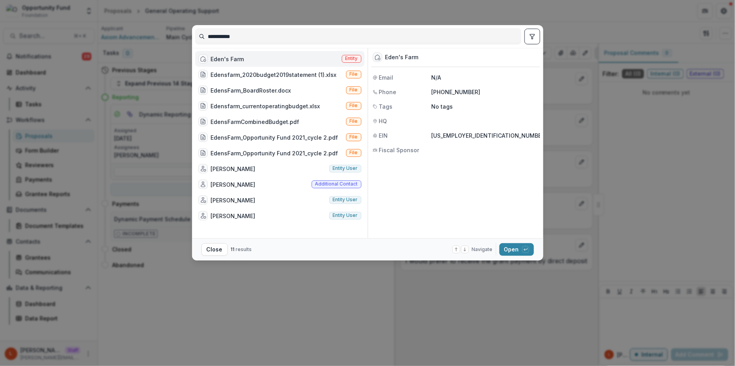
click at [236, 60] on div "Eden's Farm" at bounding box center [227, 59] width 33 height 8
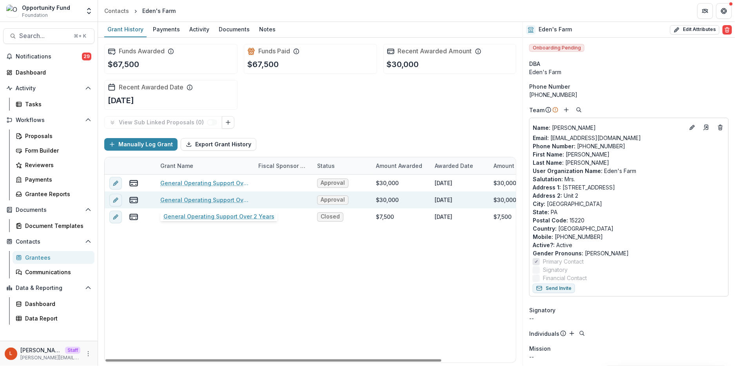
click at [213, 199] on link "General Operating Support Over 2 Years" at bounding box center [204, 200] width 89 height 8
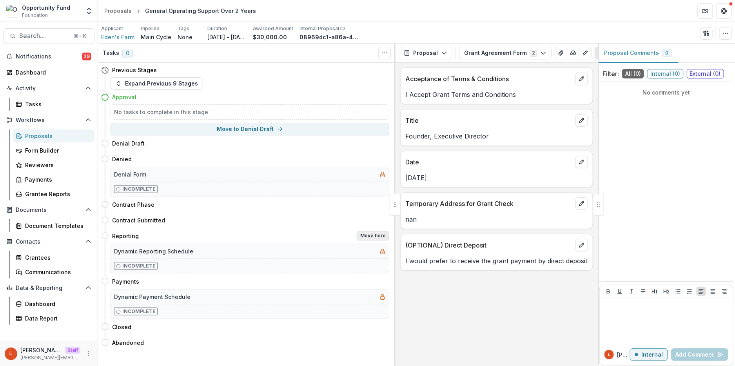
click at [369, 236] on button "Move here" at bounding box center [373, 235] width 33 height 9
select select "*********"
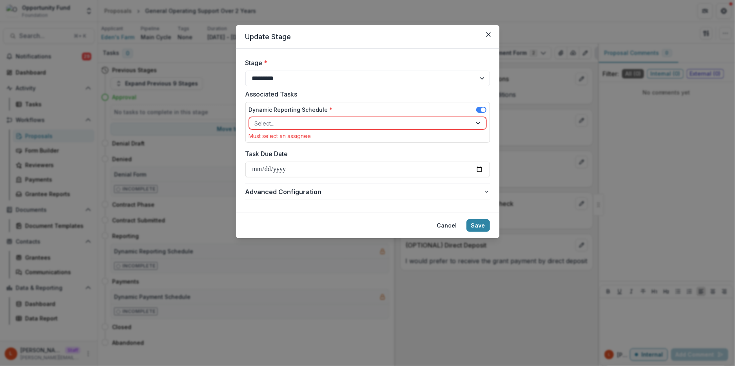
click at [319, 118] on div "Select..." at bounding box center [360, 123] width 223 height 11
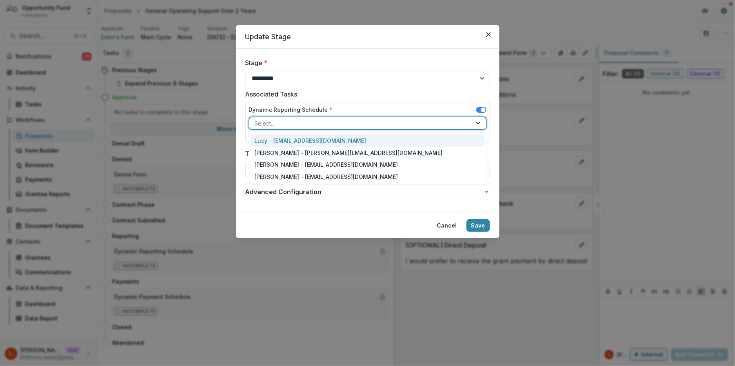
click at [314, 137] on div "Lucy - [EMAIL_ADDRESS][DOMAIN_NAME]" at bounding box center [368, 140] width 234 height 12
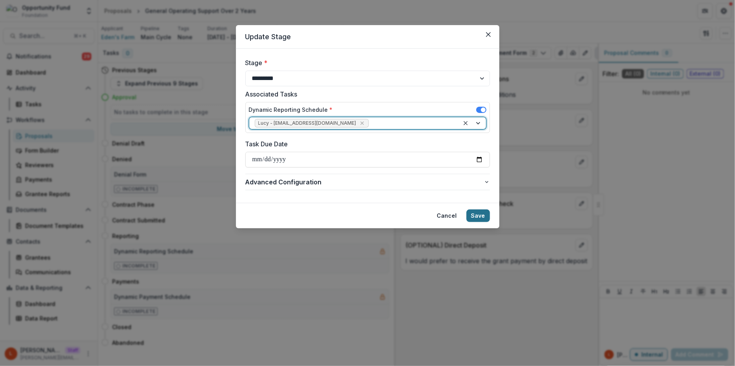
click at [478, 219] on button "Save" at bounding box center [478, 215] width 24 height 13
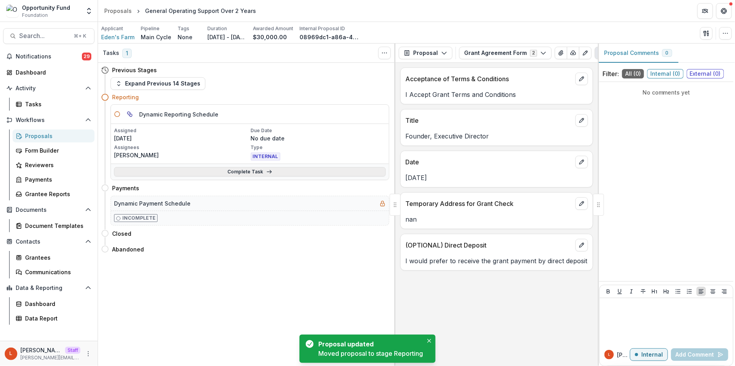
click at [223, 173] on link "Complete Task" at bounding box center [250, 171] width 272 height 9
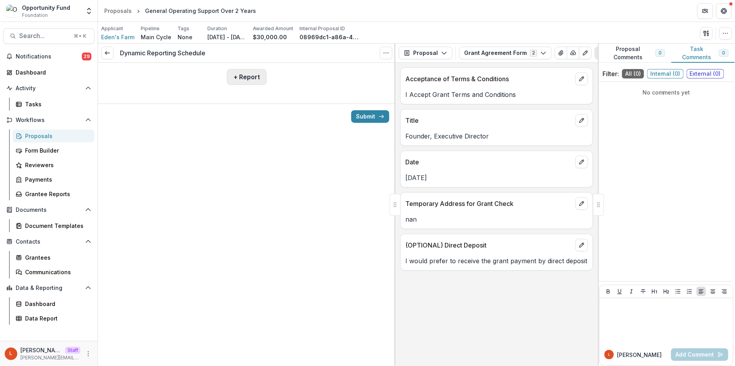
click at [238, 69] on div "+ Report" at bounding box center [246, 77] width 297 height 28
click at [237, 78] on button "+ Report" at bounding box center [247, 77] width 40 height 16
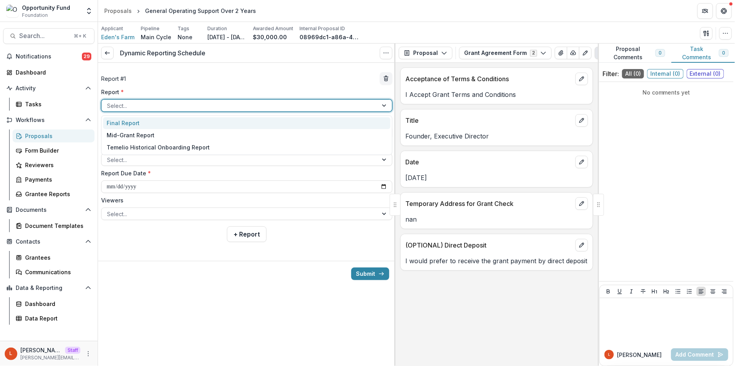
click at [189, 105] on div at bounding box center [239, 106] width 265 height 10
click at [185, 119] on div "Final Report" at bounding box center [246, 123] width 287 height 12
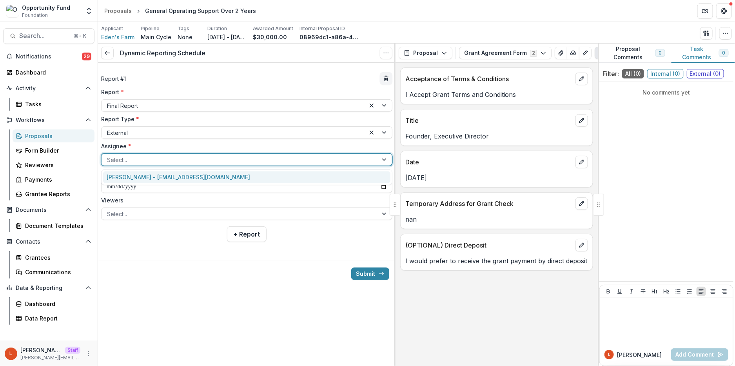
click at [167, 159] on div at bounding box center [239, 160] width 265 height 10
click at [159, 177] on div "Annalisa Gibbs - annalisagibbs@edensfarm.org" at bounding box center [246, 177] width 287 height 12
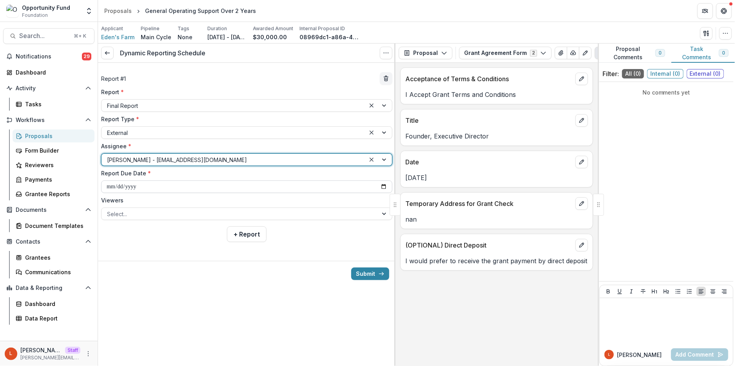
click at [158, 187] on input "**********" at bounding box center [246, 186] width 291 height 13
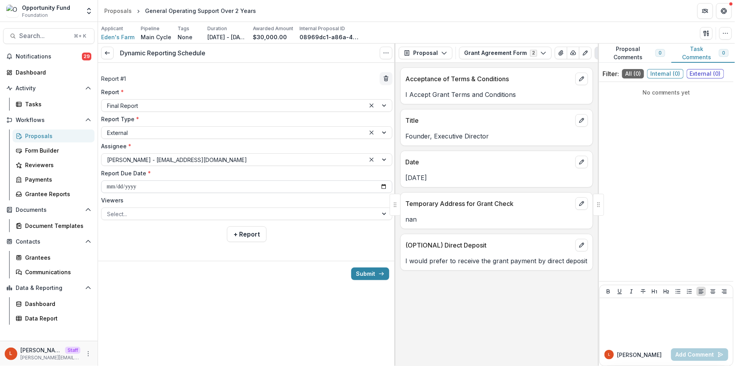
type input "**********"
click at [147, 214] on div at bounding box center [239, 214] width 265 height 10
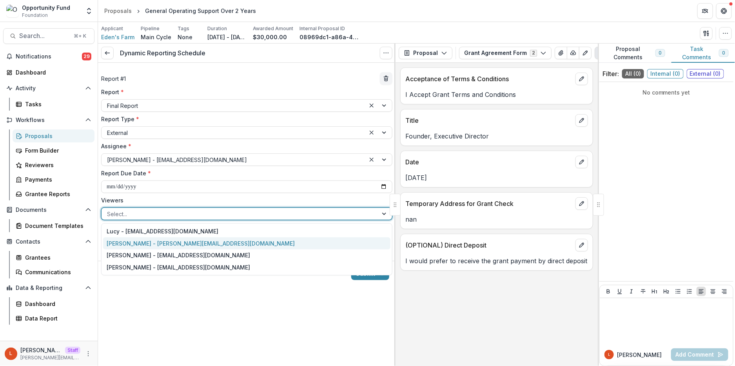
click at [141, 246] on div "[PERSON_NAME] - [PERSON_NAME][EMAIL_ADDRESS][DOMAIN_NAME]" at bounding box center [246, 243] width 287 height 12
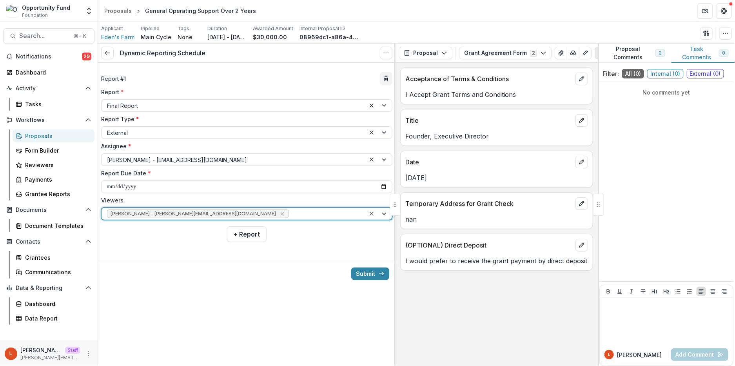
click at [290, 214] on div at bounding box center [324, 214] width 69 height 10
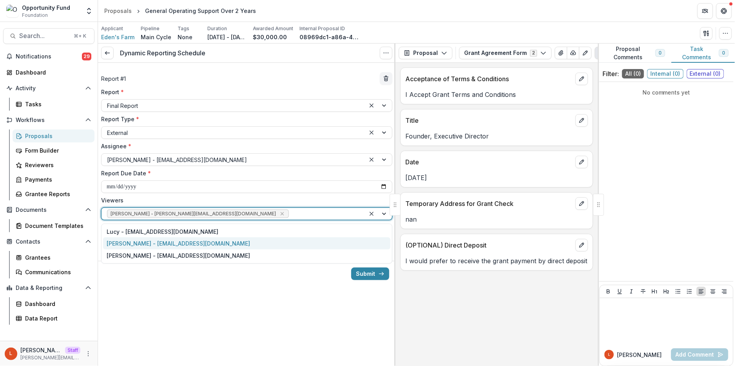
click at [240, 244] on div "[PERSON_NAME] - [EMAIL_ADDRESS][DOMAIN_NAME]" at bounding box center [246, 243] width 287 height 12
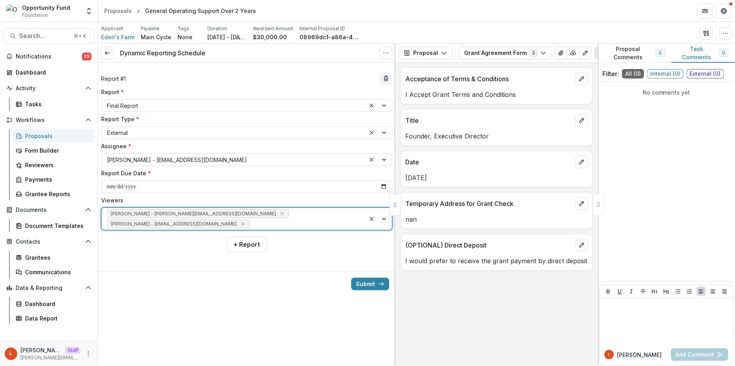
click at [296, 215] on div "[PERSON_NAME] - [PERSON_NAME][EMAIL_ADDRESS][DOMAIN_NAME] [PERSON_NAME] - [PERS…" at bounding box center [233, 219] width 264 height 22
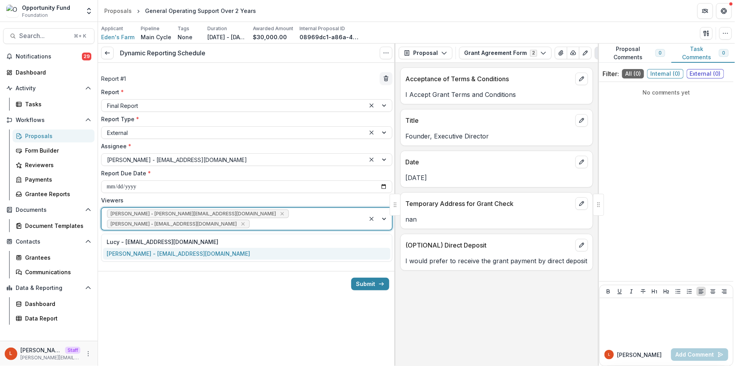
click at [272, 249] on div "[PERSON_NAME] - [EMAIL_ADDRESS][DOMAIN_NAME]" at bounding box center [246, 254] width 287 height 12
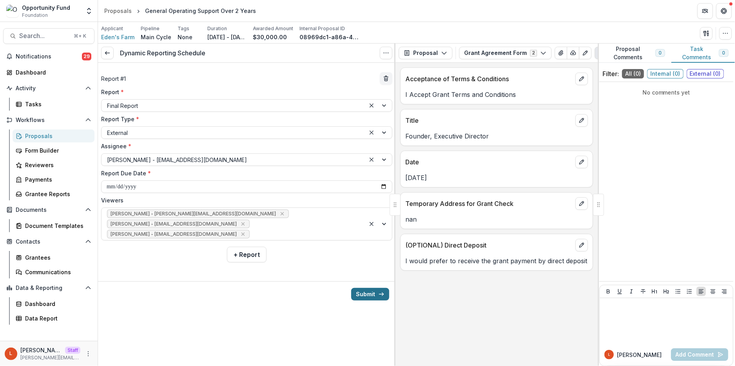
click at [374, 297] on button "Submit" at bounding box center [370, 294] width 38 height 13
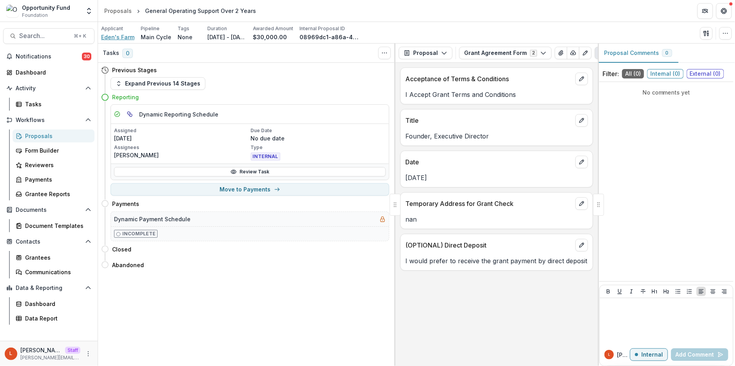
click at [121, 38] on span "Eden's Farm" at bounding box center [117, 37] width 33 height 8
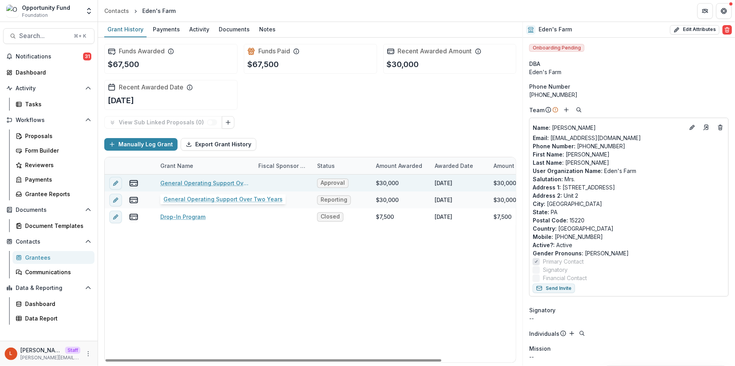
click at [212, 180] on link "General Operating Support Over Two Years" at bounding box center [204, 183] width 89 height 8
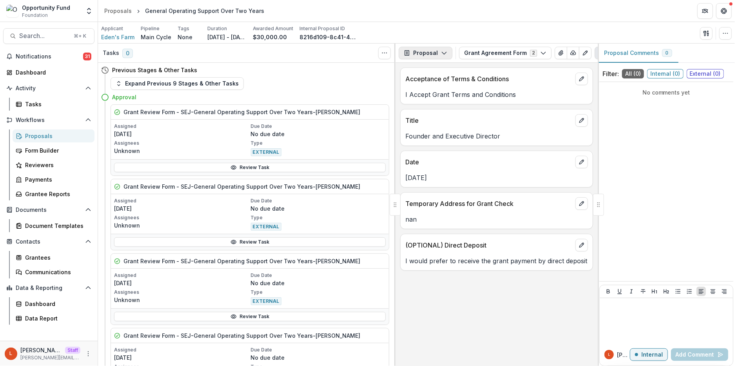
click at [430, 51] on button "Proposal" at bounding box center [425, 53] width 54 height 13
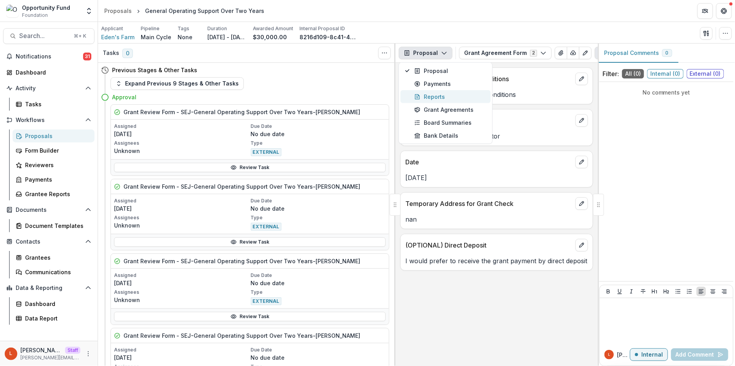
click at [429, 93] on div "Reports" at bounding box center [450, 96] width 72 height 8
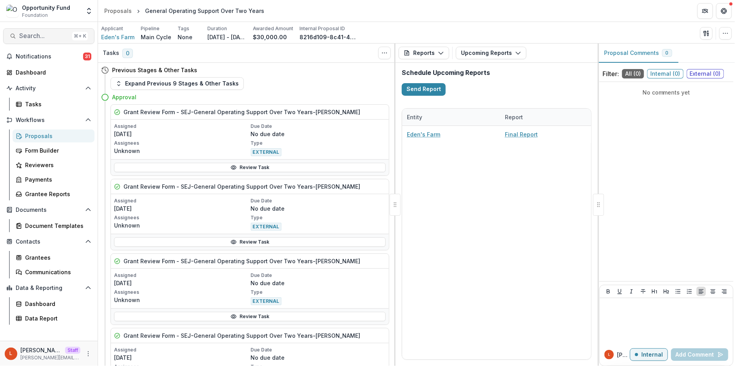
click at [43, 36] on span "Search..." at bounding box center [44, 35] width 50 height 7
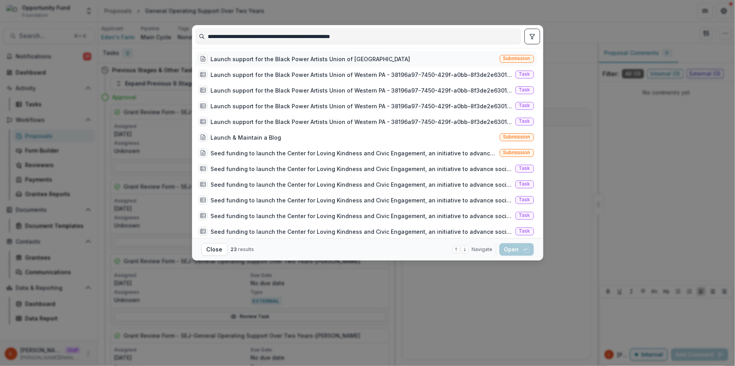
type input "**********"
click at [369, 57] on div "Launch support for the Black Power Artists Union of [GEOGRAPHIC_DATA]" at bounding box center [310, 59] width 199 height 8
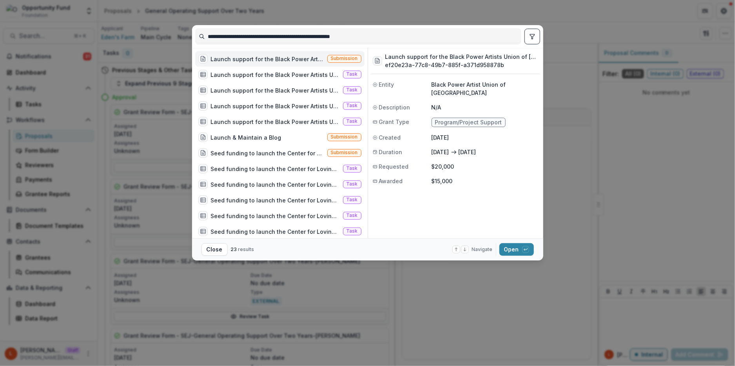
click at [323, 57] on div "Launch support for the Black Power Artists Union of Western PA Submission" at bounding box center [279, 59] width 169 height 16
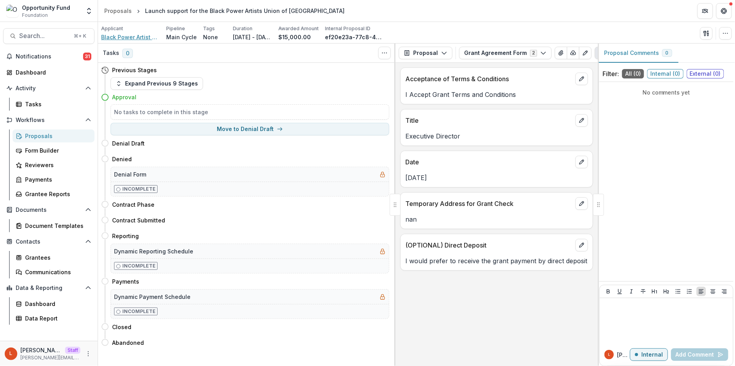
click at [139, 37] on span "Black Power Artist Union of [GEOGRAPHIC_DATA]" at bounding box center [130, 37] width 59 height 8
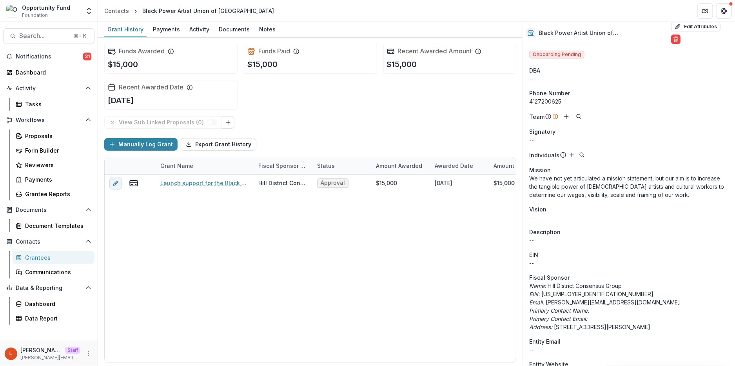
click at [576, 127] on div "Signatory" at bounding box center [628, 131] width 199 height 8
click at [567, 116] on line "Add" at bounding box center [566, 116] width 4 height 0
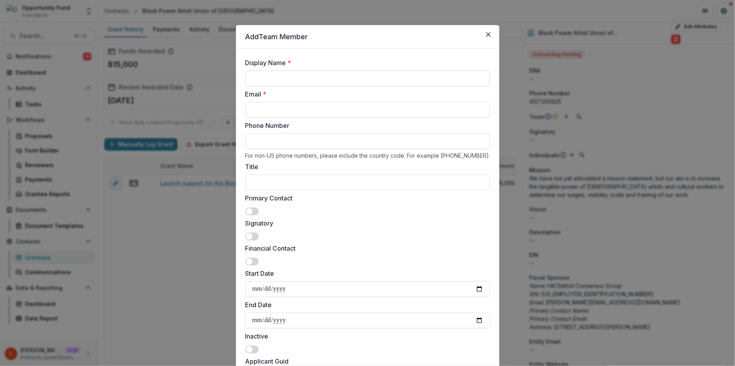
click at [353, 80] on input "Display Name *" at bounding box center [367, 79] width 244 height 16
paste input "*****"
type input "**********"
click at [355, 107] on input "Email *" at bounding box center [367, 110] width 244 height 16
paste input "**********"
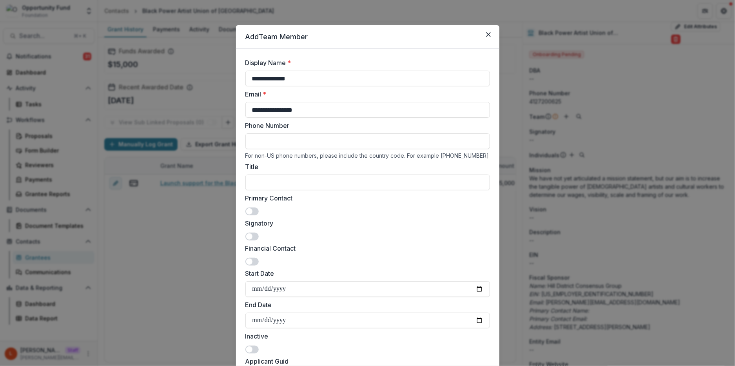
type input "**********"
click at [253, 214] on span at bounding box center [251, 211] width 13 height 8
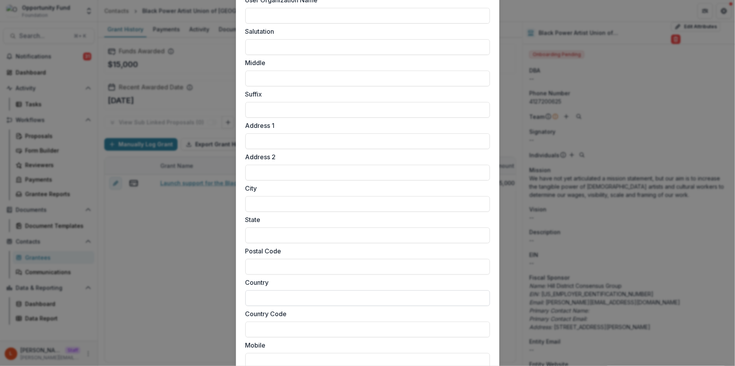
scroll to position [668, 0]
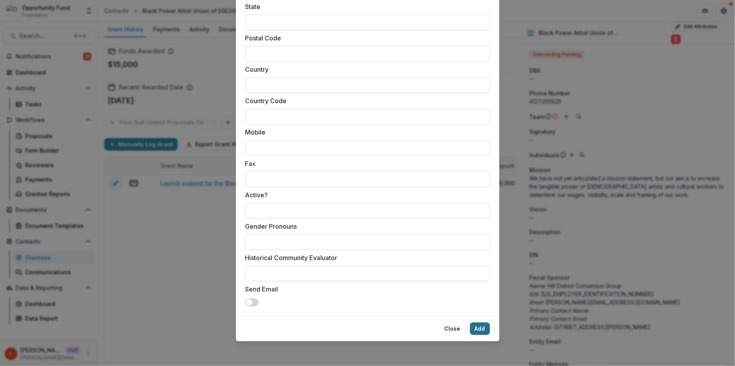
click at [473, 325] on button "Add" at bounding box center [480, 328] width 20 height 13
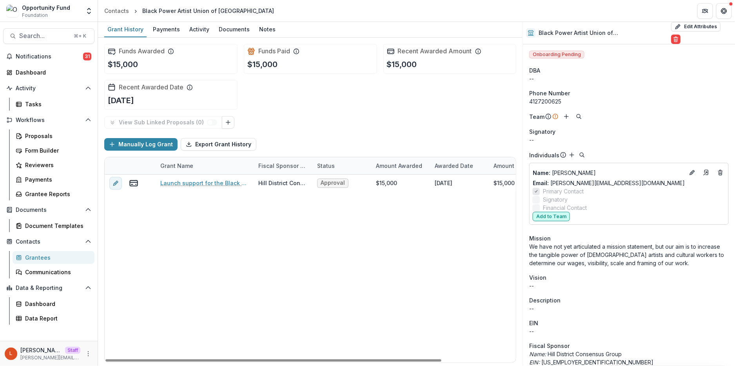
click at [556, 212] on button "Add to Team" at bounding box center [550, 216] width 37 height 9
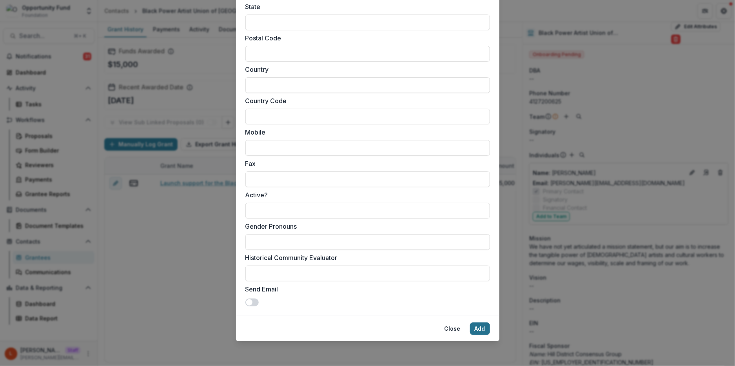
click at [475, 324] on button "Add" at bounding box center [480, 328] width 20 height 13
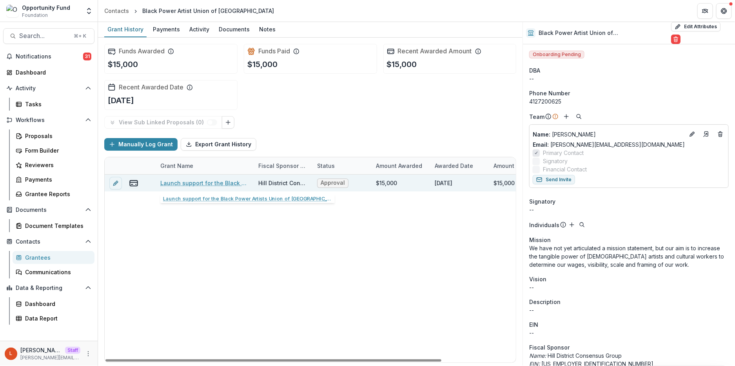
click at [203, 183] on link "Launch support for the Black Power Artists Union of [GEOGRAPHIC_DATA]" at bounding box center [204, 183] width 89 height 8
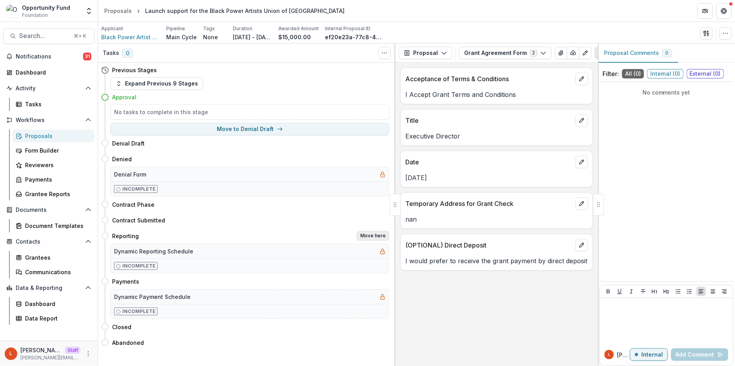
click at [369, 237] on button "Move here" at bounding box center [373, 235] width 33 height 9
select select "*********"
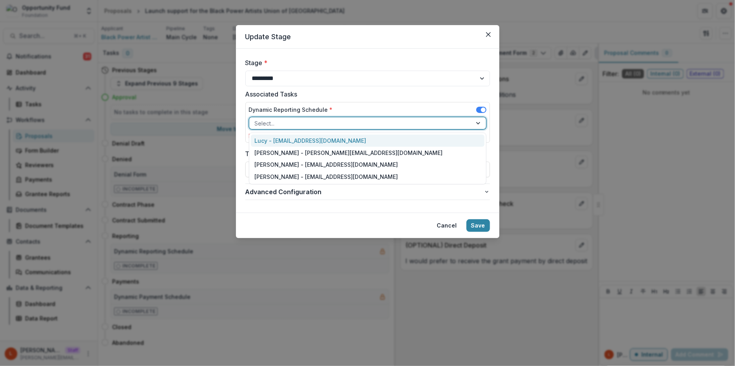
click at [317, 123] on div at bounding box center [361, 123] width 212 height 10
click at [316, 137] on div "Lucy - [EMAIL_ADDRESS][DOMAIN_NAME]" at bounding box center [368, 140] width 234 height 12
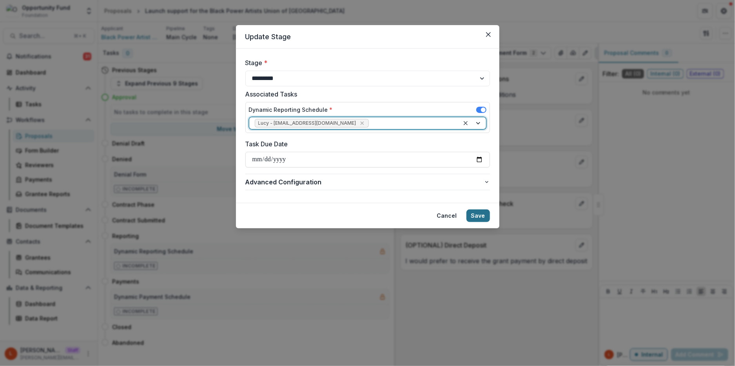
click at [478, 212] on button "Save" at bounding box center [478, 215] width 24 height 13
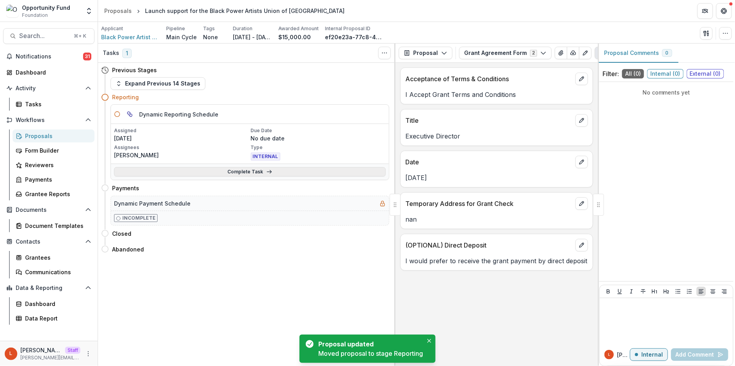
click at [235, 170] on link "Complete Task" at bounding box center [250, 171] width 272 height 9
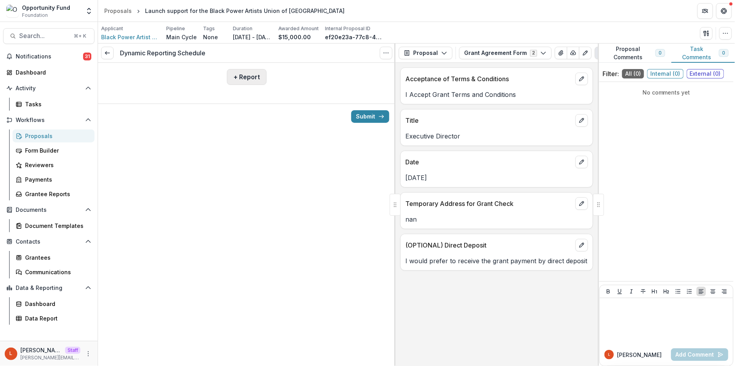
click at [245, 75] on button "+ Report" at bounding box center [247, 77] width 40 height 16
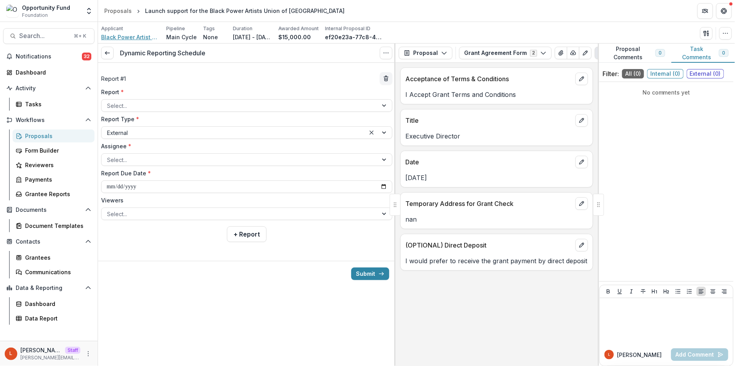
click at [136, 34] on span "Black Power Artist Union of [GEOGRAPHIC_DATA]" at bounding box center [130, 37] width 59 height 8
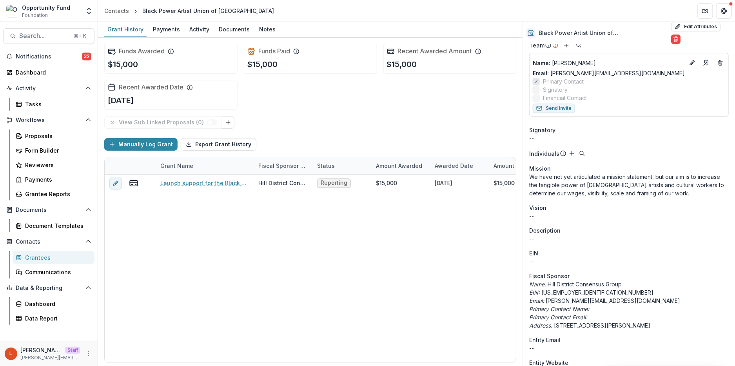
scroll to position [49, 0]
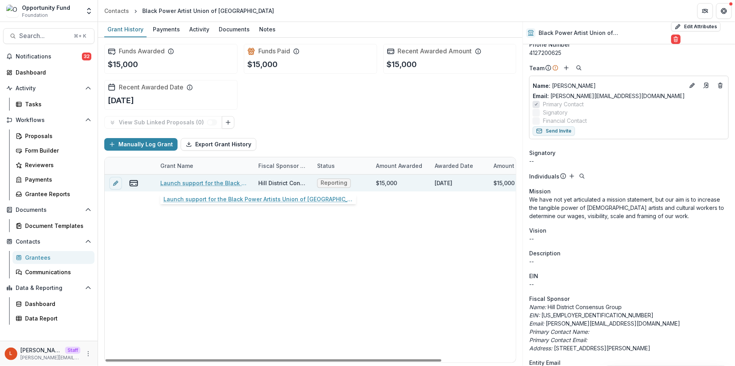
click at [202, 186] on link "Launch support for the Black Power Artists Union of [GEOGRAPHIC_DATA]" at bounding box center [204, 183] width 89 height 8
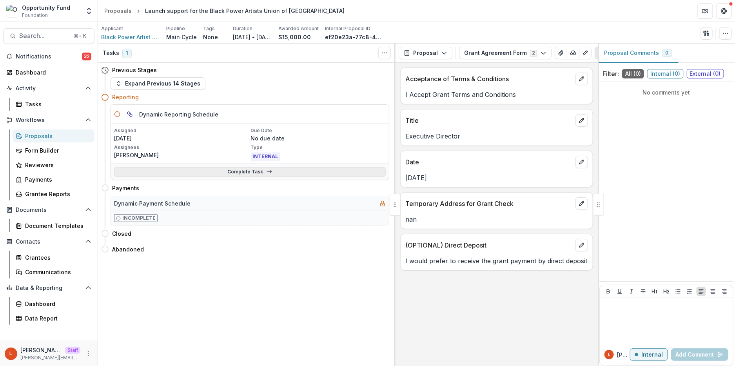
click at [269, 172] on line at bounding box center [269, 172] width 4 height 0
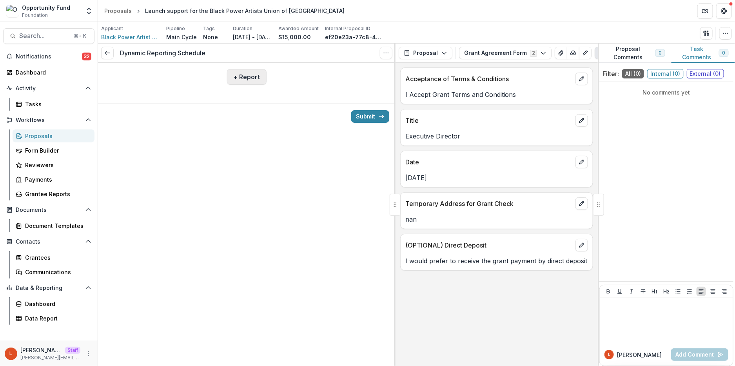
click at [251, 77] on button "+ Report" at bounding box center [247, 77] width 40 height 16
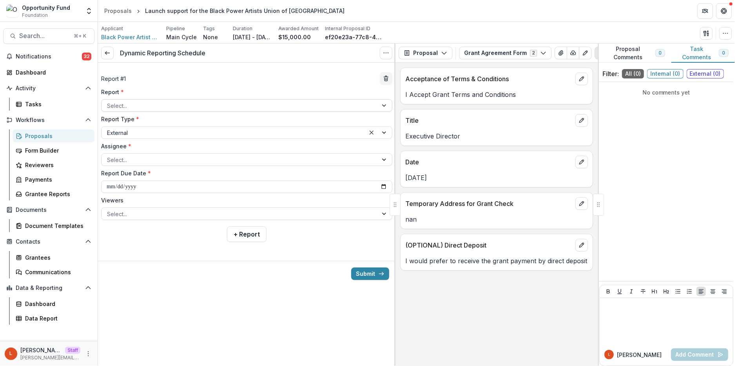
click at [214, 104] on div at bounding box center [239, 106] width 265 height 10
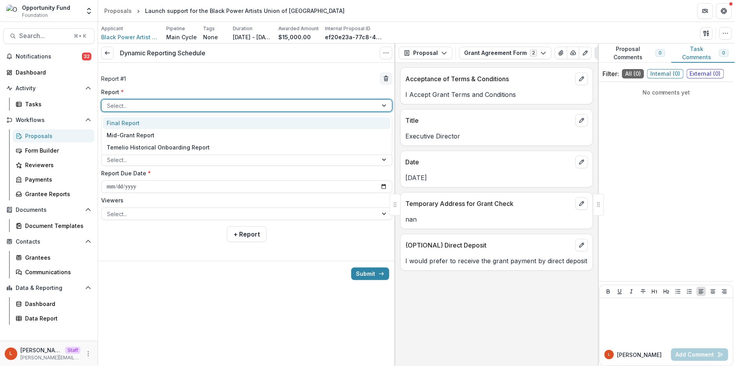
click at [206, 122] on div "Final Report" at bounding box center [246, 123] width 287 height 12
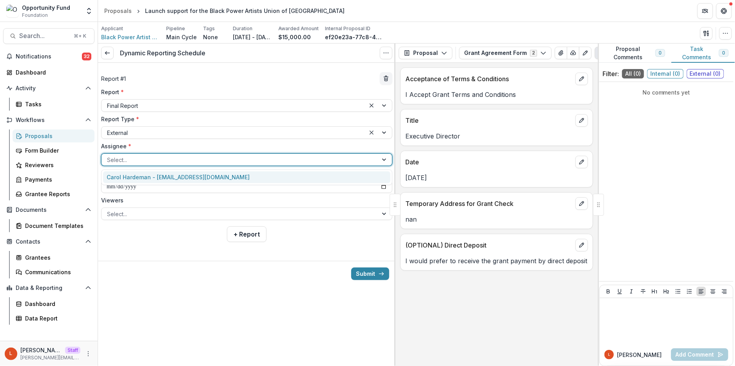
click at [193, 158] on div at bounding box center [239, 160] width 265 height 10
click at [191, 176] on div "Carol Hardeman - [EMAIL_ADDRESS][DOMAIN_NAME]" at bounding box center [246, 177] width 287 height 12
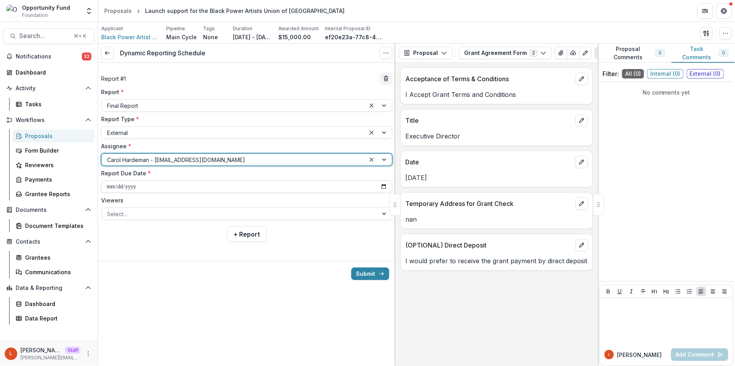
click at [109, 184] on input "**********" at bounding box center [246, 186] width 291 height 13
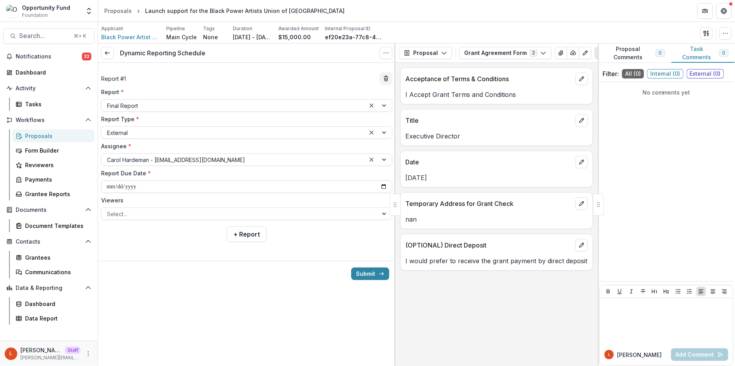
type input "**********"
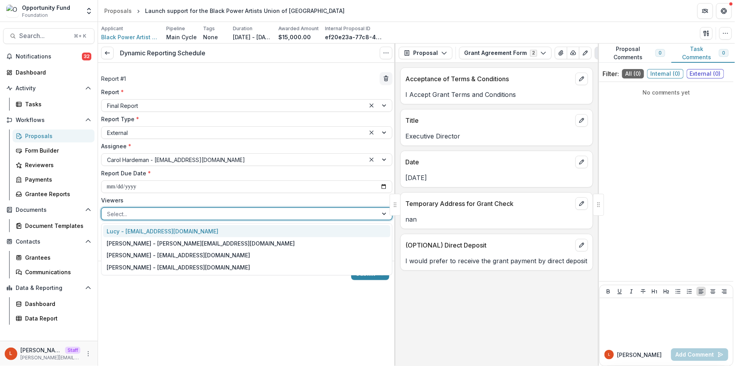
click at [162, 218] on div at bounding box center [239, 214] width 265 height 10
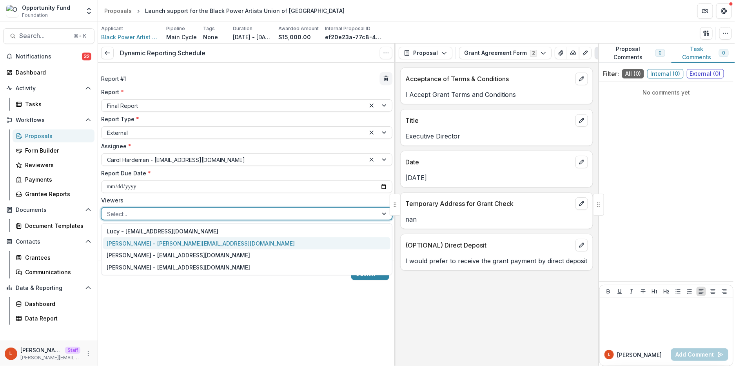
click at [157, 247] on div "[PERSON_NAME] - [PERSON_NAME][EMAIL_ADDRESS][DOMAIN_NAME]" at bounding box center [246, 243] width 287 height 12
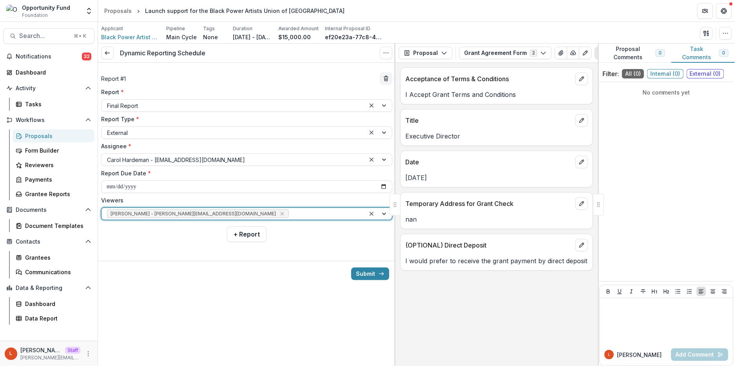
click at [290, 214] on div at bounding box center [324, 214] width 69 height 10
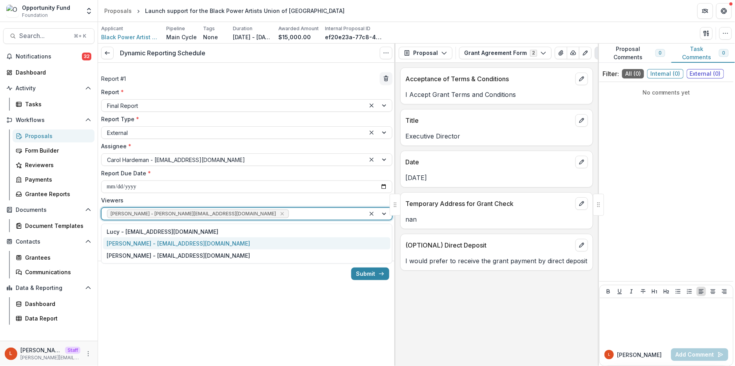
click at [215, 247] on div "[PERSON_NAME] - [EMAIL_ADDRESS][DOMAIN_NAME]" at bounding box center [246, 243] width 287 height 12
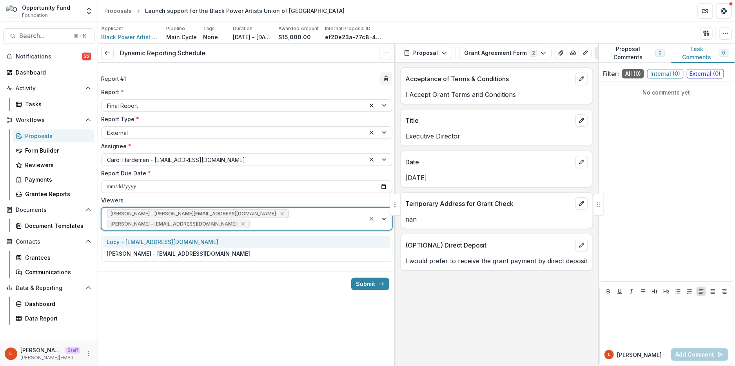
click at [273, 216] on div "[PERSON_NAME] - [PERSON_NAME][EMAIL_ADDRESS][DOMAIN_NAME] [PERSON_NAME] - [PERS…" at bounding box center [233, 219] width 264 height 22
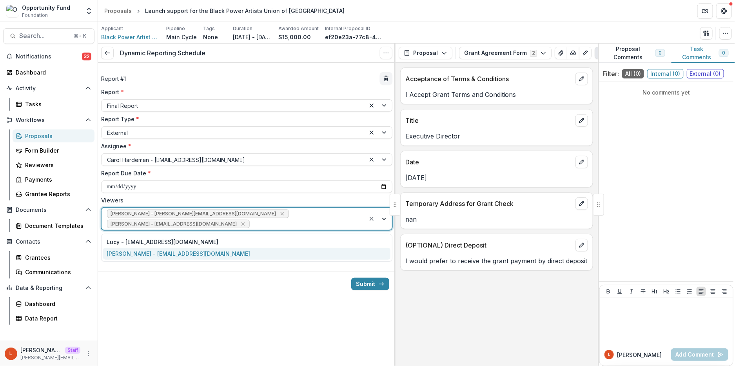
click at [248, 256] on div "[PERSON_NAME] - [EMAIL_ADDRESS][DOMAIN_NAME]" at bounding box center [246, 254] width 287 height 12
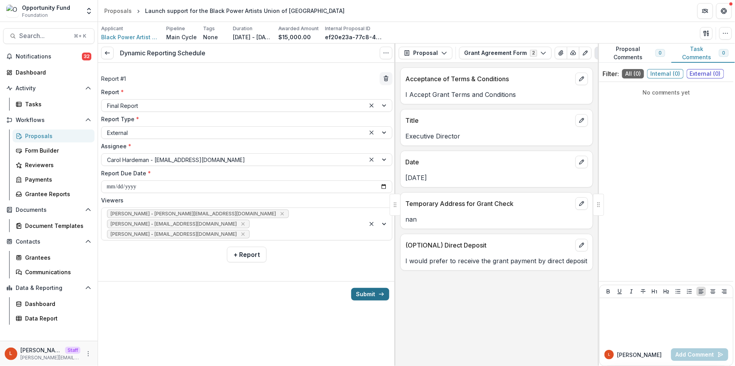
click at [375, 294] on button "Submit" at bounding box center [370, 294] width 38 height 13
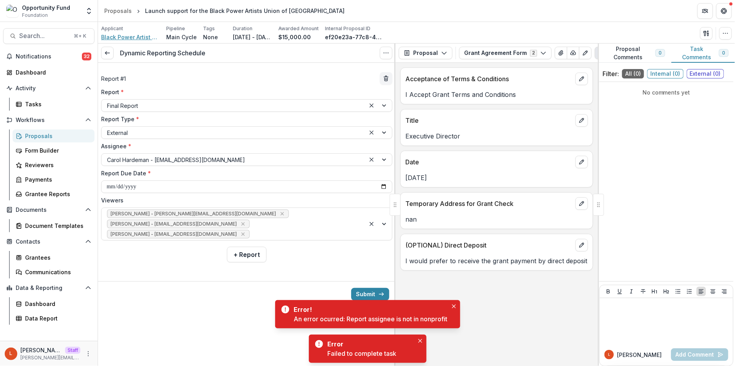
click at [130, 40] on span "Black Power Artist Union of [GEOGRAPHIC_DATA]" at bounding box center [130, 37] width 59 height 8
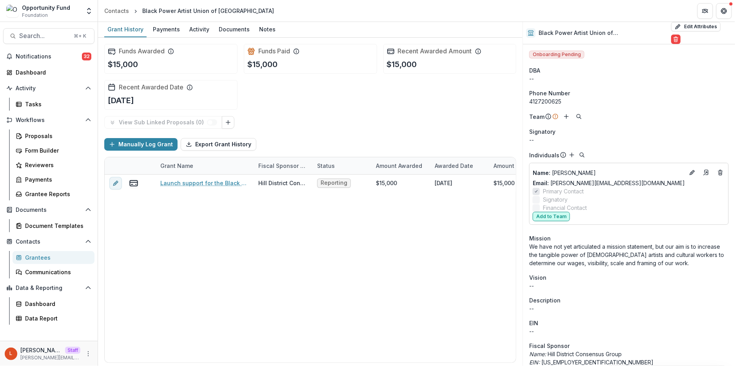
click at [549, 212] on button "Add to Team" at bounding box center [550, 216] width 37 height 9
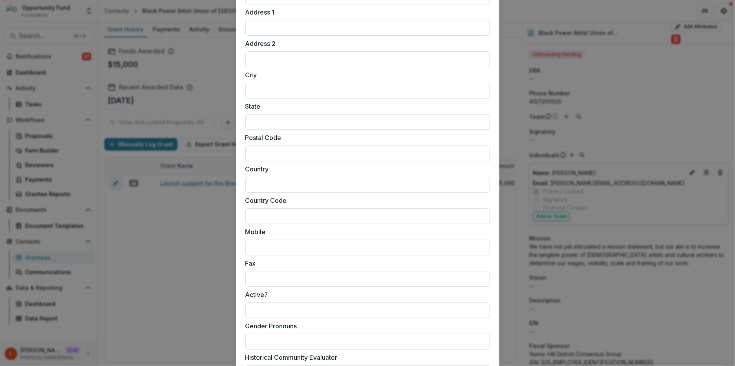
scroll to position [668, 0]
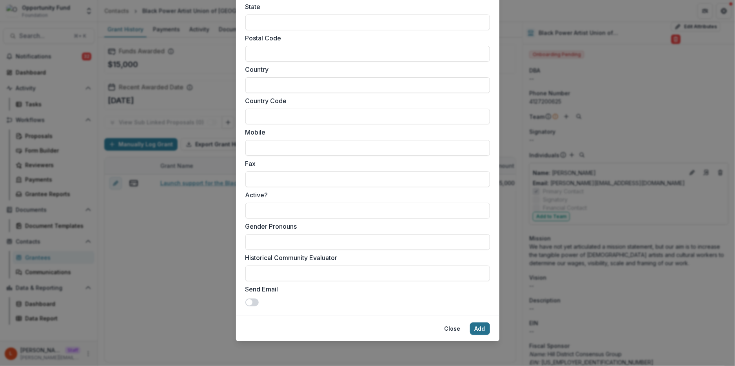
click at [480, 326] on button "Add" at bounding box center [480, 328] width 20 height 13
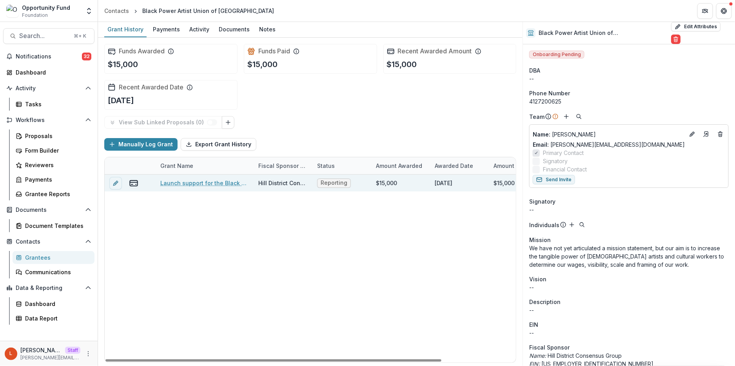
click at [172, 181] on link "Launch support for the Black Power Artists Union of [GEOGRAPHIC_DATA]" at bounding box center [204, 183] width 89 height 8
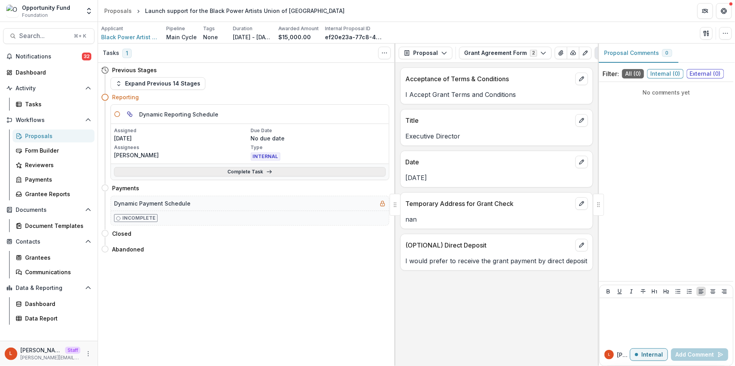
click at [189, 169] on link "Complete Task" at bounding box center [250, 171] width 272 height 9
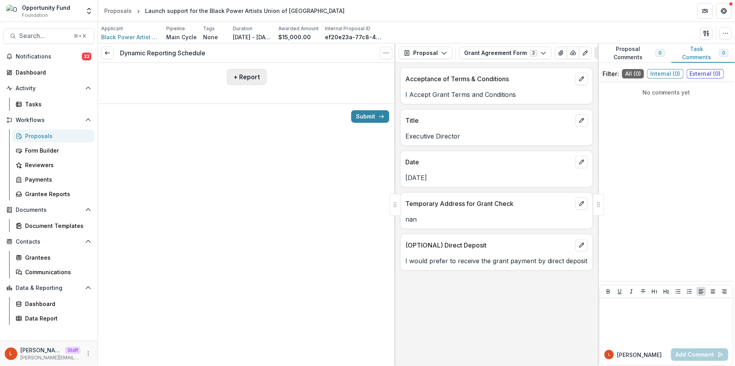
click at [239, 76] on button "+ Report" at bounding box center [247, 77] width 40 height 16
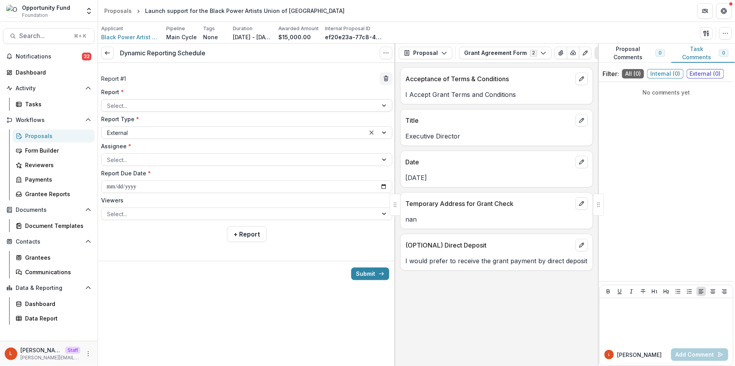
click at [218, 107] on div at bounding box center [239, 106] width 265 height 10
click at [218, 105] on div at bounding box center [239, 106] width 265 height 10
click at [263, 103] on div at bounding box center [239, 106] width 265 height 10
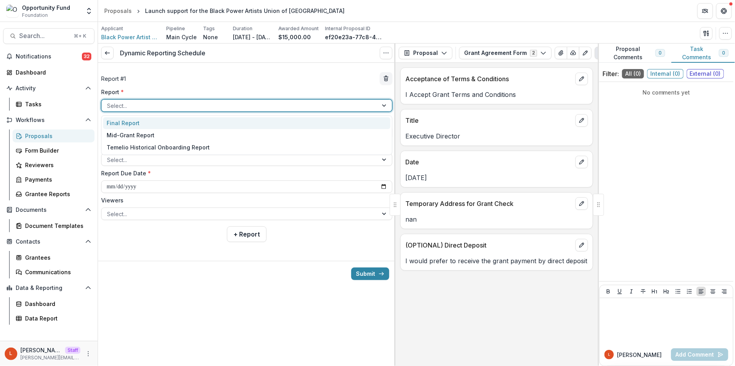
click at [248, 118] on div "Final Report" at bounding box center [246, 123] width 287 height 12
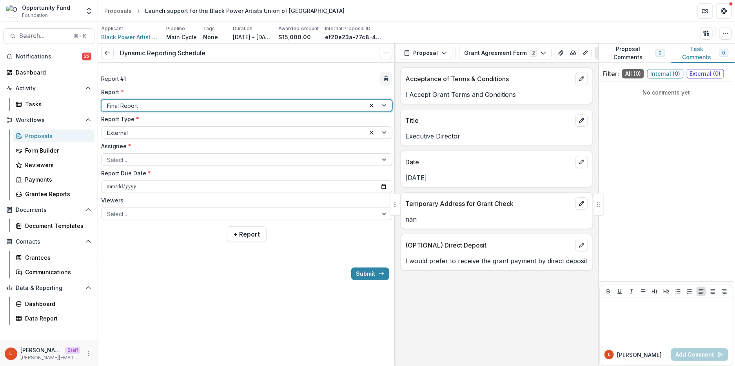
click at [219, 158] on div at bounding box center [239, 160] width 265 height 10
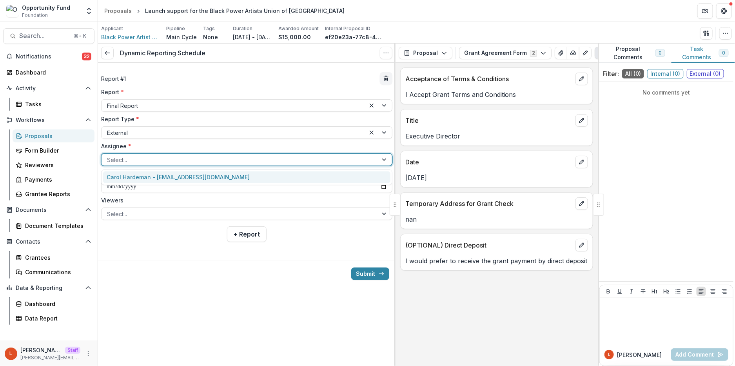
click at [211, 179] on div "Carol Hardeman - [EMAIL_ADDRESS][DOMAIN_NAME]" at bounding box center [246, 177] width 287 height 12
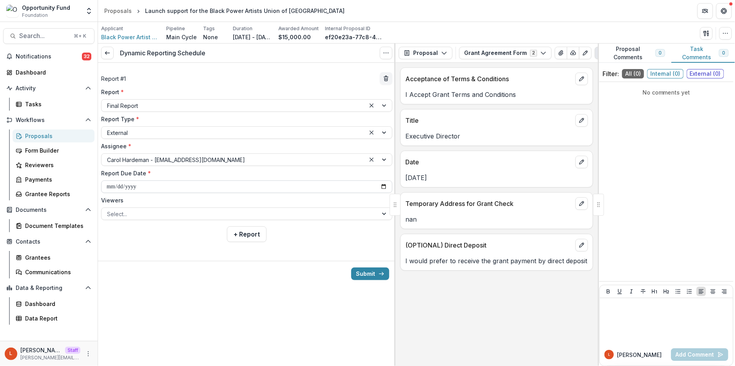
click at [109, 190] on input "**********" at bounding box center [246, 186] width 291 height 13
type input "**********"
click at [118, 212] on div at bounding box center [239, 214] width 265 height 10
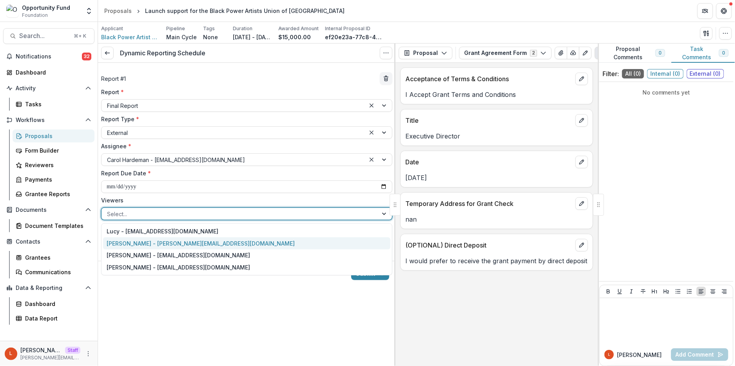
click at [130, 243] on div "[PERSON_NAME] - [PERSON_NAME][EMAIL_ADDRESS][DOMAIN_NAME]" at bounding box center [246, 243] width 287 height 12
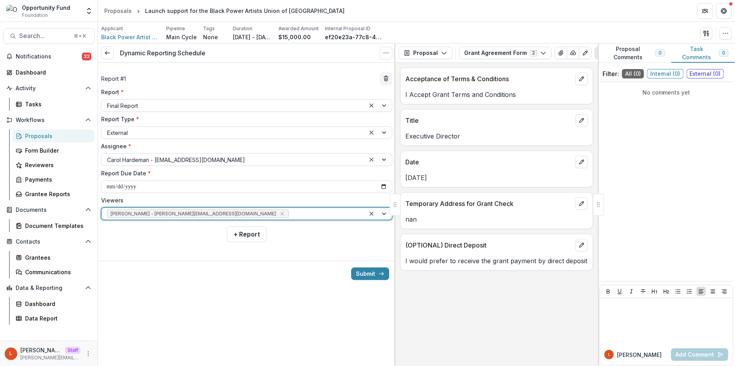
click at [290, 212] on div at bounding box center [324, 214] width 69 height 10
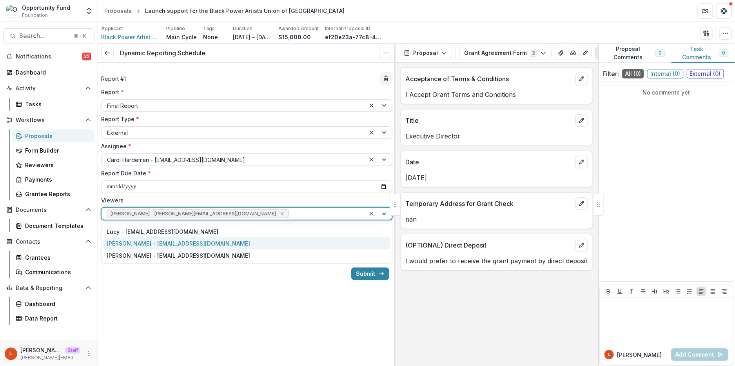
click at [233, 245] on div "[PERSON_NAME] - [EMAIL_ADDRESS][DOMAIN_NAME]" at bounding box center [246, 243] width 287 height 12
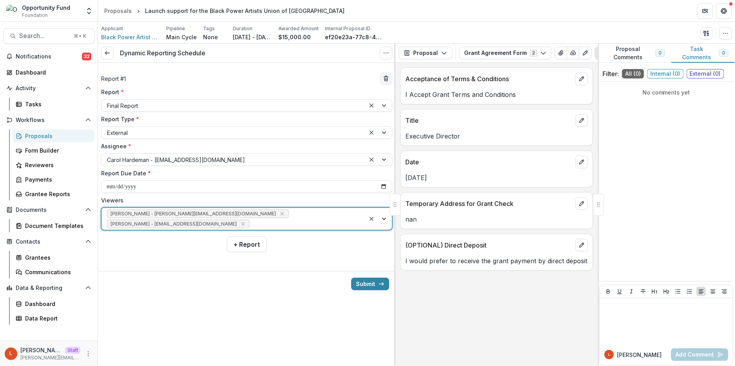
click at [273, 214] on div "[PERSON_NAME] - [PERSON_NAME][EMAIL_ADDRESS][DOMAIN_NAME] [PERSON_NAME] - [PERS…" at bounding box center [233, 219] width 264 height 22
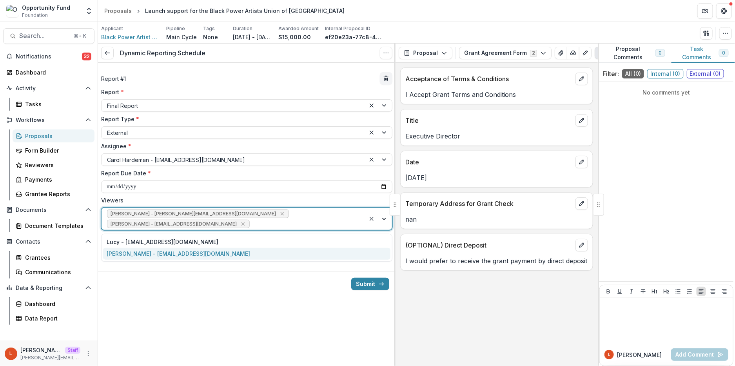
click at [243, 259] on div "[PERSON_NAME] - [EMAIL_ADDRESS][DOMAIN_NAME]" at bounding box center [246, 254] width 287 height 12
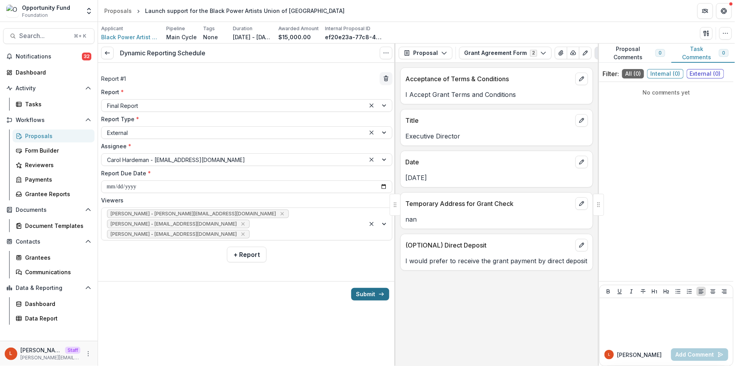
click at [368, 296] on button "Submit" at bounding box center [370, 294] width 38 height 13
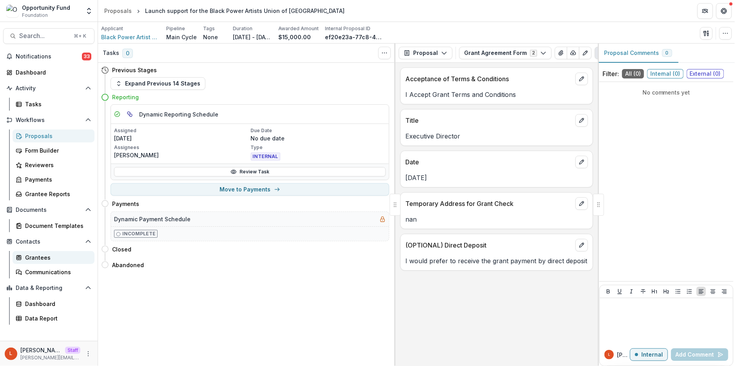
click at [48, 257] on div "Grantees" at bounding box center [56, 257] width 63 height 8
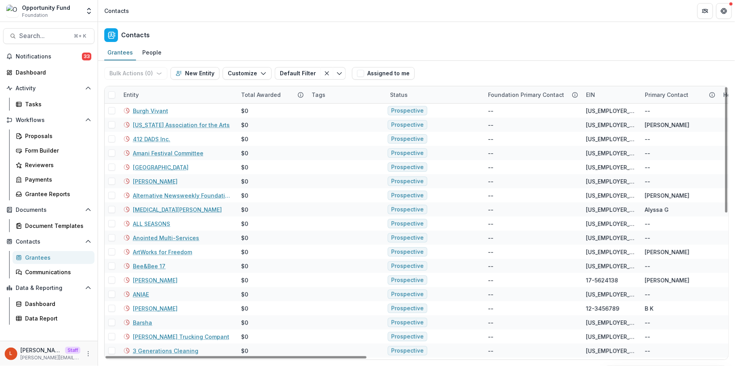
click at [148, 93] on div "Entity" at bounding box center [178, 94] width 118 height 17
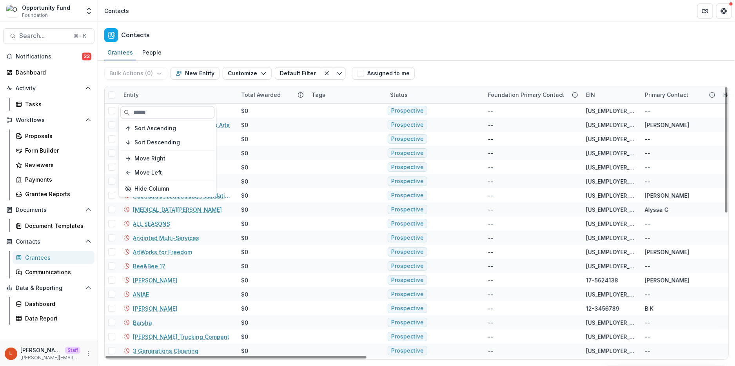
click at [151, 109] on input at bounding box center [167, 112] width 94 height 13
type input "*"
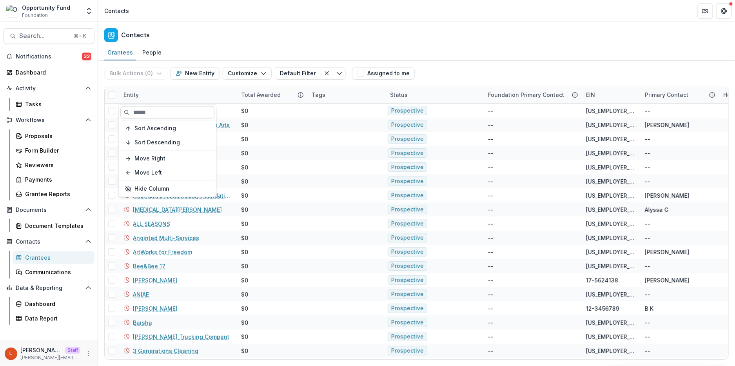
paste input "**********"
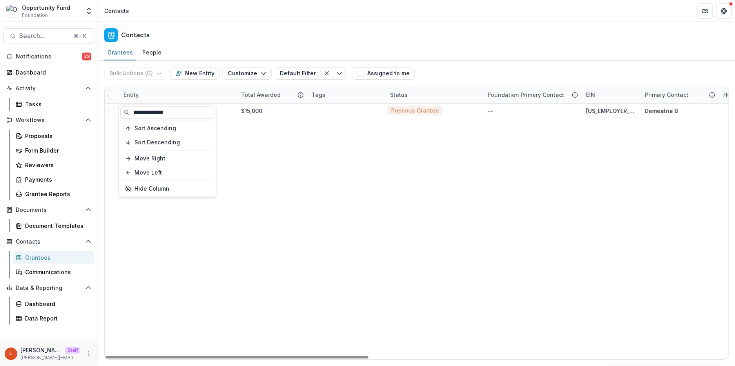
type input "**********"
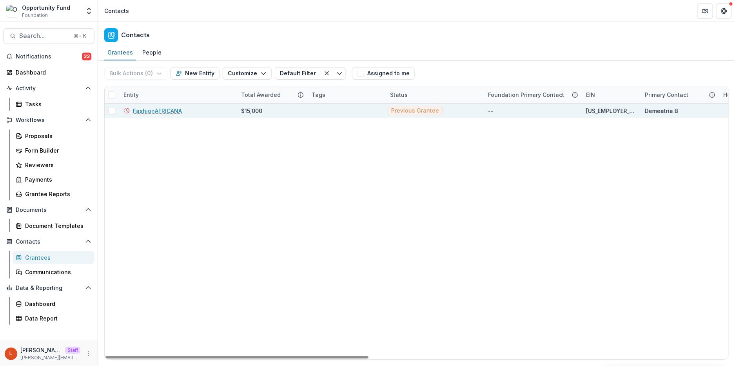
click at [161, 111] on link "FashionAFRICANA" at bounding box center [157, 111] width 49 height 8
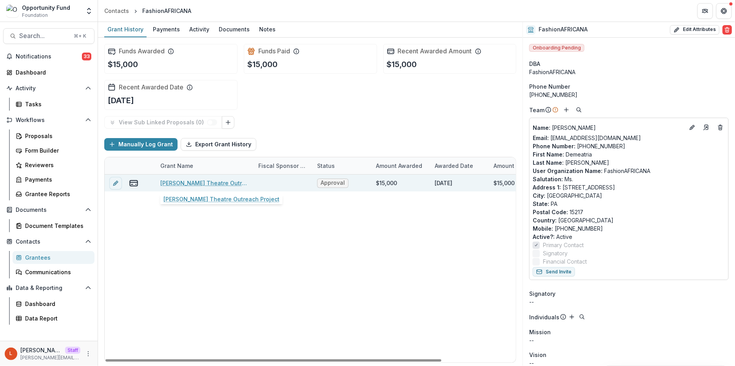
click at [214, 180] on link "[PERSON_NAME] Theatre Outreach Project" at bounding box center [204, 183] width 89 height 8
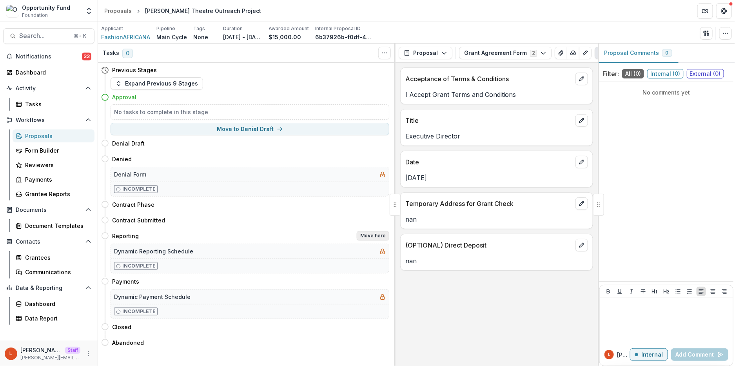
click at [367, 235] on button "Move here" at bounding box center [373, 235] width 33 height 9
select select "*********"
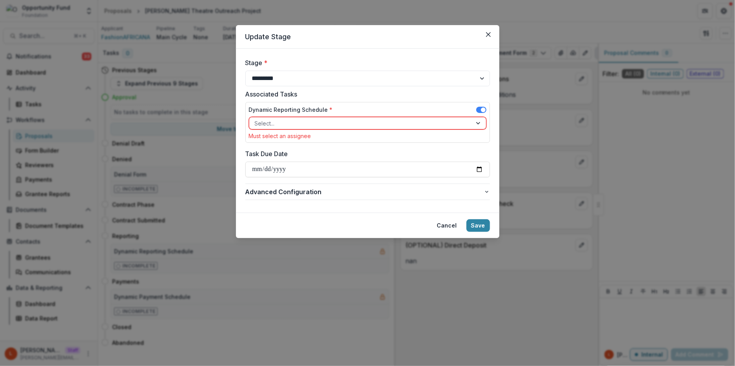
click at [314, 120] on div at bounding box center [361, 123] width 212 height 10
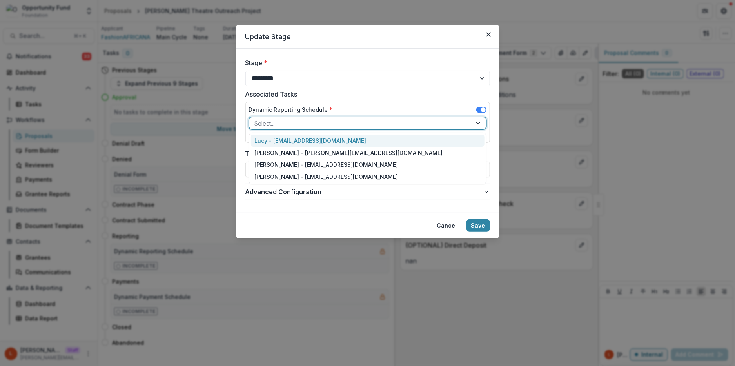
click at [314, 138] on div "Lucy - [EMAIL_ADDRESS][DOMAIN_NAME]" at bounding box center [368, 140] width 234 height 12
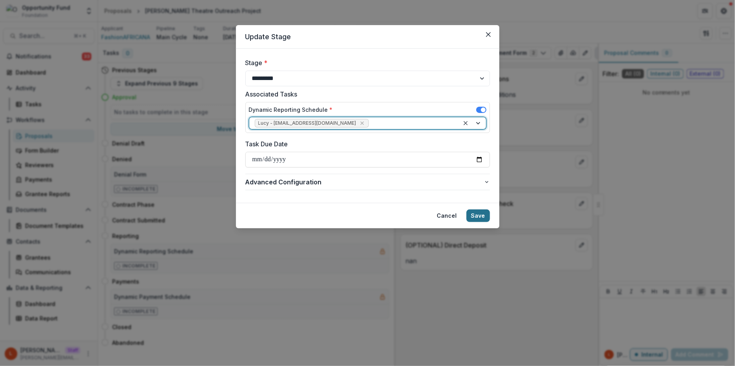
click at [479, 218] on button "Save" at bounding box center [478, 215] width 24 height 13
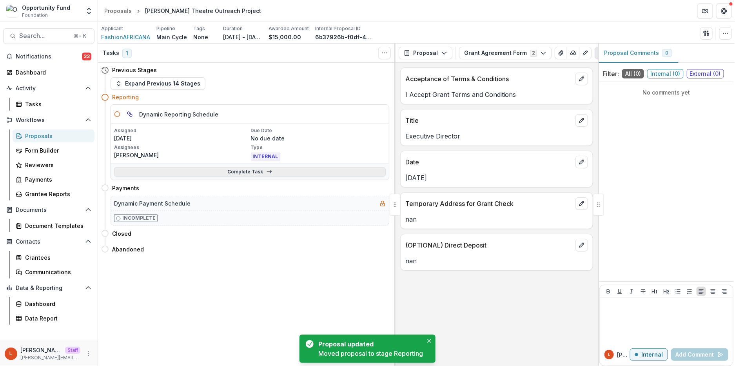
click at [200, 169] on link "Complete Task" at bounding box center [250, 171] width 272 height 9
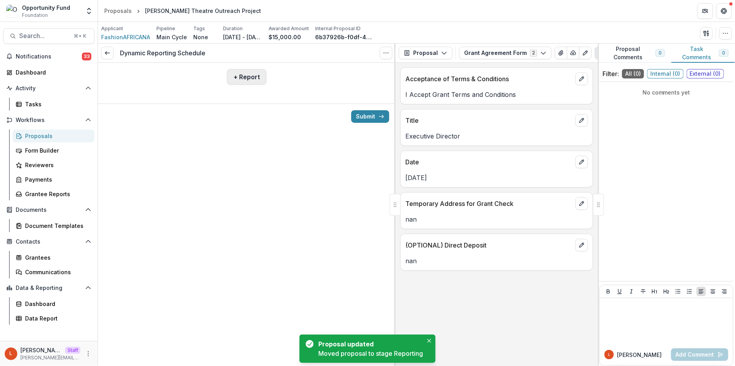
click at [245, 79] on button "+ Report" at bounding box center [247, 77] width 40 height 16
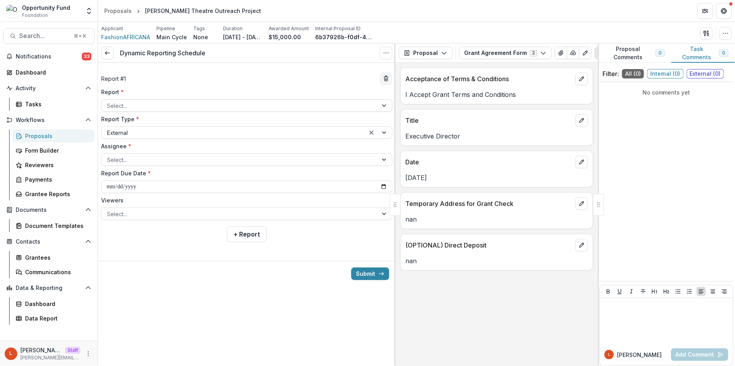
click at [178, 103] on div at bounding box center [239, 106] width 265 height 10
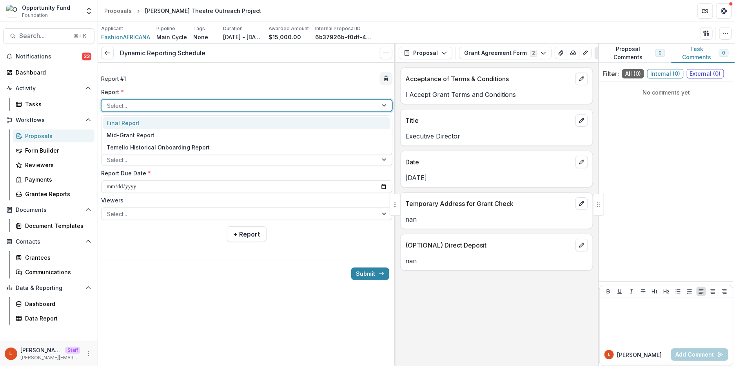
click at [175, 120] on div "Final Report" at bounding box center [246, 123] width 287 height 12
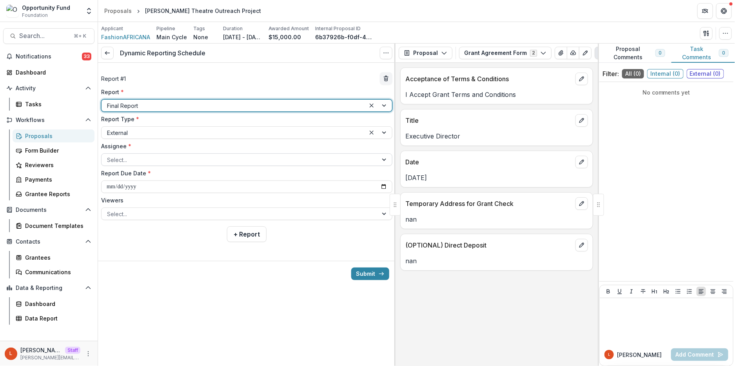
click at [163, 159] on div at bounding box center [239, 160] width 265 height 10
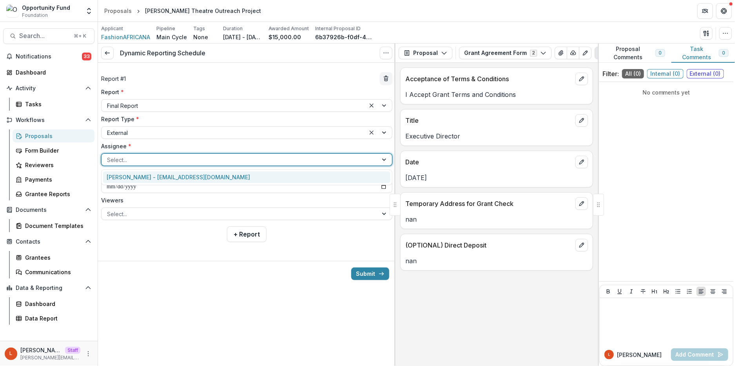
click at [162, 177] on div "[PERSON_NAME] - [EMAIL_ADDRESS][DOMAIN_NAME]" at bounding box center [246, 177] width 287 height 12
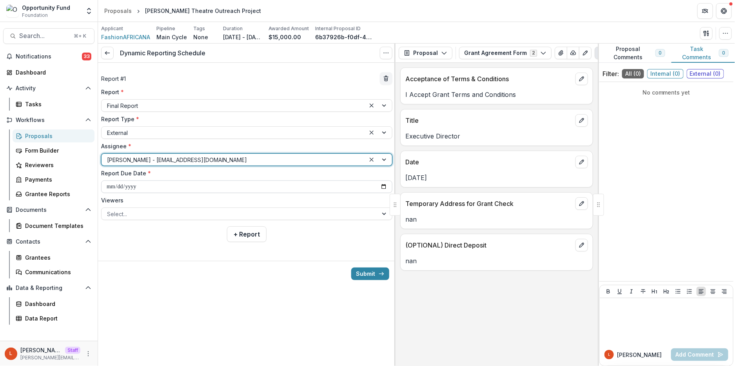
click at [157, 184] on input "**********" at bounding box center [246, 186] width 291 height 13
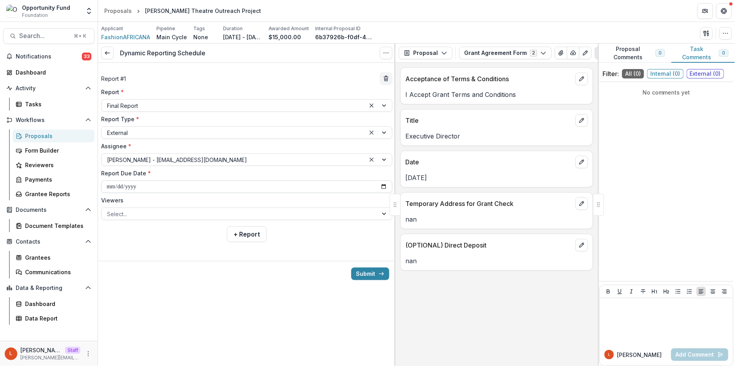
type input "**********"
click at [196, 210] on div at bounding box center [239, 214] width 265 height 10
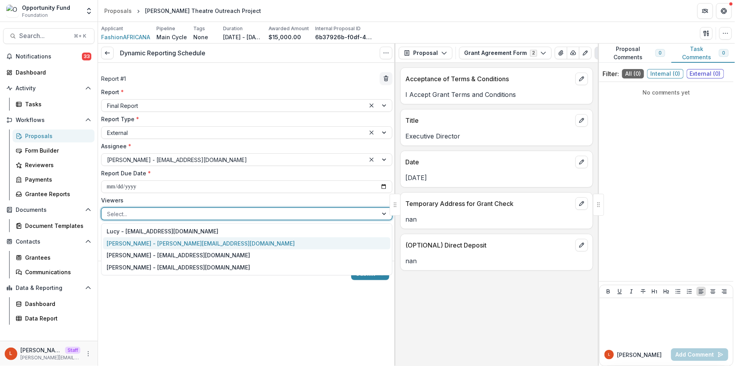
click at [179, 244] on div "[PERSON_NAME] - [PERSON_NAME][EMAIL_ADDRESS][DOMAIN_NAME]" at bounding box center [246, 243] width 287 height 12
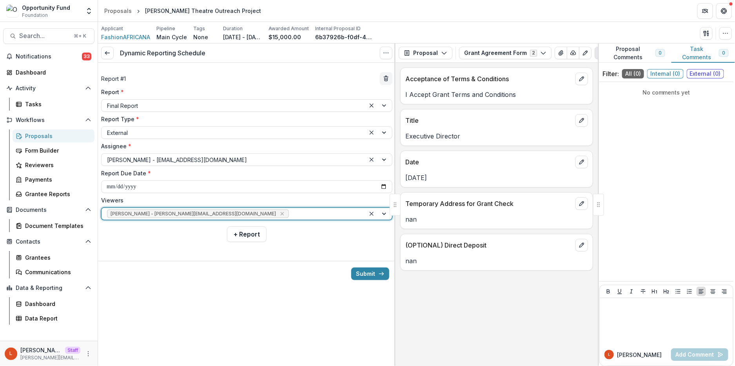
click at [290, 212] on div at bounding box center [324, 214] width 69 height 10
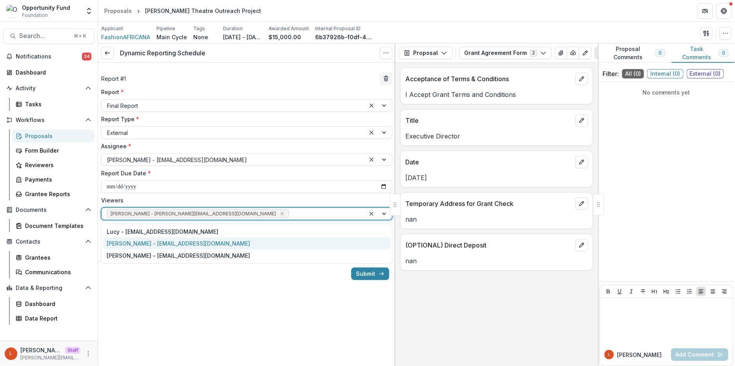
click at [241, 242] on div "[PERSON_NAME] - [EMAIL_ADDRESS][DOMAIN_NAME]" at bounding box center [246, 243] width 287 height 12
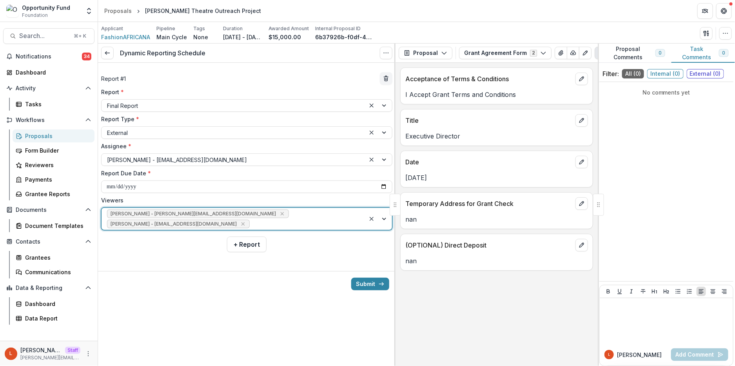
click at [268, 220] on div at bounding box center [305, 224] width 109 height 10
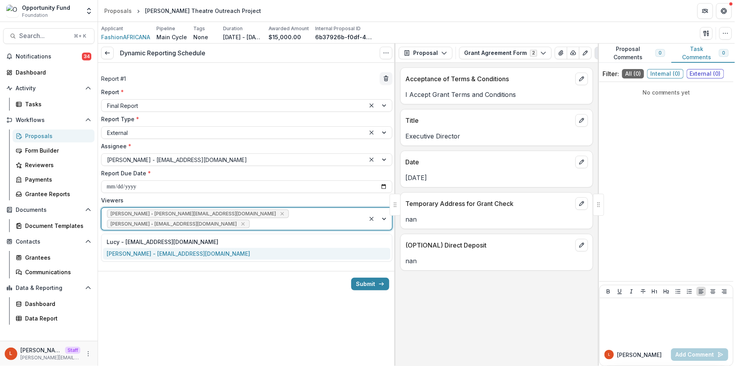
click at [259, 253] on div "[PERSON_NAME] - [EMAIL_ADDRESS][DOMAIN_NAME]" at bounding box center [246, 254] width 287 height 12
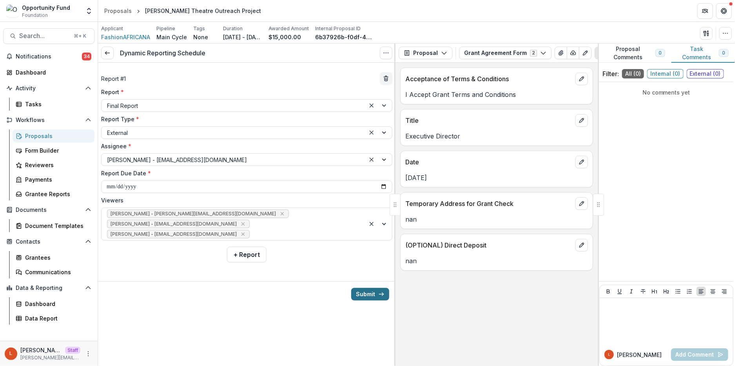
click at [366, 294] on button "Submit" at bounding box center [370, 294] width 38 height 13
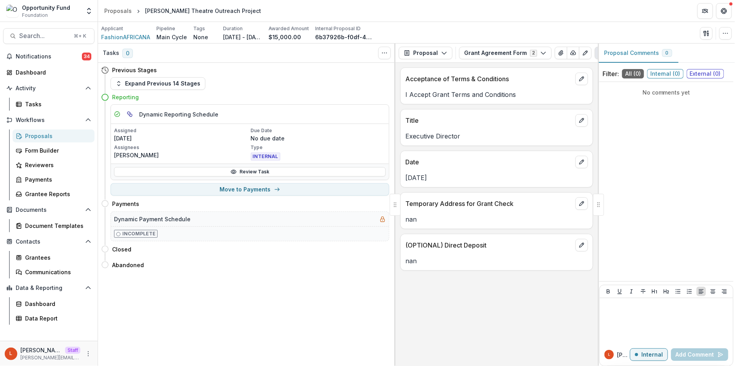
click at [43, 133] on div "Proposals" at bounding box center [56, 136] width 63 height 8
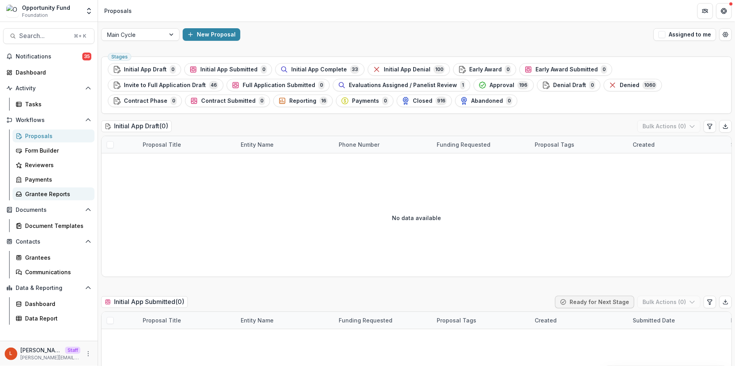
click at [49, 194] on div "Grantee Reports" at bounding box center [56, 194] width 63 height 8
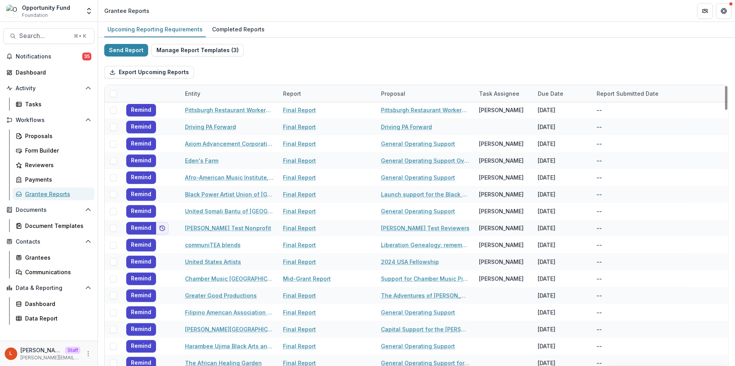
scroll to position [144, 0]
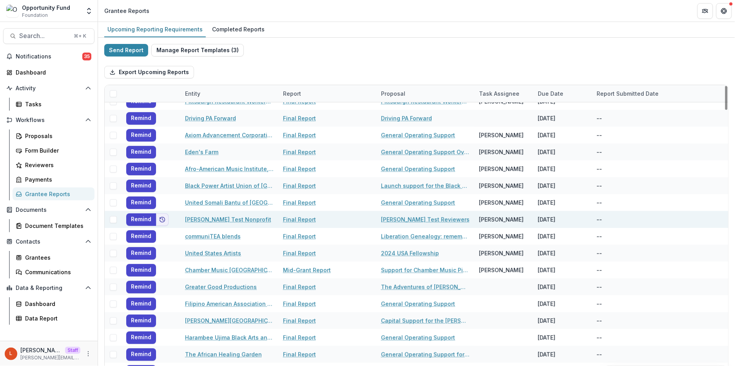
click at [214, 220] on link "[PERSON_NAME] Test Nonprofit" at bounding box center [228, 219] width 86 height 8
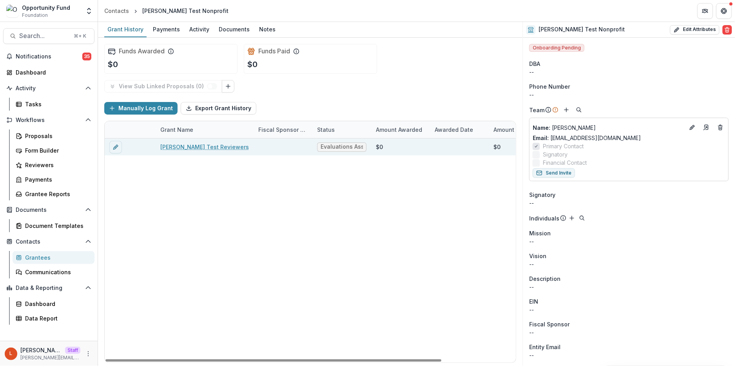
click at [176, 147] on link "[PERSON_NAME] Test Reviewers" at bounding box center [204, 147] width 89 height 8
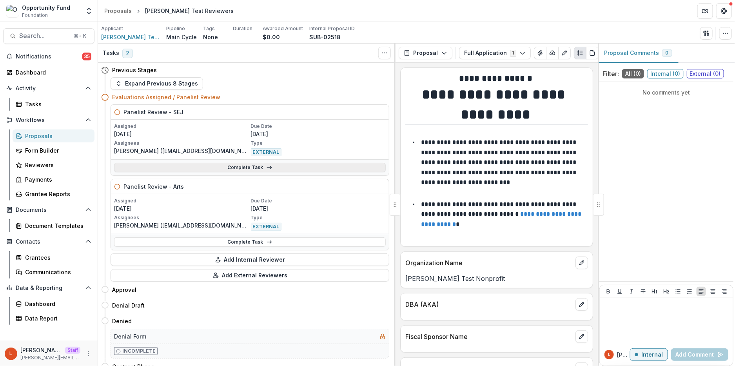
click at [251, 168] on link "Complete Task" at bounding box center [250, 167] width 272 height 9
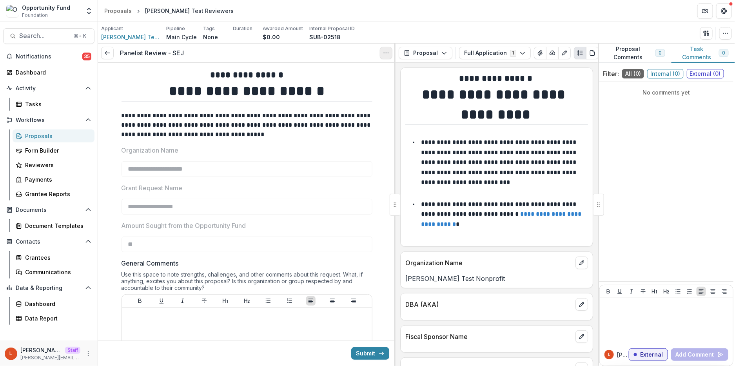
click at [382, 51] on button "Options" at bounding box center [386, 53] width 13 height 13
click at [369, 82] on button "Cancel Task" at bounding box center [348, 87] width 84 height 13
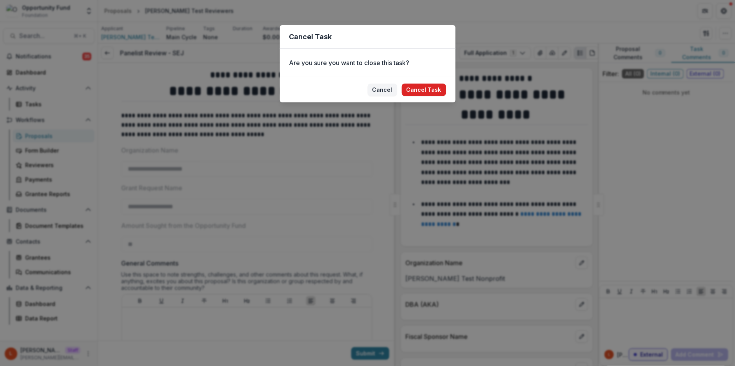
click at [424, 92] on button "Cancel Task" at bounding box center [424, 89] width 44 height 13
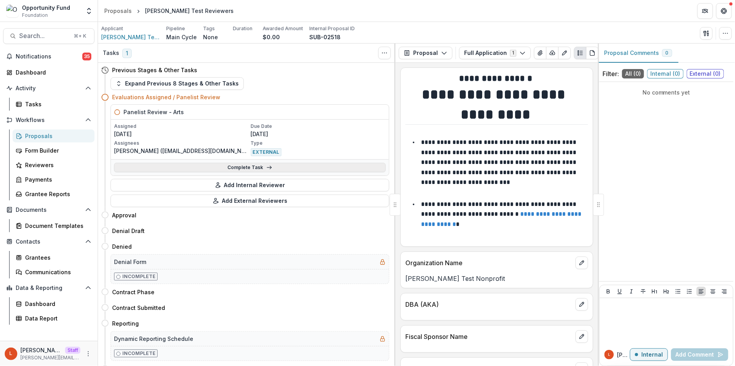
click at [263, 171] on link "Complete Task" at bounding box center [250, 167] width 272 height 9
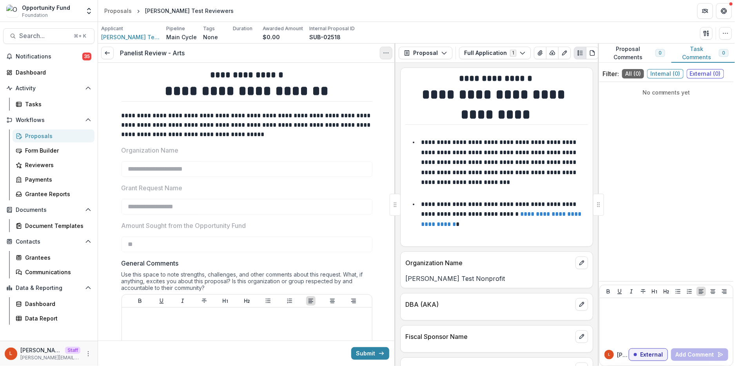
click at [382, 53] on button "Options" at bounding box center [386, 53] width 13 height 13
click at [344, 92] on button "Cancel Task" at bounding box center [348, 87] width 84 height 13
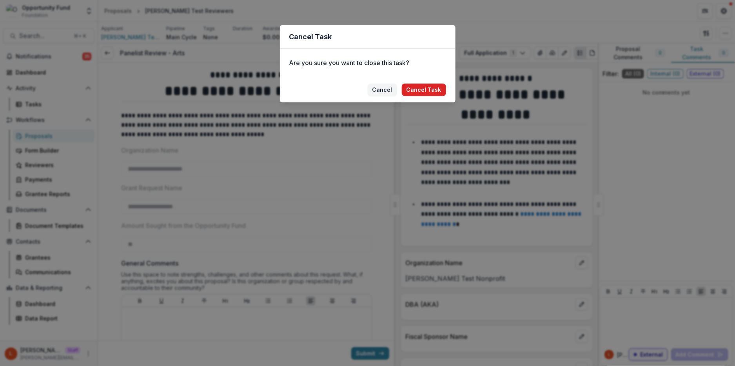
click at [418, 88] on button "Cancel Task" at bounding box center [424, 89] width 44 height 13
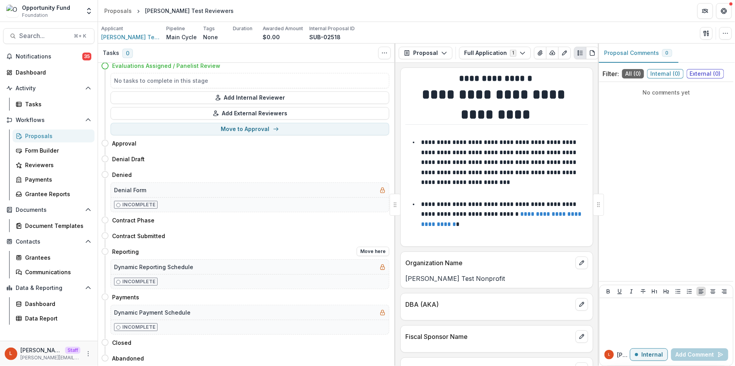
scroll to position [32, 0]
click at [376, 254] on button "Move here" at bounding box center [373, 250] width 33 height 9
select select "*********"
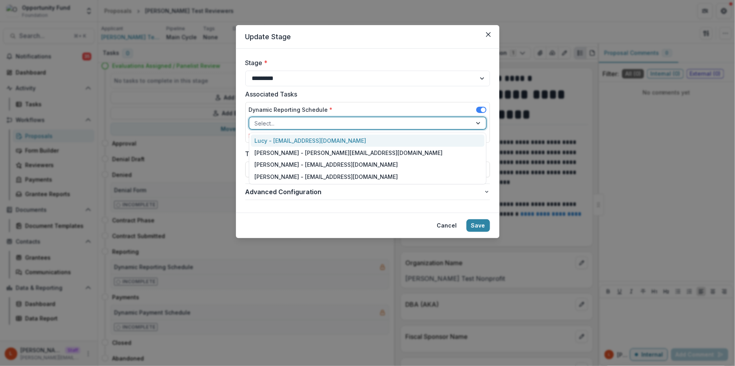
click at [305, 123] on div at bounding box center [361, 123] width 212 height 10
click at [305, 135] on div "Lucy - [EMAIL_ADDRESS][DOMAIN_NAME]" at bounding box center [368, 140] width 234 height 12
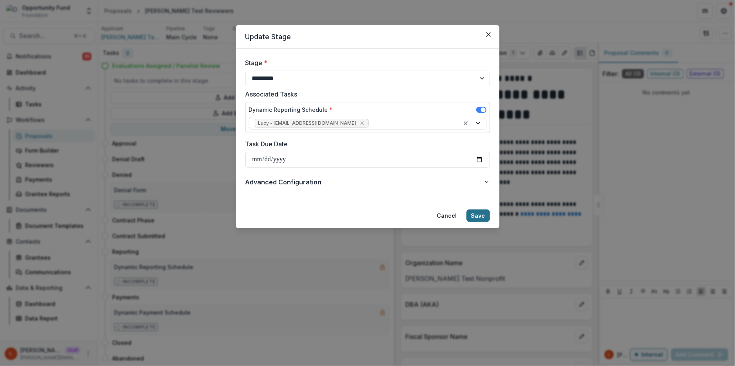
click at [476, 216] on button "Save" at bounding box center [478, 215] width 24 height 13
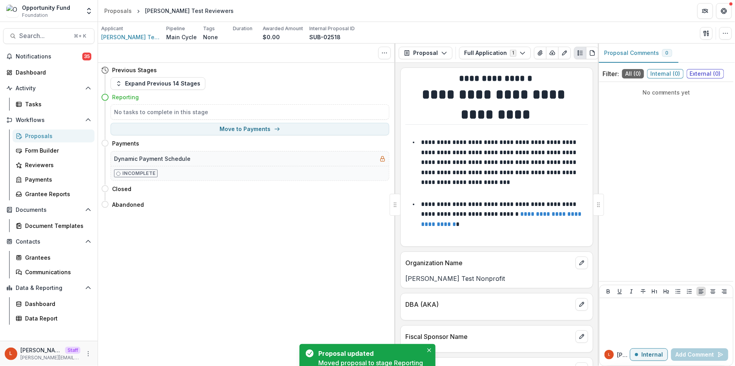
scroll to position [0, 0]
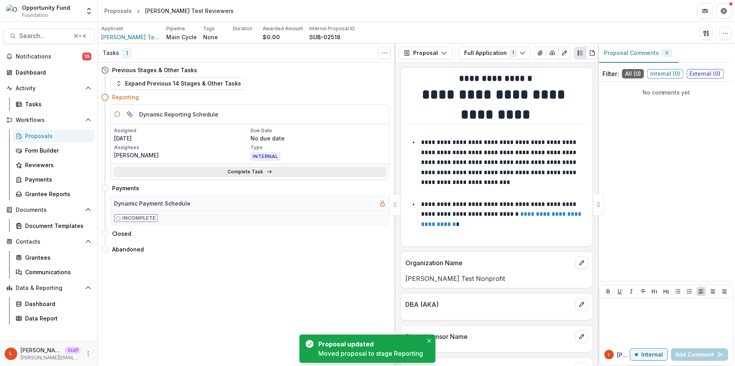
click at [218, 173] on link "Complete Task" at bounding box center [250, 171] width 272 height 9
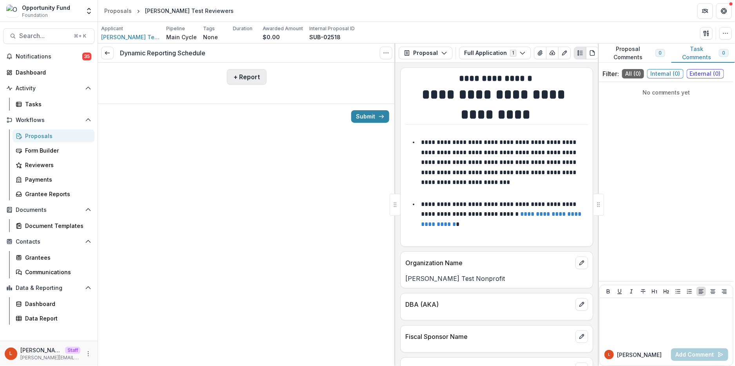
click at [244, 78] on button "+ Report" at bounding box center [247, 77] width 40 height 16
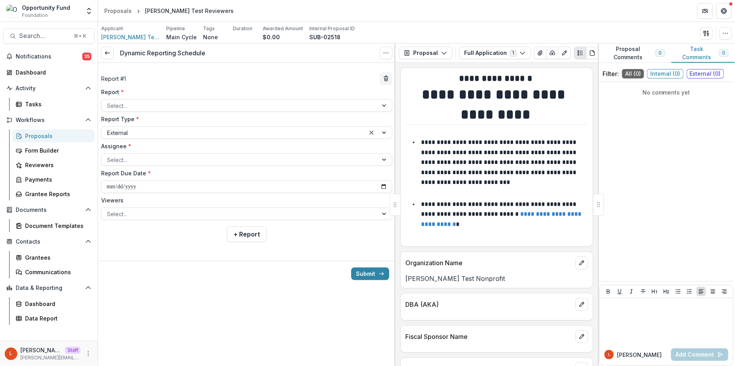
click at [203, 98] on div "Report * Select..." at bounding box center [246, 100] width 291 height 24
click at [202, 103] on div at bounding box center [239, 106] width 265 height 10
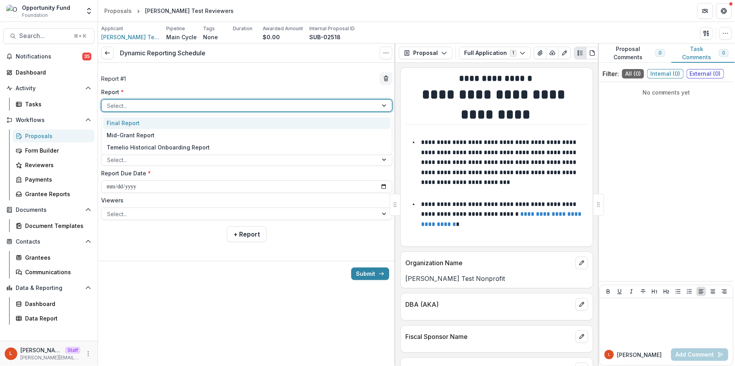
click at [194, 126] on div "Final Report" at bounding box center [246, 123] width 287 height 12
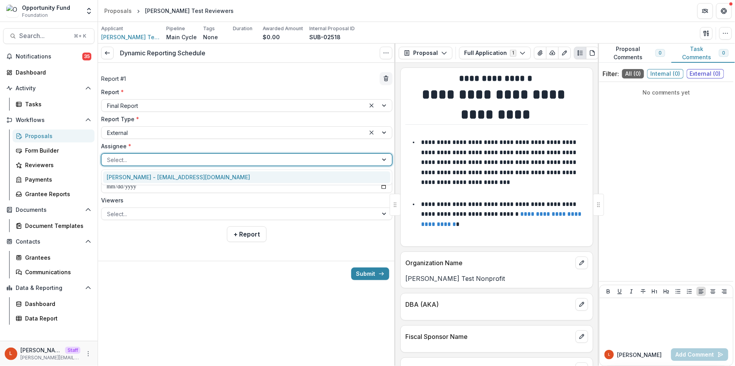
click at [181, 162] on div at bounding box center [239, 160] width 265 height 10
click at [177, 179] on div "[PERSON_NAME] - [EMAIL_ADDRESS][DOMAIN_NAME]" at bounding box center [246, 177] width 287 height 12
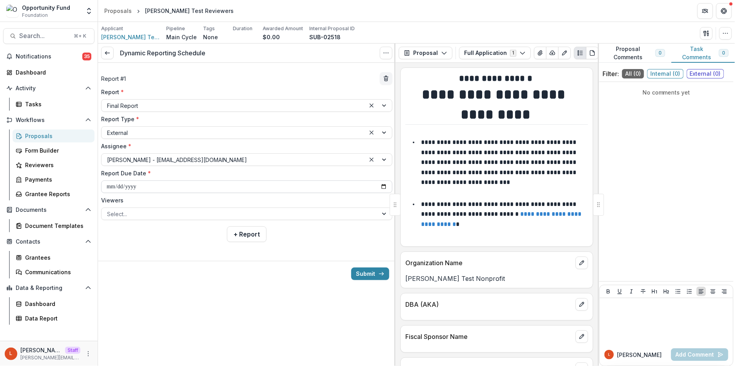
click at [176, 185] on input "**********" at bounding box center [246, 186] width 291 height 13
click at [168, 188] on input "**********" at bounding box center [246, 186] width 291 height 13
click at [133, 185] on input "**********" at bounding box center [246, 186] width 291 height 13
type input "**********"
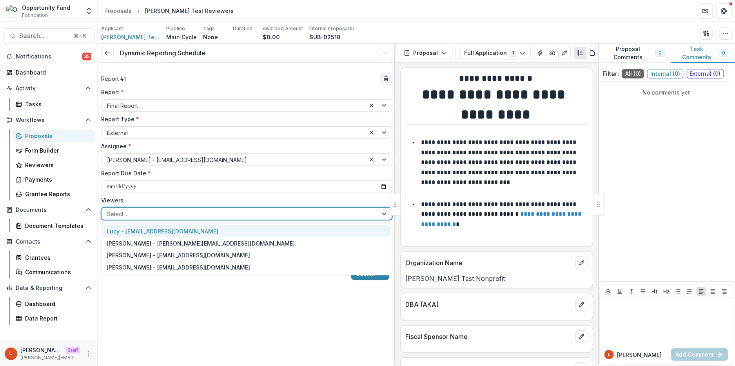
click at [273, 217] on div at bounding box center [239, 214] width 265 height 10
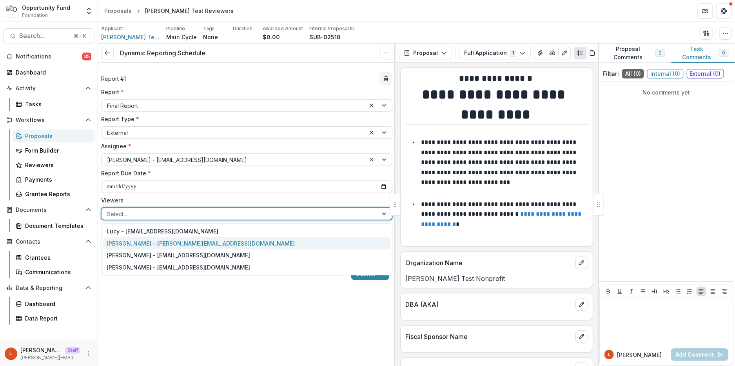
click at [261, 238] on div "[PERSON_NAME] - [PERSON_NAME][EMAIL_ADDRESS][DOMAIN_NAME]" at bounding box center [246, 243] width 287 height 12
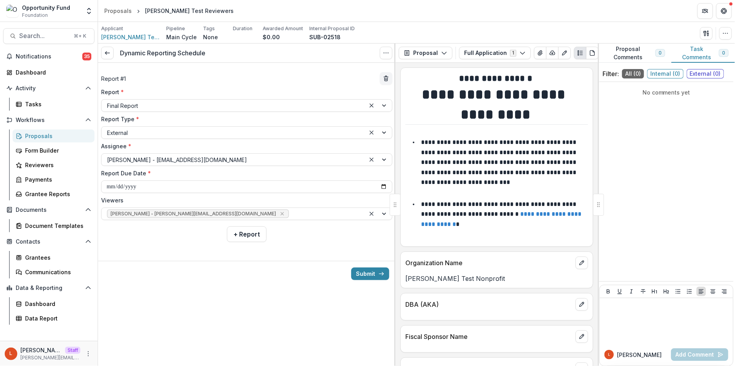
click at [276, 220] on div "**********" at bounding box center [246, 146] width 297 height 154
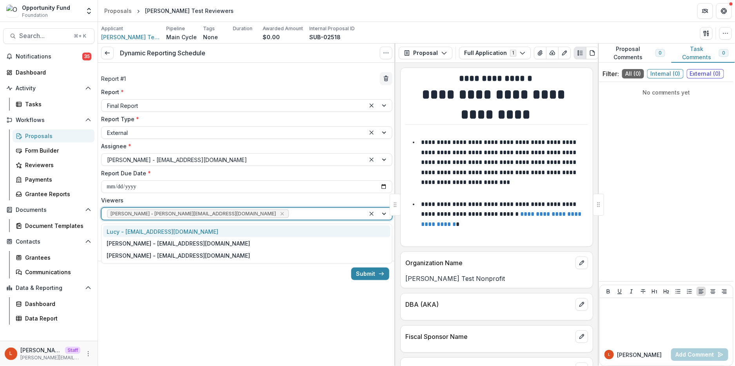
click at [290, 214] on div at bounding box center [324, 214] width 69 height 10
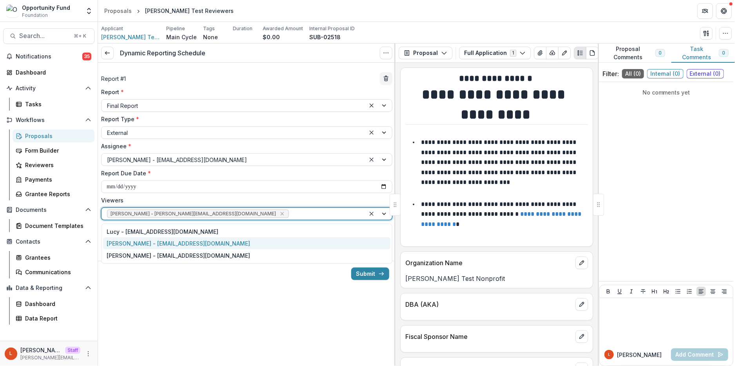
click at [264, 240] on div "[PERSON_NAME] - [EMAIL_ADDRESS][DOMAIN_NAME]" at bounding box center [246, 243] width 287 height 12
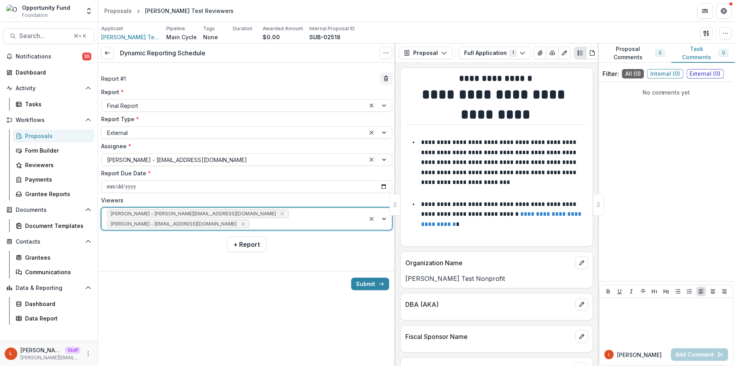
click at [281, 217] on div "[PERSON_NAME] - [PERSON_NAME][EMAIL_ADDRESS][DOMAIN_NAME] [PERSON_NAME] - [PERS…" at bounding box center [233, 219] width 264 height 22
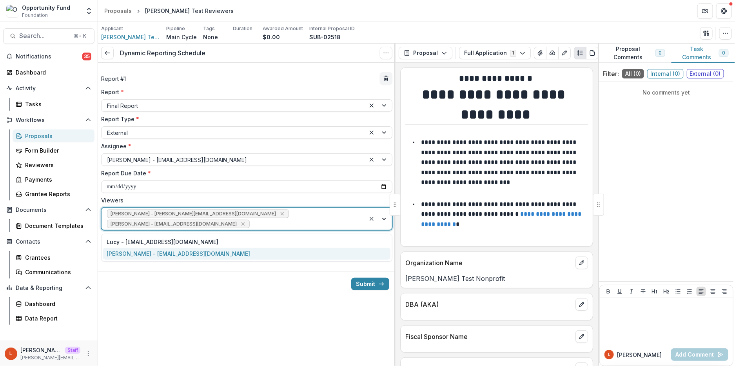
click at [264, 248] on div "[PERSON_NAME] - [EMAIL_ADDRESS][DOMAIN_NAME]" at bounding box center [246, 254] width 287 height 12
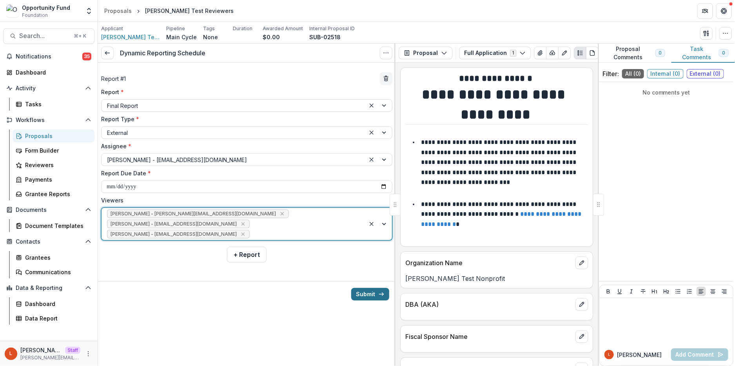
click at [362, 297] on button "Submit" at bounding box center [370, 294] width 38 height 13
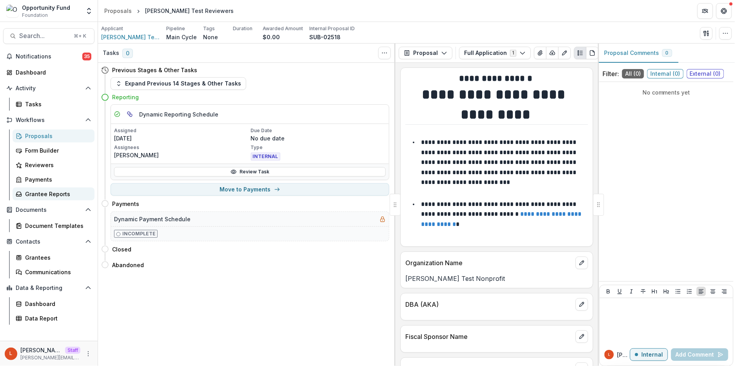
click at [42, 196] on div "Grantee Reports" at bounding box center [56, 194] width 63 height 8
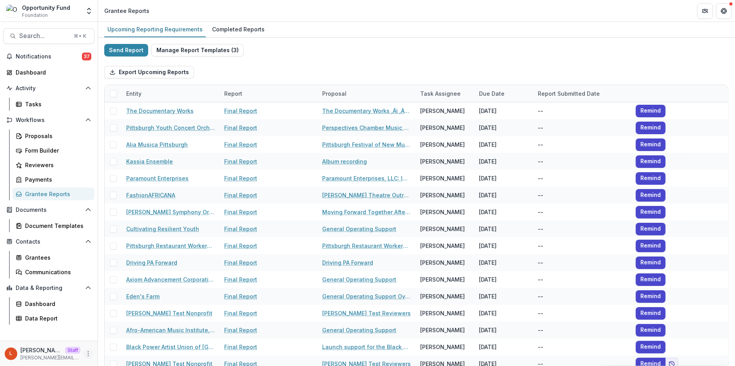
click at [90, 354] on icon "More" at bounding box center [88, 353] width 6 height 6
click at [123, 335] on link "User Settings" at bounding box center [140, 336] width 84 height 13
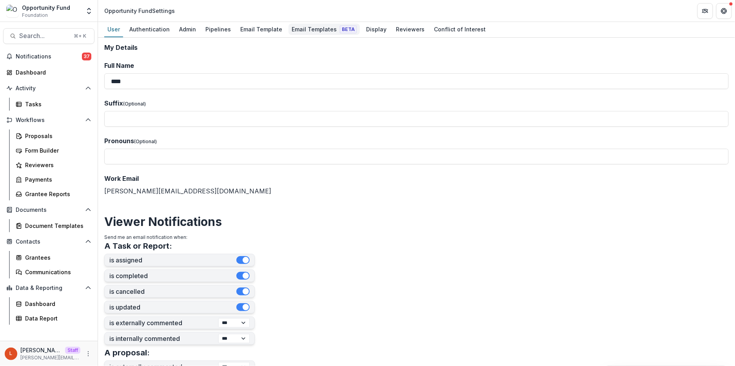
click at [304, 28] on div "Email Templates Beta" at bounding box center [323, 29] width 71 height 11
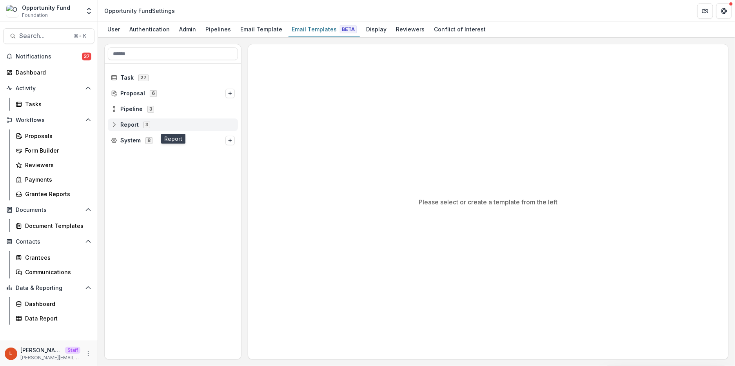
click at [114, 127] on icon at bounding box center [114, 124] width 6 height 6
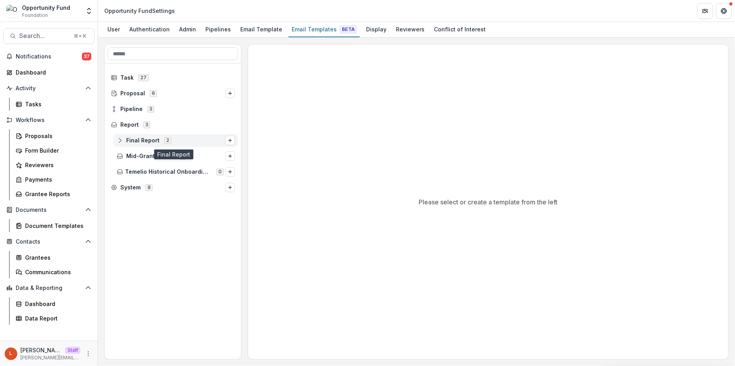
click at [119, 140] on icon at bounding box center [120, 140] width 6 height 6
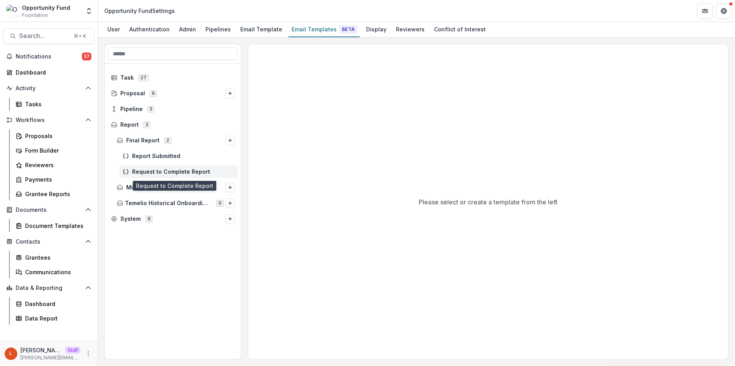
click at [194, 172] on span "Request to Complete Report" at bounding box center [183, 171] width 103 height 7
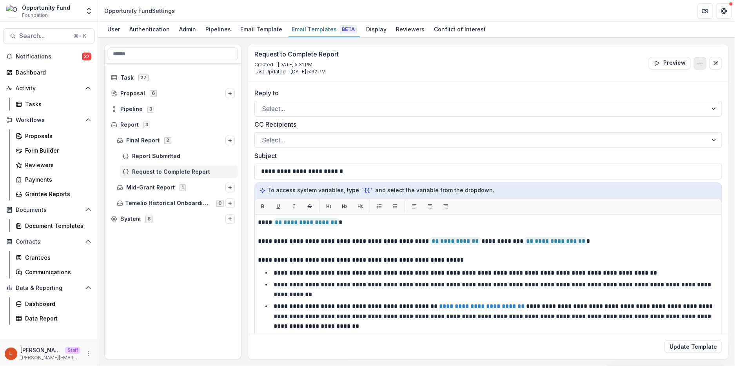
click at [698, 60] on icon "Options" at bounding box center [700, 63] width 6 height 6
click at [659, 91] on button "Delete Template" at bounding box center [662, 93] width 84 height 13
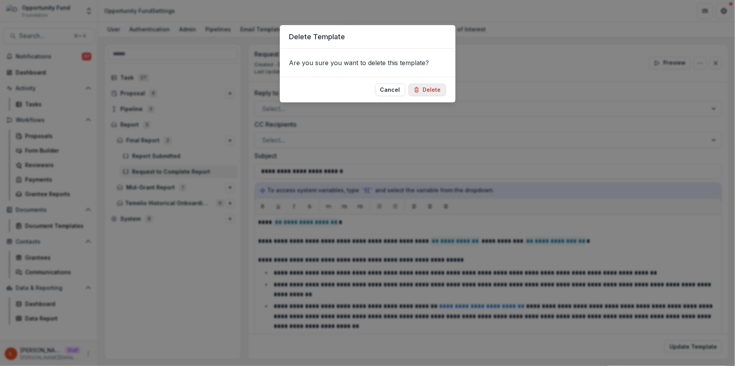
click at [437, 92] on button "Delete" at bounding box center [427, 89] width 38 height 13
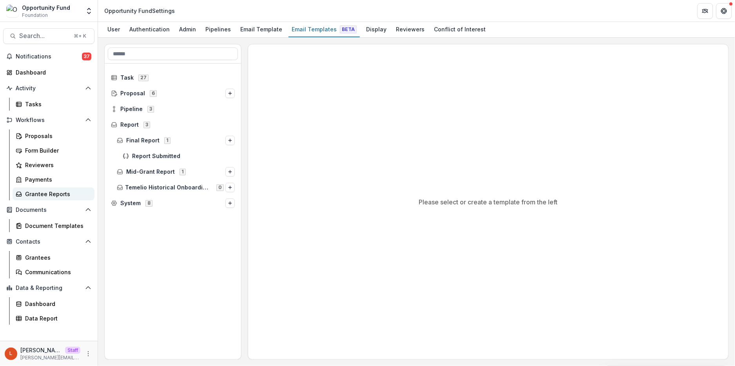
click at [62, 194] on div "Grantee Reports" at bounding box center [56, 194] width 63 height 8
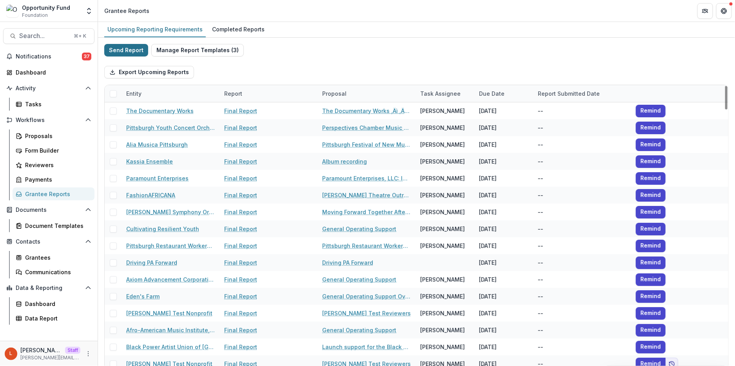
click at [130, 47] on button "Send Report" at bounding box center [126, 50] width 44 height 13
select select "********"
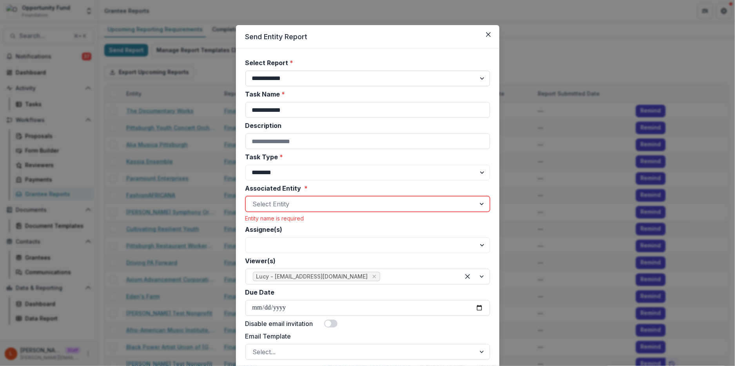
click at [284, 75] on select "**********" at bounding box center [367, 79] width 244 height 16
click at [275, 143] on input "Description" at bounding box center [367, 141] width 244 height 16
click at [266, 166] on select "******** ********" at bounding box center [367, 173] width 244 height 16
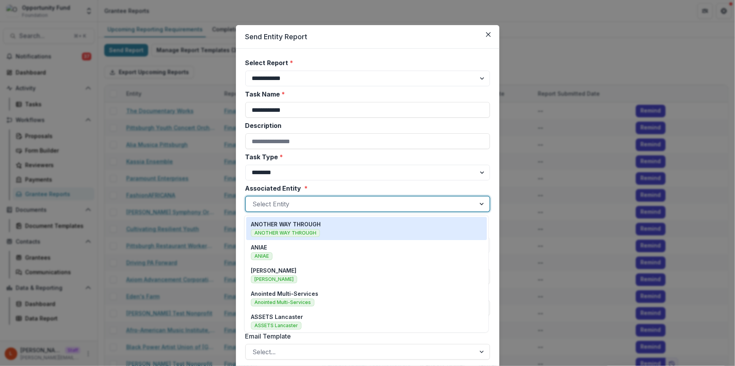
click at [269, 204] on div at bounding box center [360, 203] width 215 height 11
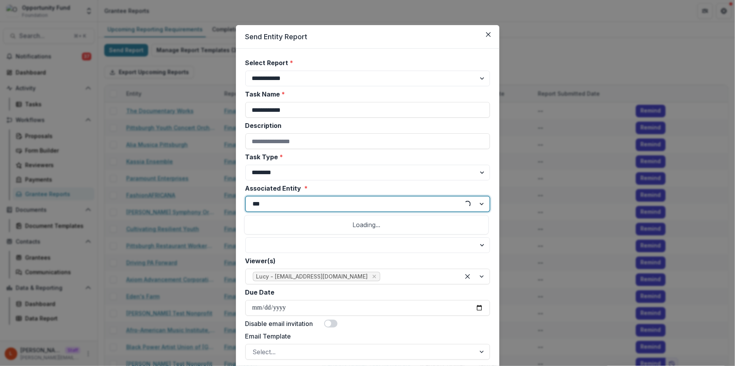
type input "****"
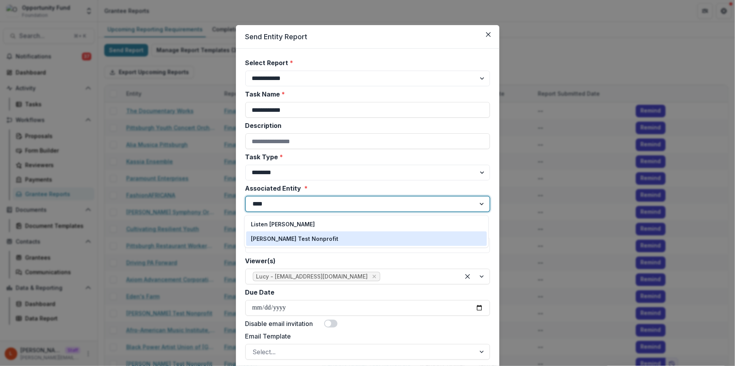
click at [296, 234] on p "[PERSON_NAME] Test Nonprofit" at bounding box center [294, 238] width 87 height 8
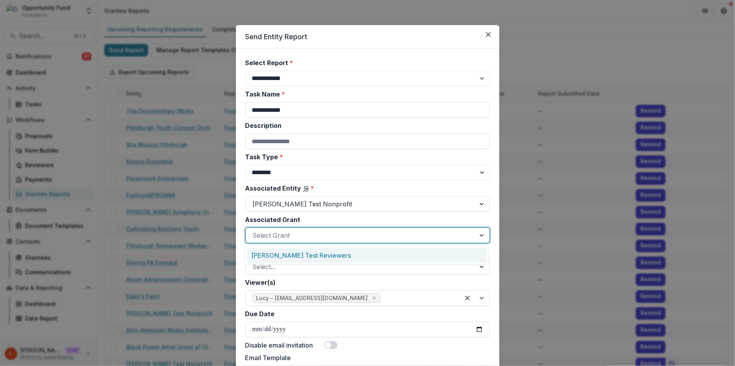
click at [301, 234] on div at bounding box center [360, 235] width 215 height 11
click at [301, 248] on div "[PERSON_NAME] Test Reviewers" at bounding box center [366, 255] width 241 height 14
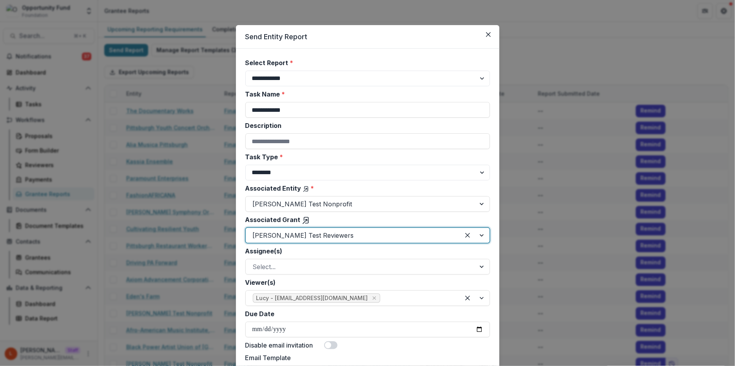
scroll to position [92, 0]
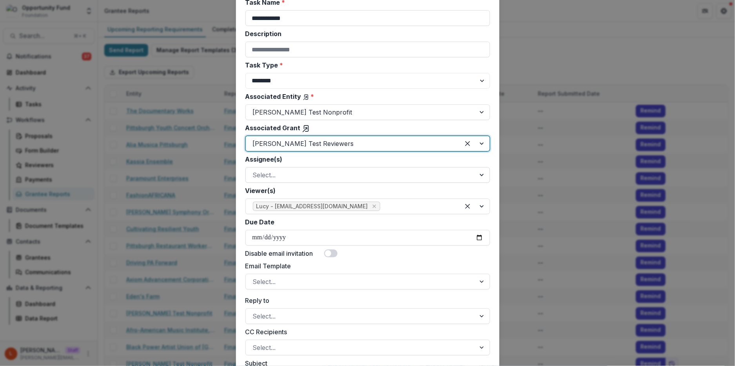
click at [291, 170] on div at bounding box center [360, 174] width 215 height 11
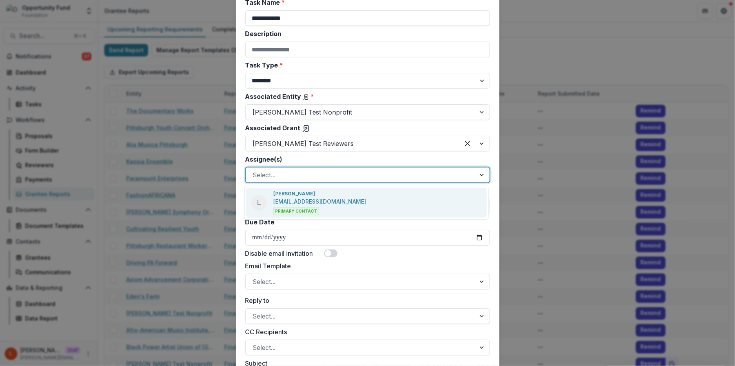
click at [295, 198] on p "[EMAIL_ADDRESS][DOMAIN_NAME]" at bounding box center [319, 201] width 93 height 8
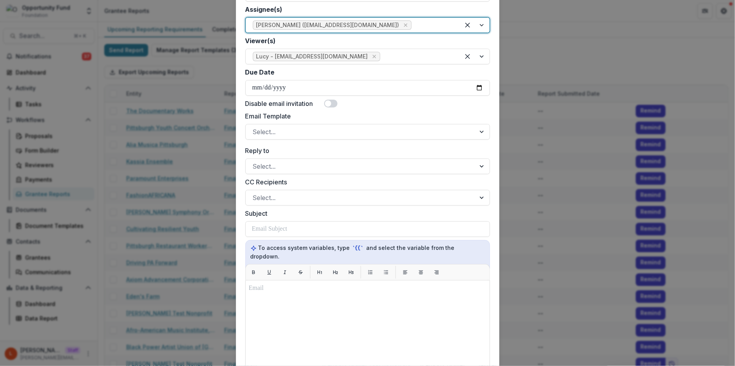
scroll to position [247, 0]
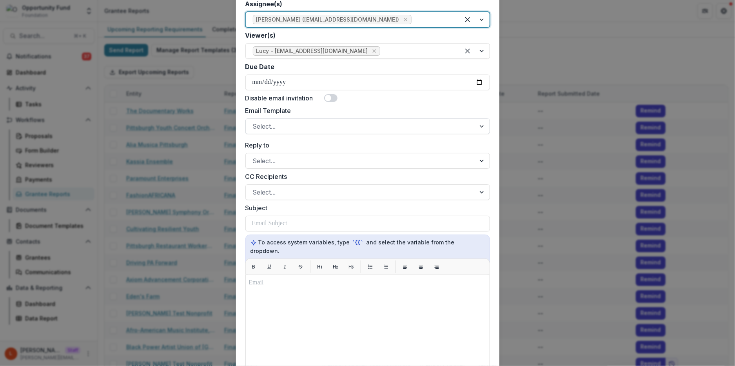
click at [325, 122] on div at bounding box center [360, 126] width 215 height 11
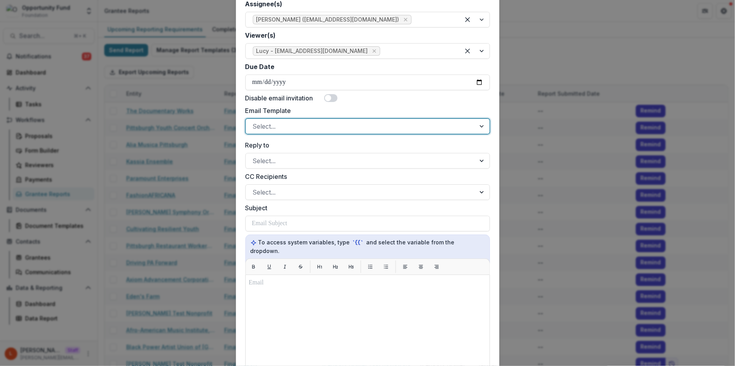
click at [325, 131] on div at bounding box center [360, 126] width 215 height 11
click at [329, 96] on span at bounding box center [328, 98] width 6 height 6
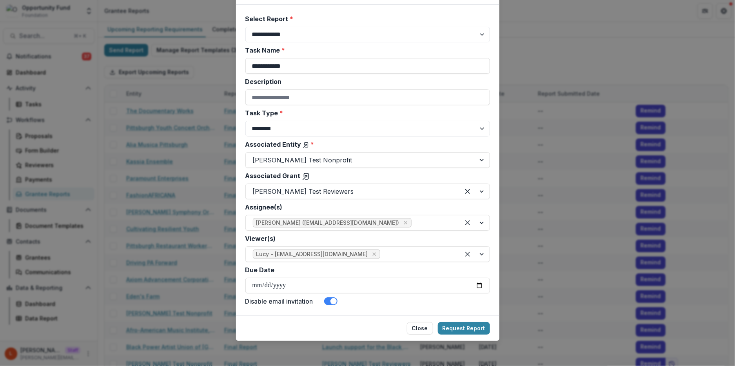
click at [330, 302] on span at bounding box center [333, 301] width 6 height 6
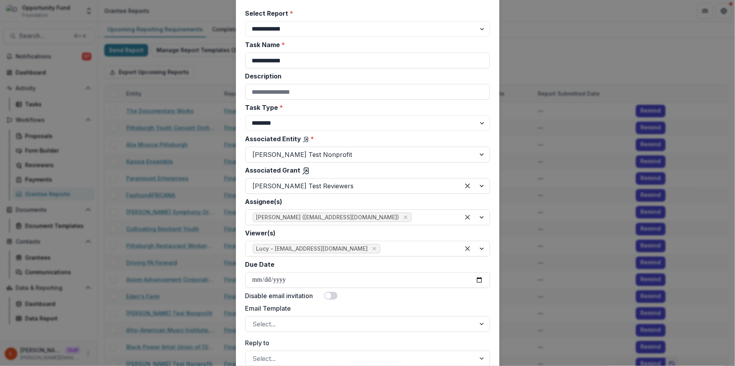
scroll to position [6, 0]
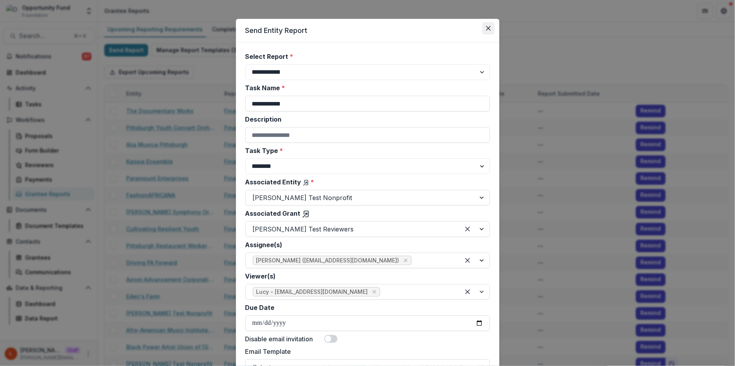
click at [486, 27] on icon "Close" at bounding box center [488, 28] width 5 height 5
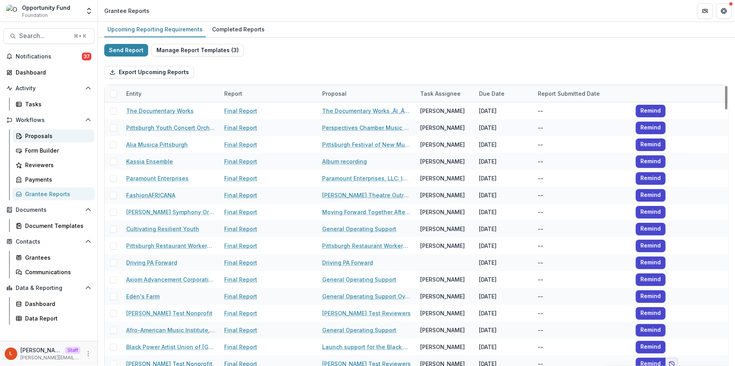
click at [48, 134] on div "Proposals" at bounding box center [56, 136] width 63 height 8
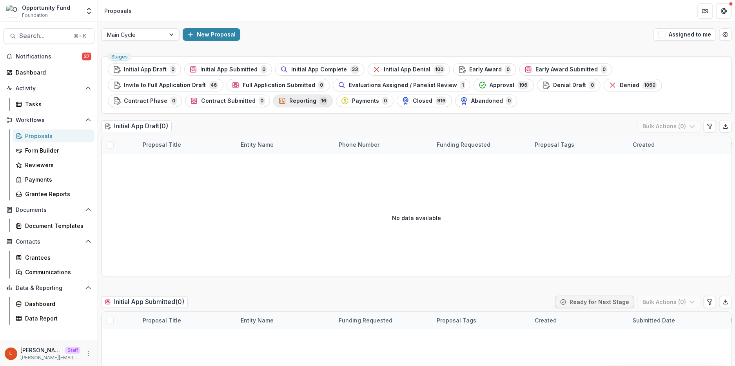
click at [289, 103] on span "Reporting" at bounding box center [302, 101] width 27 height 7
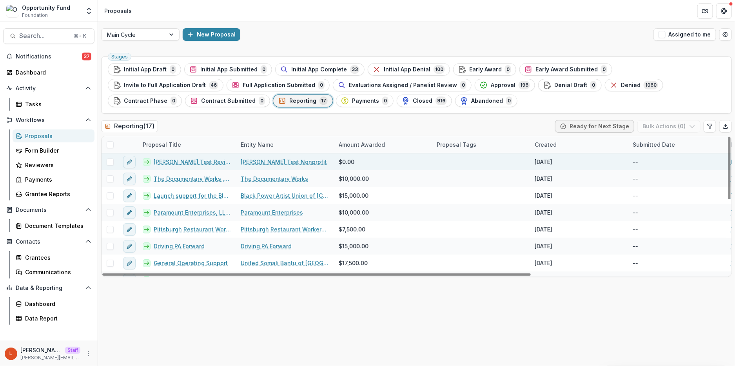
click at [191, 158] on link "[PERSON_NAME] Test Reviewers" at bounding box center [193, 161] width 78 height 8
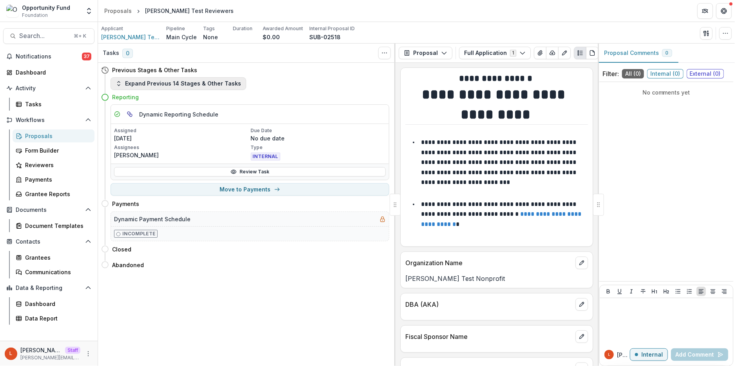
click at [201, 83] on button "Expand Previous 14 Stages & Other Tasks" at bounding box center [178, 83] width 136 height 13
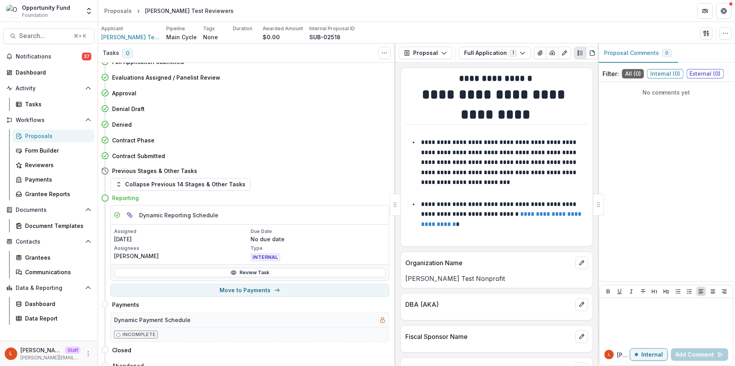
scroll to position [281, 0]
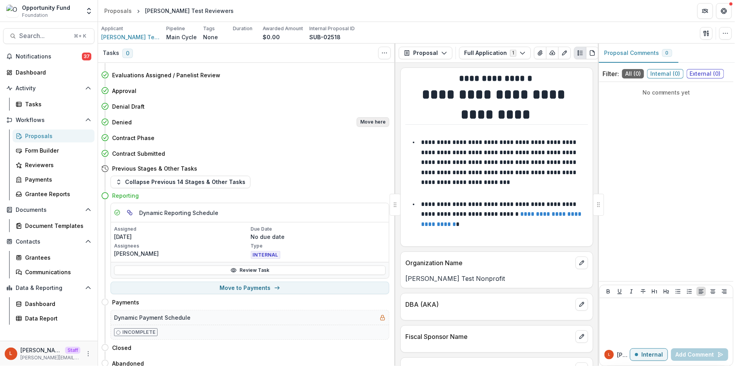
click at [375, 122] on button "Move here" at bounding box center [373, 121] width 33 height 9
select select "******"
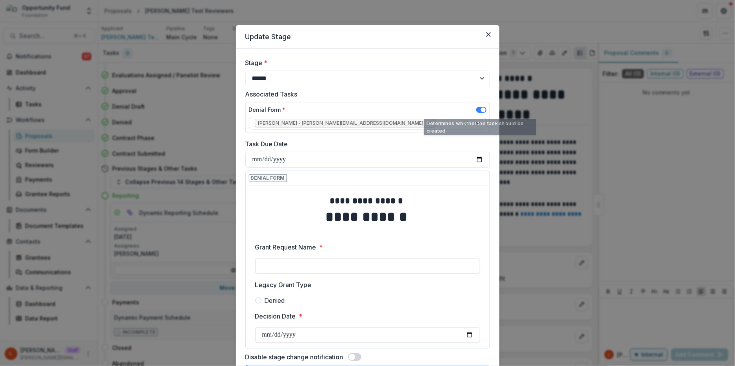
click at [473, 108] on div "Denial Form *" at bounding box center [367, 110] width 237 height 11
click at [478, 109] on span at bounding box center [481, 110] width 10 height 6
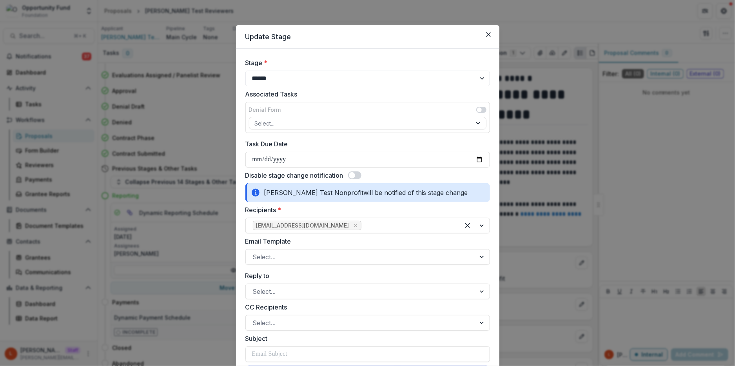
click at [353, 173] on span at bounding box center [352, 175] width 6 height 6
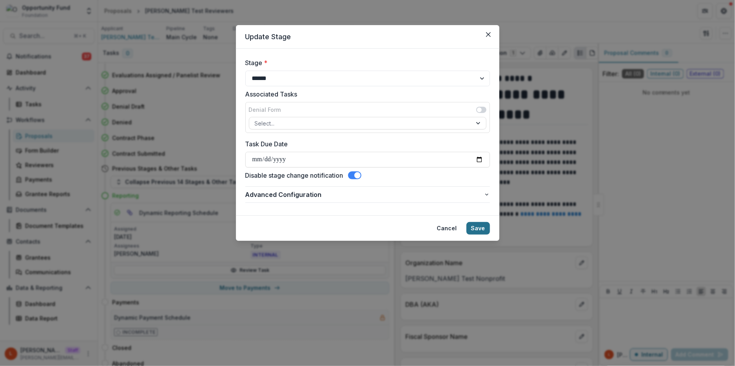
click at [477, 227] on button "Save" at bounding box center [478, 228] width 24 height 13
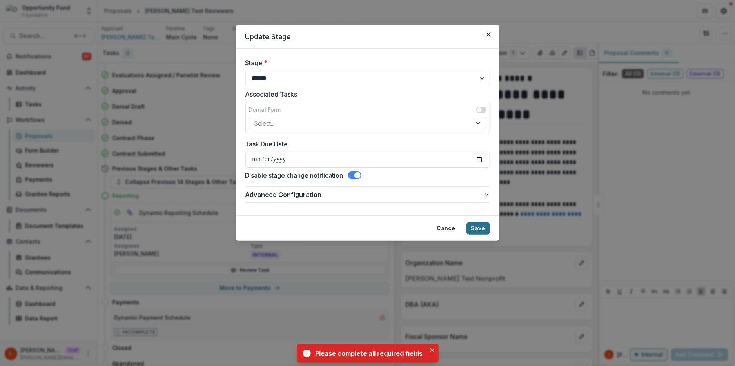
click at [478, 230] on button "Save" at bounding box center [478, 228] width 24 height 13
click at [478, 229] on button "Save" at bounding box center [478, 228] width 24 height 13
click at [489, 34] on icon "Close" at bounding box center [488, 34] width 5 height 5
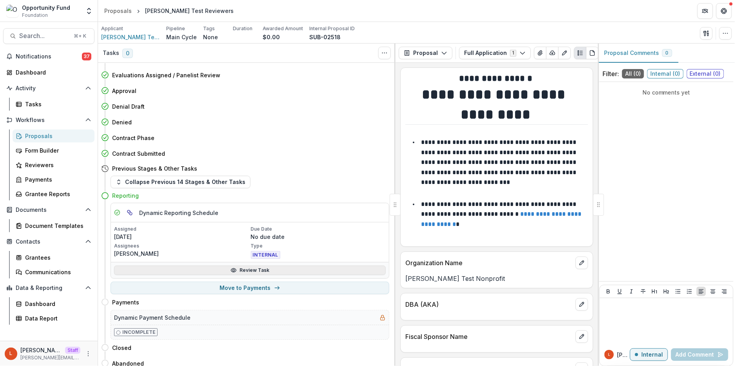
click at [264, 271] on link "Review Task" at bounding box center [250, 269] width 272 height 9
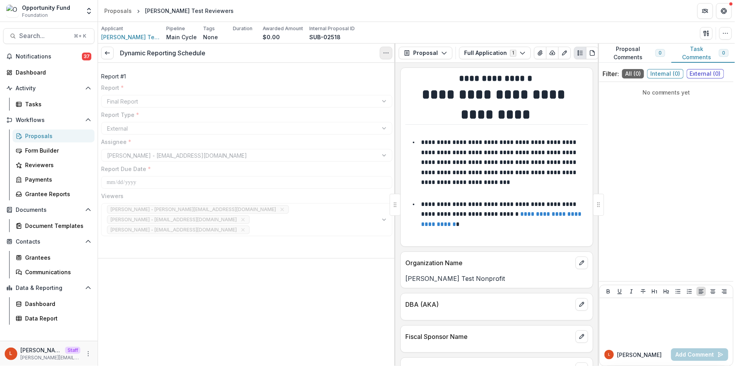
click at [385, 53] on icon "Options" at bounding box center [386, 53] width 6 height 6
click at [355, 90] on button "Reopen Task" at bounding box center [348, 87] width 84 height 13
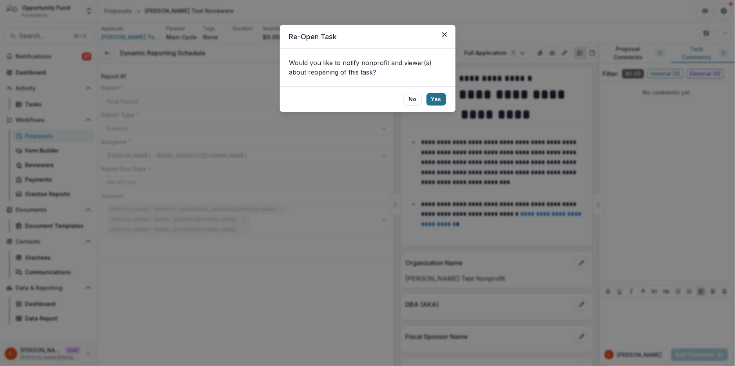
click at [436, 100] on button "Yes" at bounding box center [436, 99] width 20 height 13
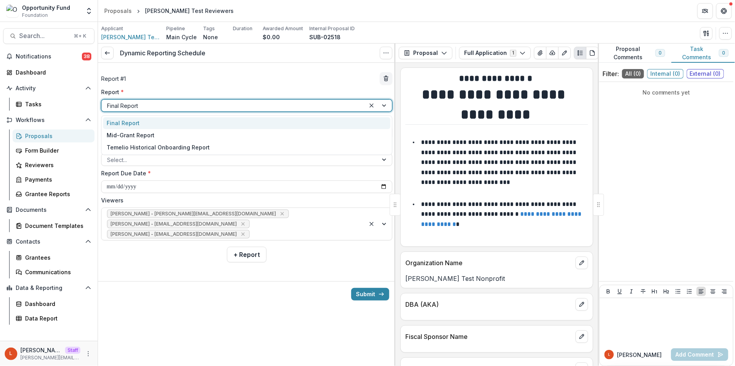
click at [206, 104] on div at bounding box center [233, 106] width 253 height 10
drag, startPoint x: 195, startPoint y: 133, endPoint x: 195, endPoint y: 125, distance: 7.8
click at [195, 125] on div "Final Report Mid-Grant Report Temelio Historical Onboarding Report" at bounding box center [246, 135] width 291 height 40
click at [195, 125] on div "Final Report" at bounding box center [246, 123] width 287 height 12
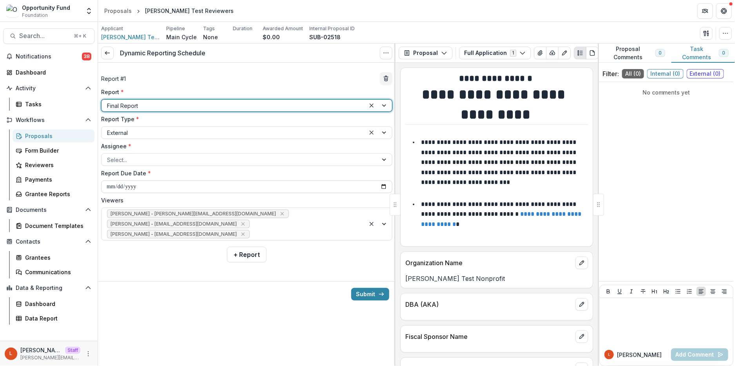
click at [130, 187] on input "**********" at bounding box center [246, 186] width 291 height 13
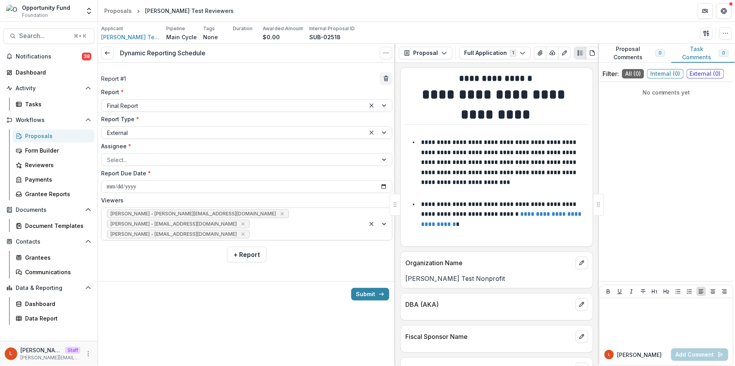
type input "**********"
click at [375, 290] on button "Submit" at bounding box center [370, 294] width 38 height 13
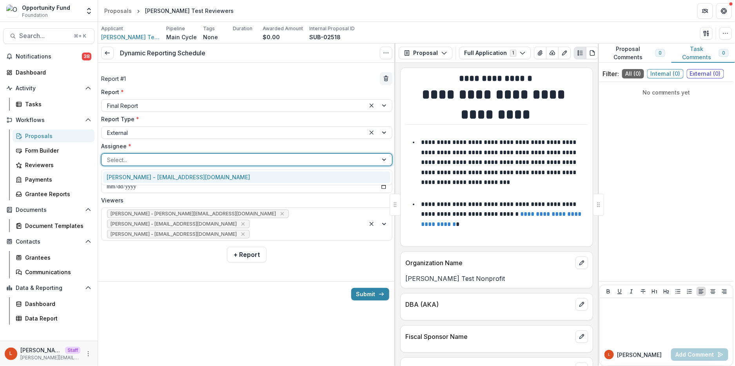
click at [192, 155] on div at bounding box center [239, 160] width 265 height 10
click at [192, 176] on div "[PERSON_NAME] - [EMAIL_ADDRESS][DOMAIN_NAME]" at bounding box center [246, 177] width 287 height 12
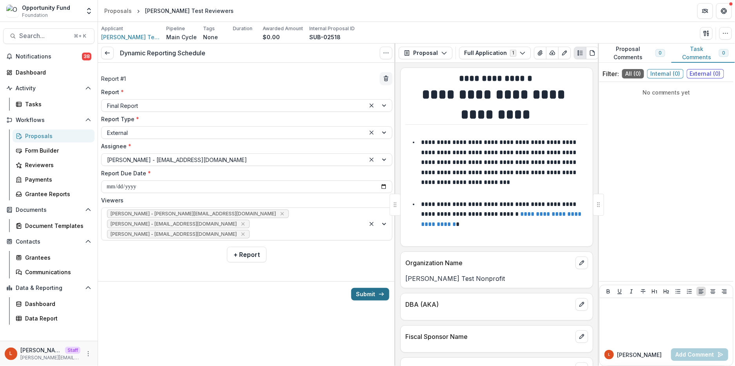
click at [373, 294] on button "Submit" at bounding box center [370, 294] width 38 height 13
